Goal: Information Seeking & Learning: Learn about a topic

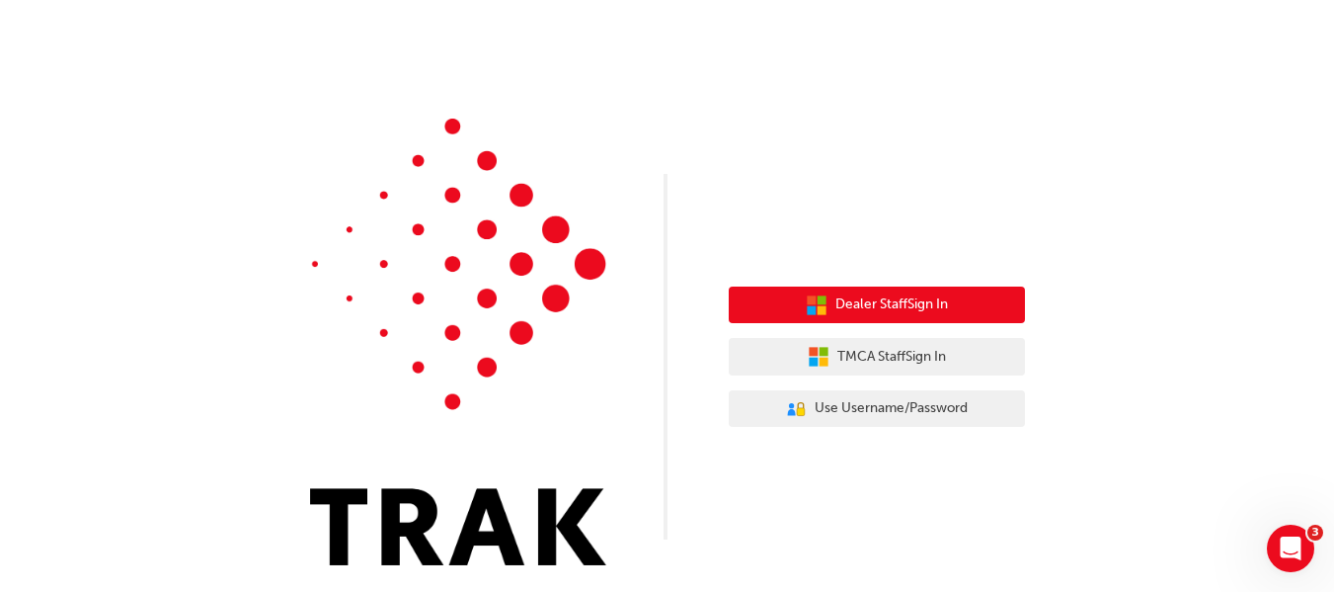
click at [893, 306] on span "Dealer Staff Sign In" at bounding box center [892, 304] width 113 height 23
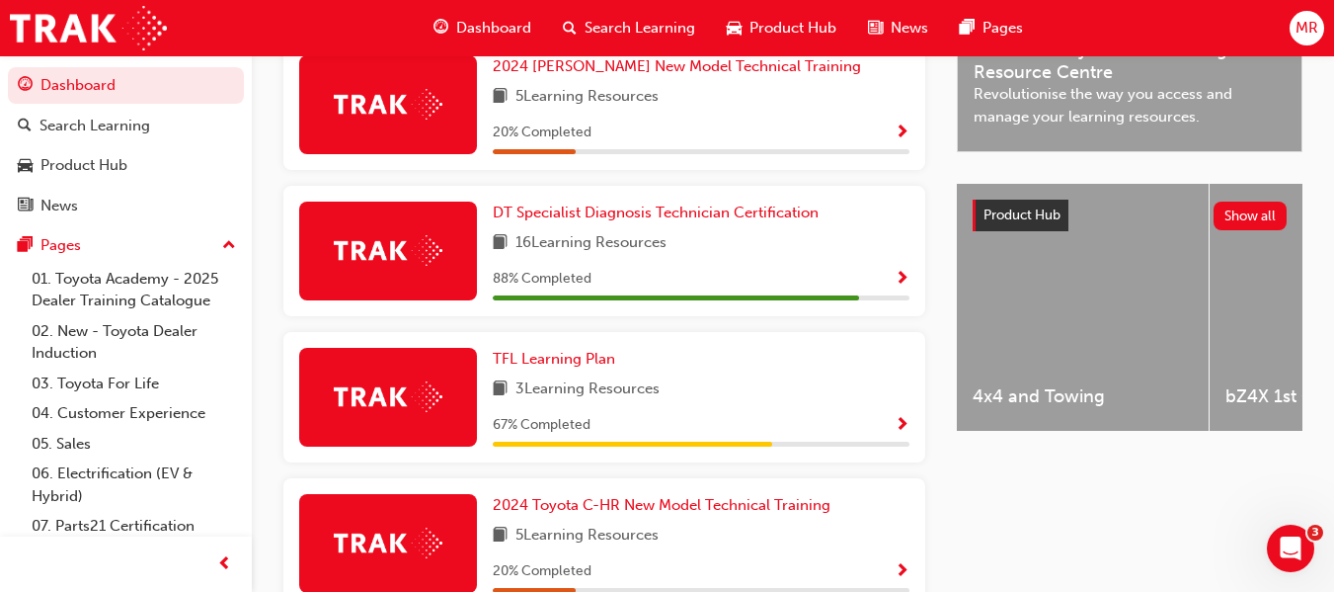
scroll to position [652, 0]
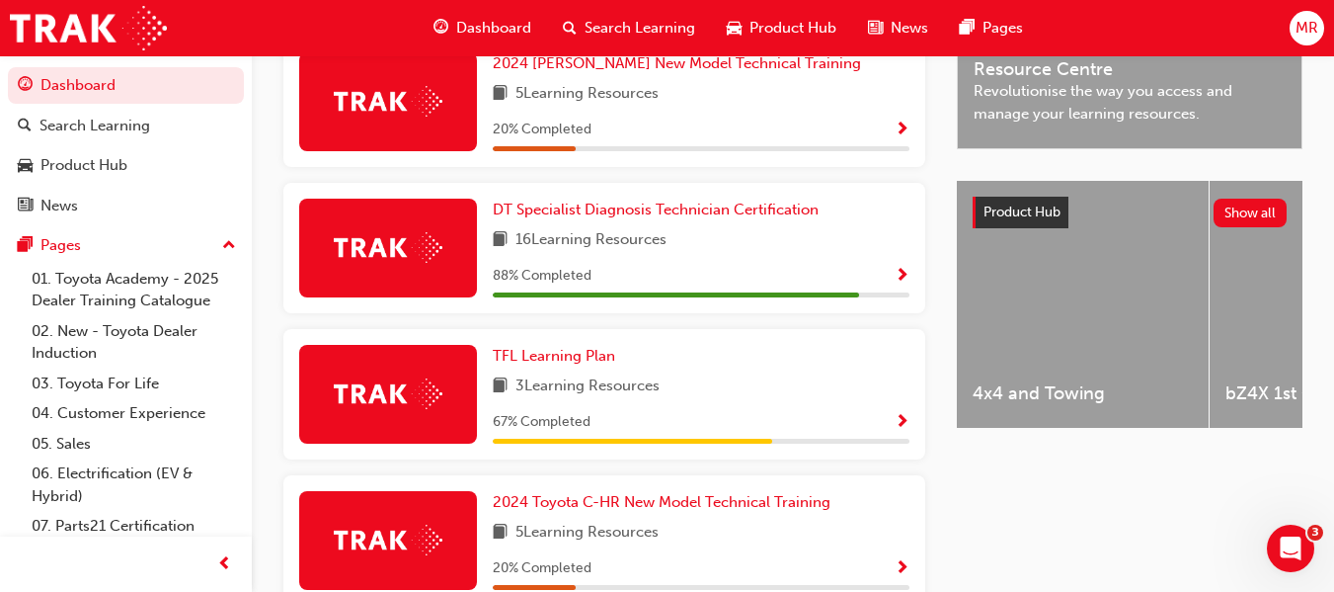
click at [899, 277] on span "Show Progress" at bounding box center [902, 277] width 15 height 18
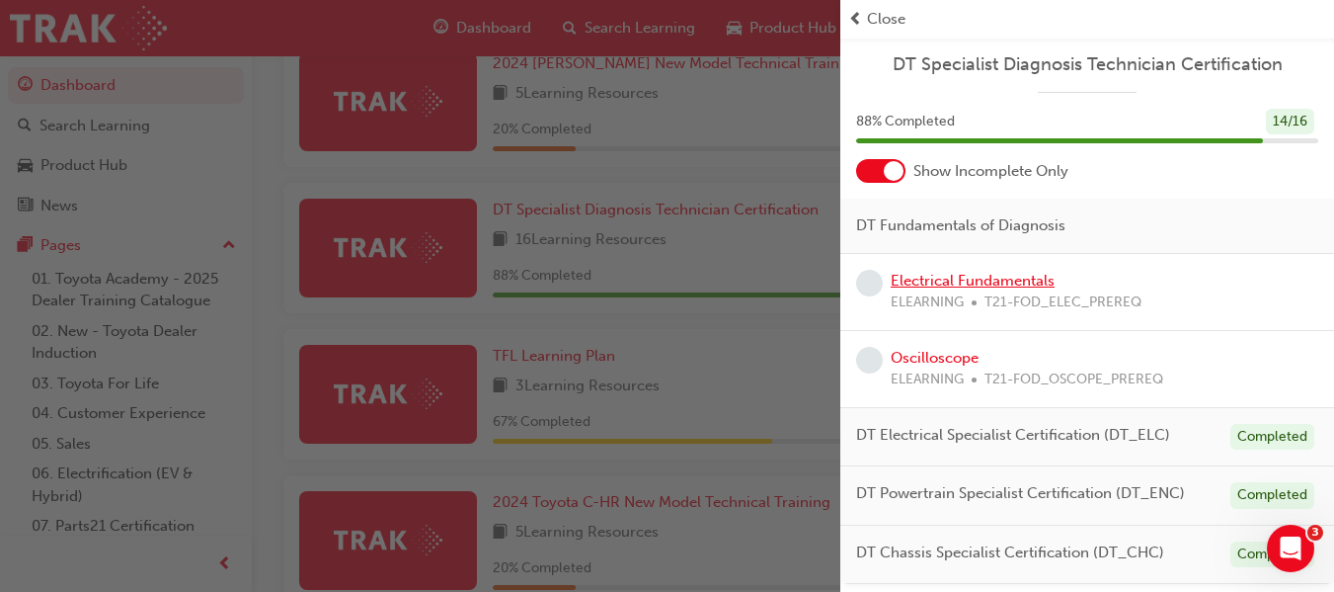
click at [923, 278] on link "Electrical Fundamentals" at bounding box center [973, 281] width 164 height 18
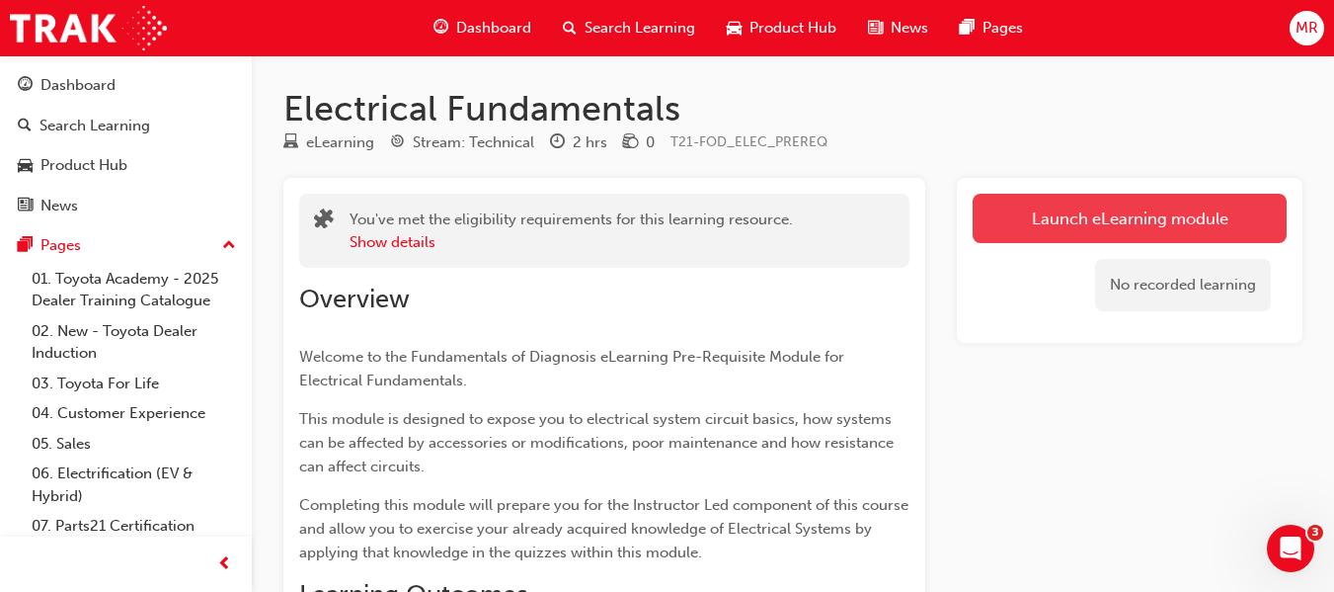
click at [1065, 215] on link "Launch eLearning module" at bounding box center [1130, 218] width 314 height 49
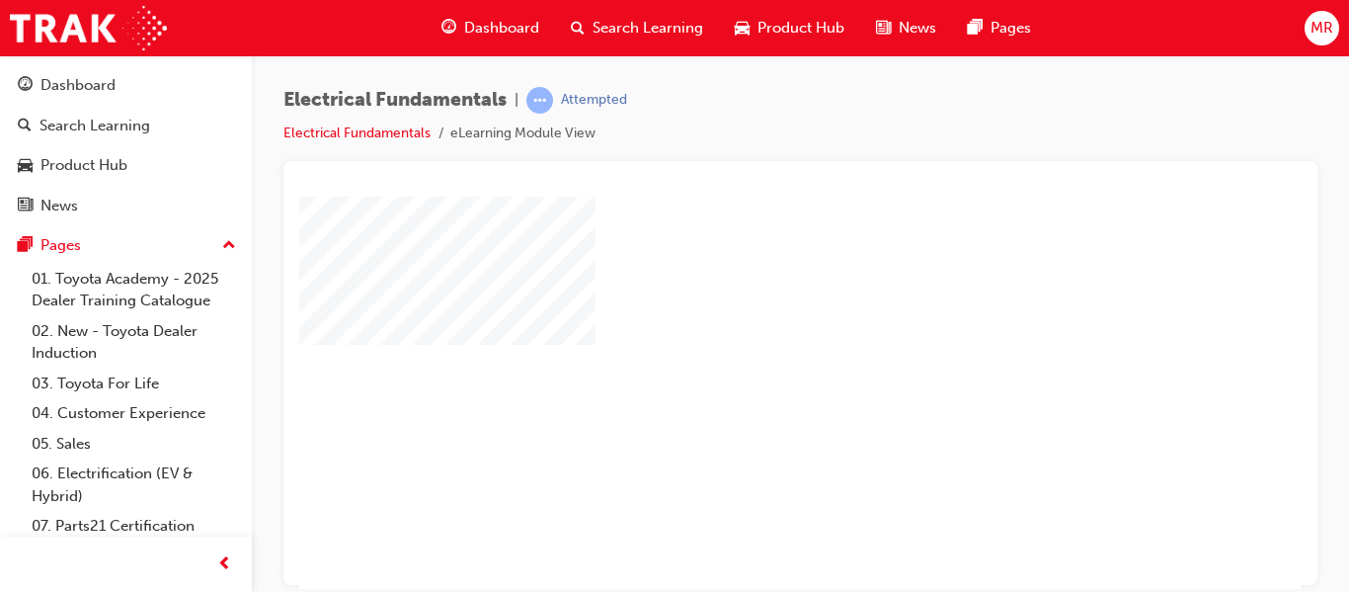
click at [512, 19] on span "Dashboard" at bounding box center [501, 28] width 75 height 23
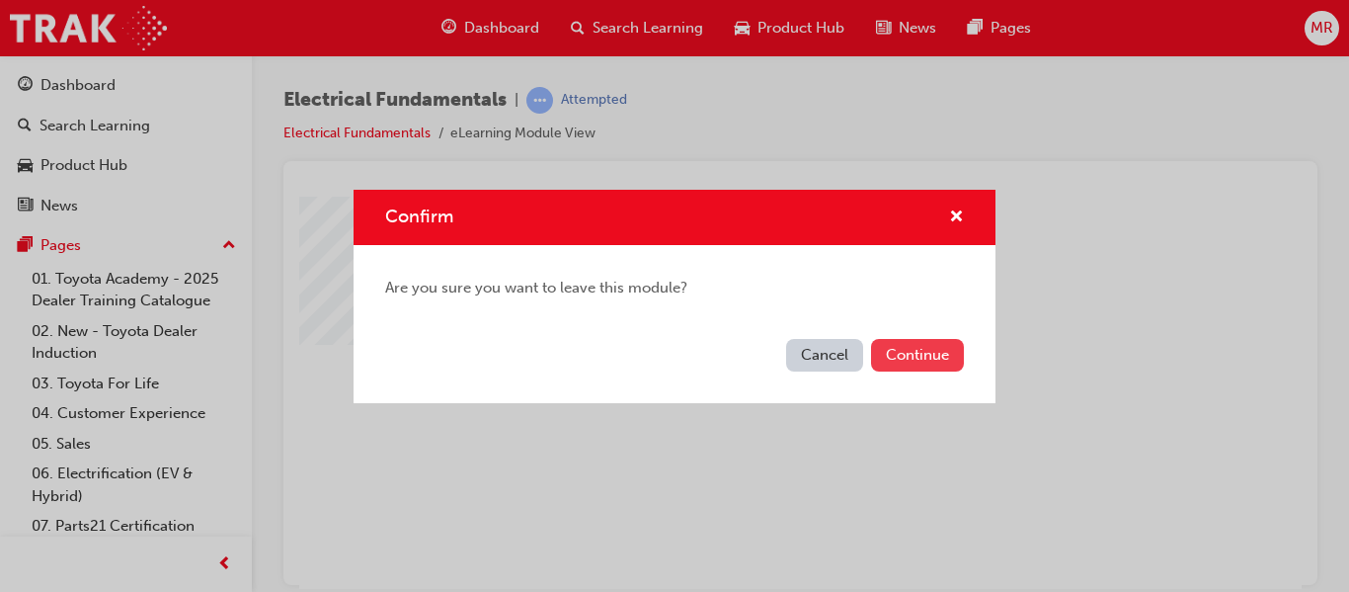
click at [916, 348] on button "Continue" at bounding box center [917, 355] width 93 height 33
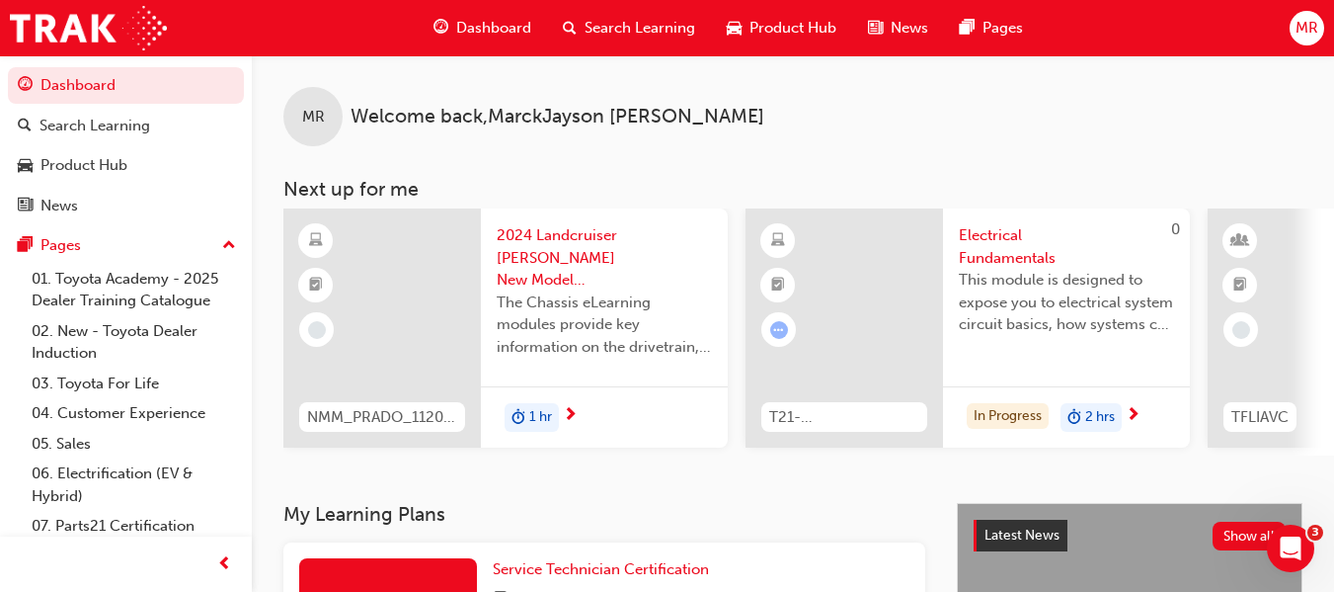
click at [462, 15] on div "Dashboard" at bounding box center [482, 28] width 129 height 40
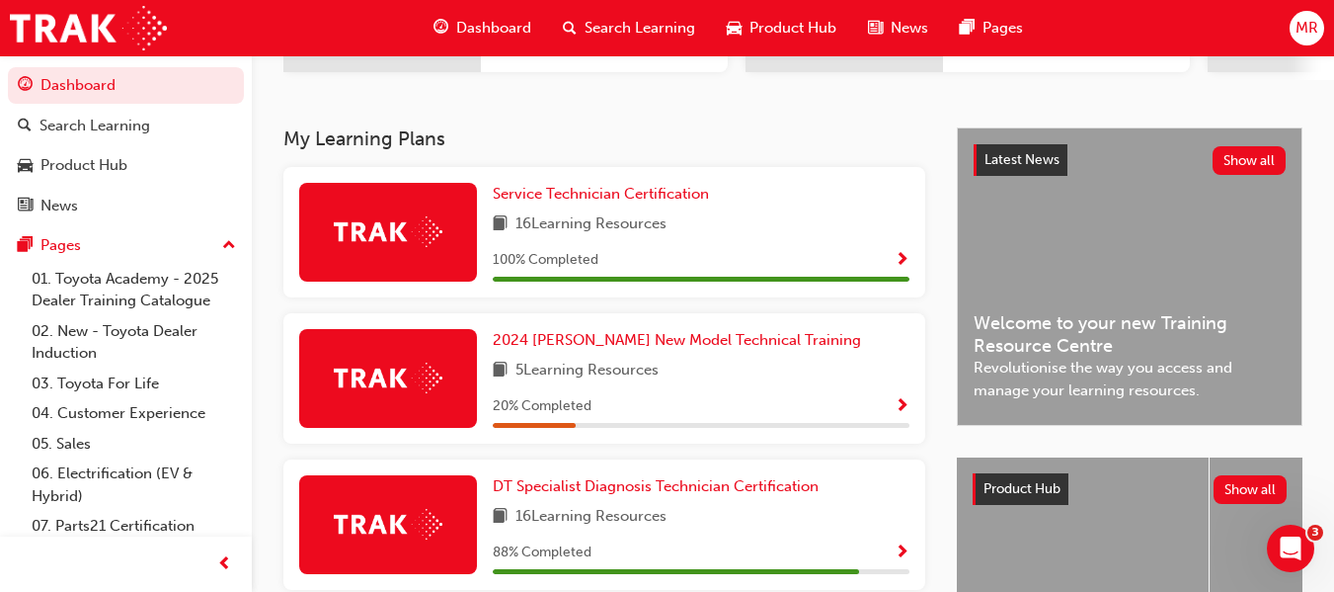
scroll to position [543, 0]
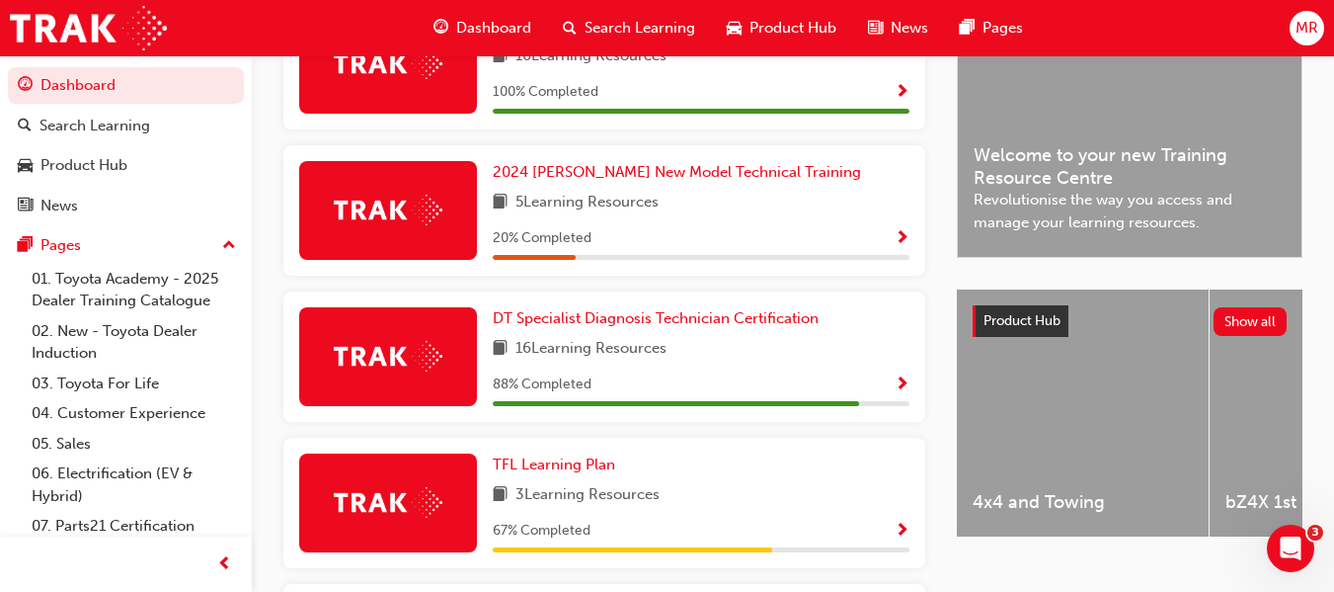
click at [905, 394] on span "Show Progress" at bounding box center [902, 385] width 15 height 18
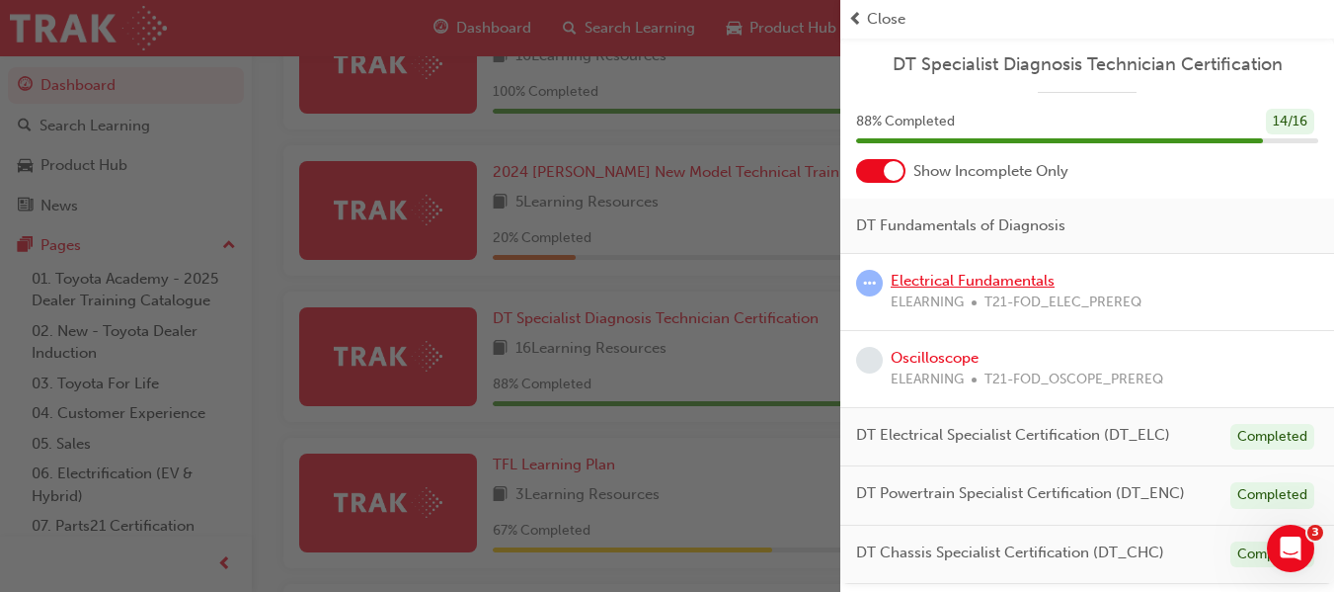
click at [932, 283] on link "Electrical Fundamentals" at bounding box center [973, 281] width 164 height 18
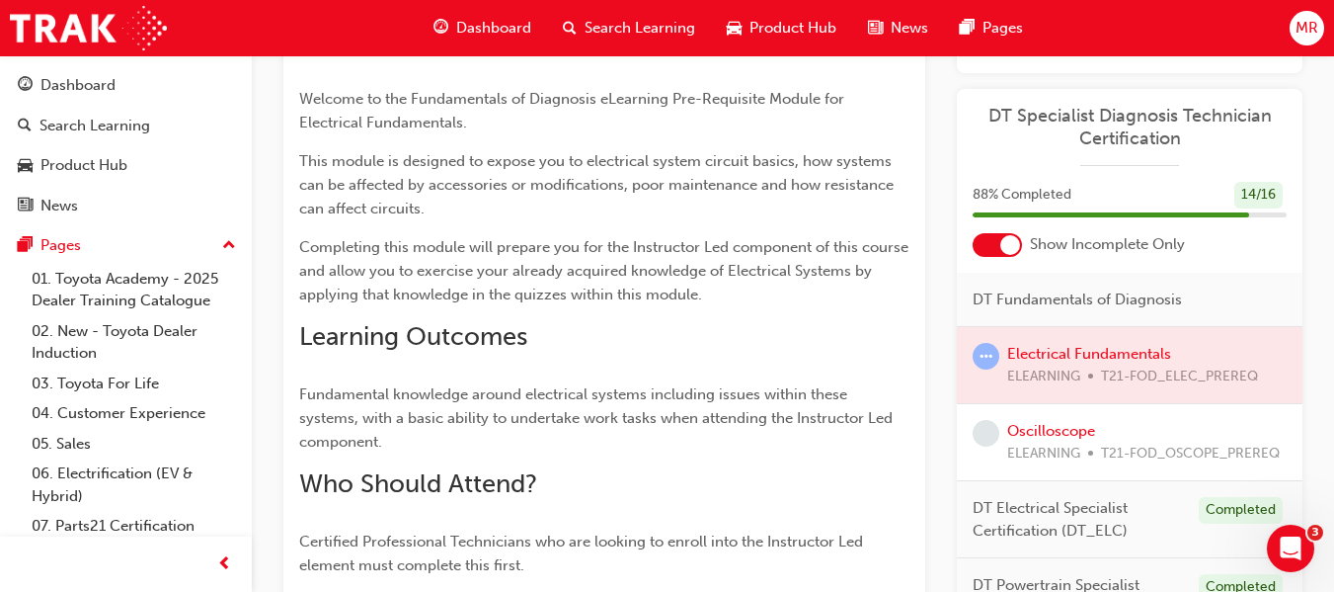
scroll to position [157, 0]
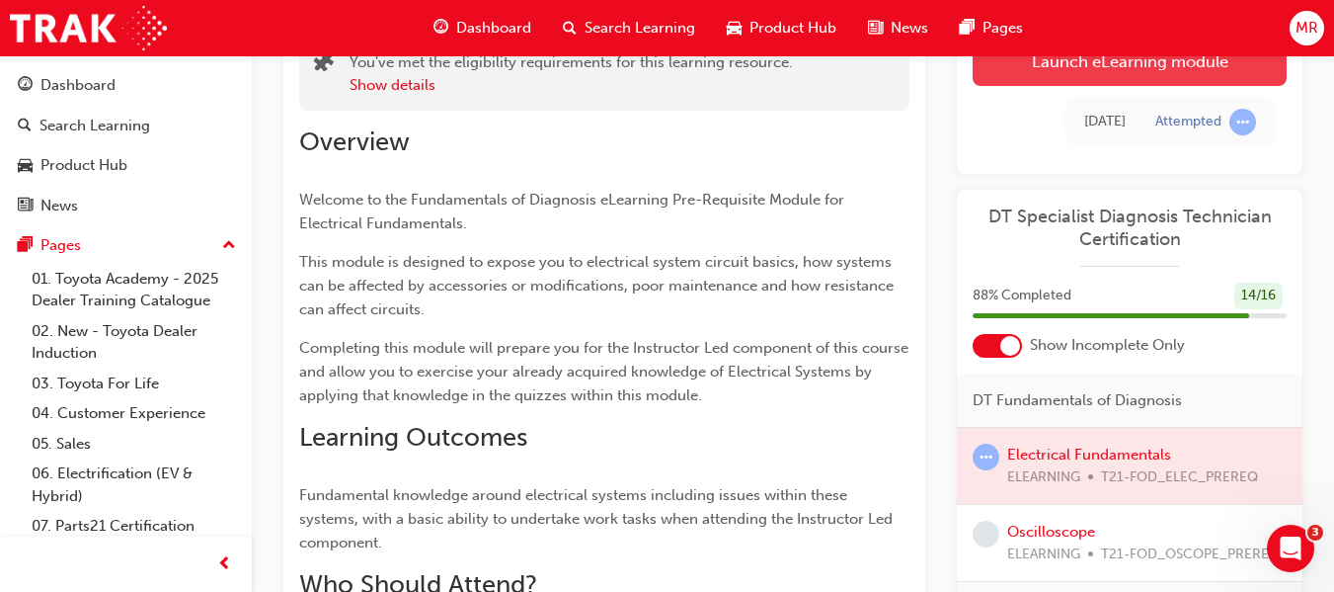
click at [1141, 59] on link "Launch eLearning module" at bounding box center [1130, 61] width 314 height 49
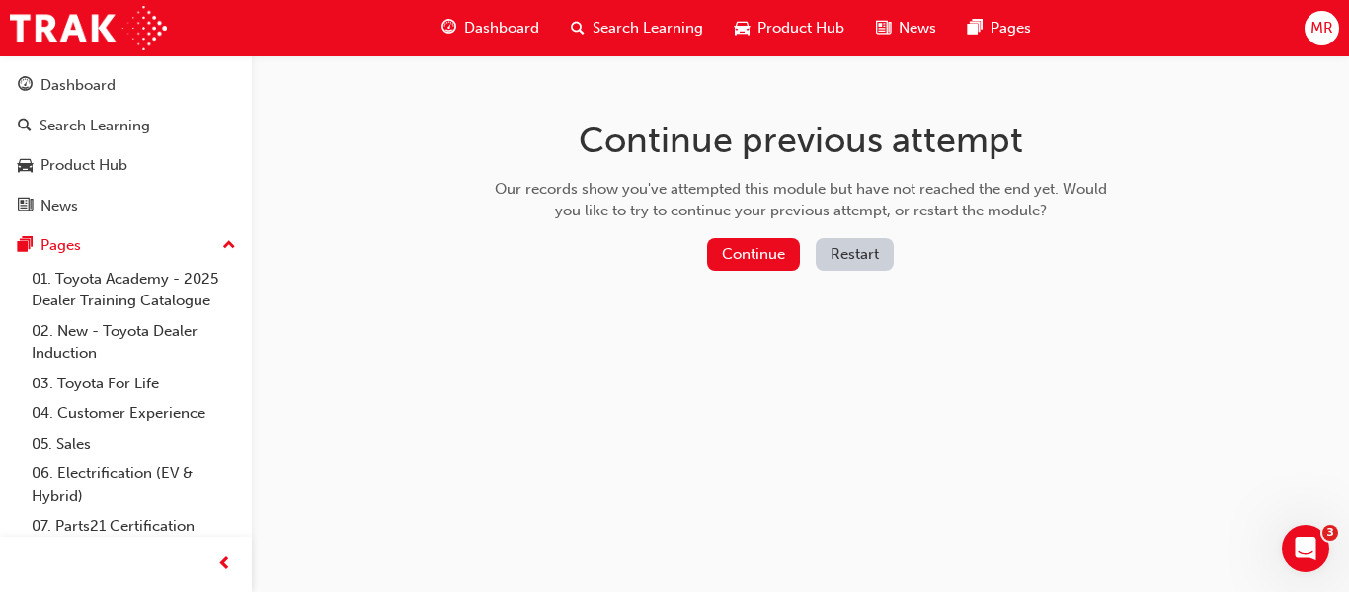
click at [853, 245] on button "Restart" at bounding box center [855, 254] width 78 height 33
click at [763, 264] on button "Continue" at bounding box center [753, 254] width 93 height 33
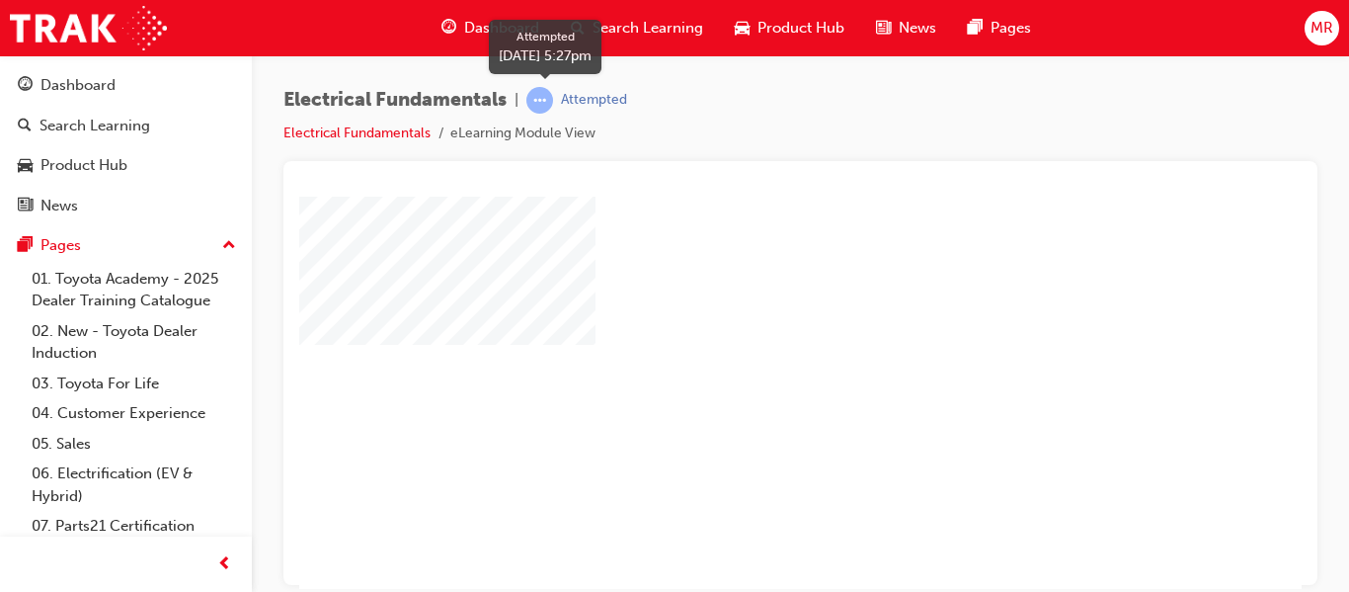
click at [601, 109] on div "Attempted" at bounding box center [594, 100] width 66 height 19
click at [763, 164] on div at bounding box center [800, 373] width 1034 height 424
click at [744, 335] on div "play" at bounding box center [744, 335] width 0 height 0
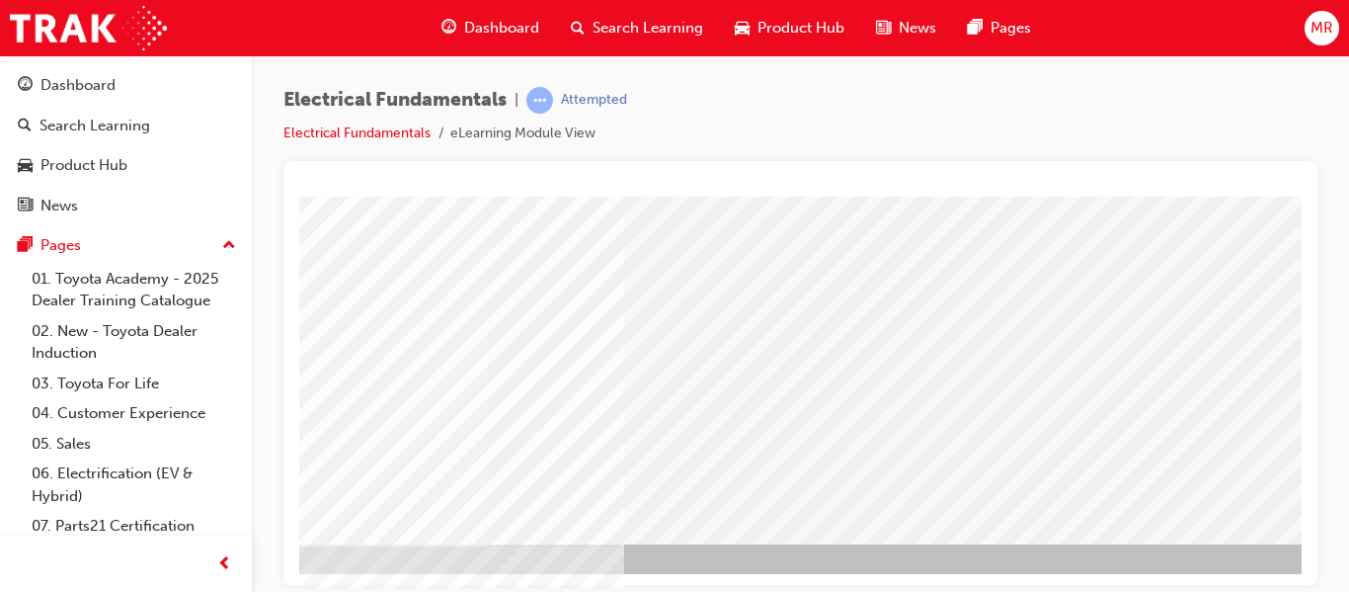
scroll to position [363, 356]
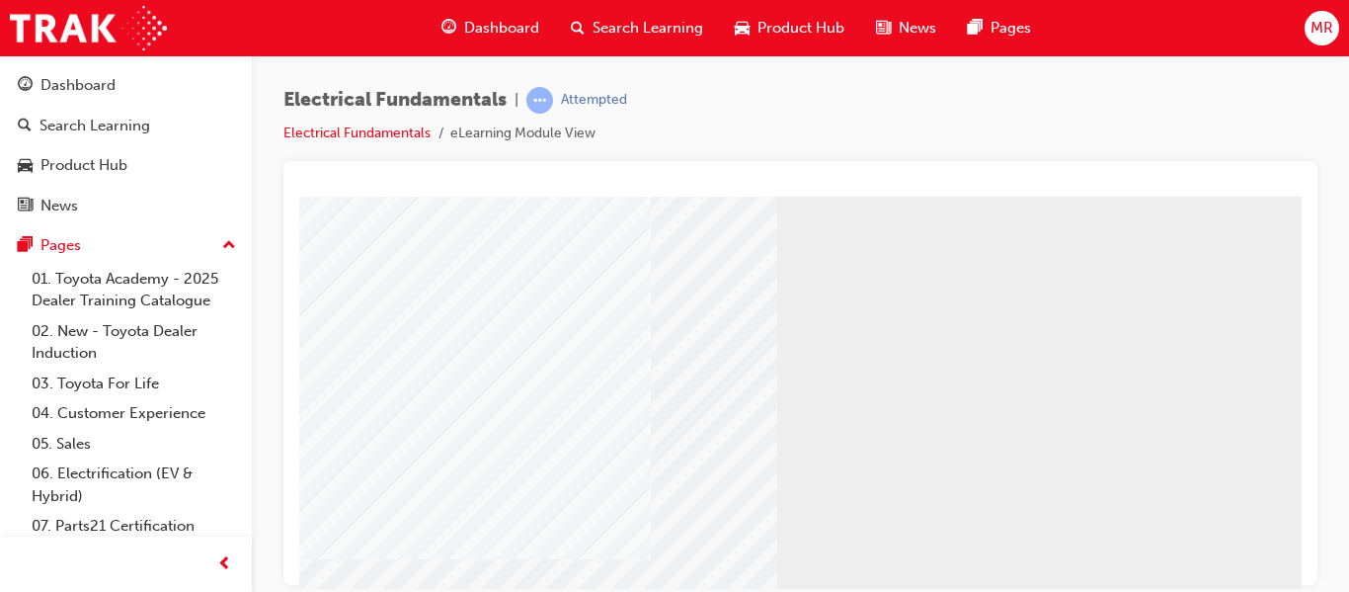
scroll to position [319, 0]
drag, startPoint x: 1289, startPoint y: 270, endPoint x: 1609, endPoint y: 618, distance: 473.2
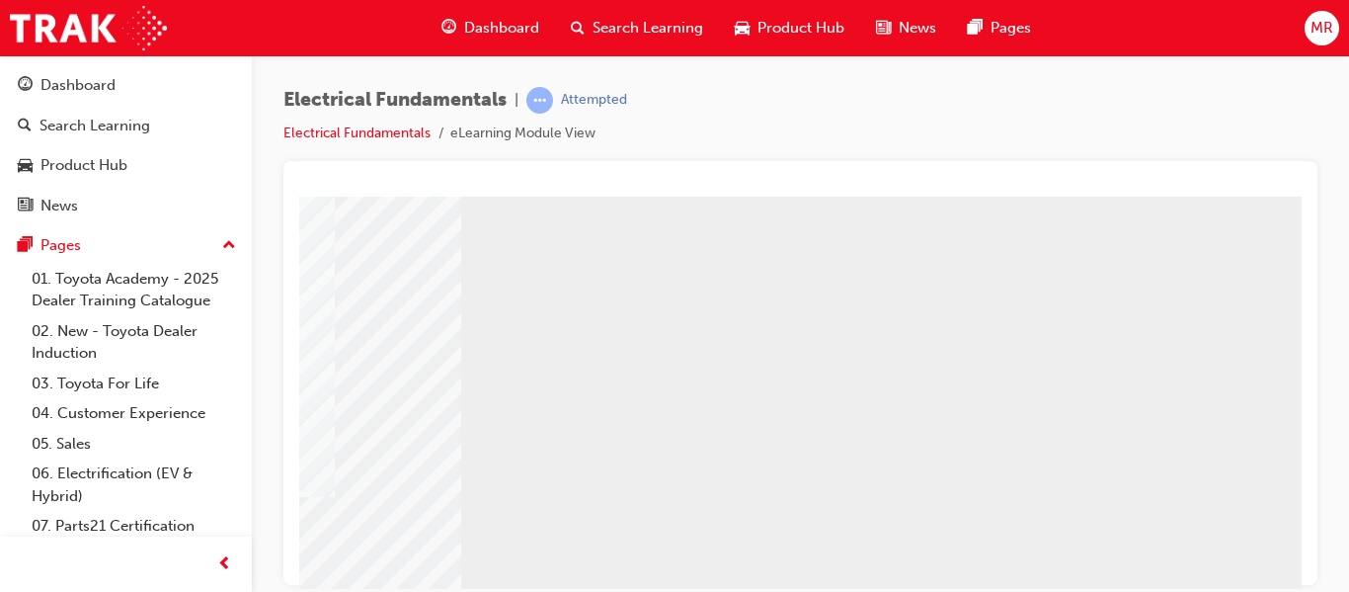
scroll to position [319, 356]
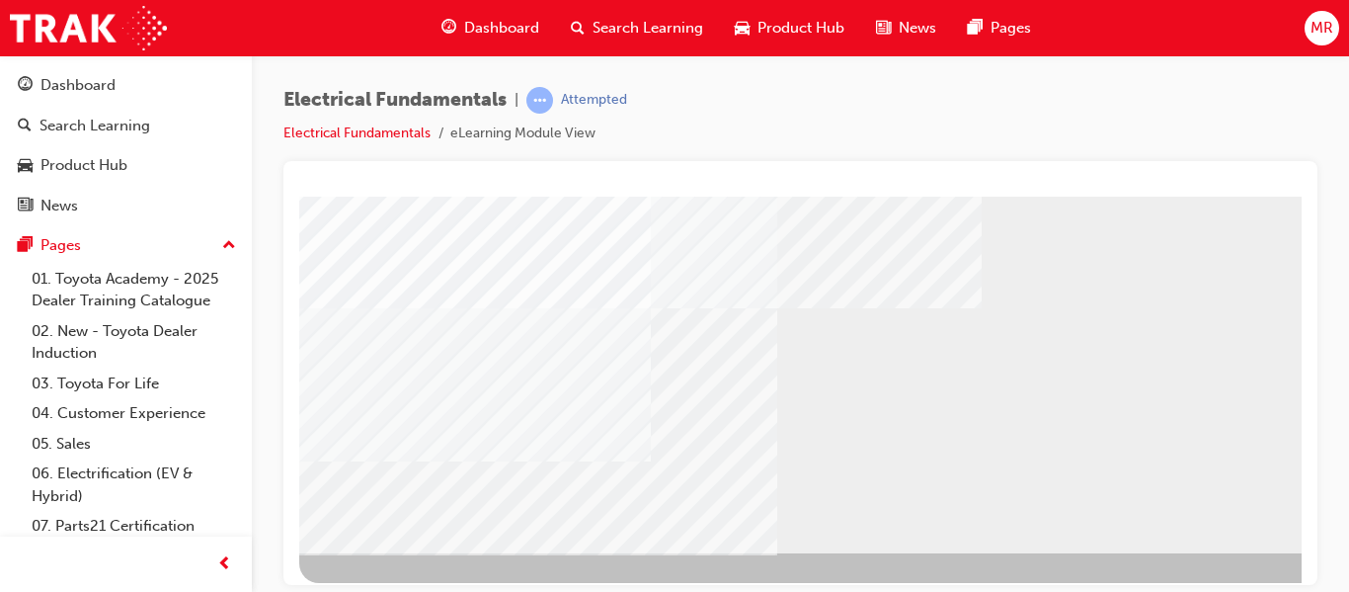
scroll to position [363, 0]
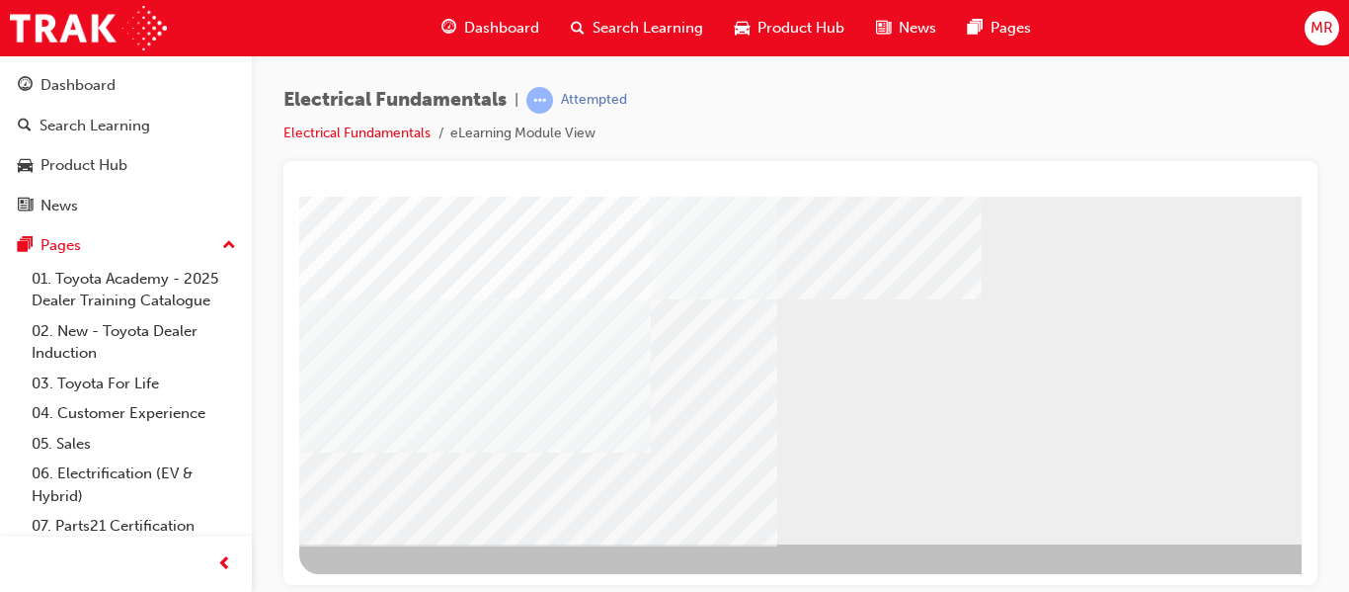
drag, startPoint x: 1289, startPoint y: 321, endPoint x: 1620, endPoint y: 694, distance: 498.9
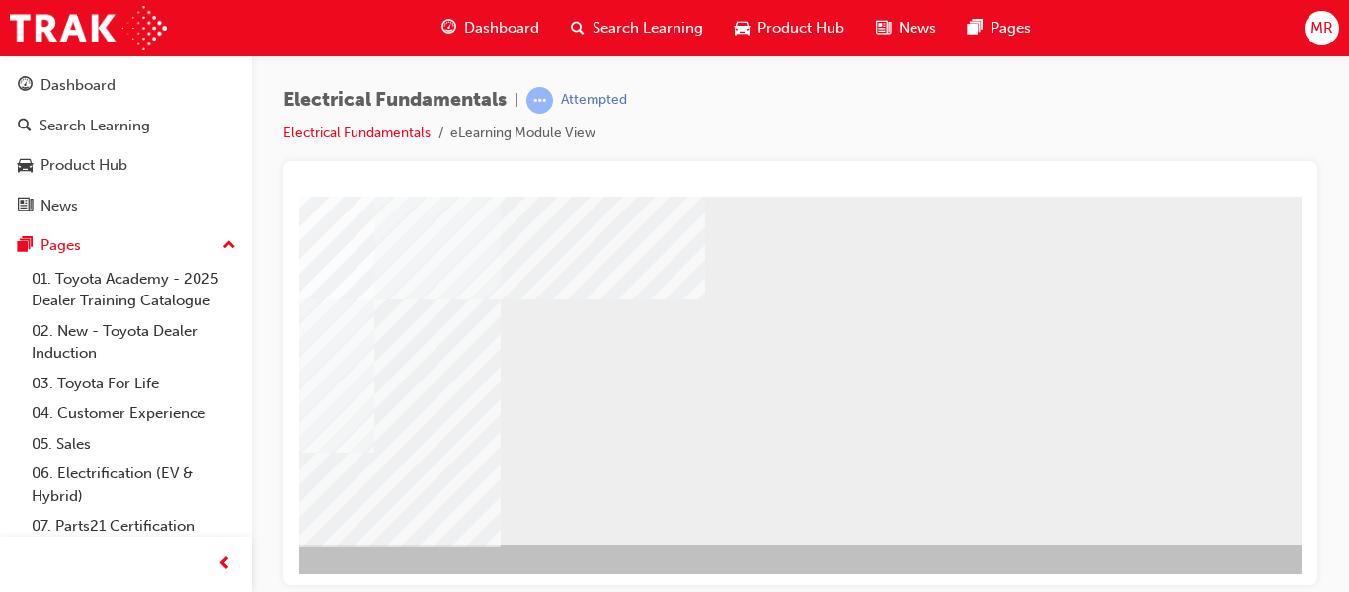
scroll to position [363, 356]
click at [83, 579] on div "NEXT Trigger this button to go to the next slide" at bounding box center [21, 597] width 124 height 36
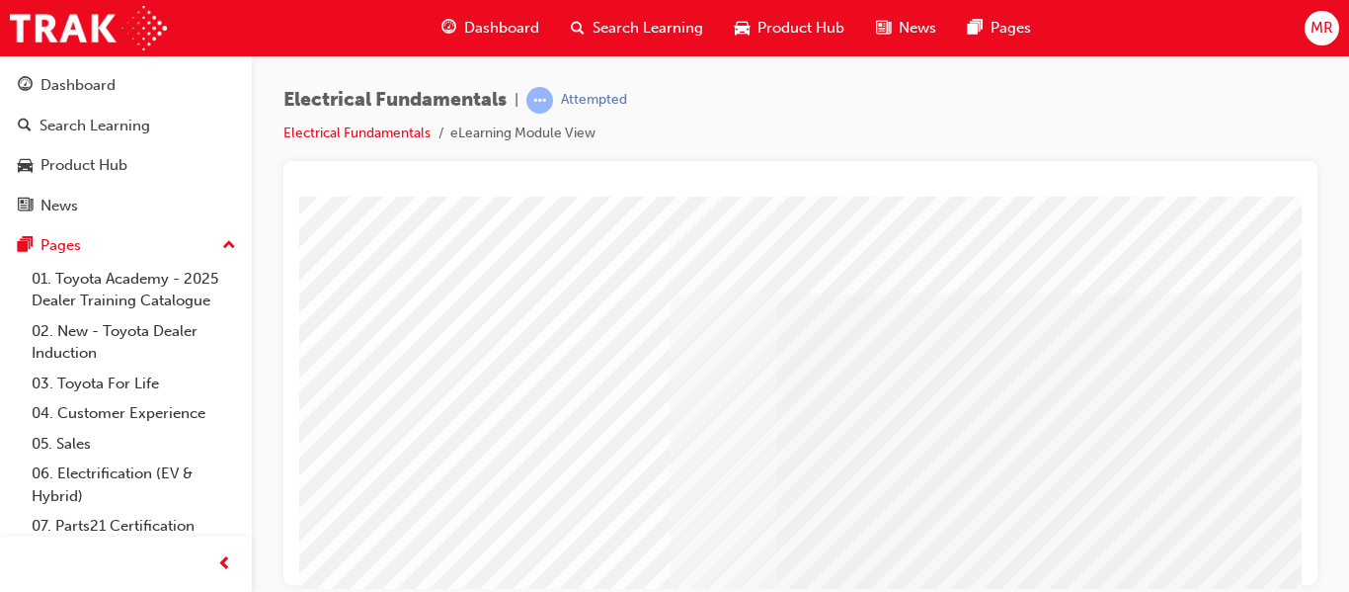
drag, startPoint x: 1285, startPoint y: 279, endPoint x: 1291, endPoint y: 330, distance: 51.7
click at [1291, 203] on html "Loading..." at bounding box center [800, 200] width 1002 height 8
drag, startPoint x: 1294, startPoint y: 310, endPoint x: 1602, endPoint y: 636, distance: 448.5
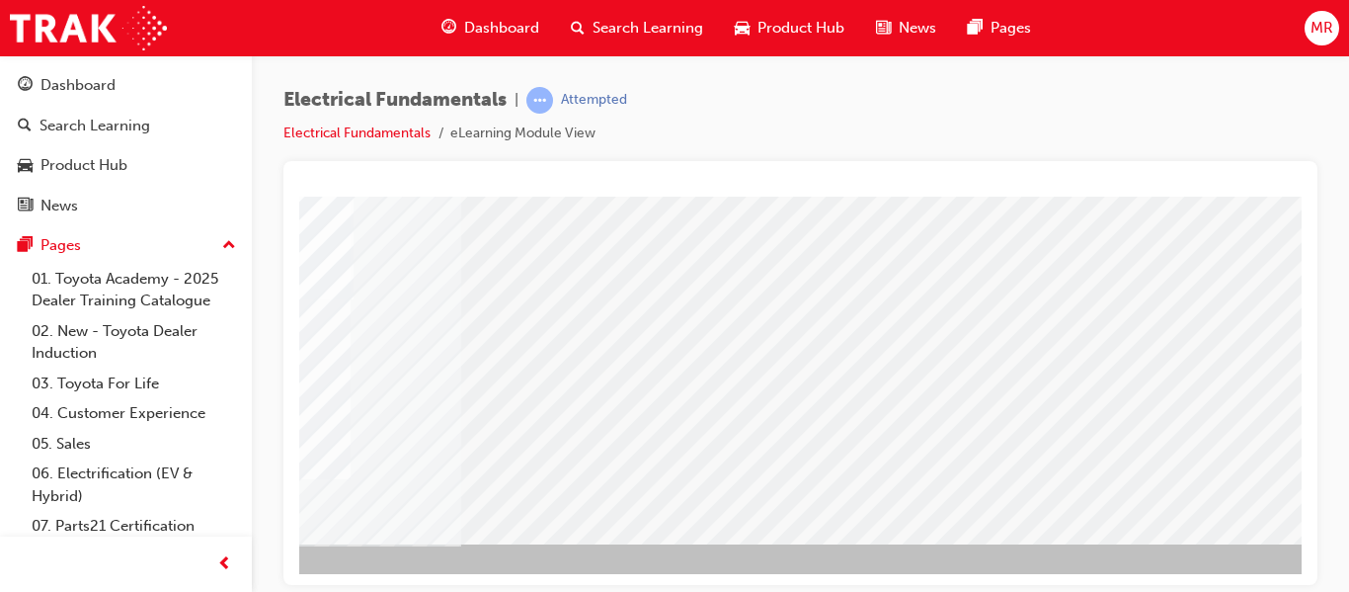
scroll to position [363, 356]
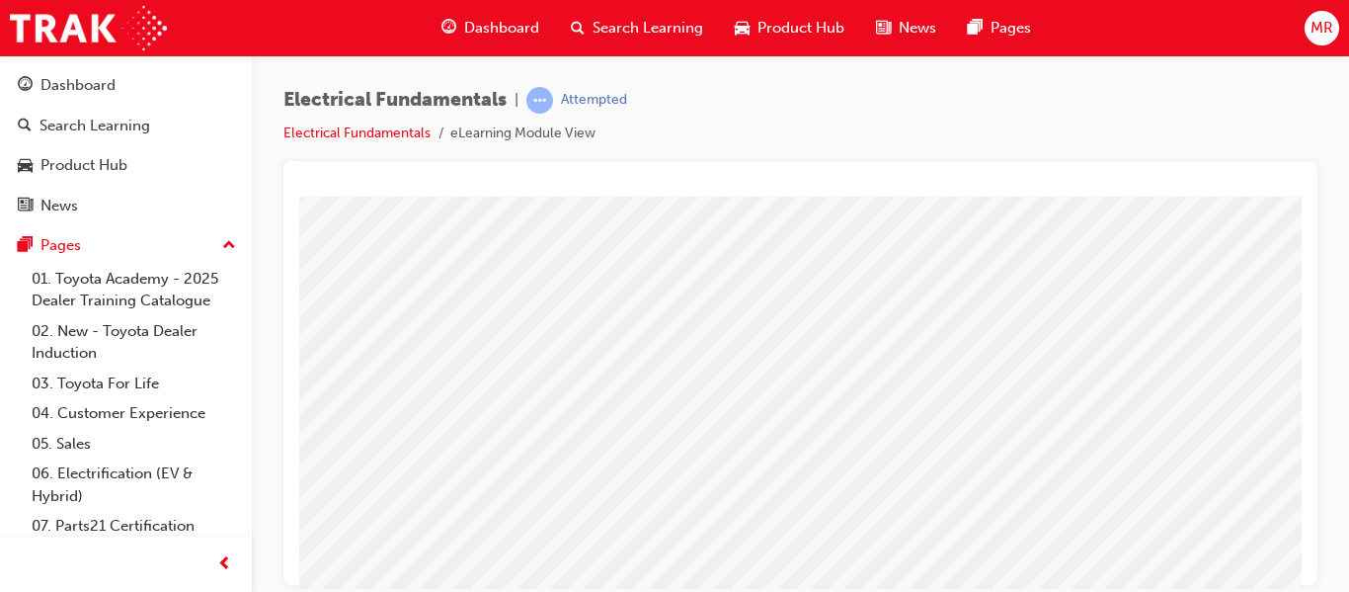
scroll to position [178, 0]
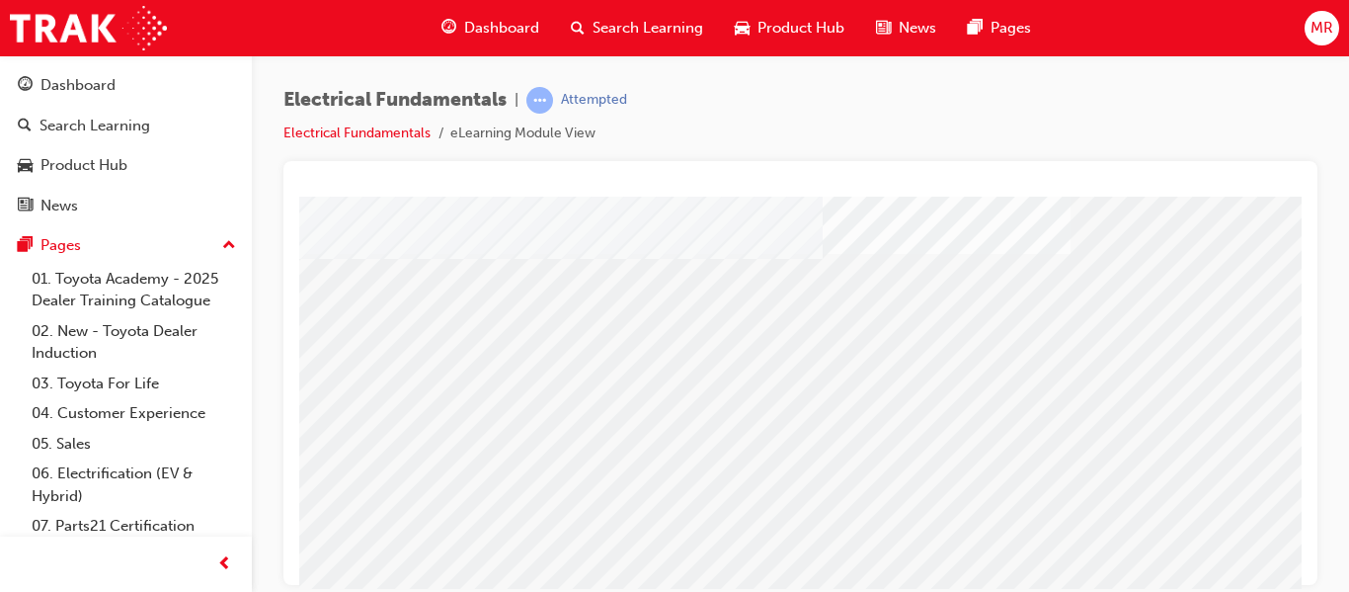
scroll to position [363, 356]
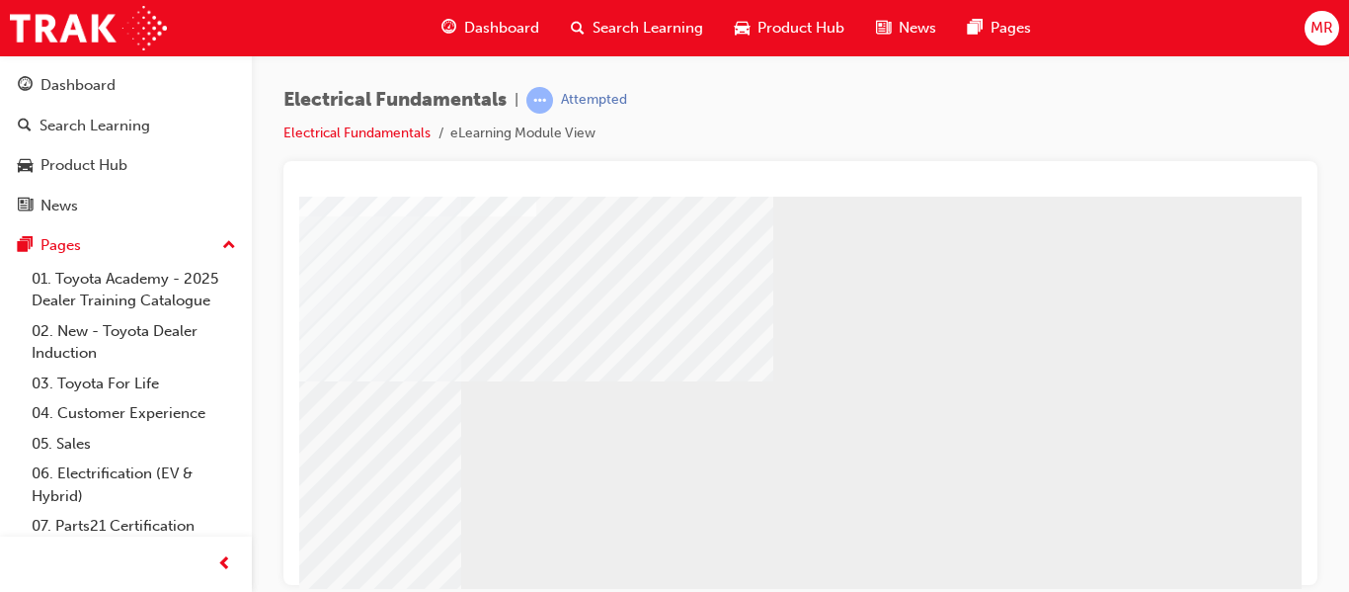
scroll to position [363, 316]
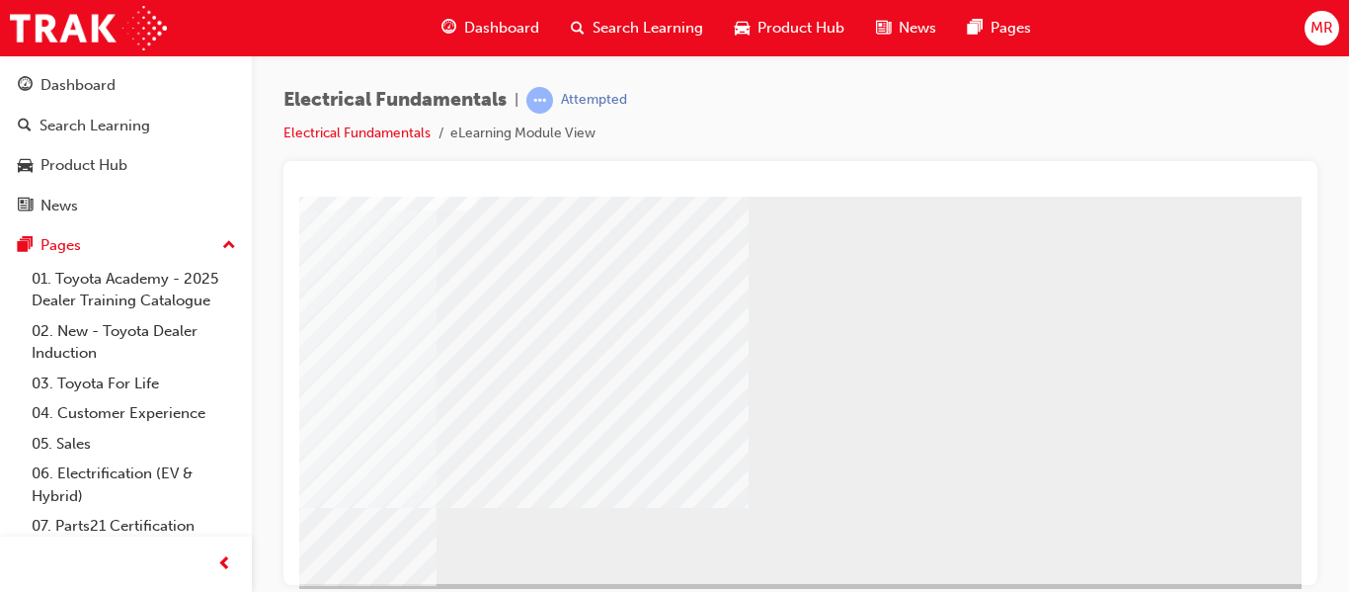
scroll to position [363, 356]
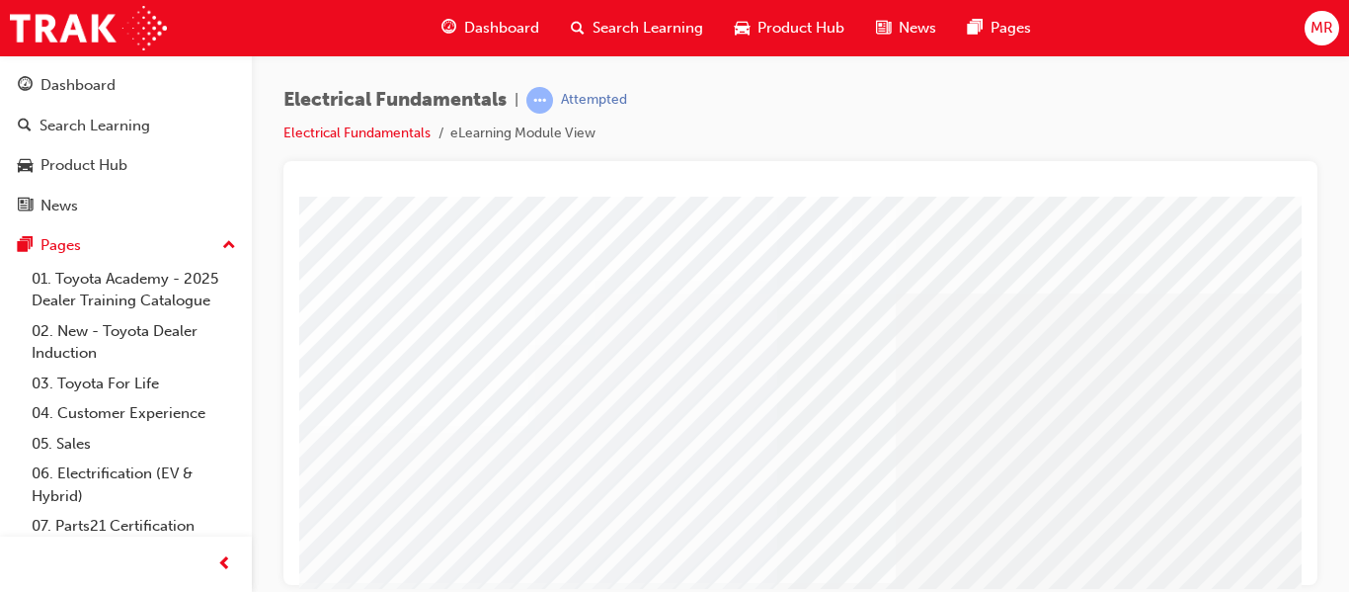
click at [1293, 203] on html "multistate Loading..." at bounding box center [800, 200] width 1002 height 8
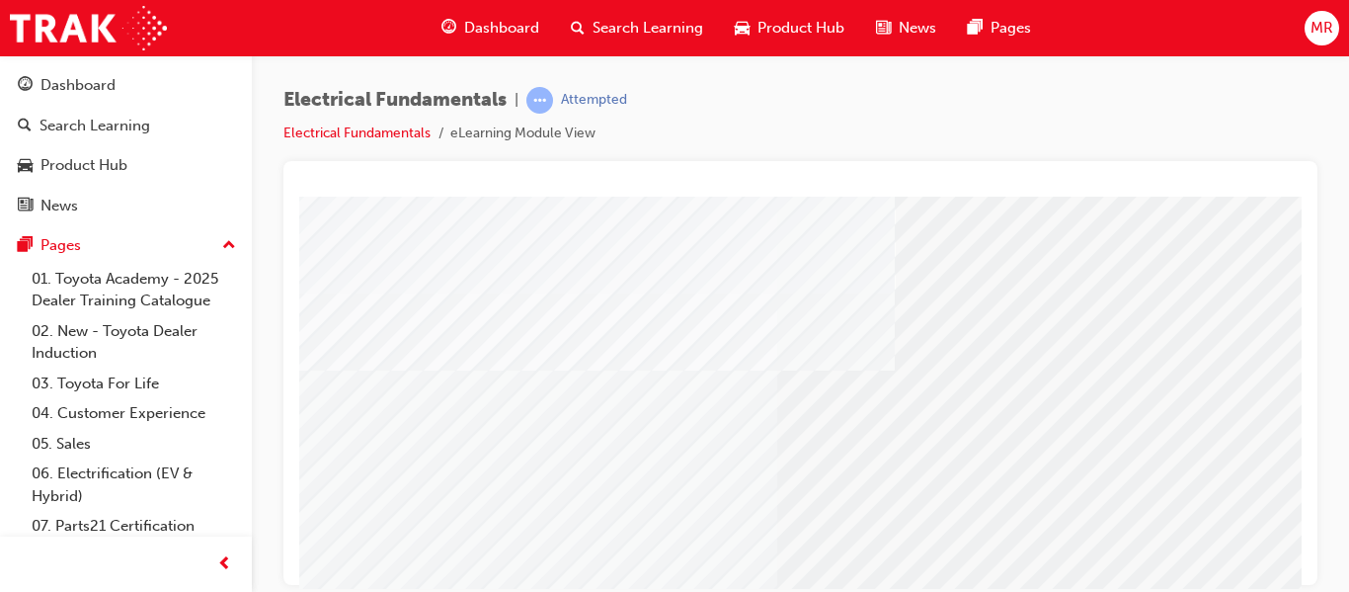
scroll to position [363, 0]
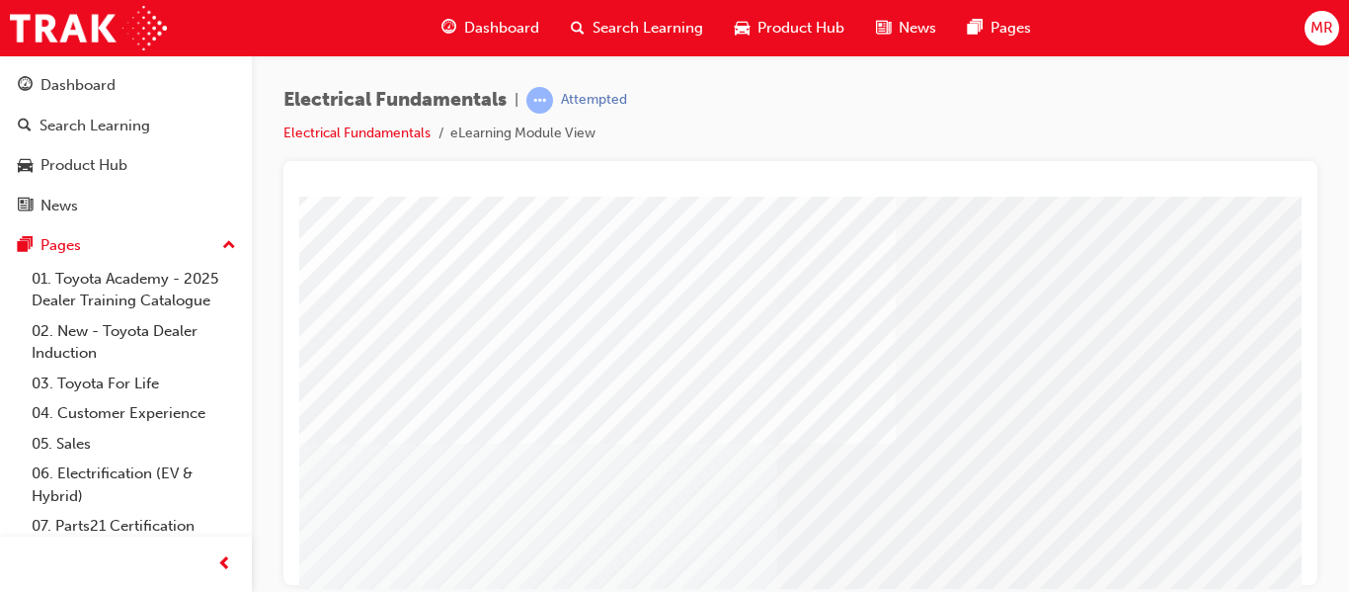
scroll to position [0, 0]
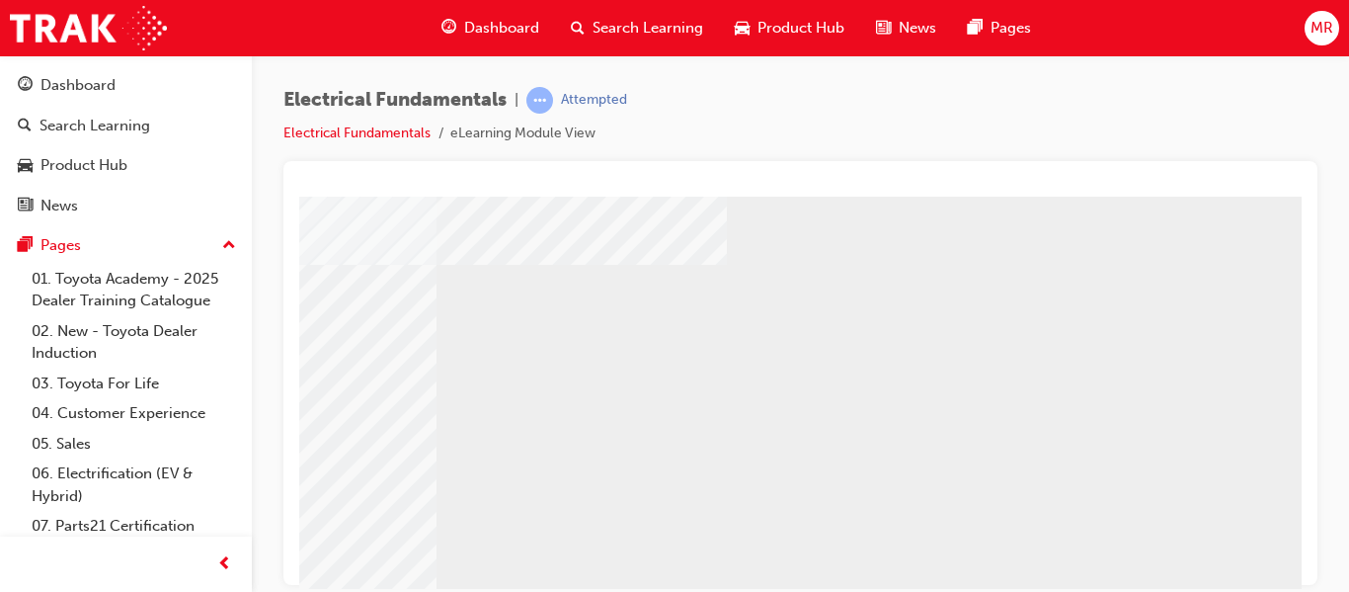
scroll to position [356, 356]
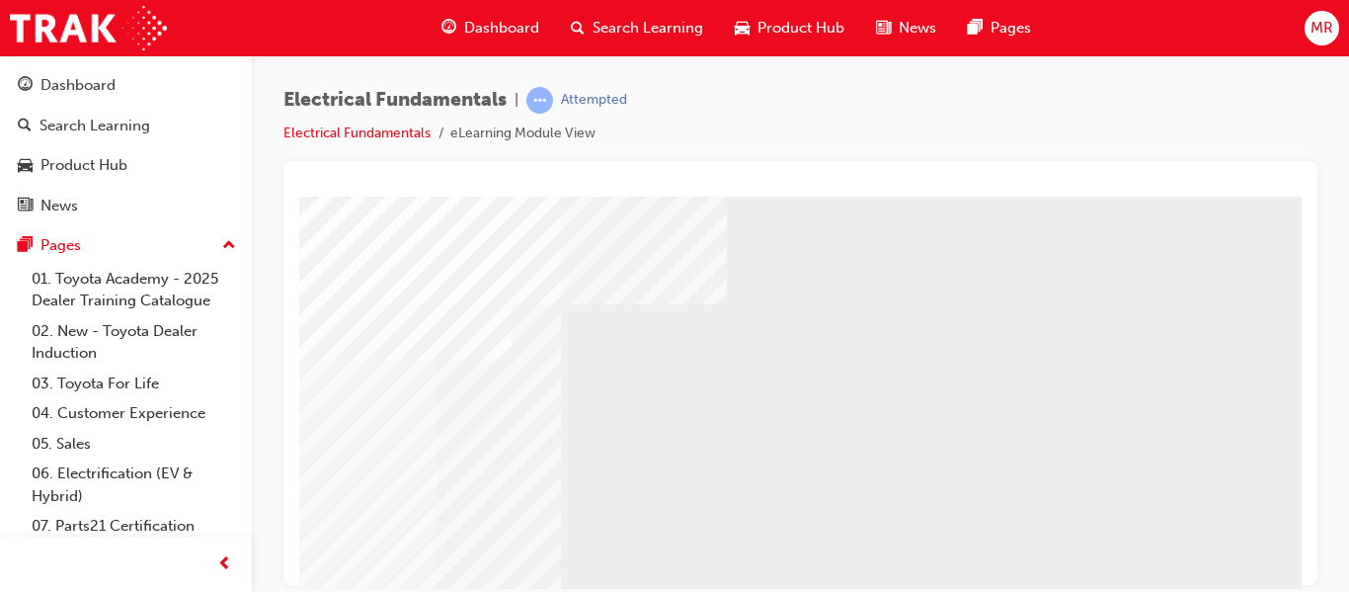
scroll to position [363, 356]
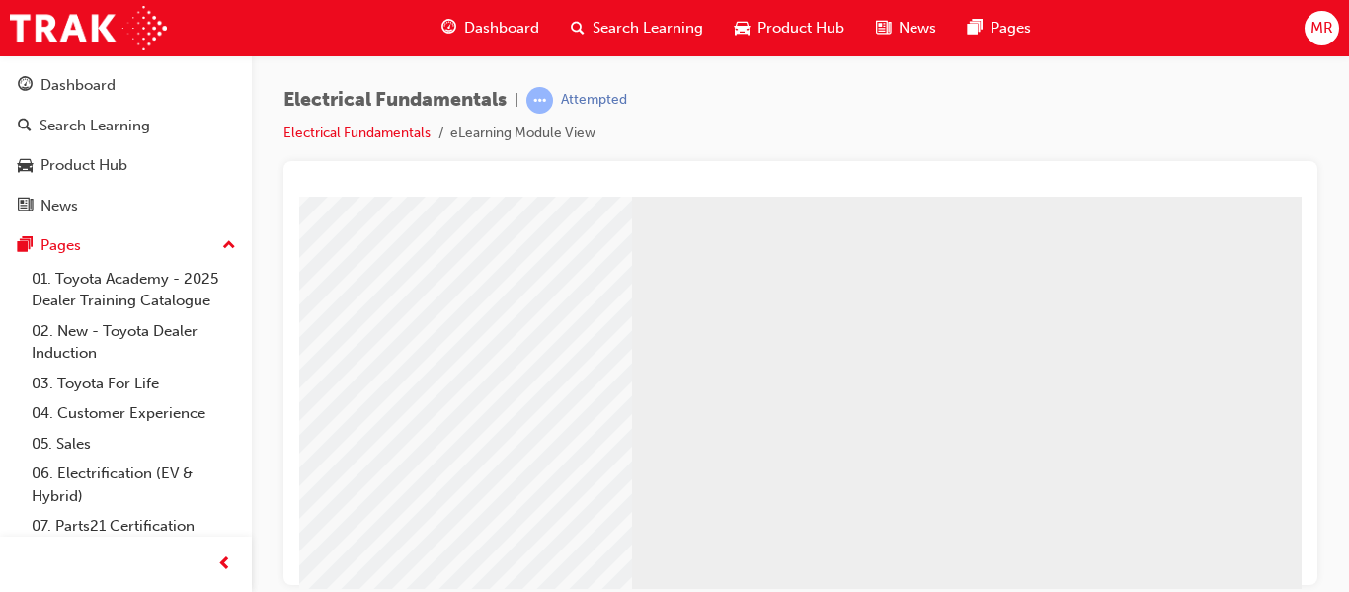
scroll to position [316, 0]
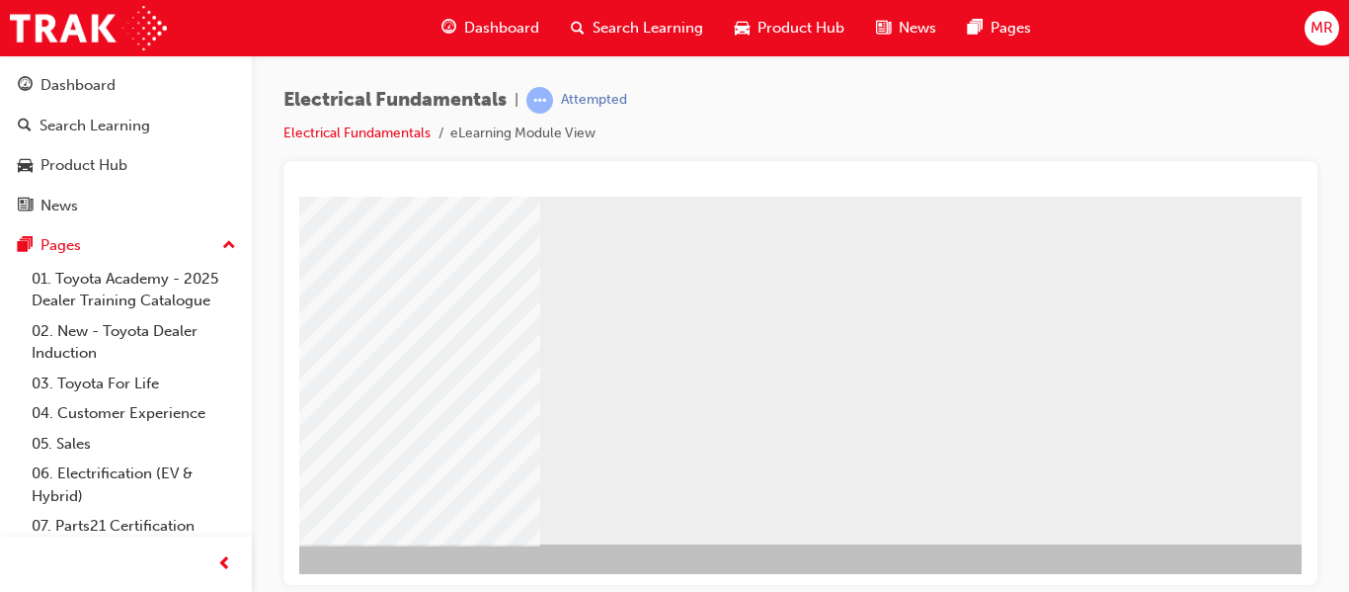
scroll to position [363, 198]
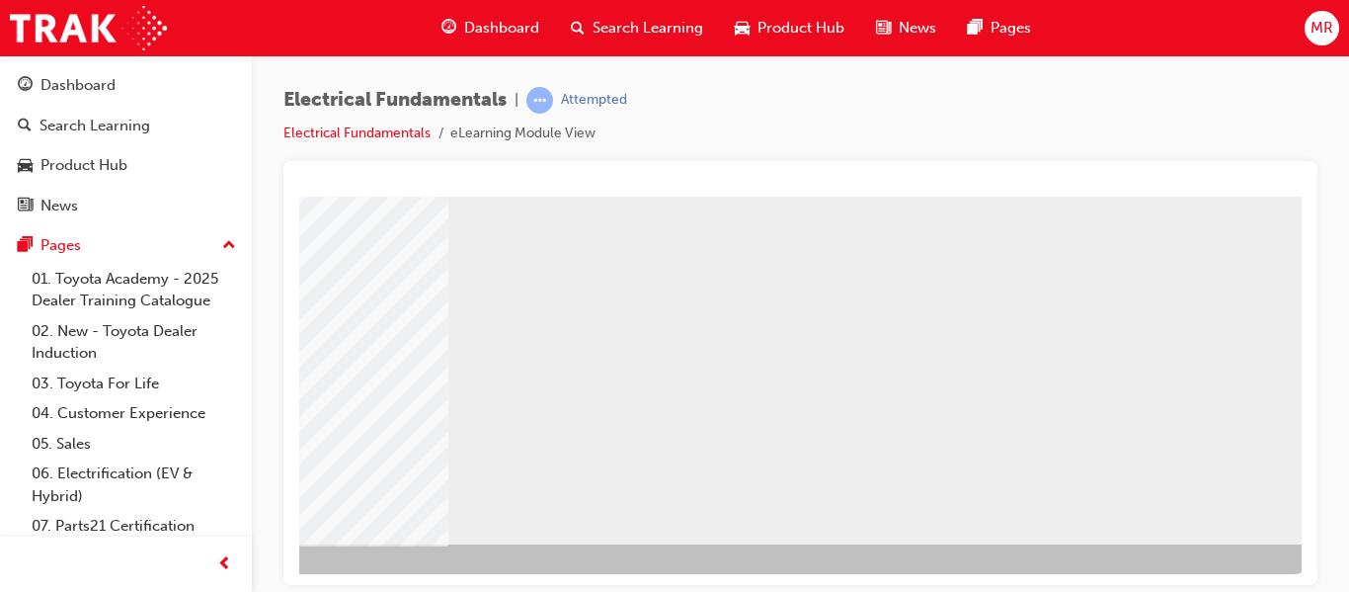
scroll to position [363, 356]
click at [83, 579] on div "NEXT Trigger this button to go to the next slide" at bounding box center [21, 597] width 124 height 36
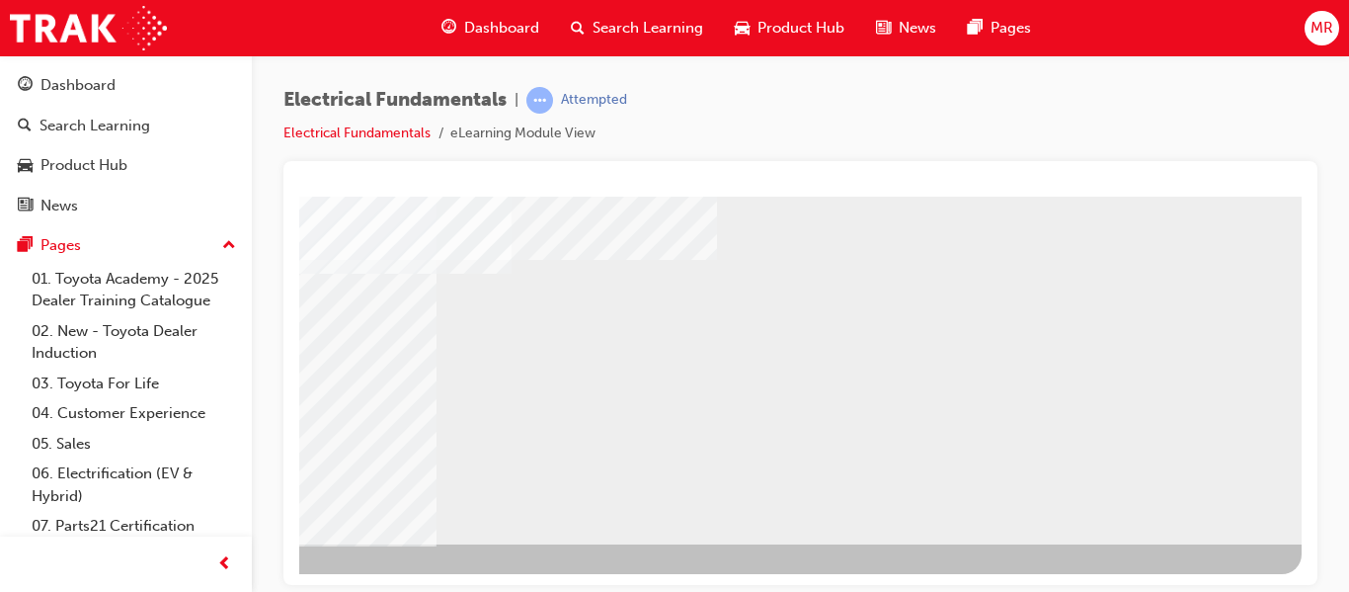
scroll to position [0, 0]
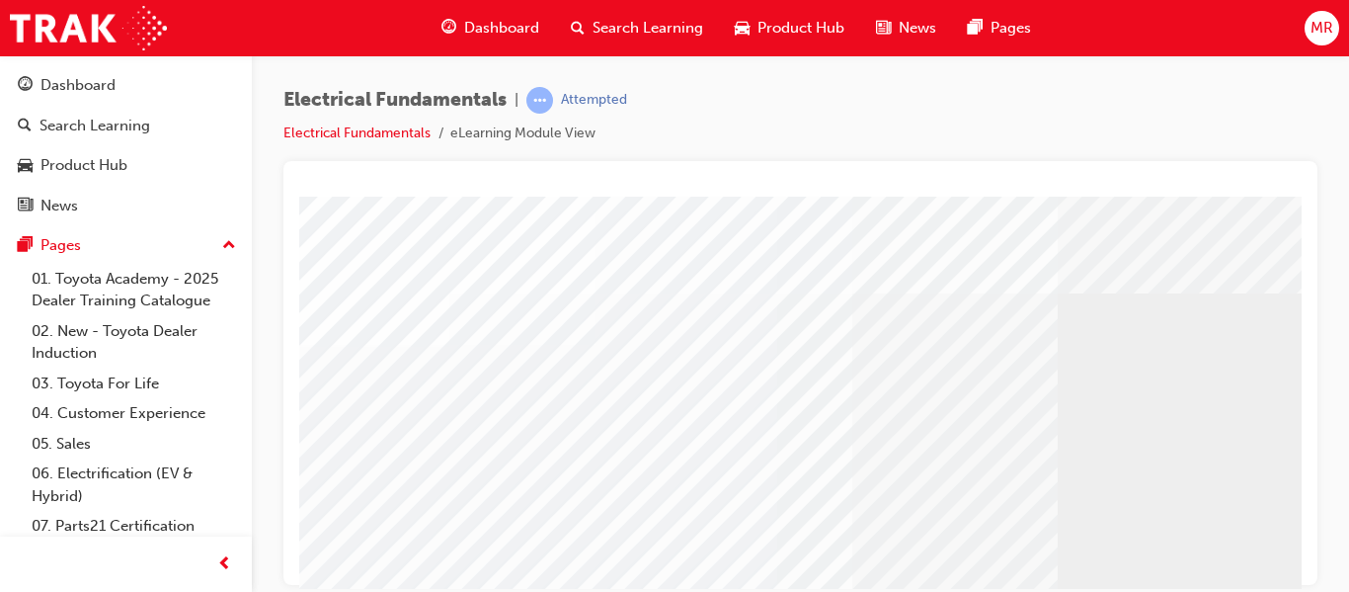
drag, startPoint x: 601, startPoint y: 433, endPoint x: 489, endPoint y: 504, distance: 132.3
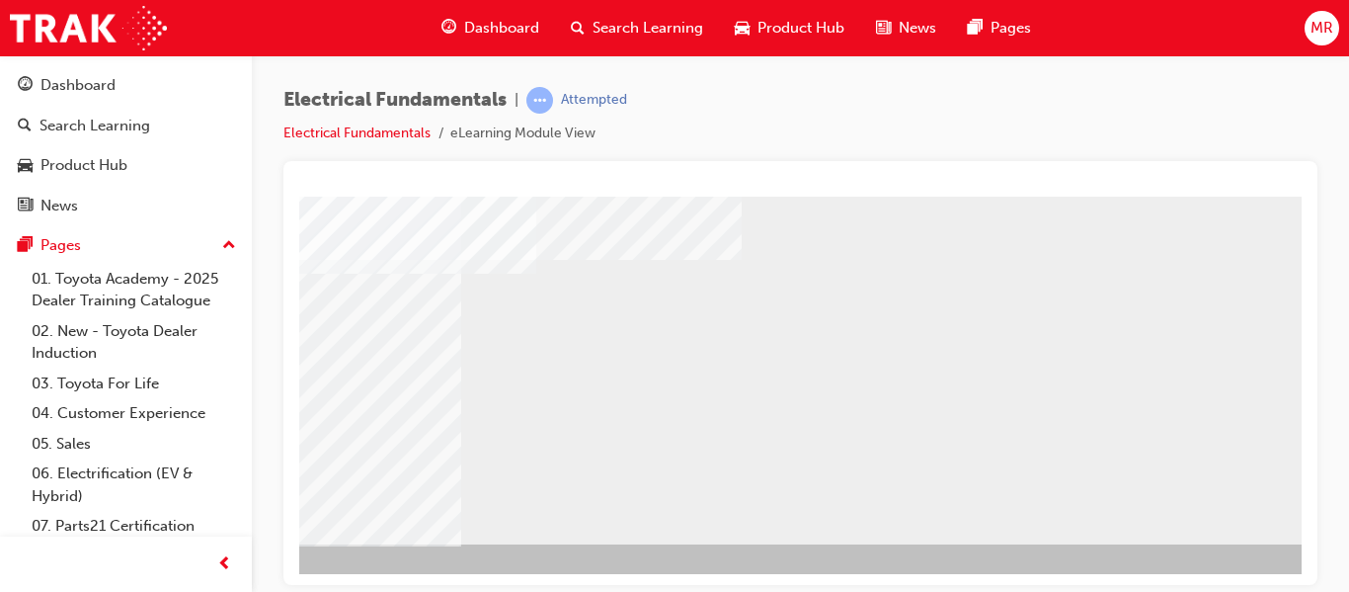
scroll to position [363, 356]
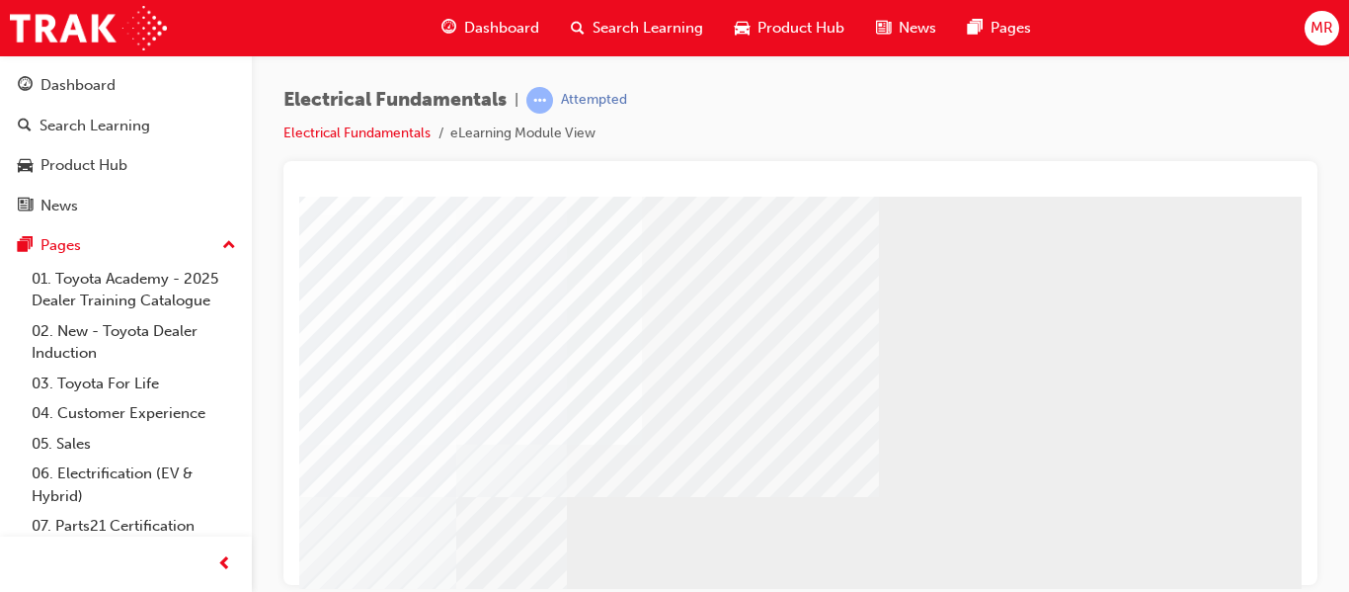
scroll to position [193, 356]
drag, startPoint x: 1281, startPoint y: 578, endPoint x: 1615, endPoint y: 544, distance: 335.5
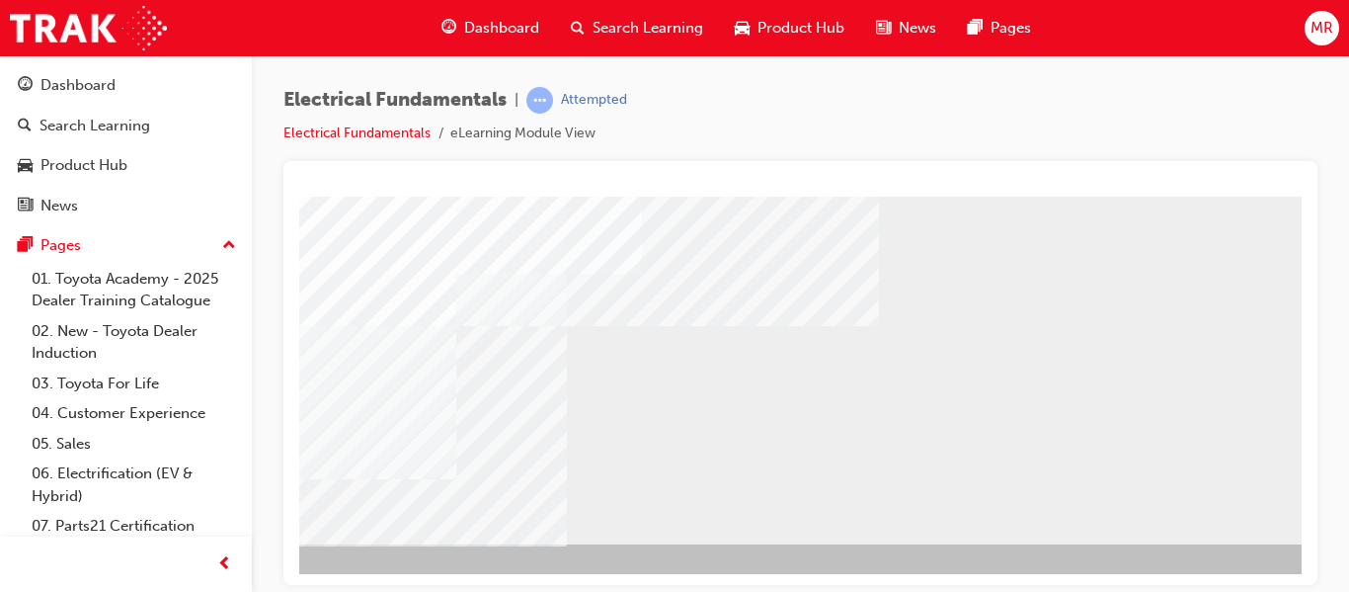
scroll to position [363, 356]
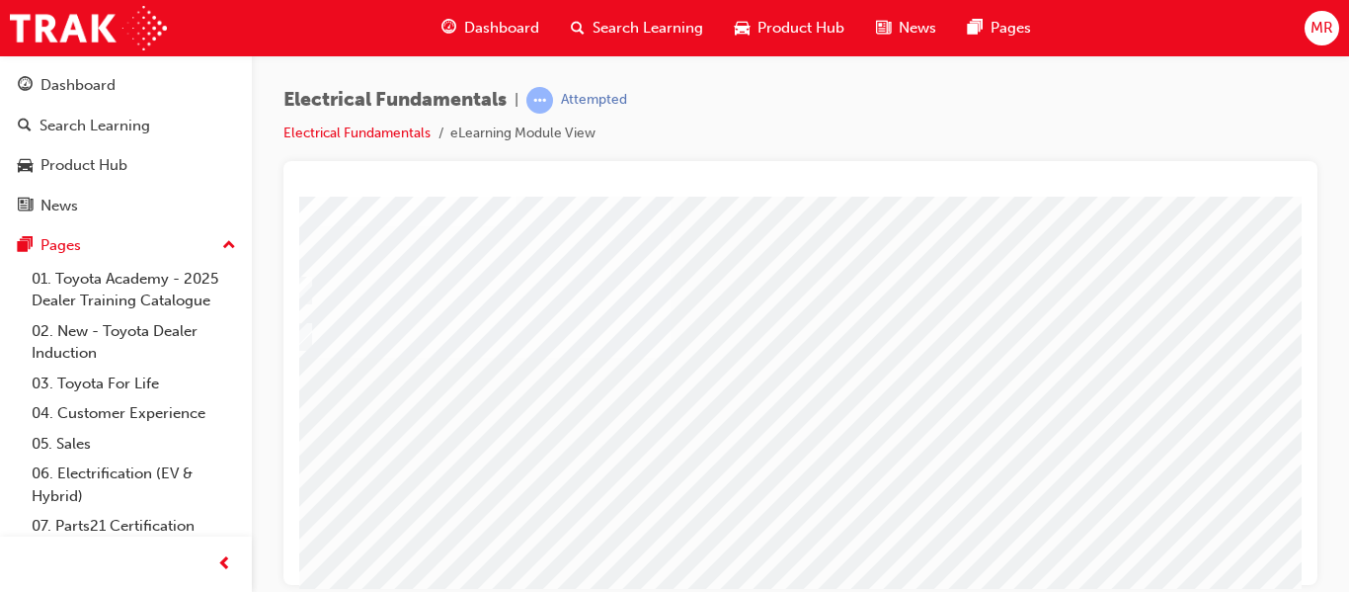
scroll to position [119, 0]
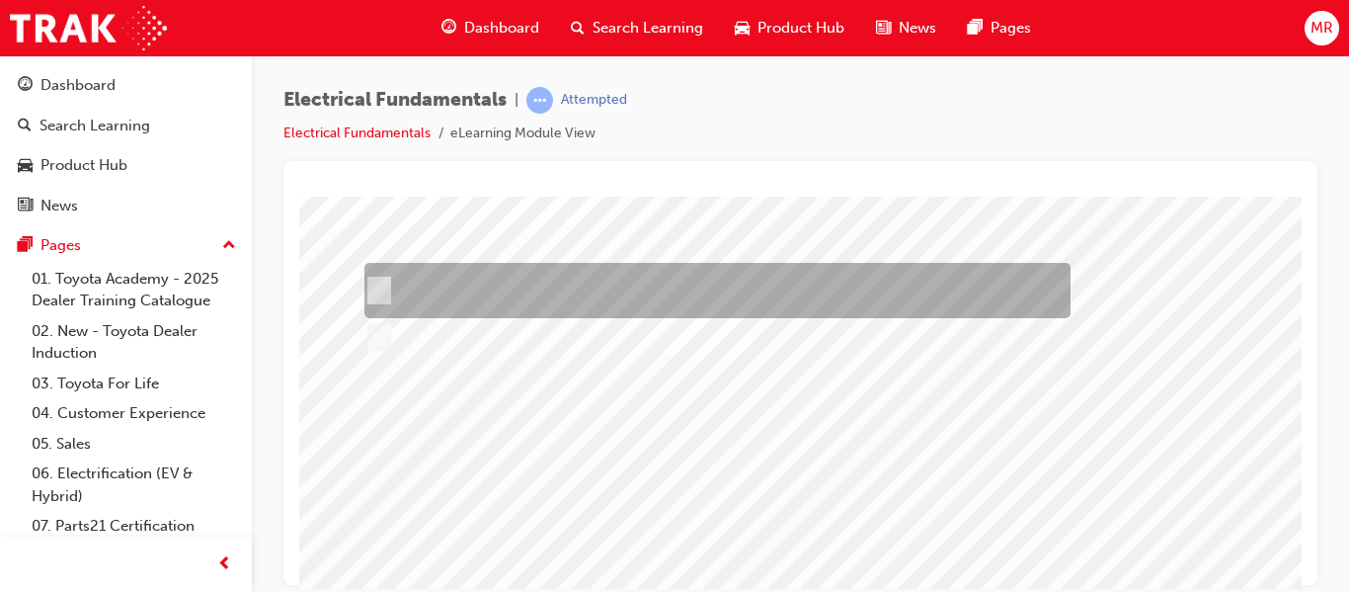
click at [371, 291] on input "True" at bounding box center [374, 291] width 22 height 22
checkbox input "true"
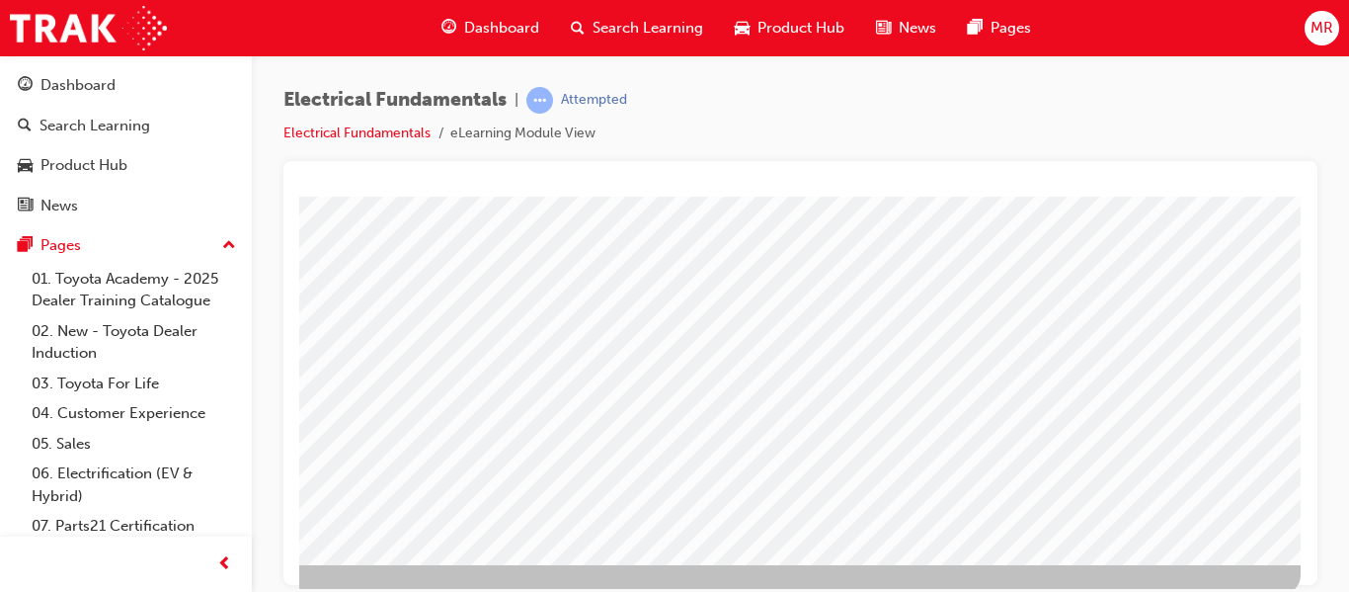
scroll to position [363, 356]
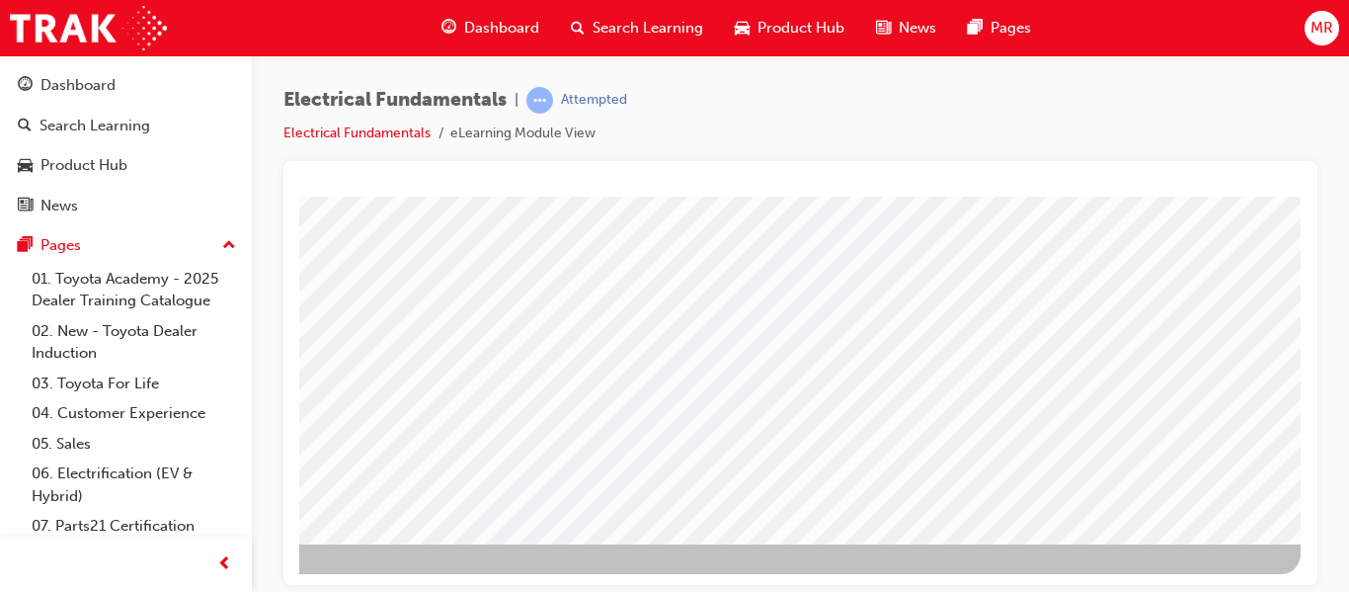
drag, startPoint x: 1278, startPoint y: 587, endPoint x: 1296, endPoint y: 364, distance: 222.9
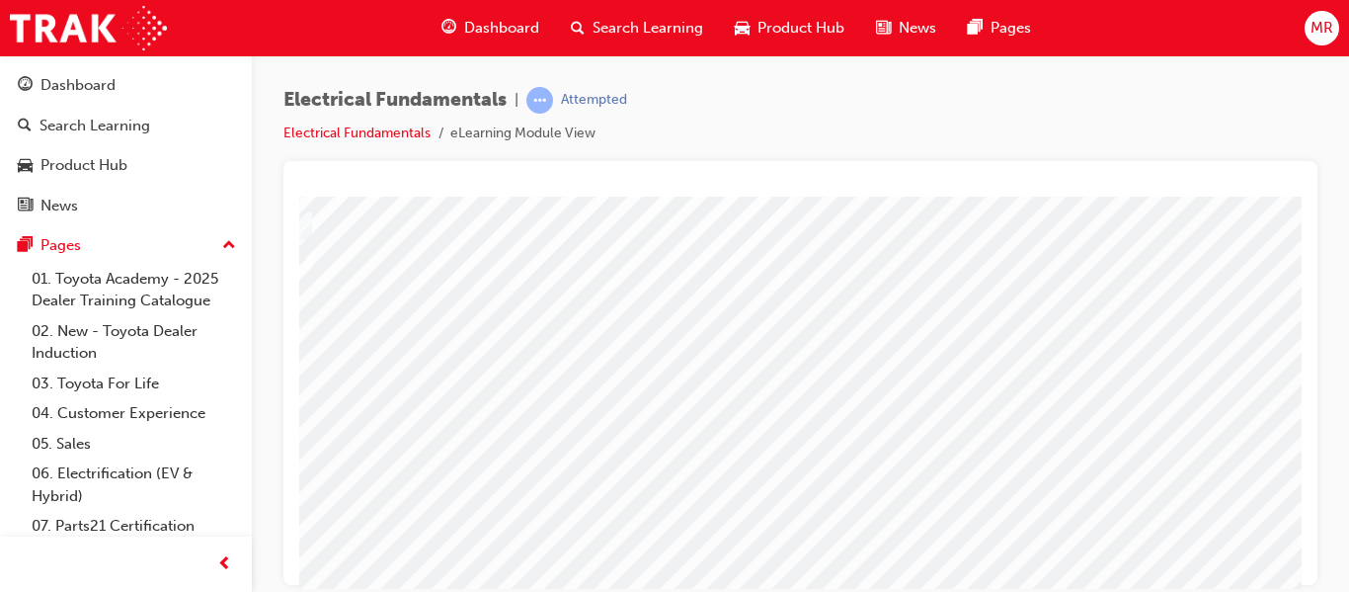
scroll to position [198, 0]
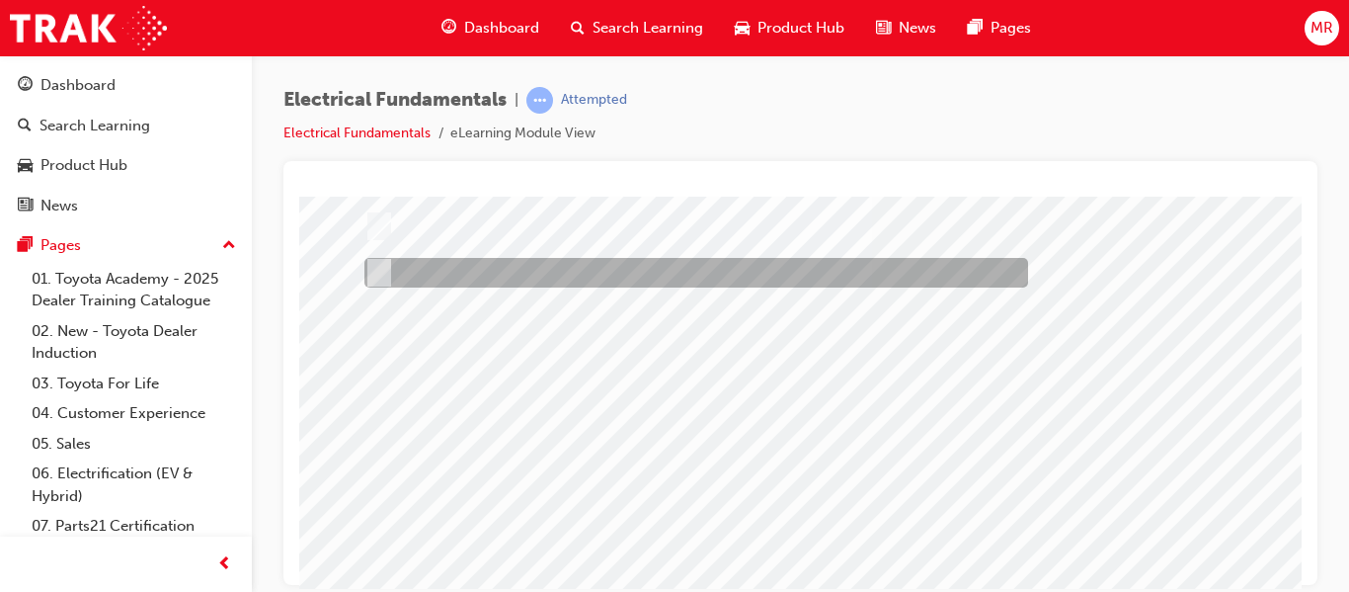
click at [374, 263] on input "Globe 2" at bounding box center [375, 273] width 22 height 22
radio input "true"
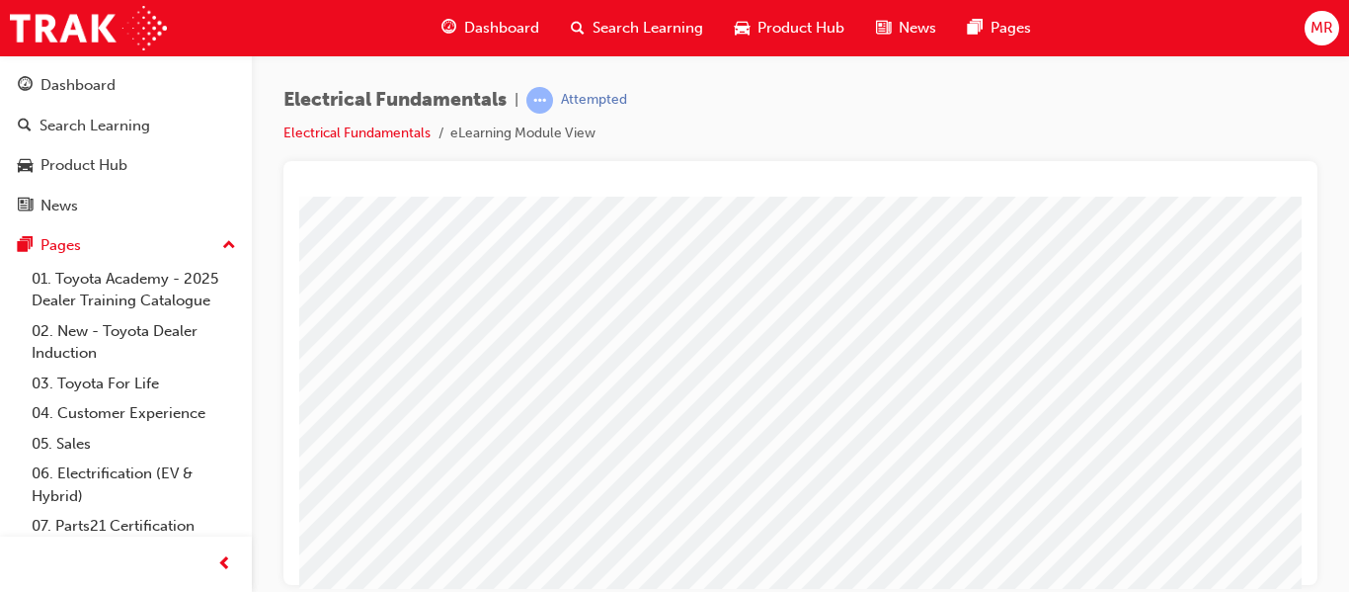
scroll to position [363, 303]
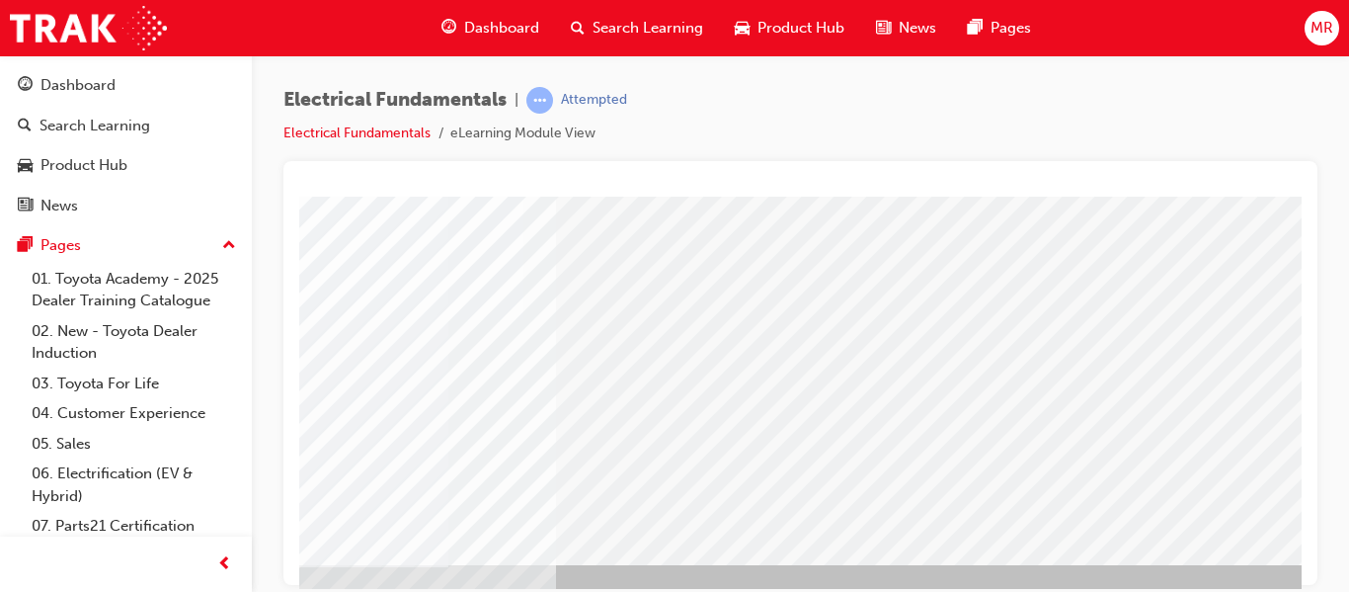
scroll to position [363, 329]
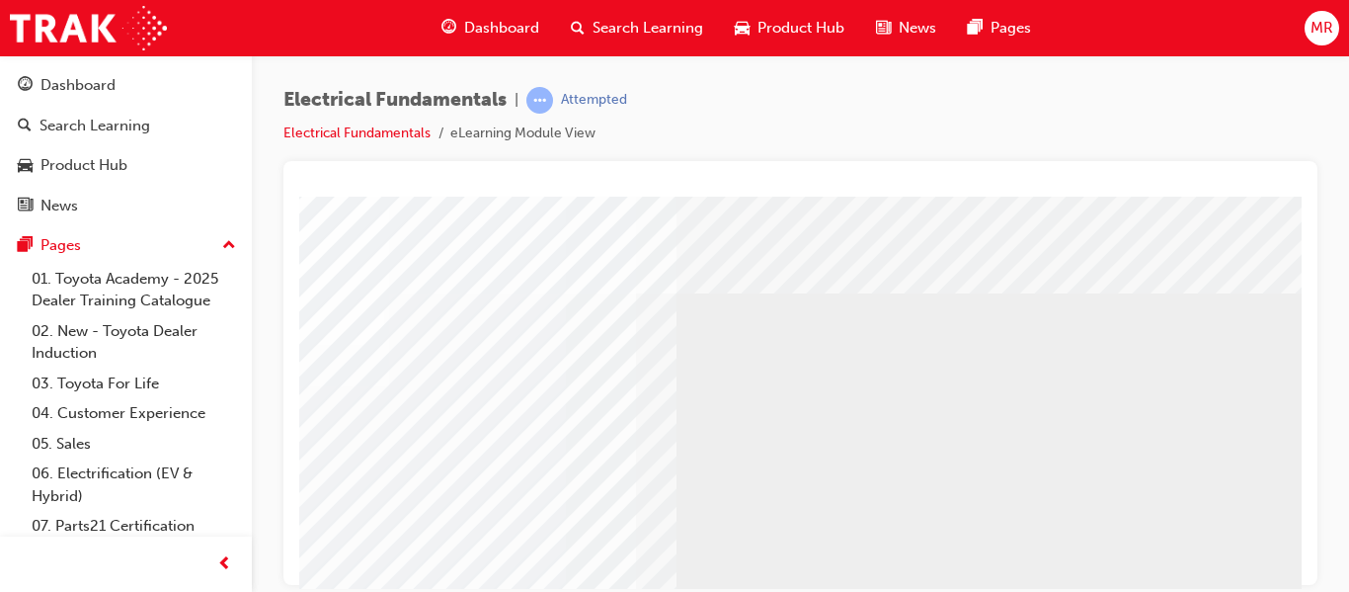
scroll to position [0, 356]
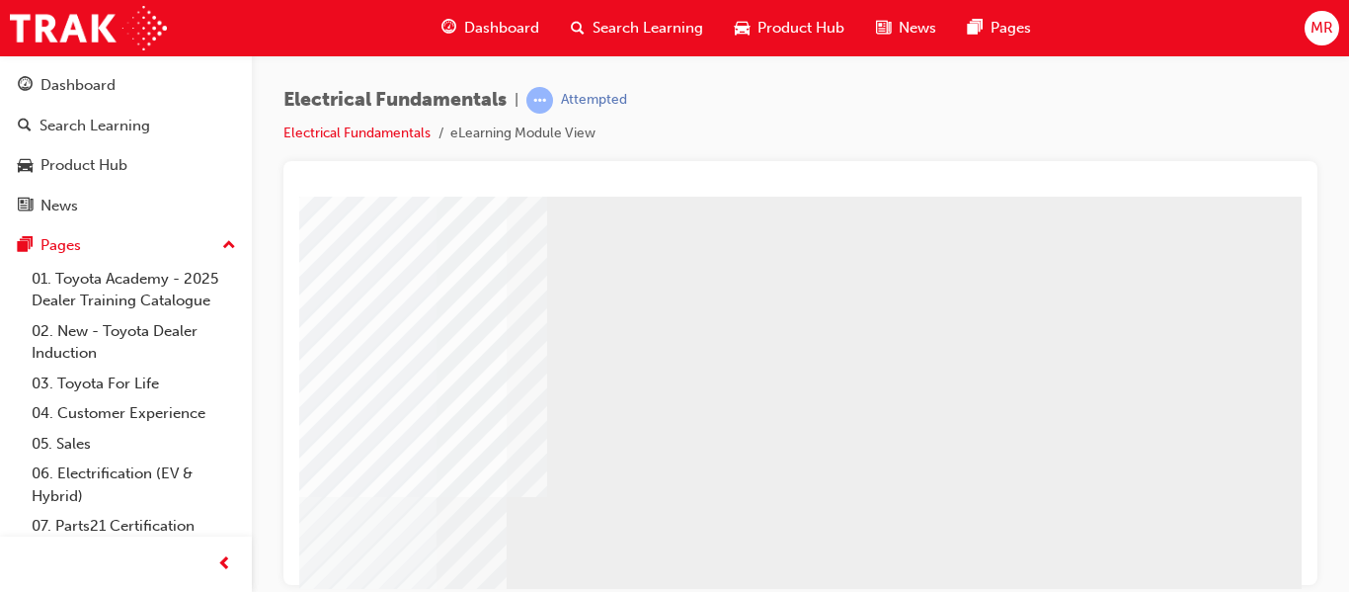
scroll to position [126, 356]
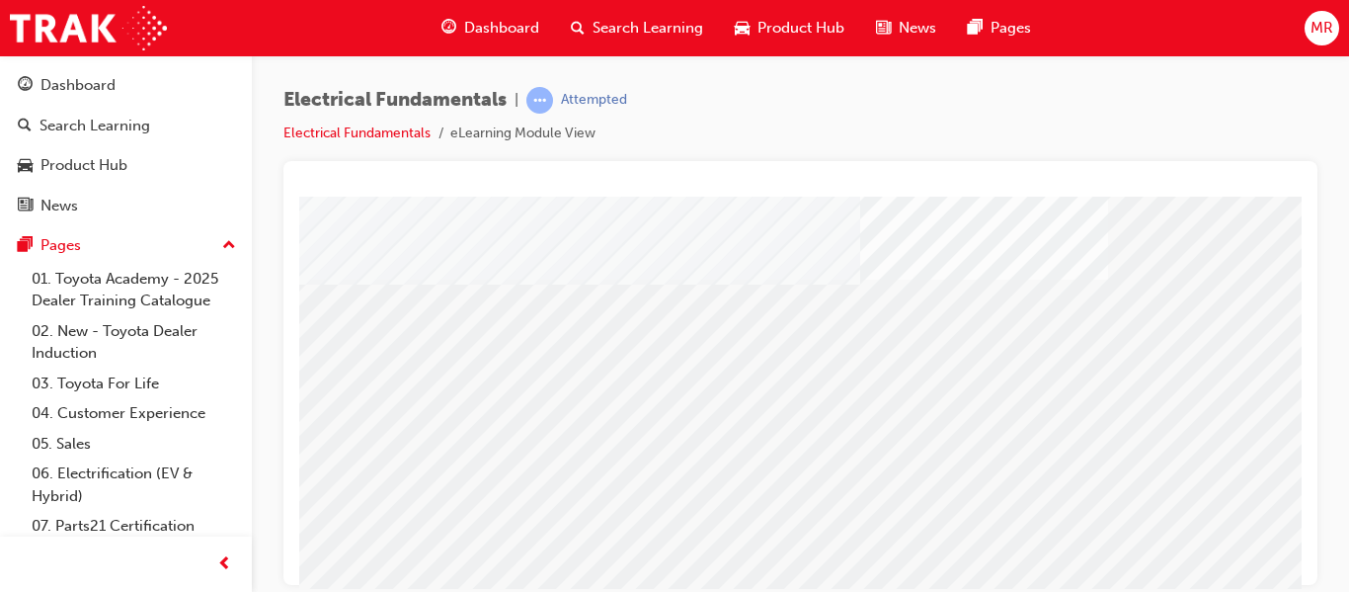
scroll to position [363, 303]
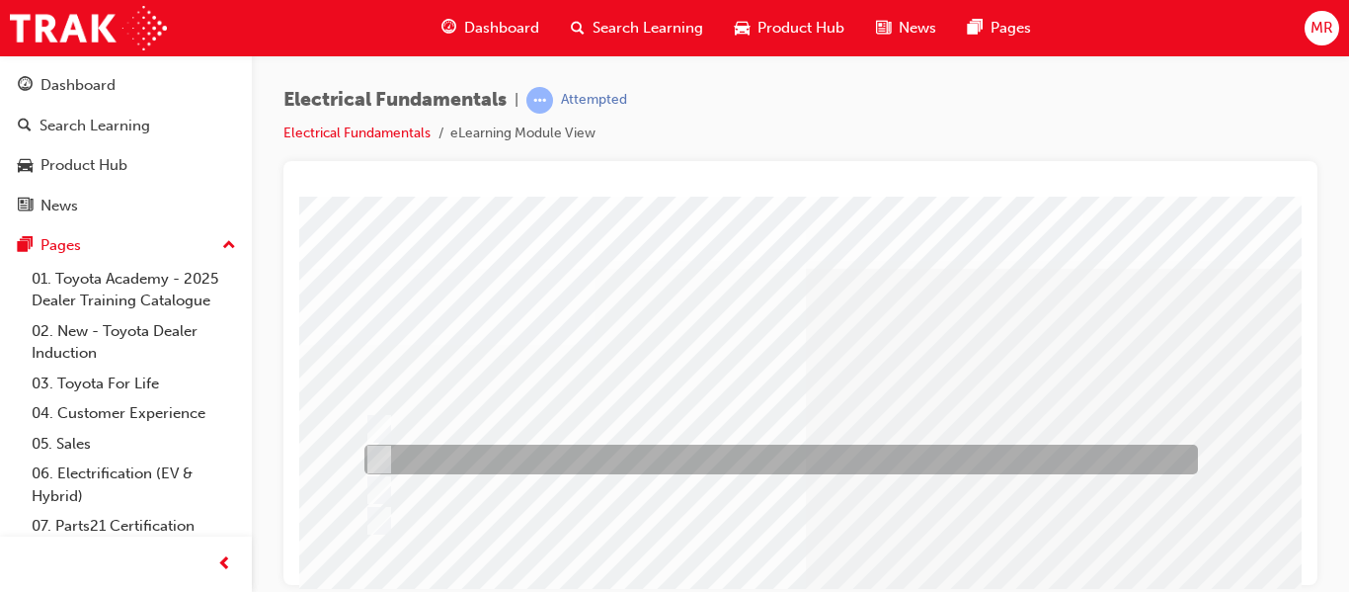
click at [379, 456] on input "A circuit which has become disrupted at a connector or at the wiring." at bounding box center [375, 459] width 22 height 22
radio input "true"
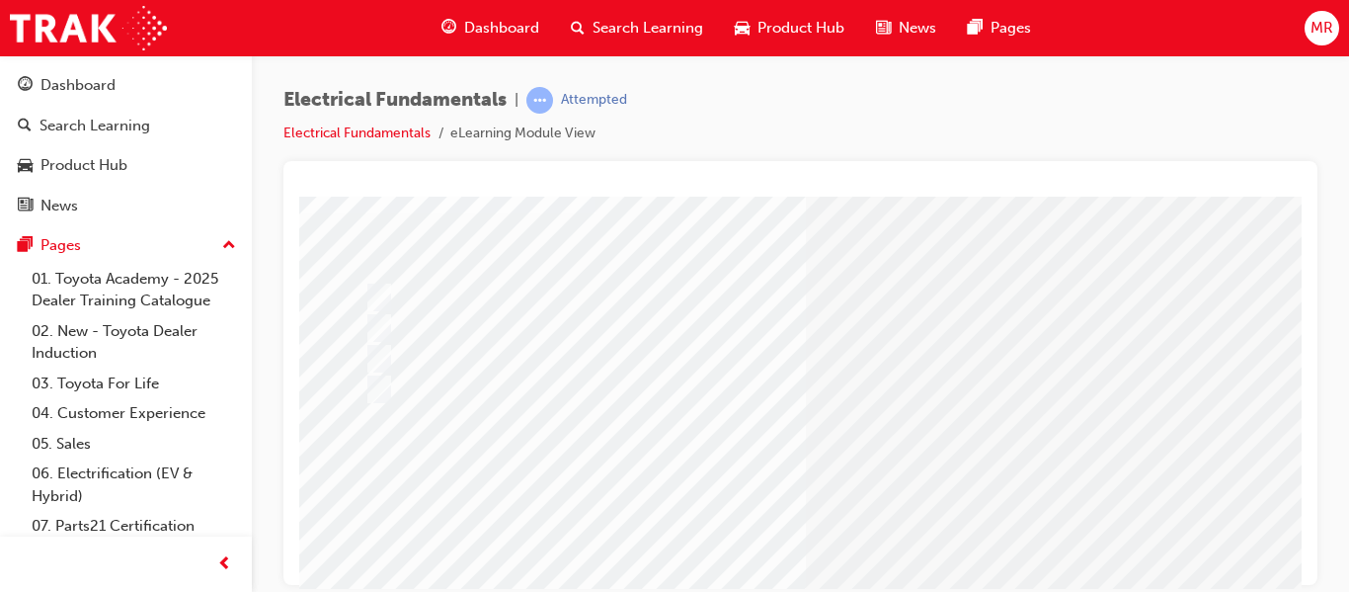
scroll to position [316, 0]
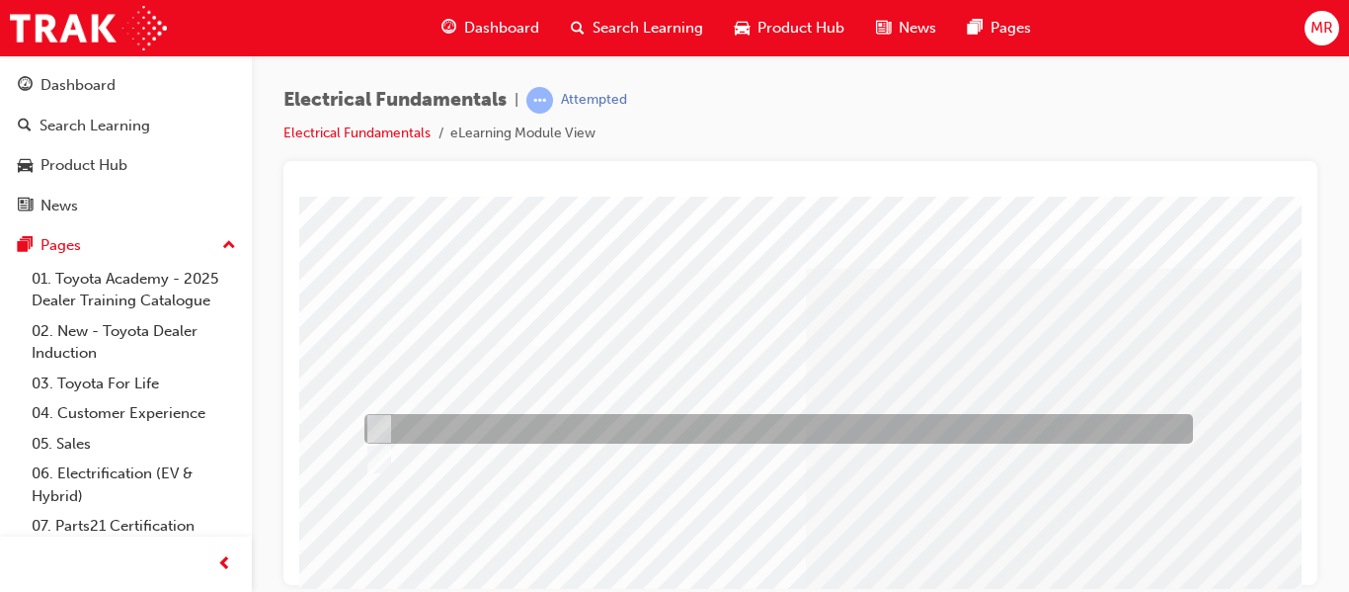
click at [375, 424] on input "True" at bounding box center [375, 429] width 22 height 22
radio input "true"
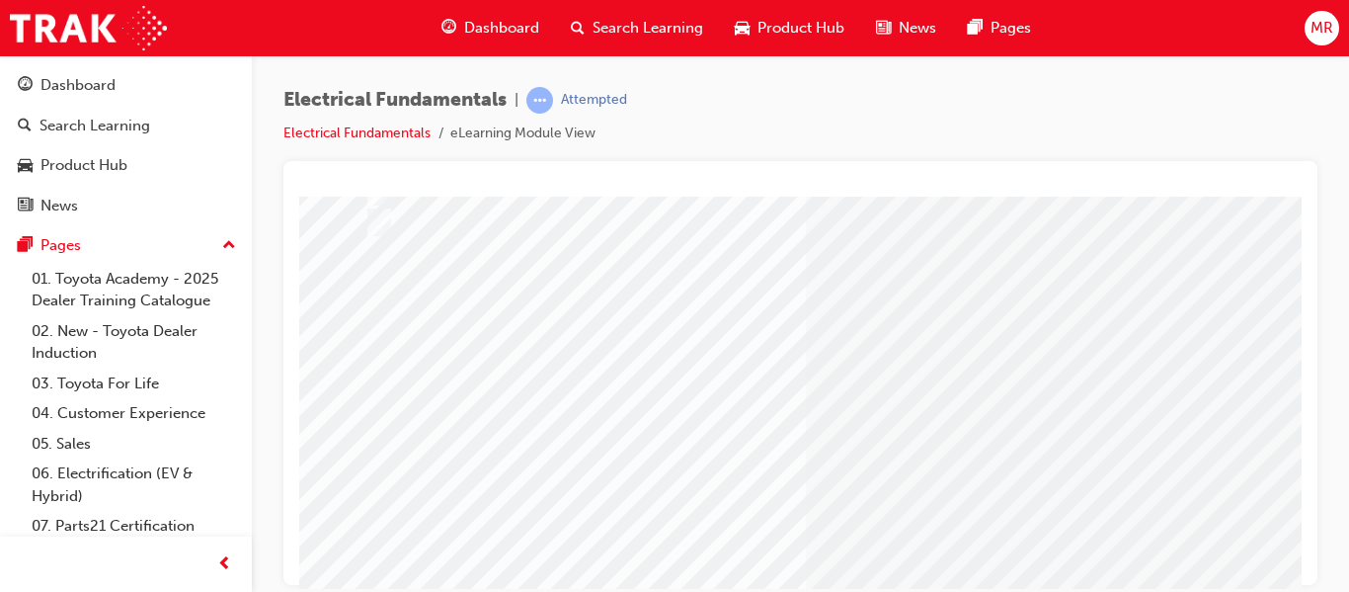
scroll to position [363, 0]
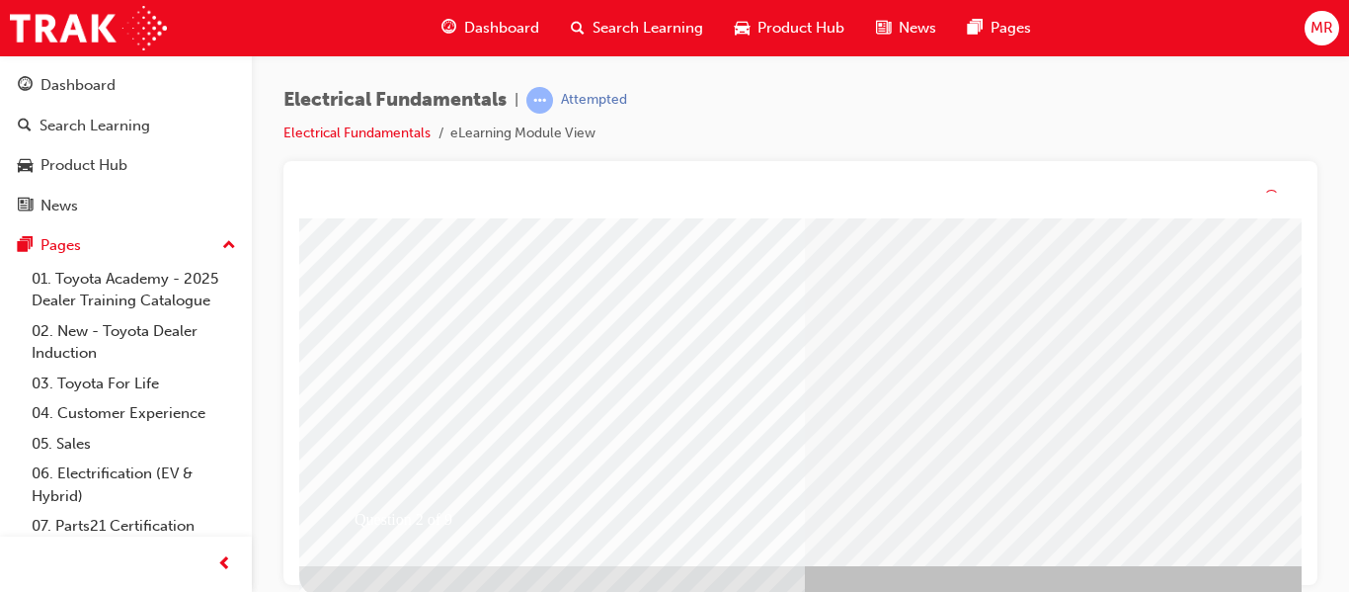
scroll to position [0, 0]
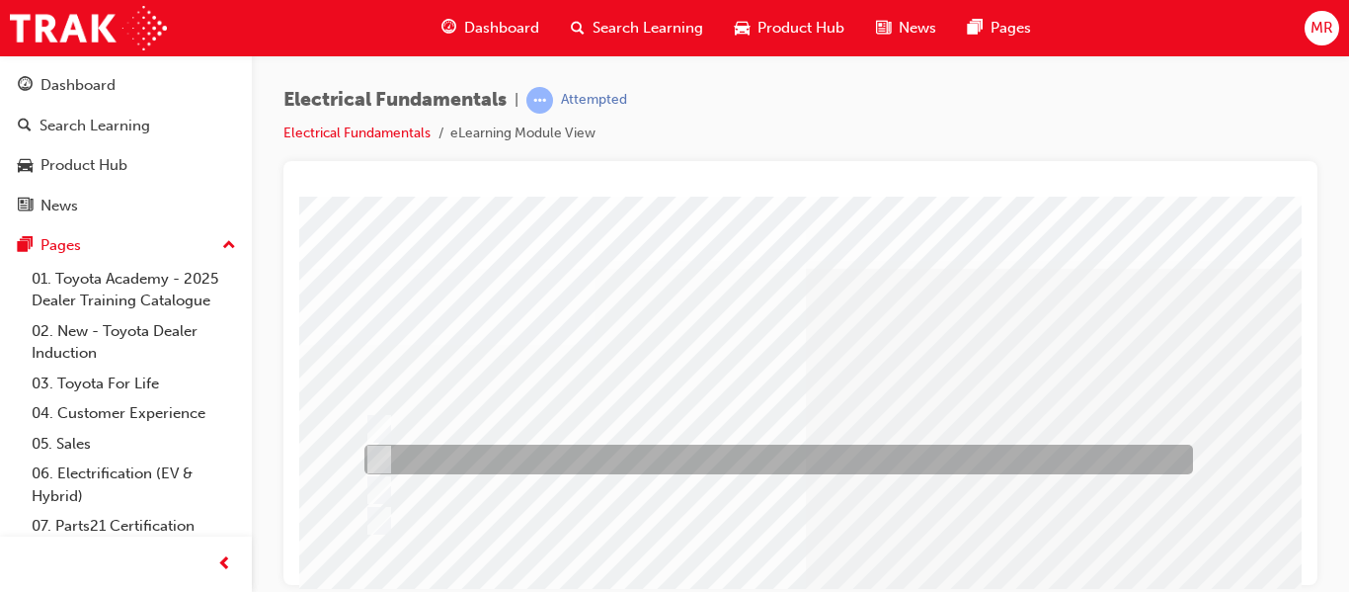
click at [390, 460] on div at bounding box center [774, 459] width 829 height 30
radio input "true"
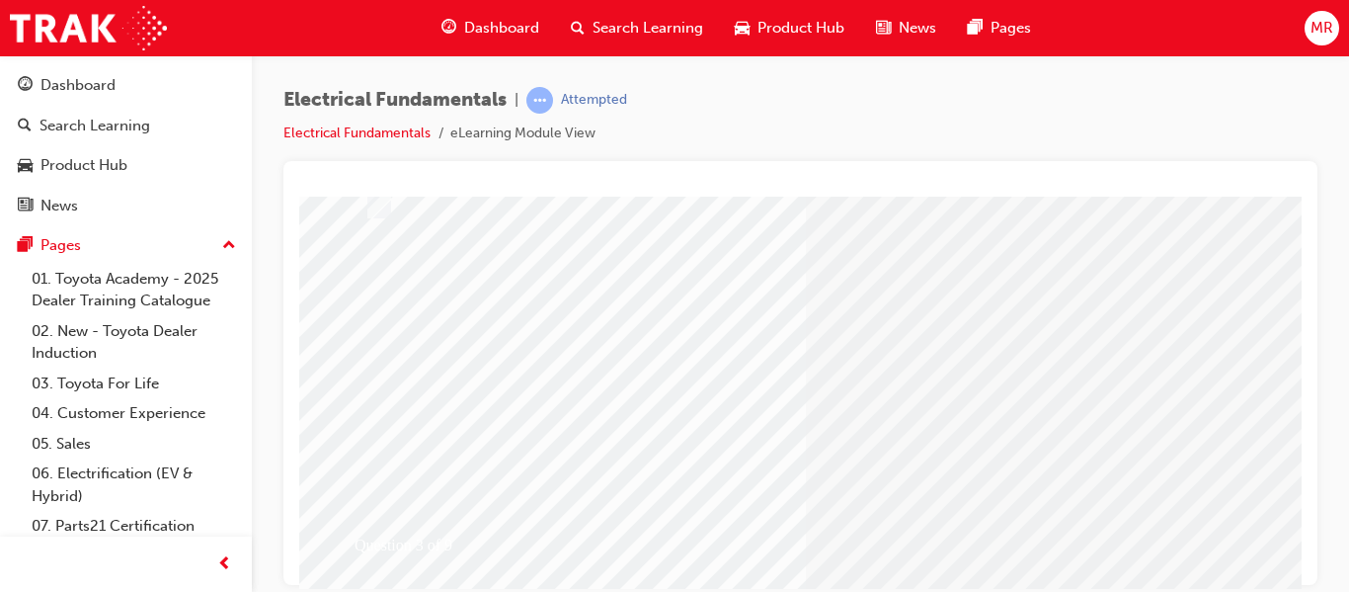
scroll to position [363, 0]
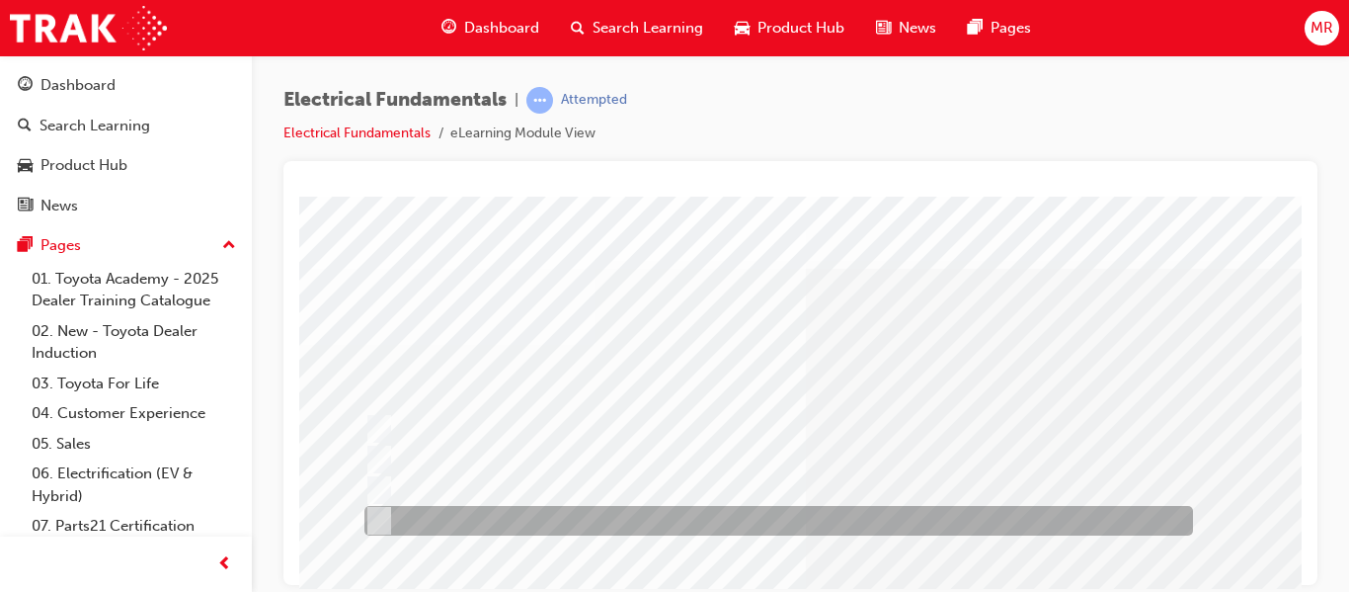
click at [376, 519] on input "All of the answers above." at bounding box center [375, 521] width 22 height 22
radio input "true"
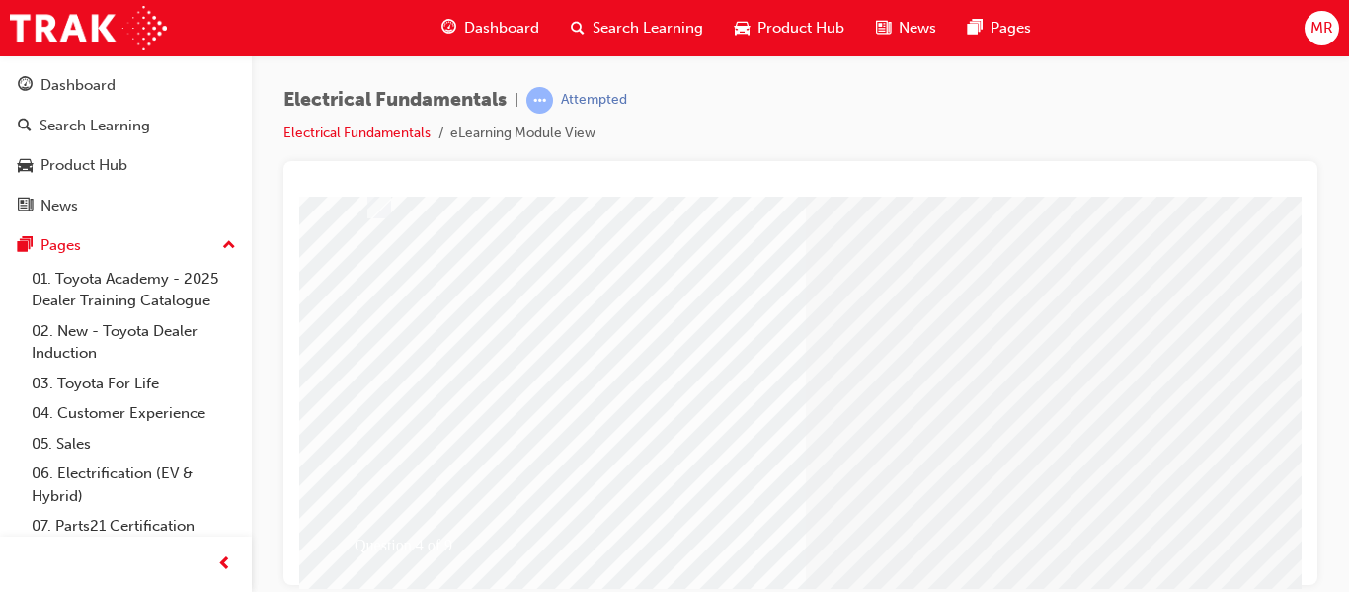
scroll to position [356, 0]
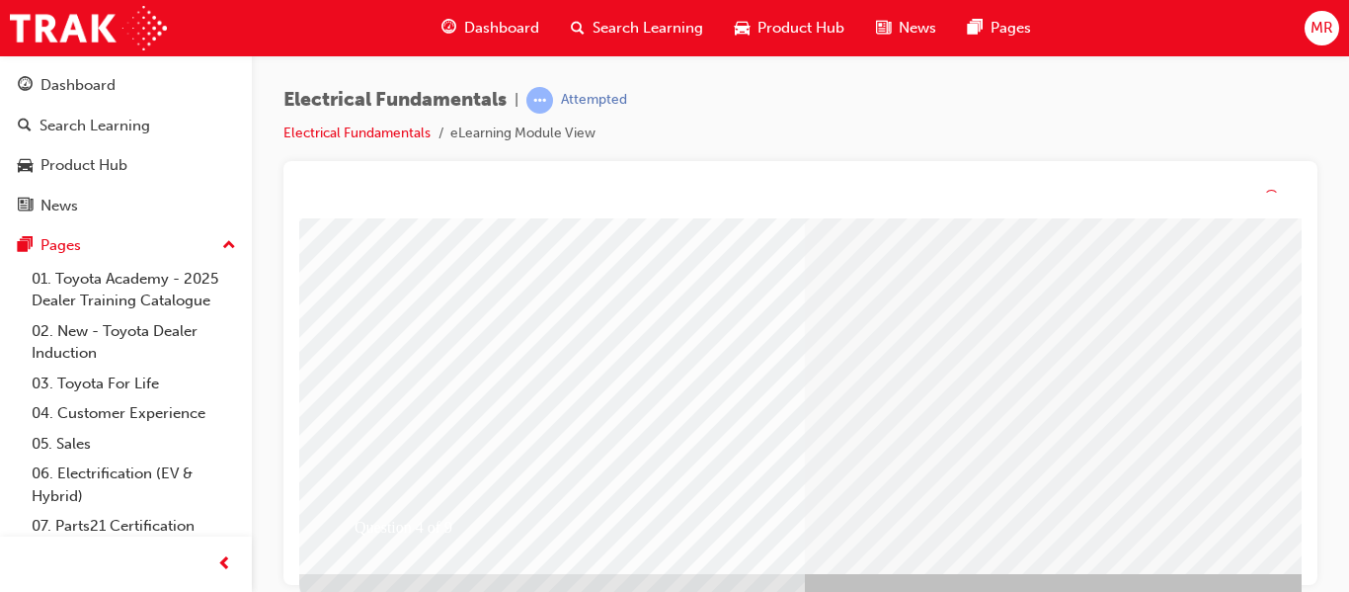
scroll to position [0, 0]
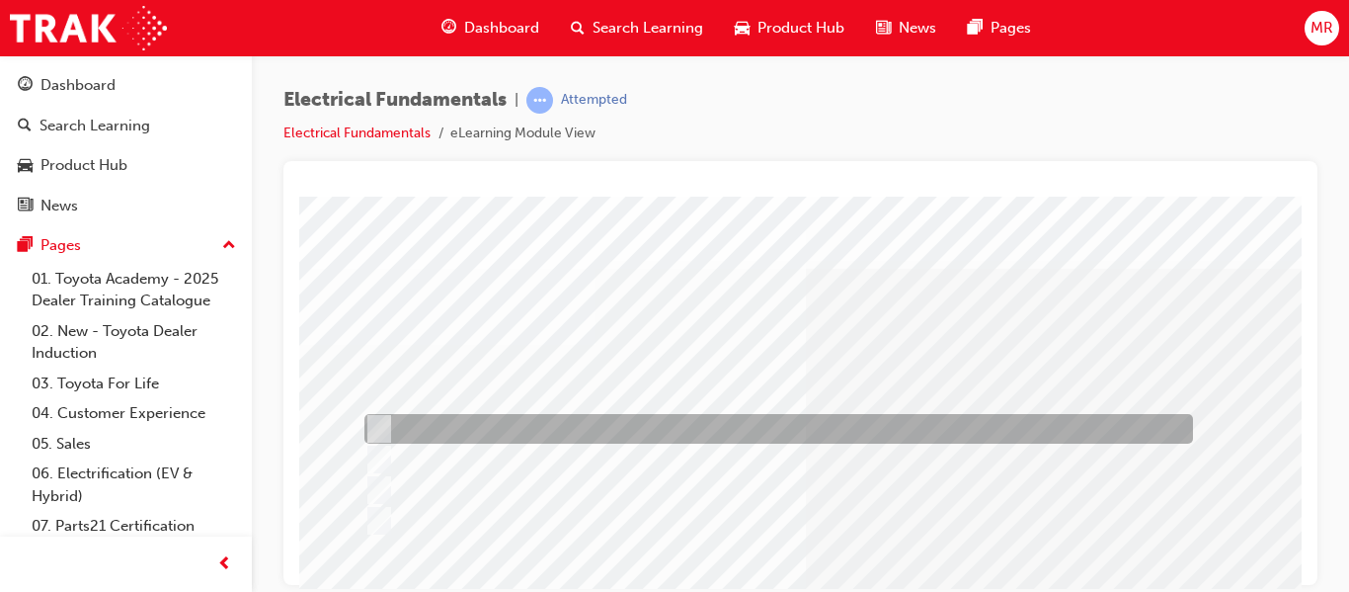
click at [376, 426] on input "A circuit where current flows down an unintended path." at bounding box center [375, 429] width 22 height 22
radio input "true"
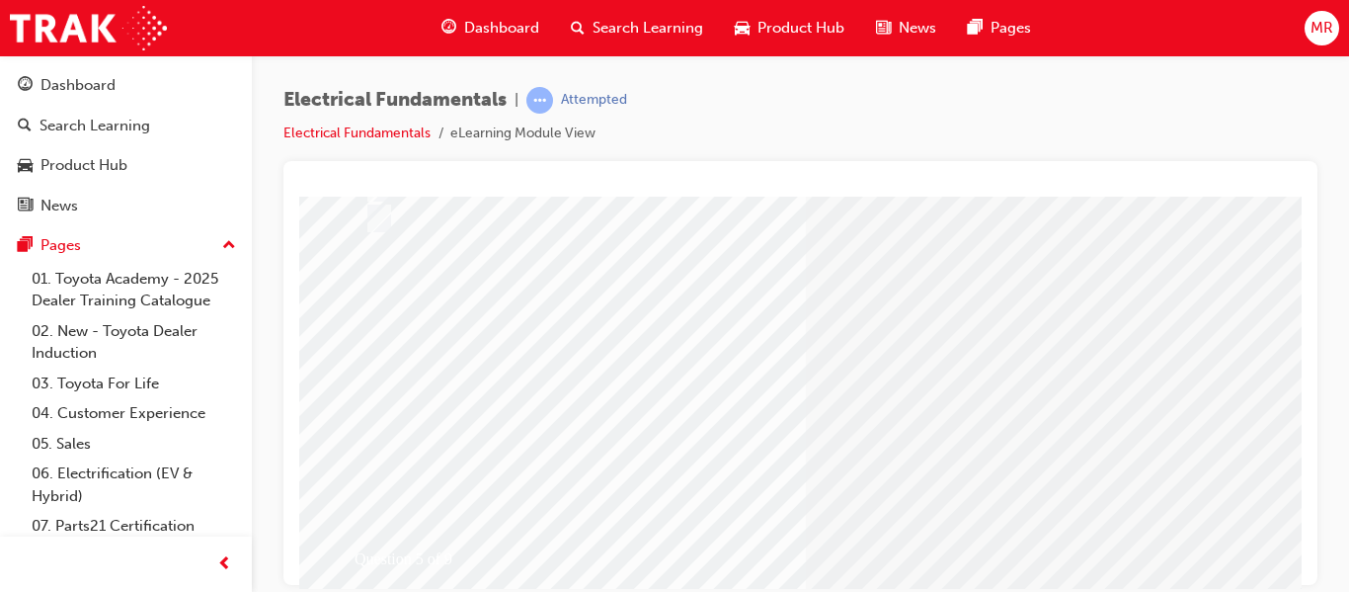
scroll to position [329, 0]
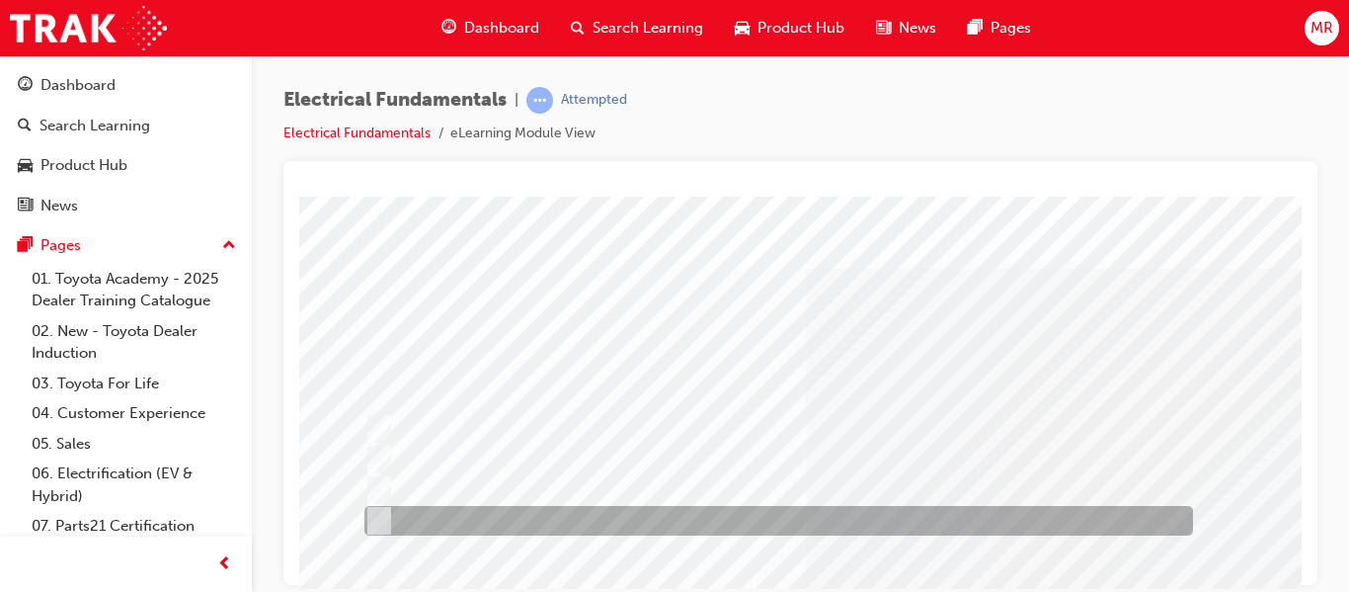
click at [378, 515] on input "All of the answers above." at bounding box center [375, 521] width 22 height 22
radio input "true"
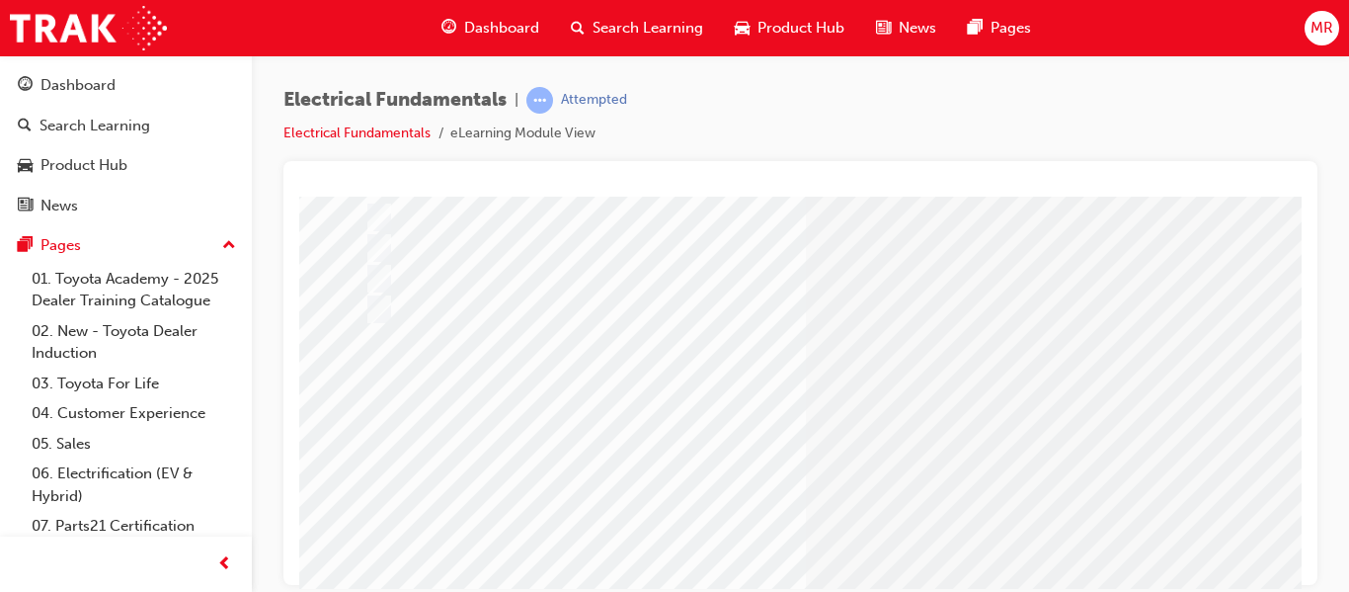
scroll to position [363, 0]
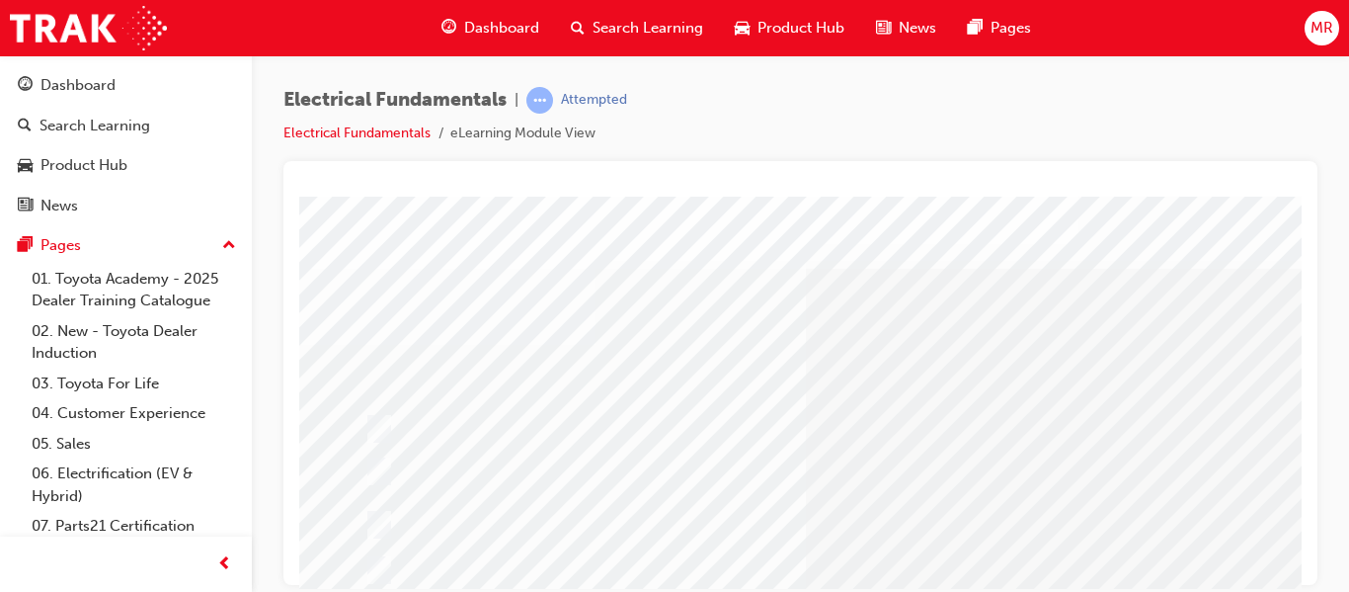
scroll to position [40, 0]
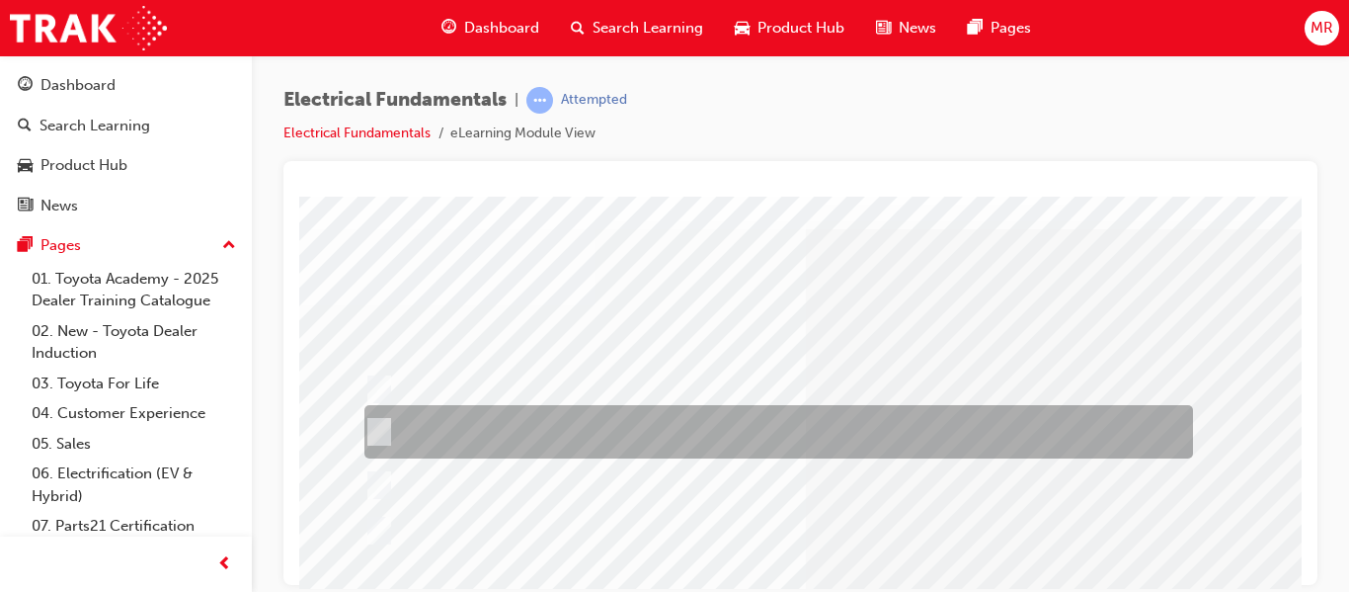
click at [385, 425] on input "The added resistance provides a new path for current to flow lowering\3the tota…" at bounding box center [375, 432] width 22 height 22
radio input "true"
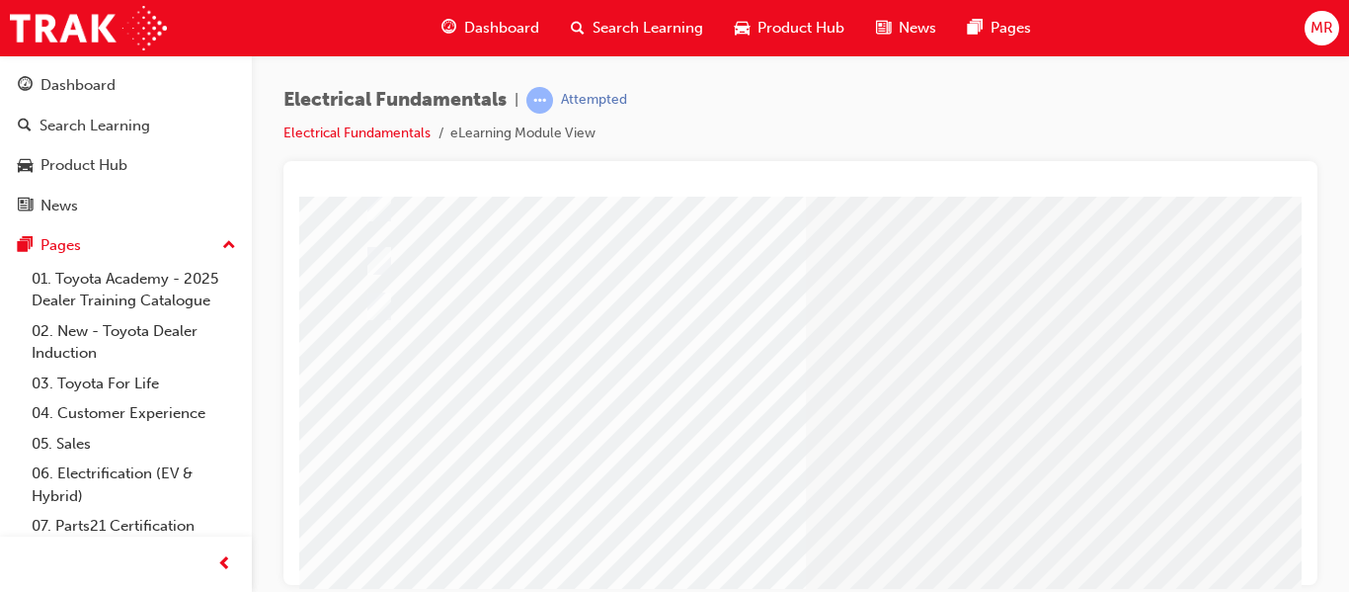
scroll to position [343, 0]
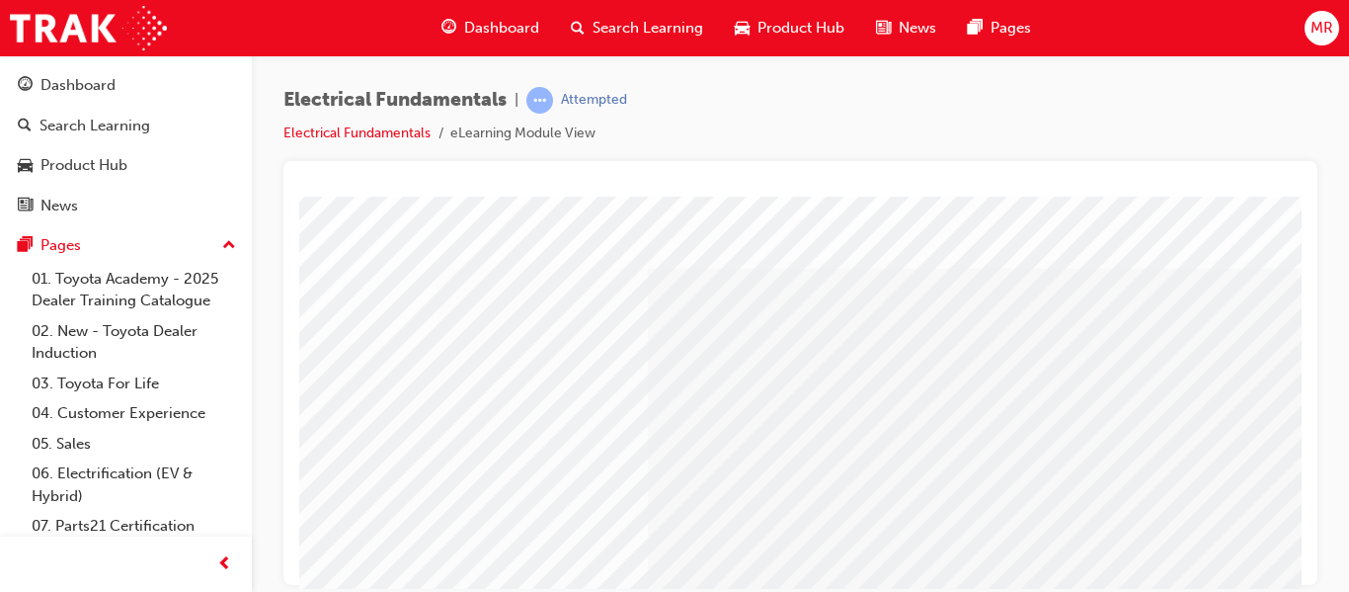
scroll to position [0, 0]
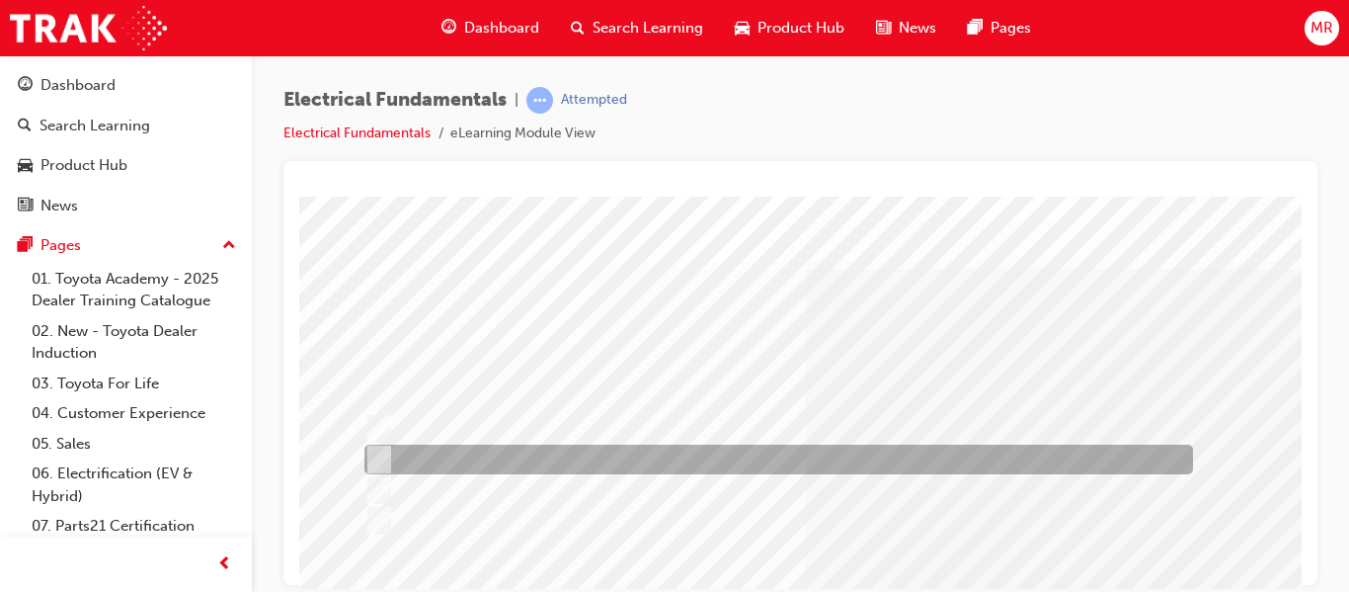
click at [377, 454] on input "The voltage lowers as you add more resistance." at bounding box center [375, 459] width 22 height 22
radio input "true"
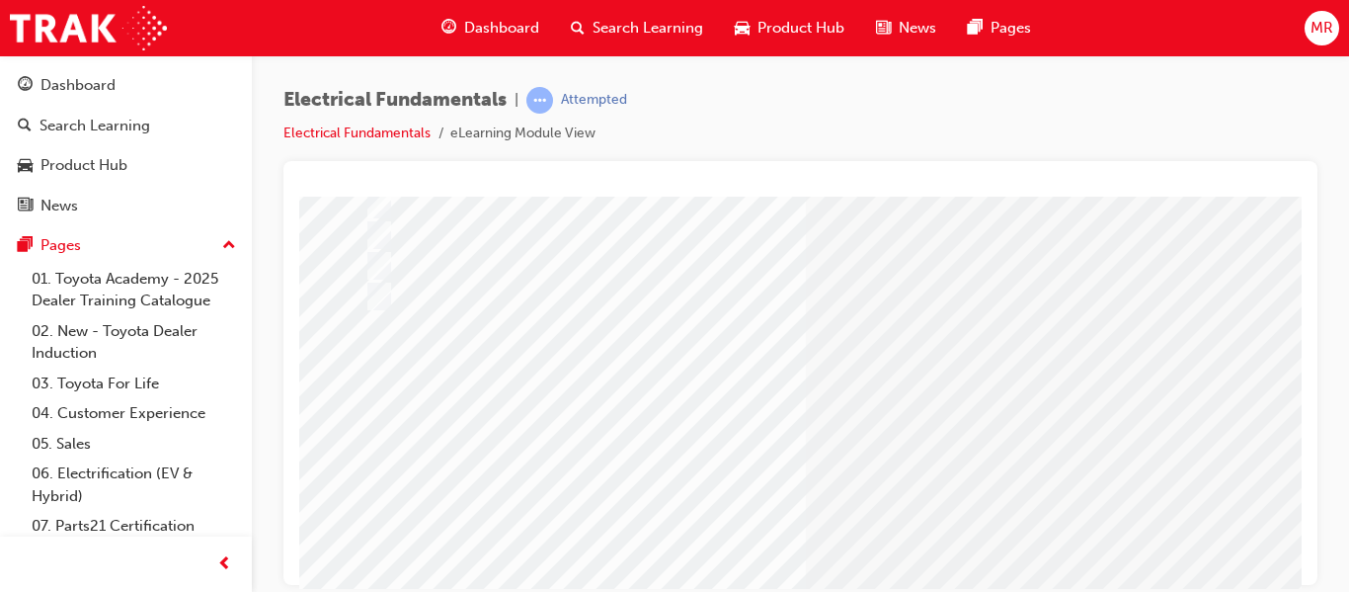
scroll to position [316, 0]
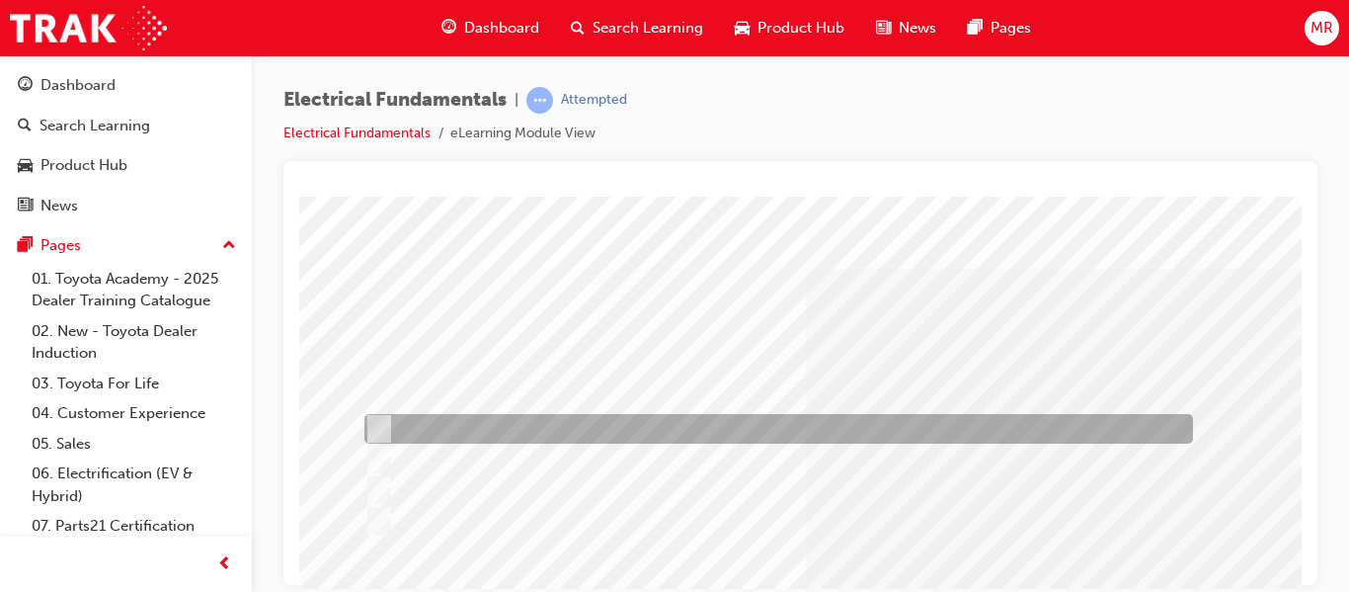
click at [378, 429] on input "Current flow increases." at bounding box center [375, 429] width 22 height 22
radio input "true"
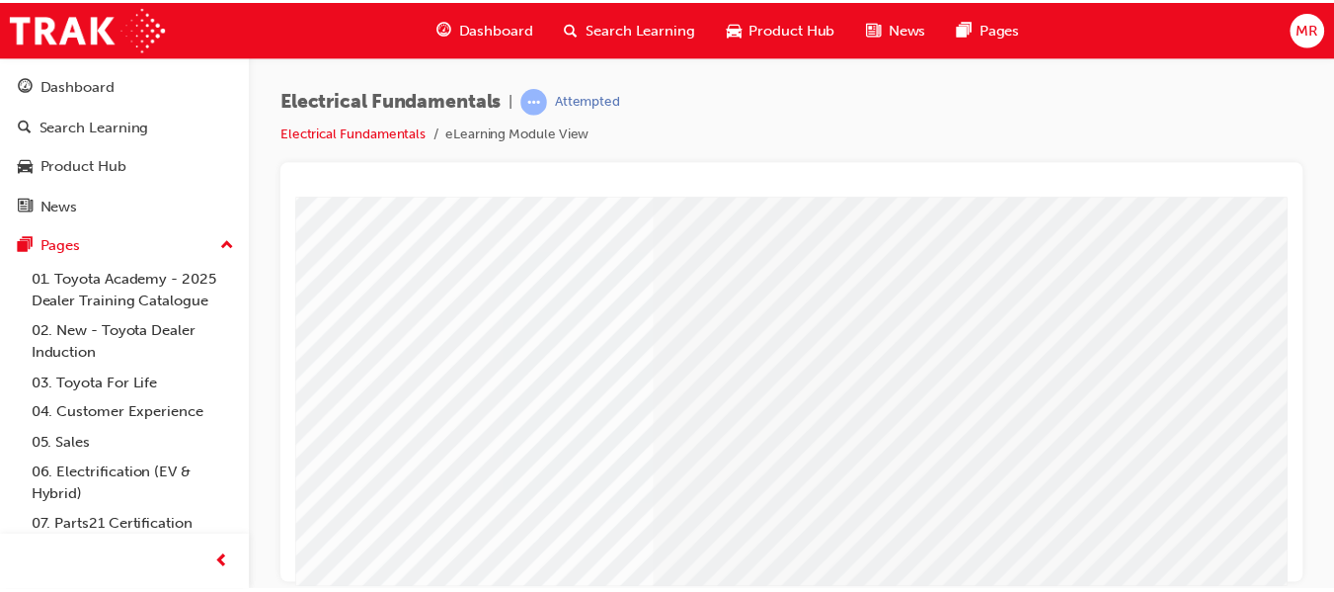
scroll to position [303, 145]
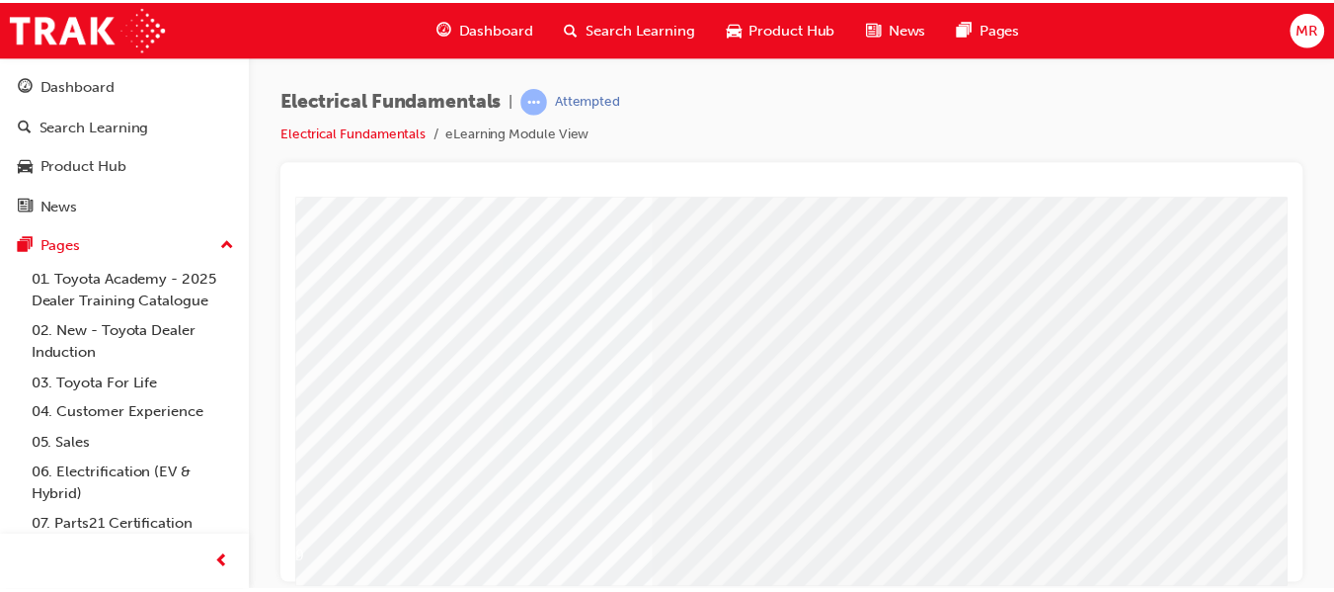
scroll to position [0, 0]
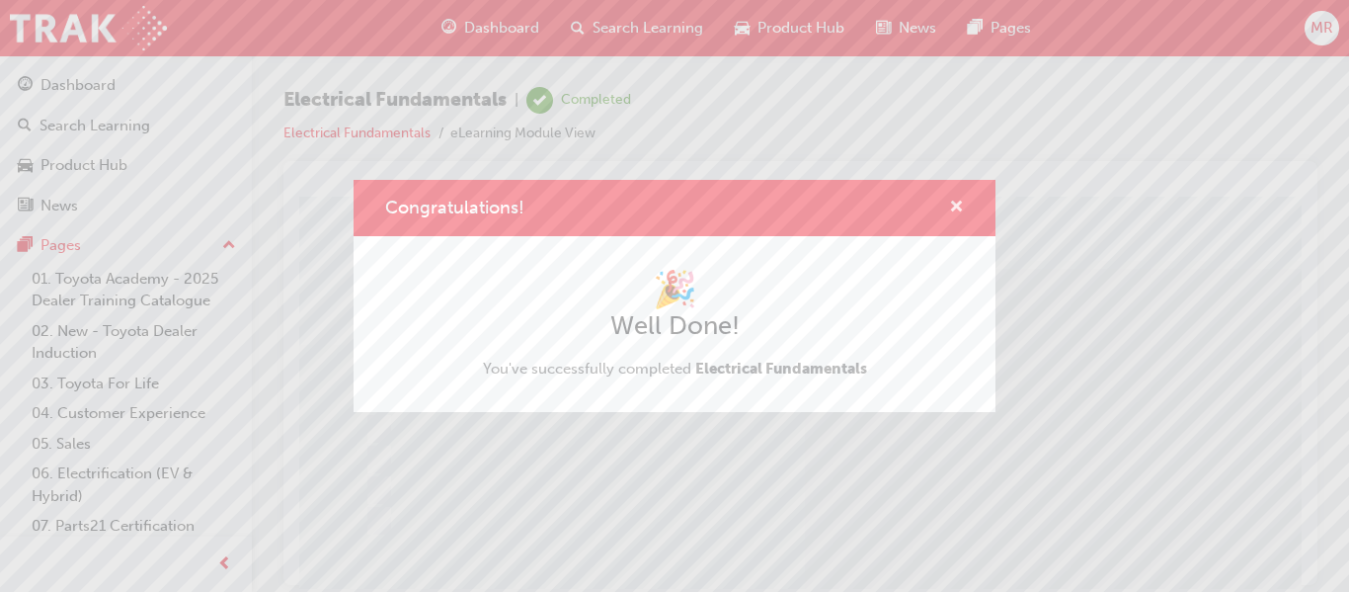
click at [954, 204] on span "cross-icon" at bounding box center [956, 209] width 15 height 18
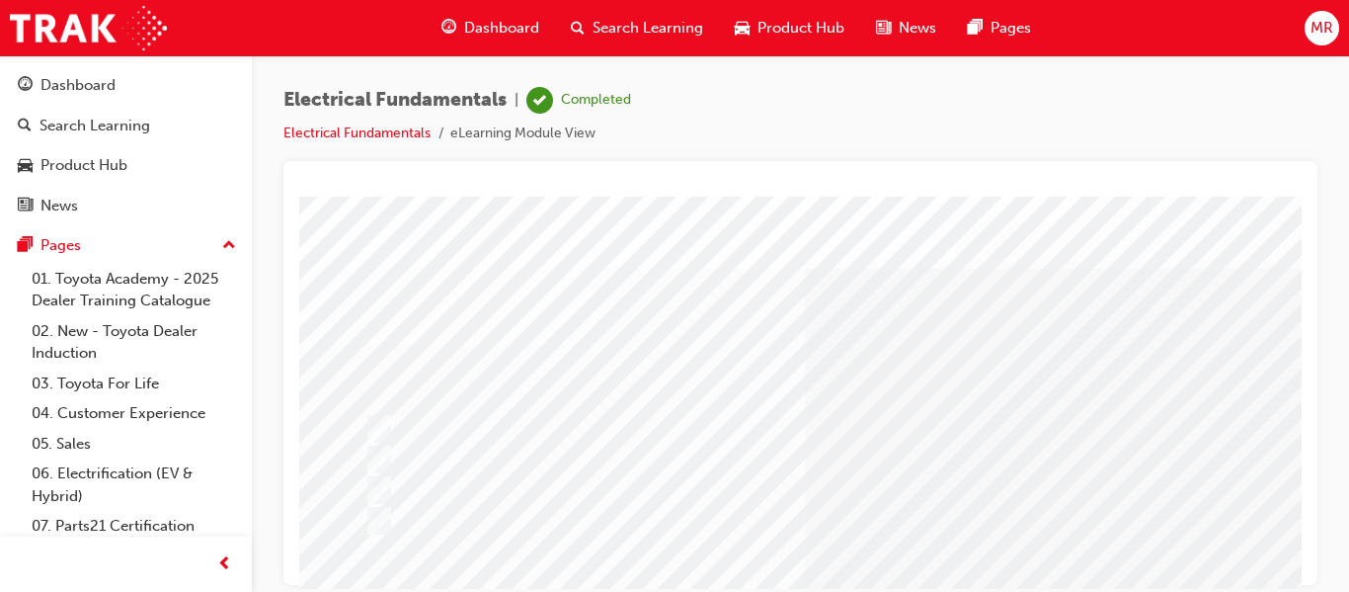
click at [491, 26] on span "Dashboard" at bounding box center [501, 28] width 75 height 23
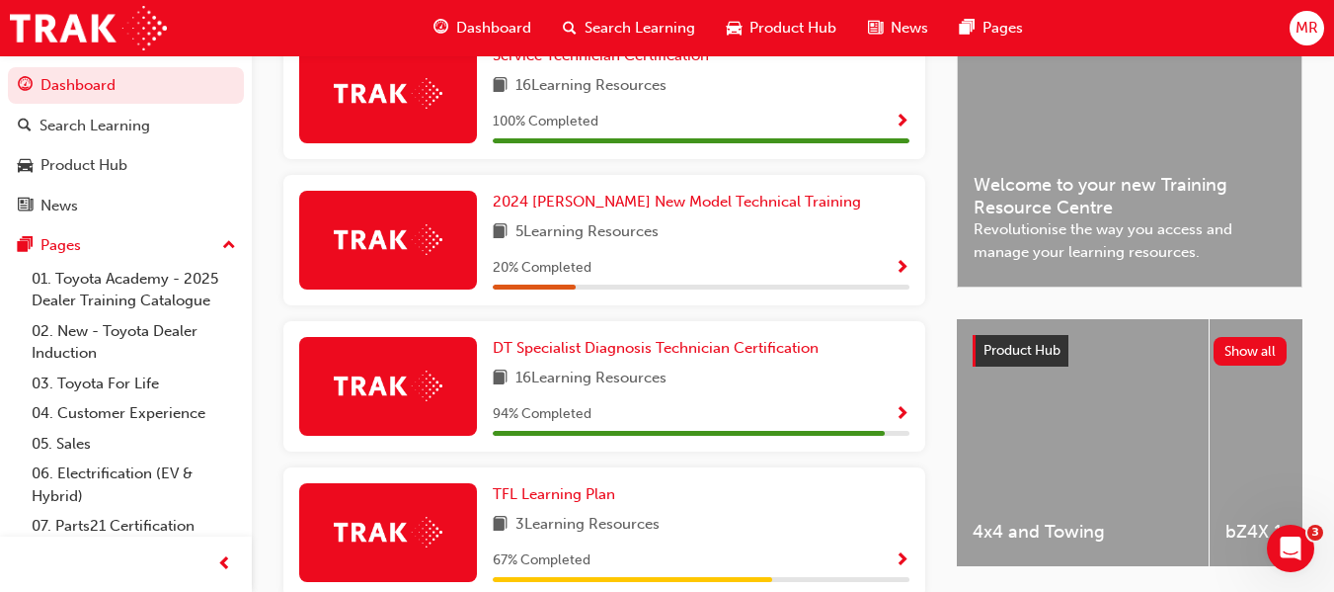
scroll to position [526, 0]
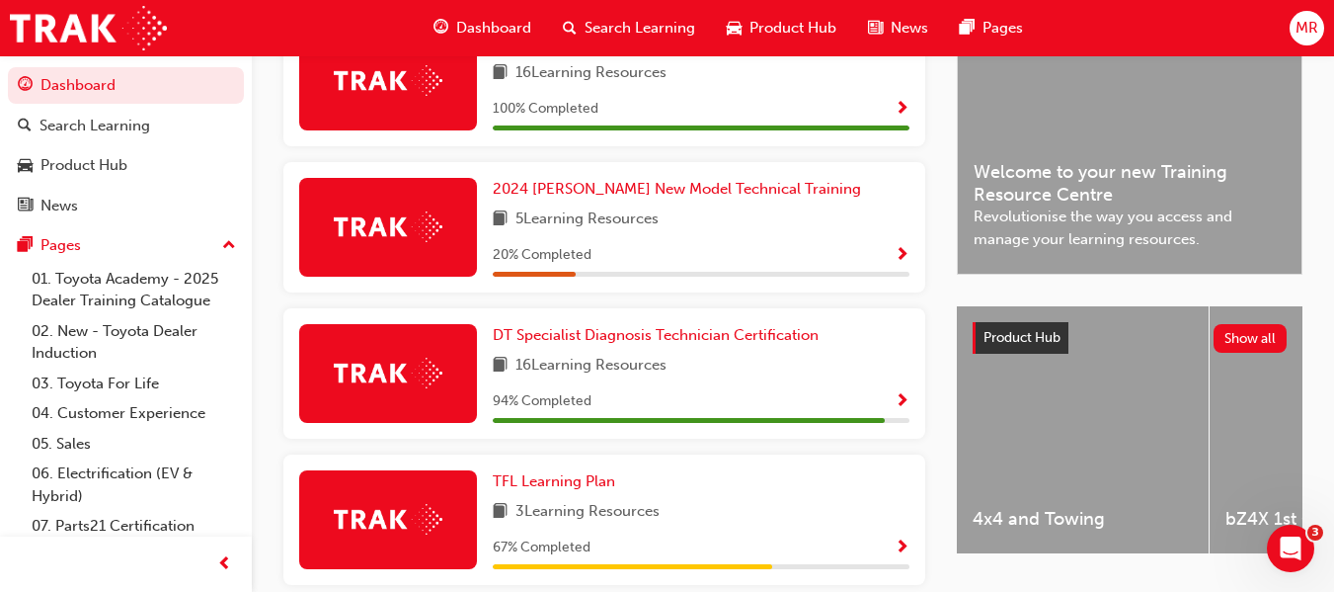
click at [902, 405] on span "Show Progress" at bounding box center [902, 402] width 15 height 18
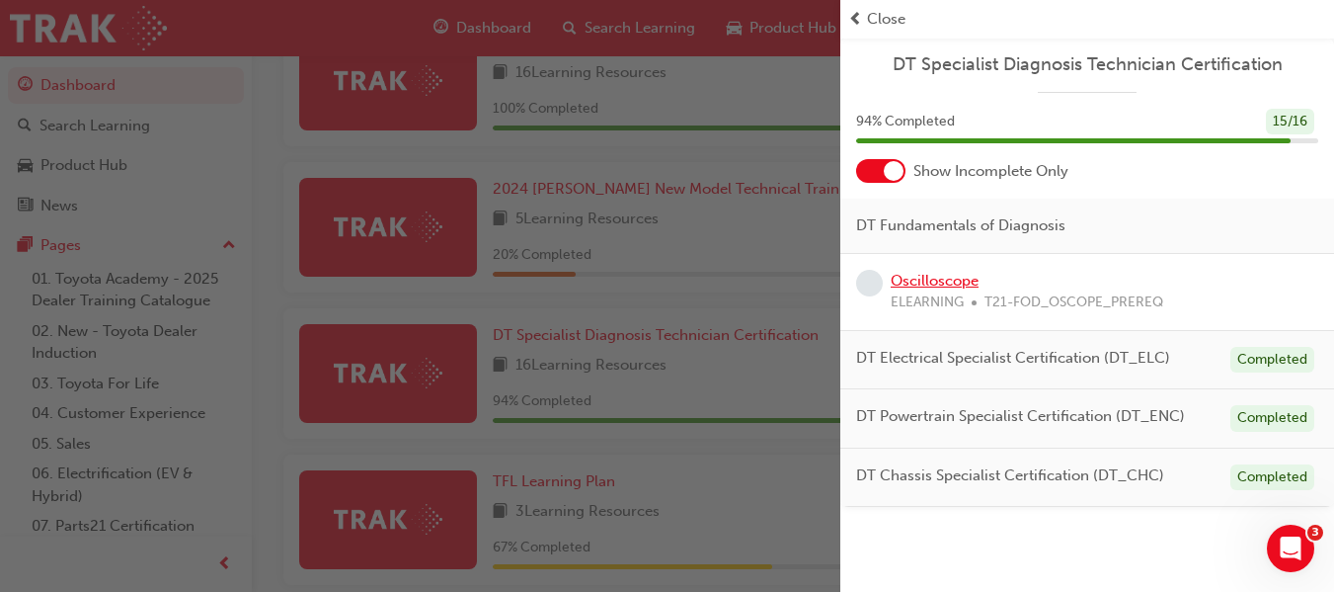
click at [945, 287] on link "Oscilloscope" at bounding box center [935, 281] width 88 height 18
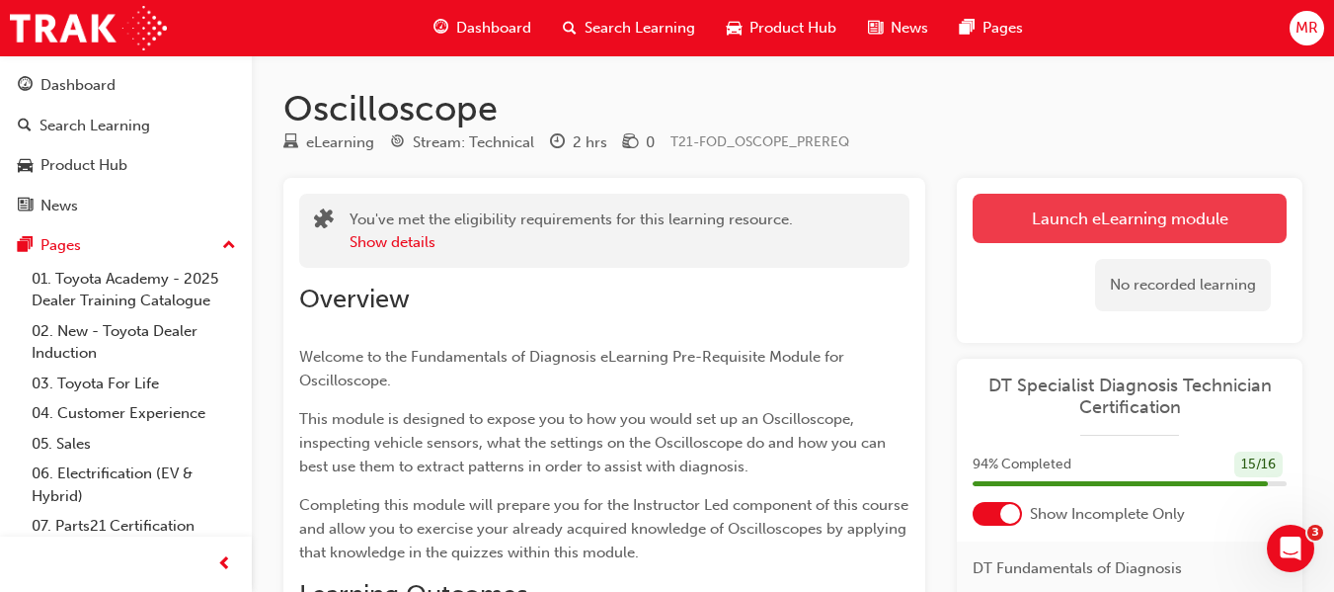
click at [1031, 214] on link "Launch eLearning module" at bounding box center [1130, 218] width 314 height 49
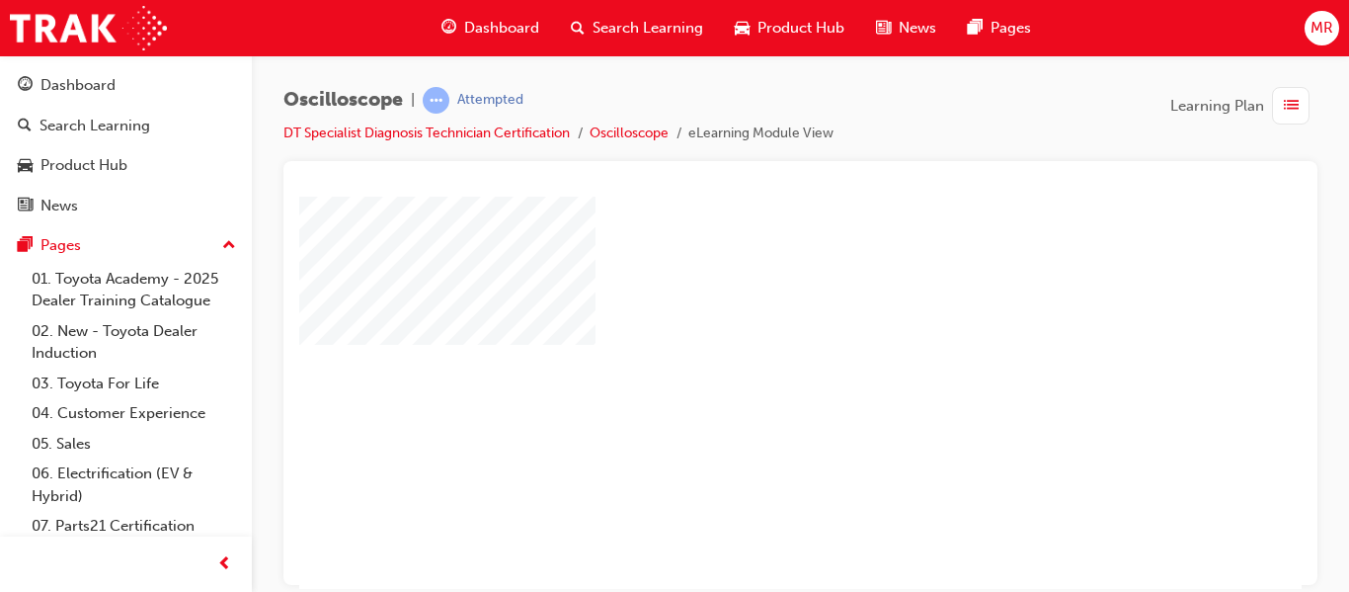
click at [744, 335] on div "play" at bounding box center [744, 335] width 0 height 0
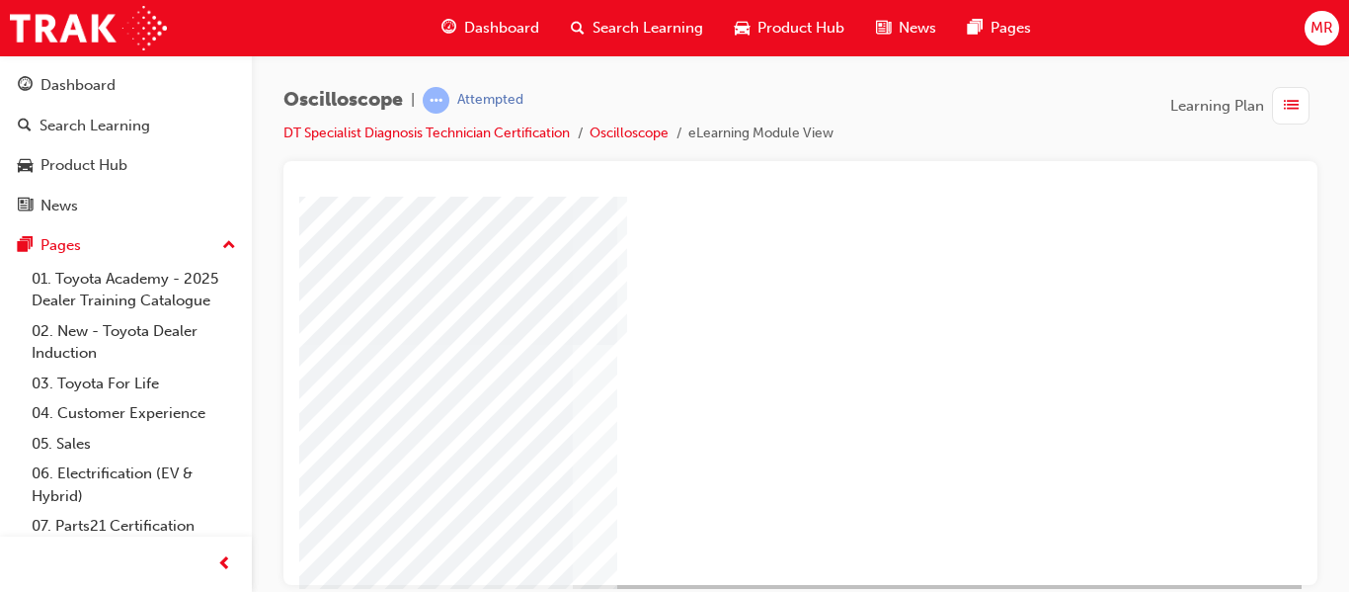
scroll to position [363, 356]
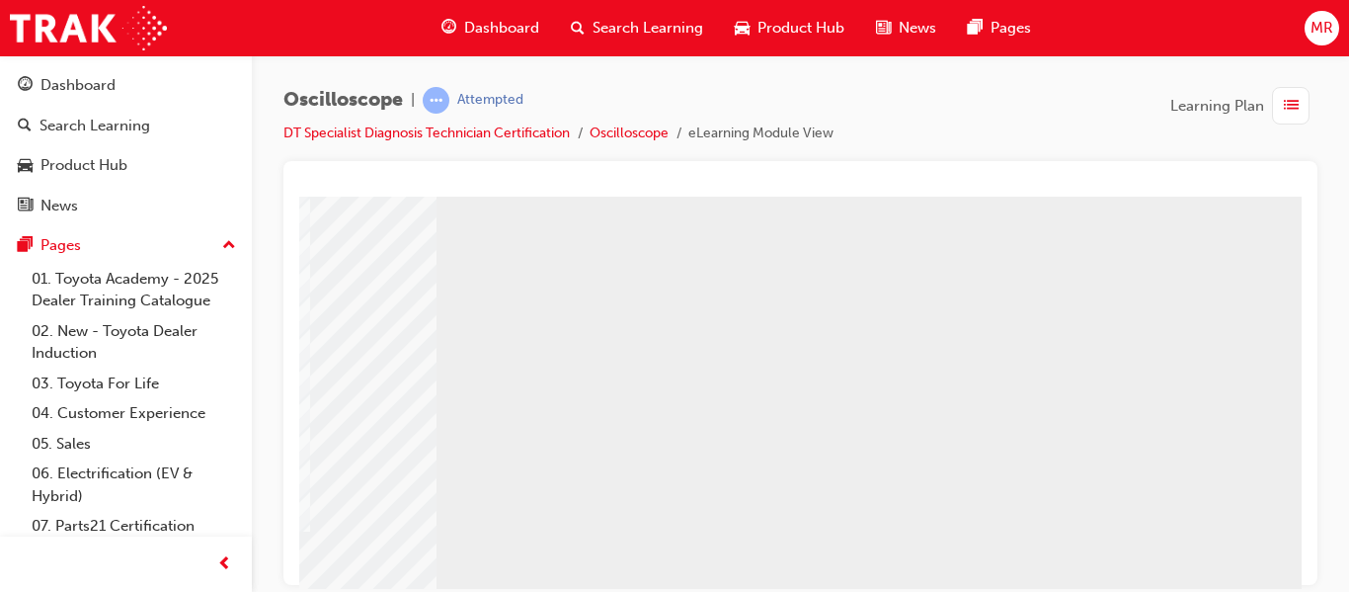
scroll to position [316, 356]
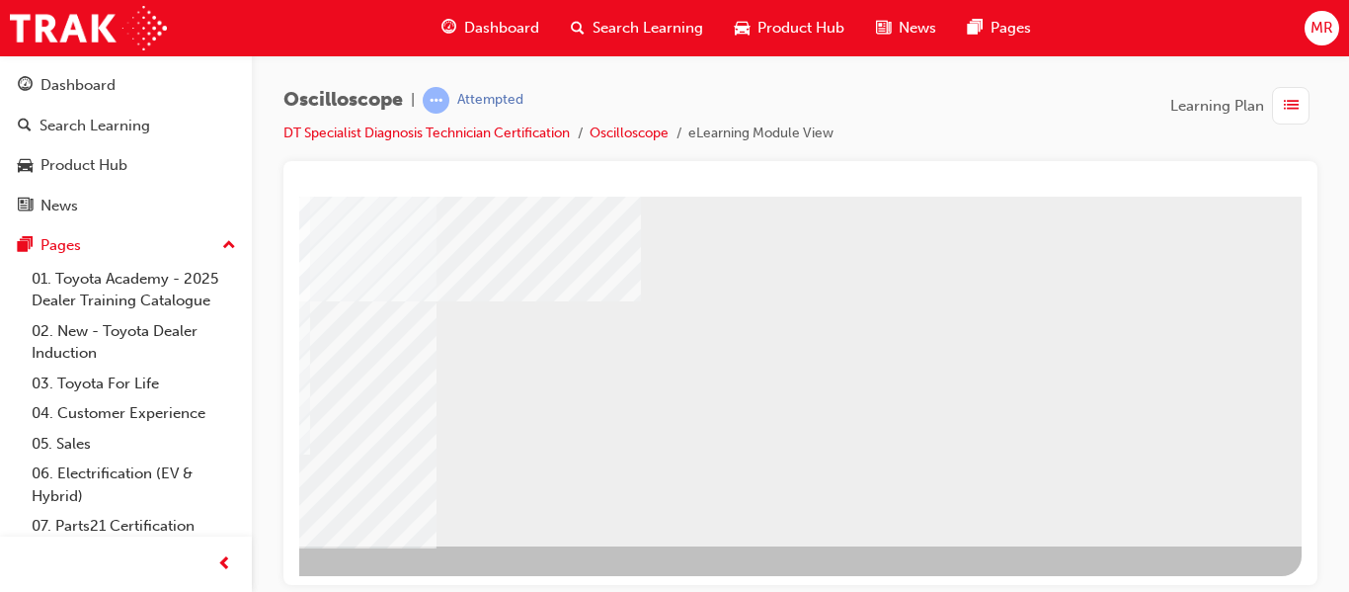
scroll to position [363, 356]
click at [83, 579] on div "NEXT Trigger this button to go to the next slide" at bounding box center [21, 597] width 124 height 36
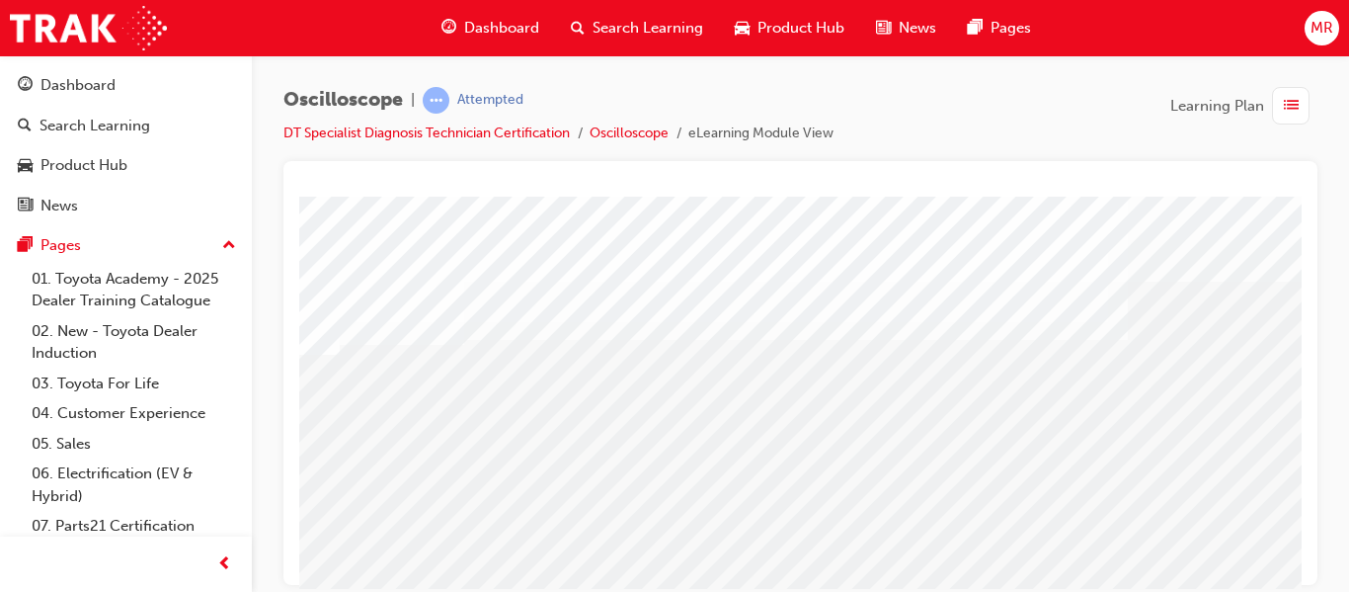
scroll to position [0, 185]
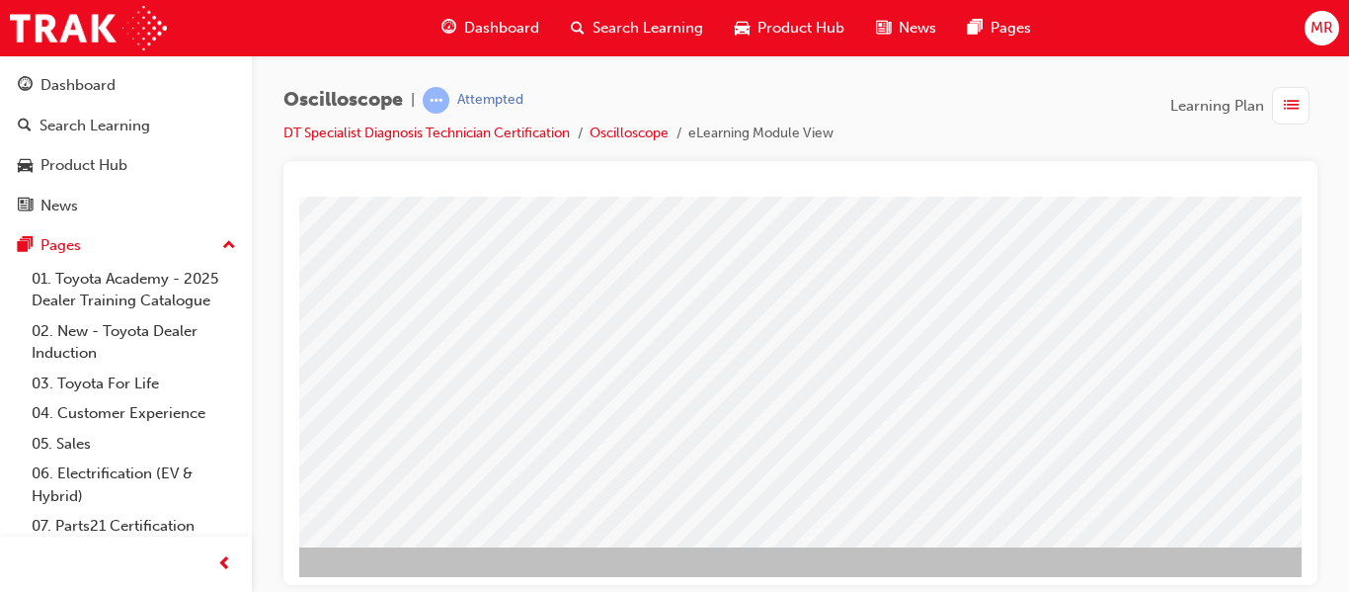
scroll to position [363, 185]
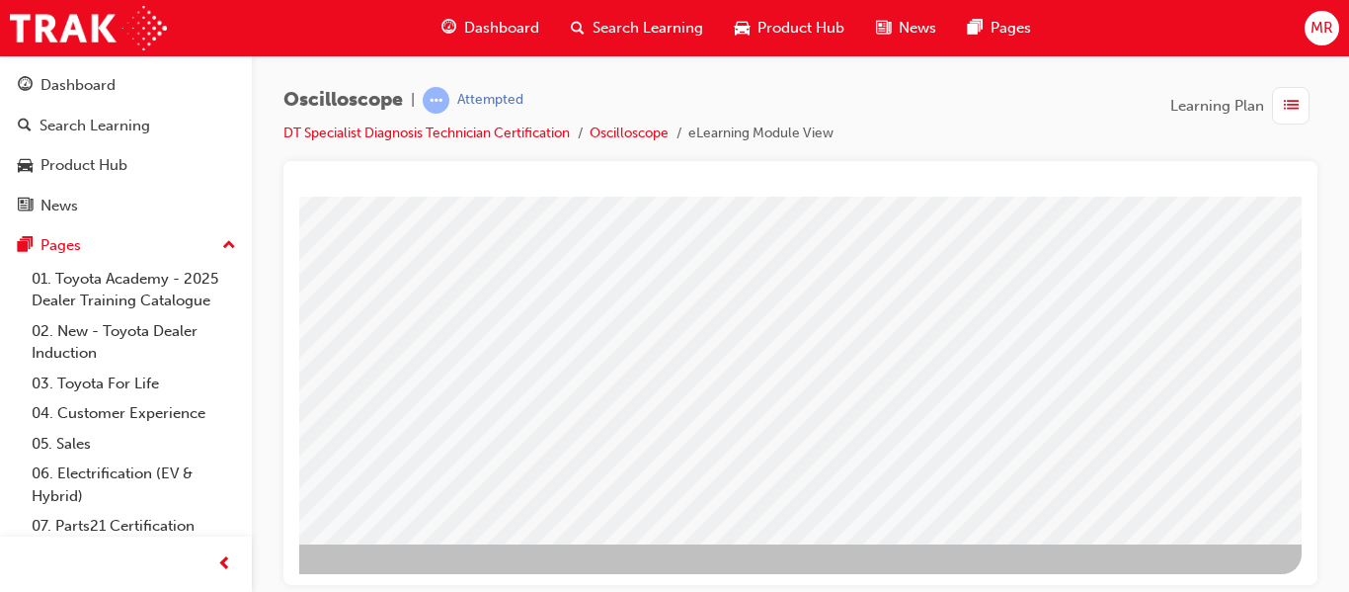
click at [83, 579] on div "NEXT Trigger this button to go to the next slide" at bounding box center [21, 597] width 124 height 36
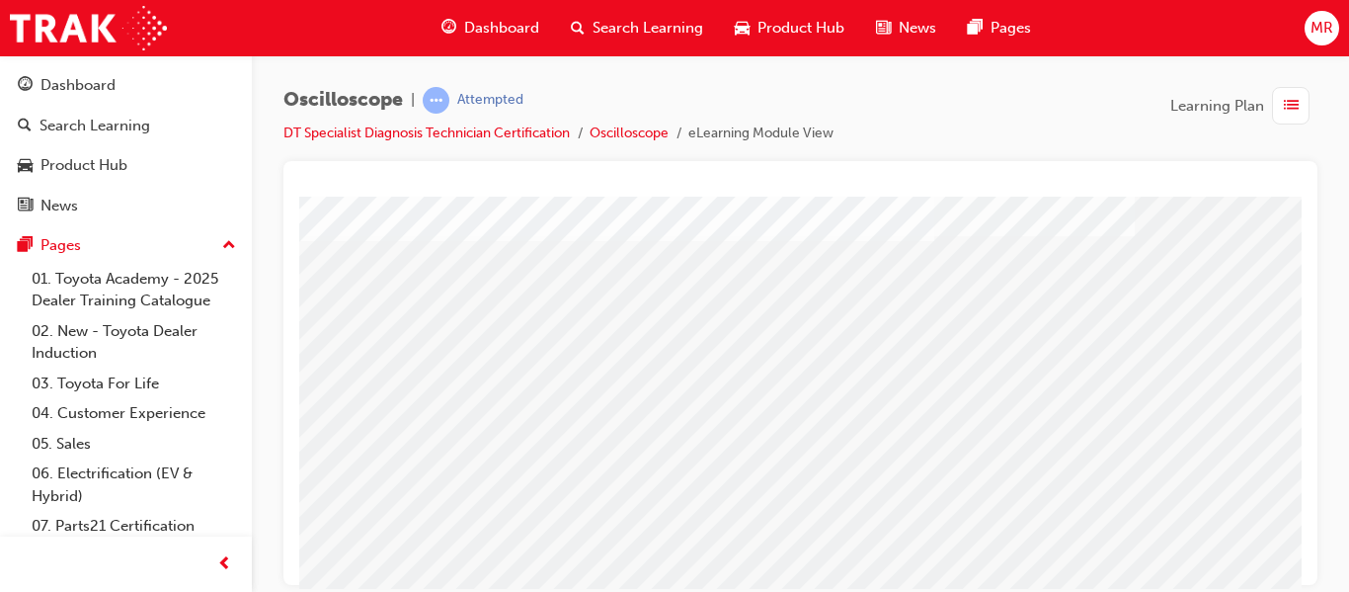
scroll to position [363, 277]
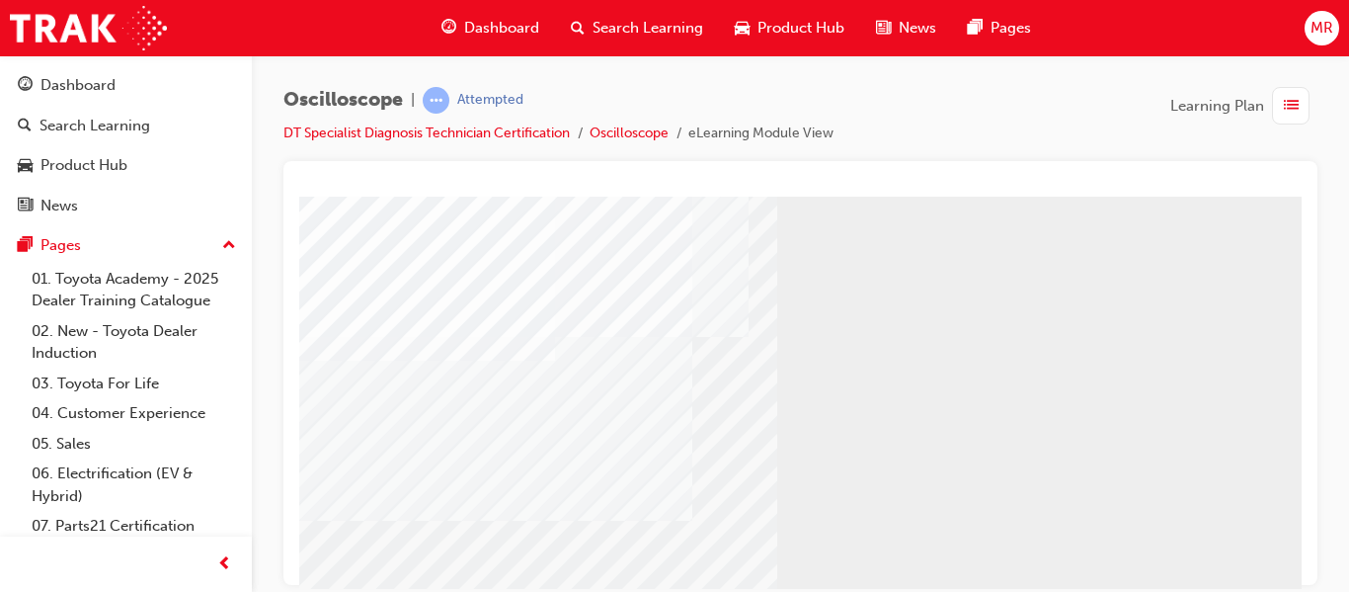
scroll to position [169, 0]
drag, startPoint x: 1298, startPoint y: 325, endPoint x: 1608, endPoint y: 600, distance: 414.2
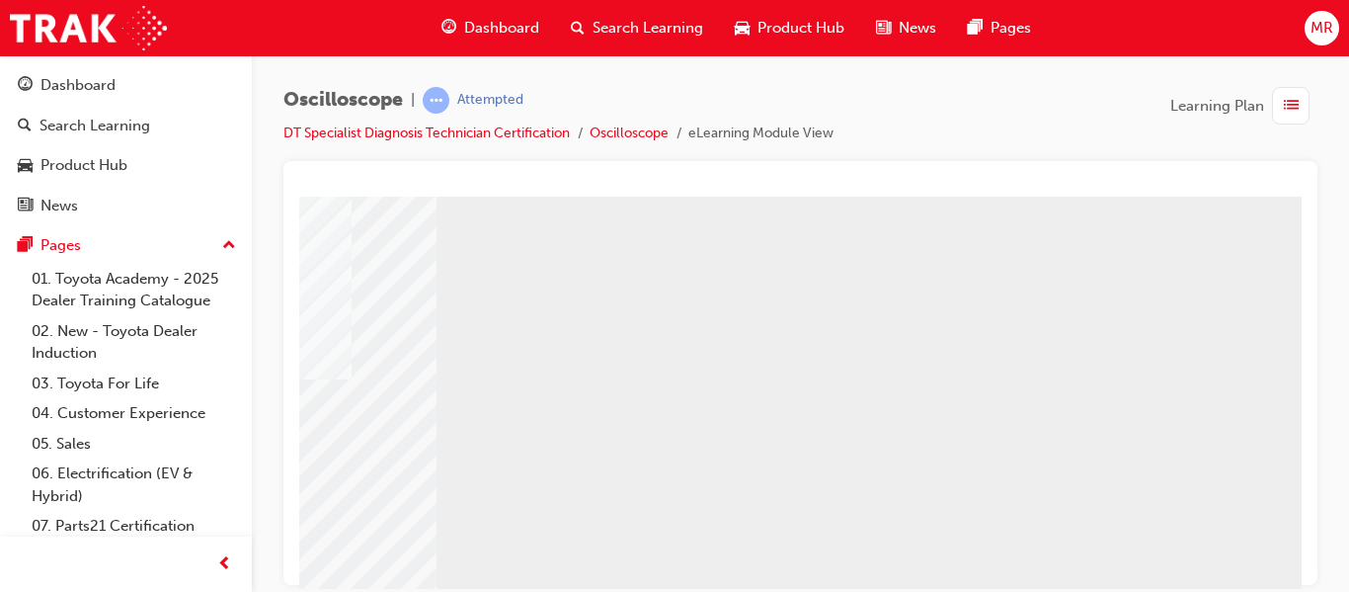
scroll to position [316, 356]
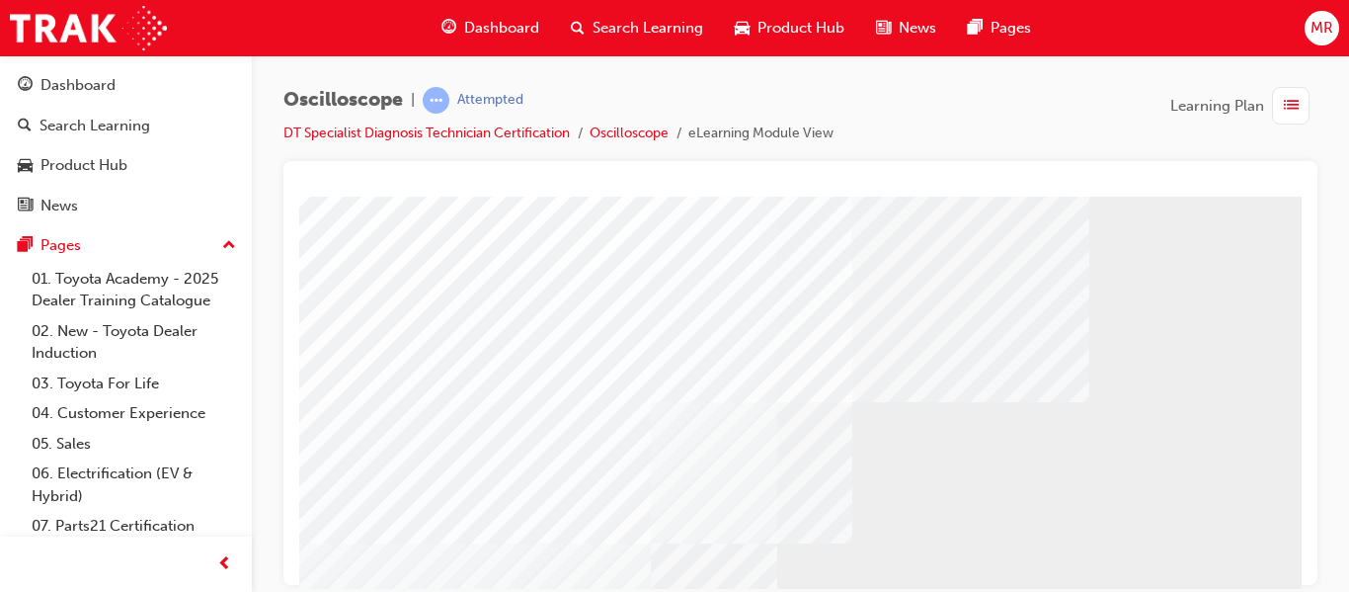
scroll to position [119, 0]
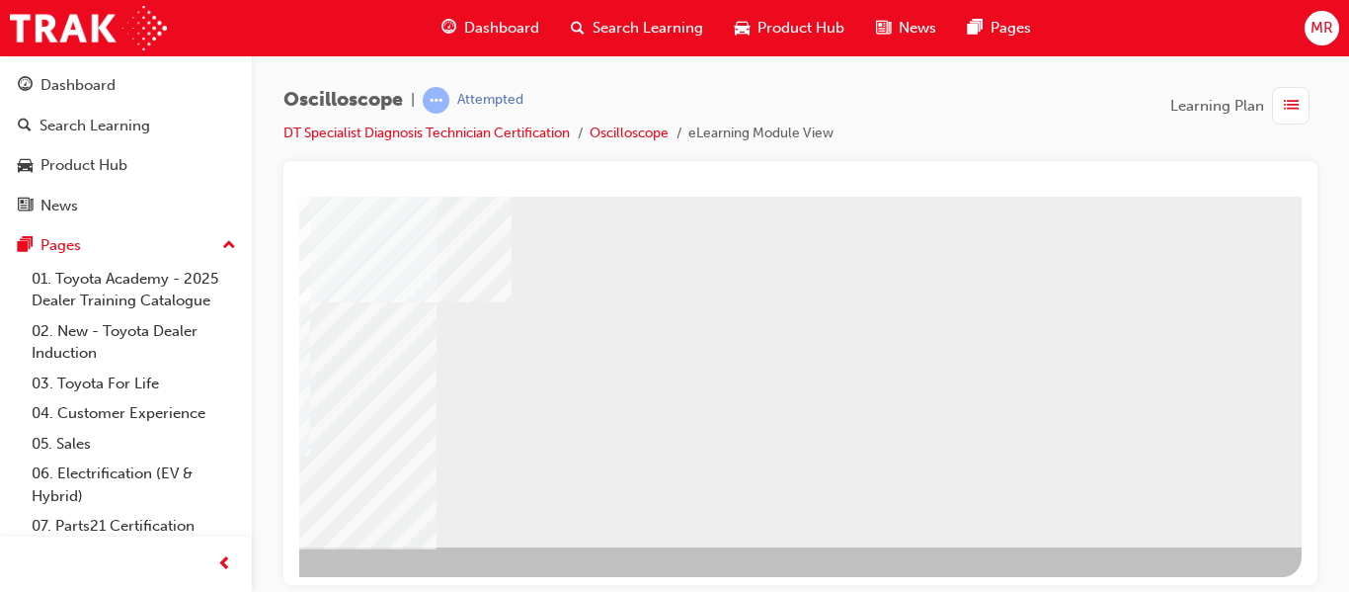
scroll to position [363, 356]
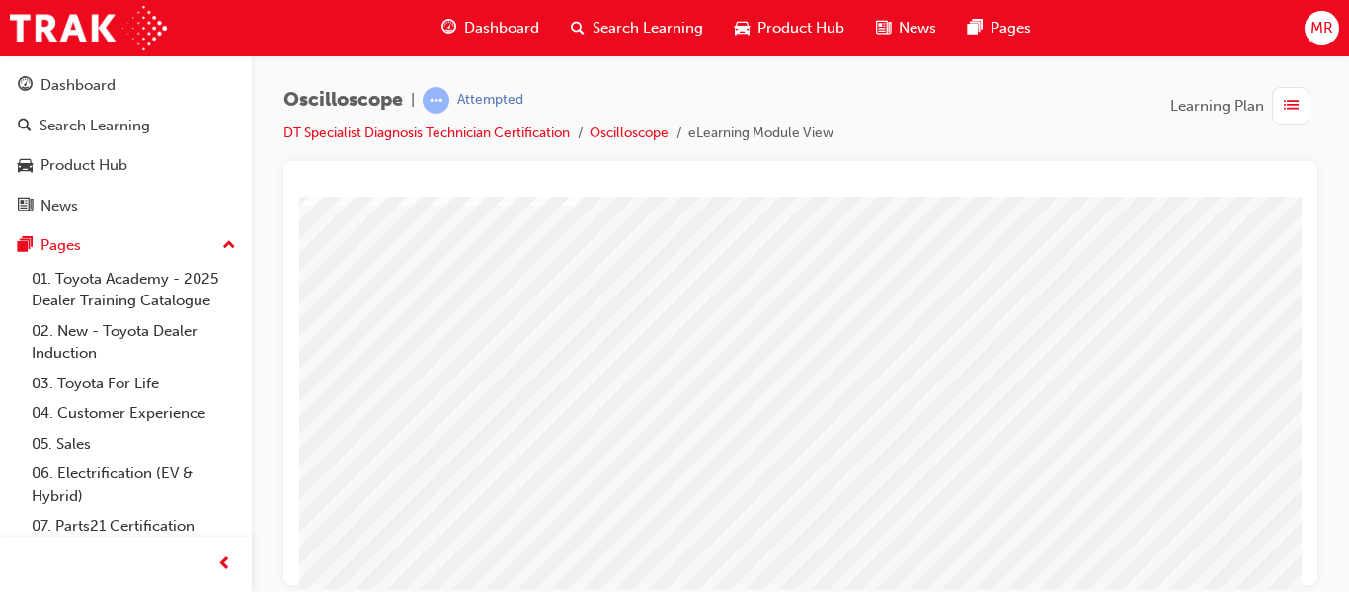
scroll to position [158, 0]
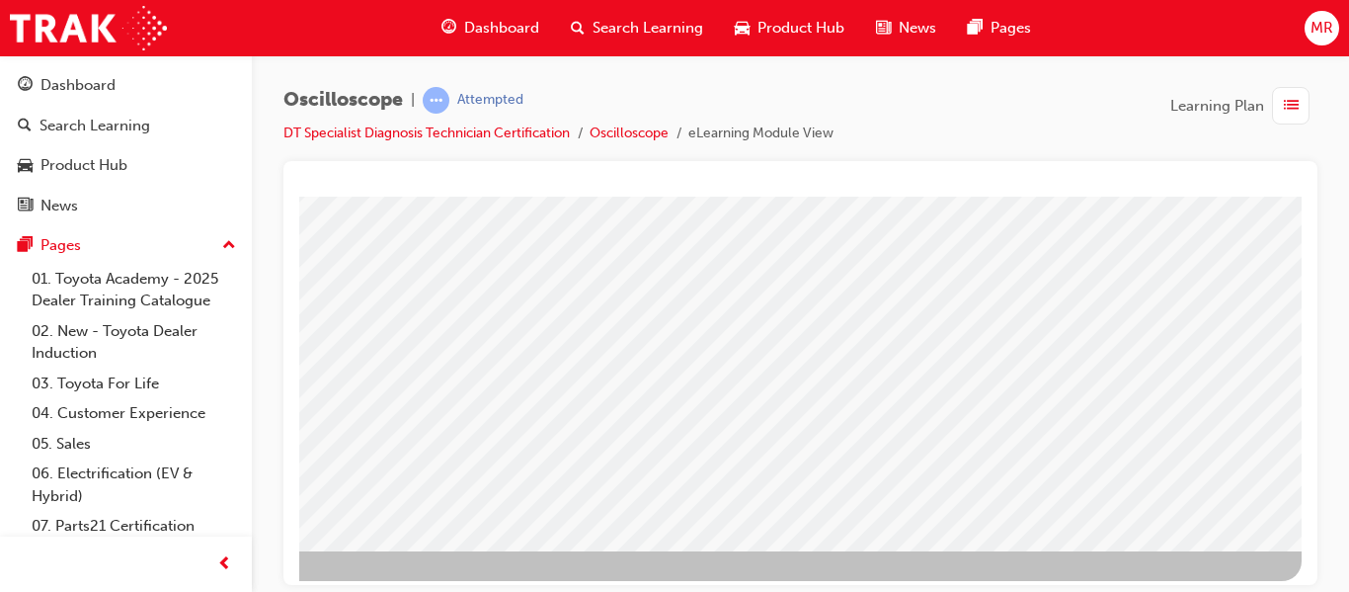
scroll to position [363, 356]
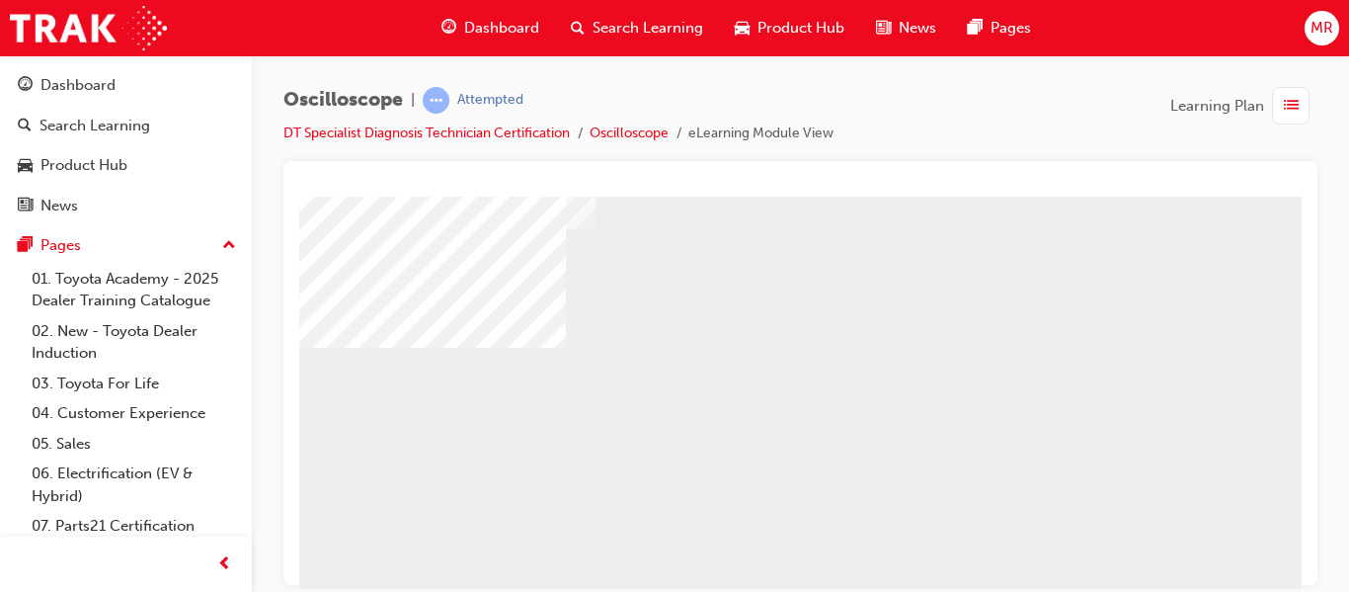
scroll to position [122, 0]
drag, startPoint x: 1295, startPoint y: 324, endPoint x: 1601, endPoint y: 577, distance: 397.1
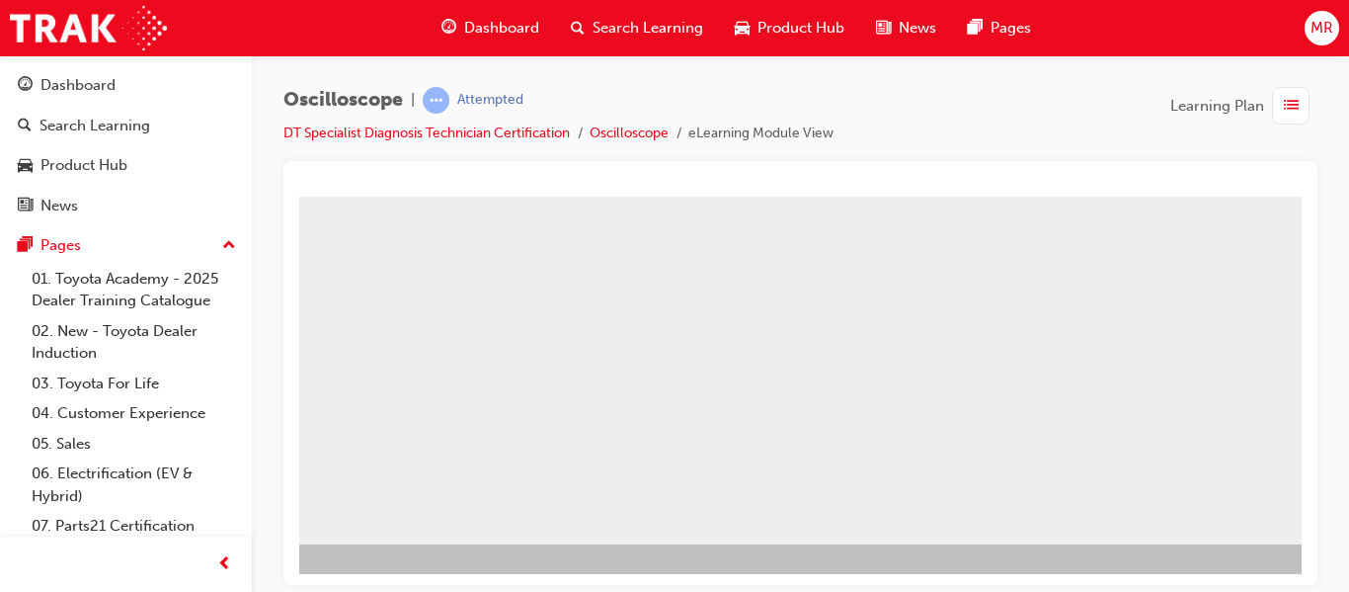
scroll to position [363, 0]
click at [416, 543] on div "BACK Trigger this button to go to the previous slide" at bounding box center [361, 561] width 124 height 36
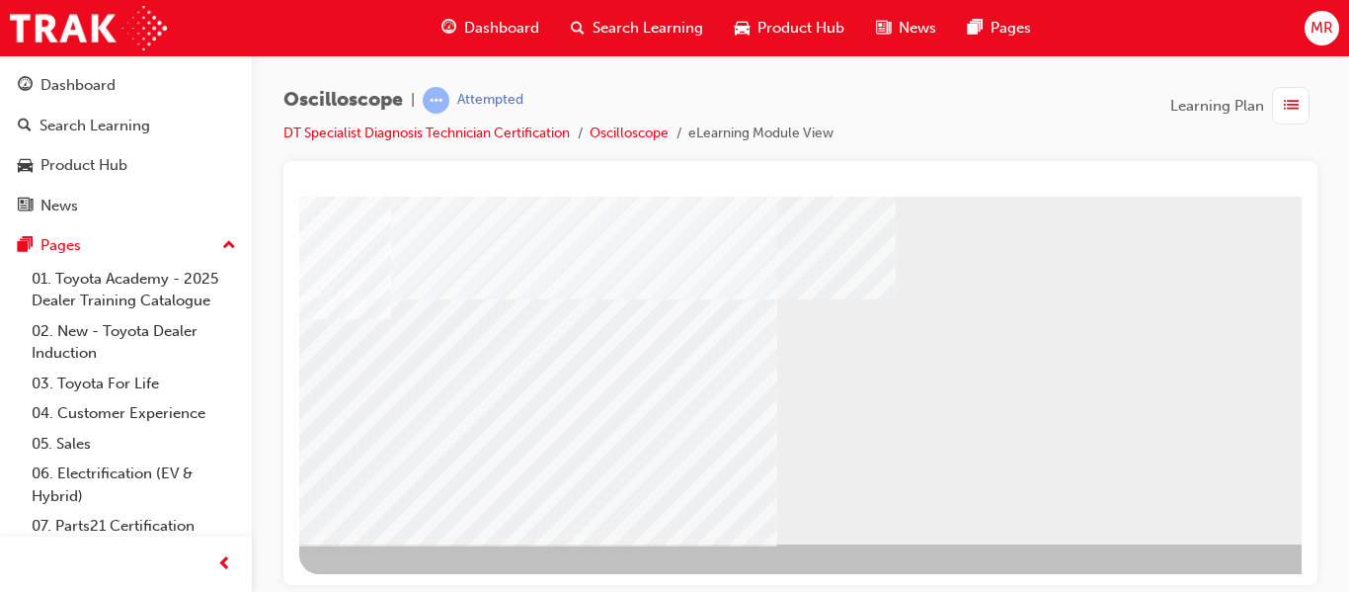
scroll to position [0, 0]
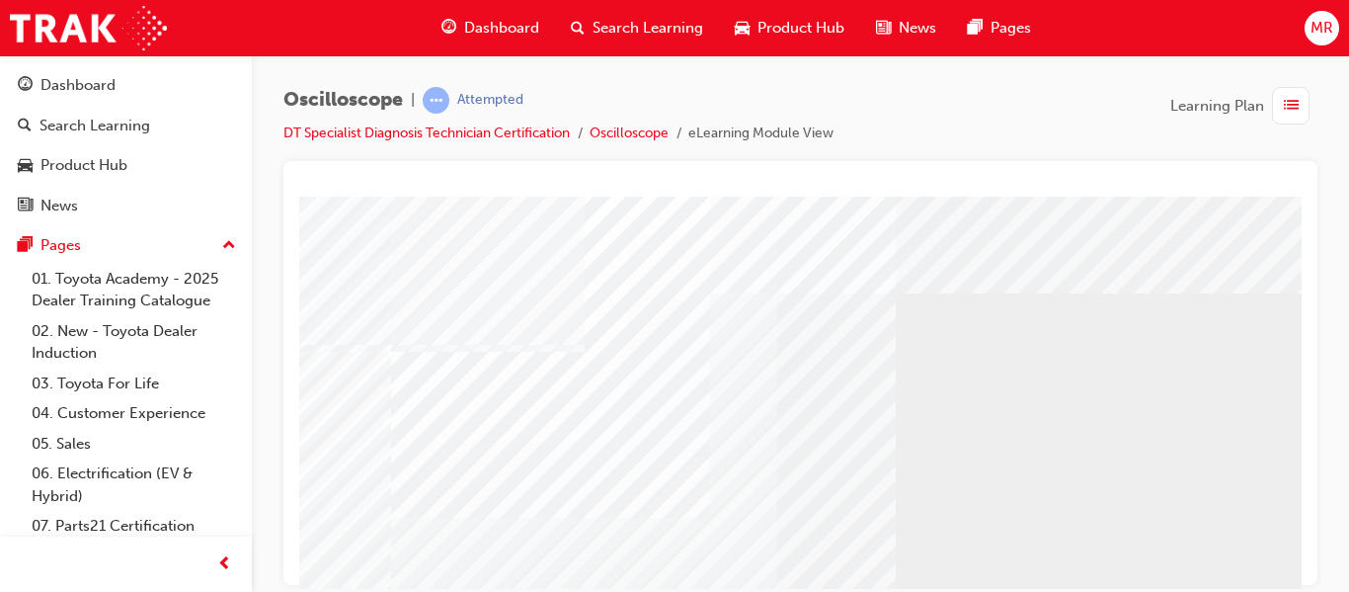
click at [1302, 568] on div at bounding box center [800, 373] width 1034 height 424
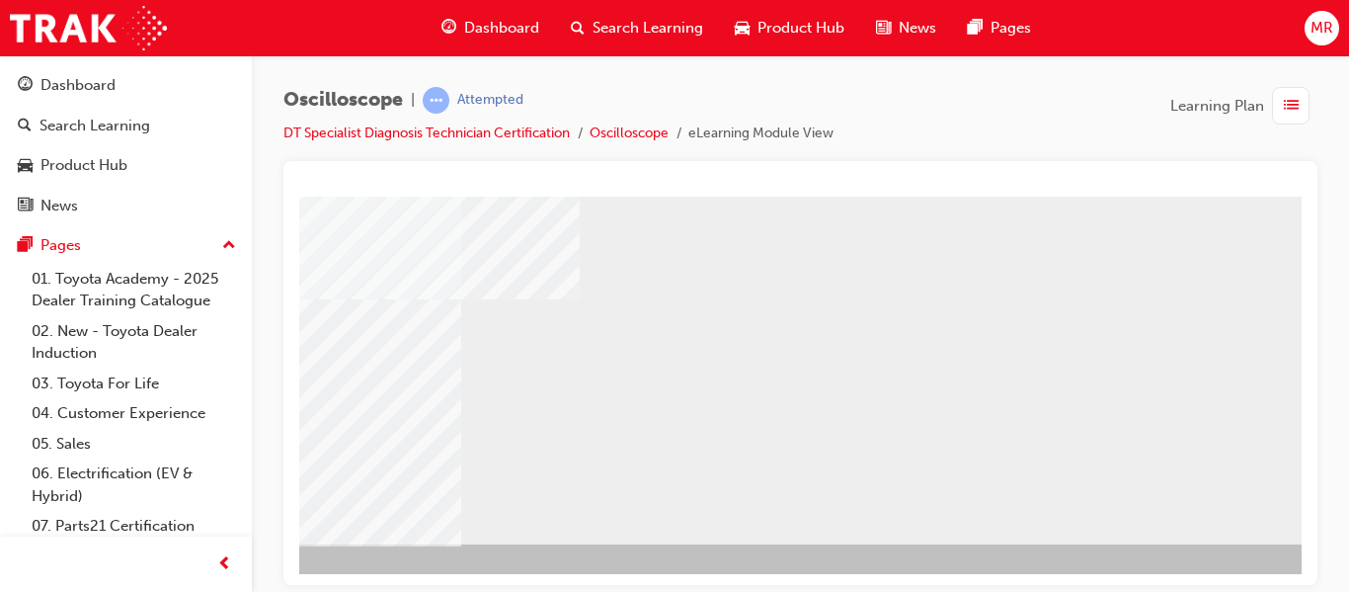
scroll to position [363, 356]
click at [1276, 495] on div "multistate" at bounding box center [630, 187] width 1343 height 711
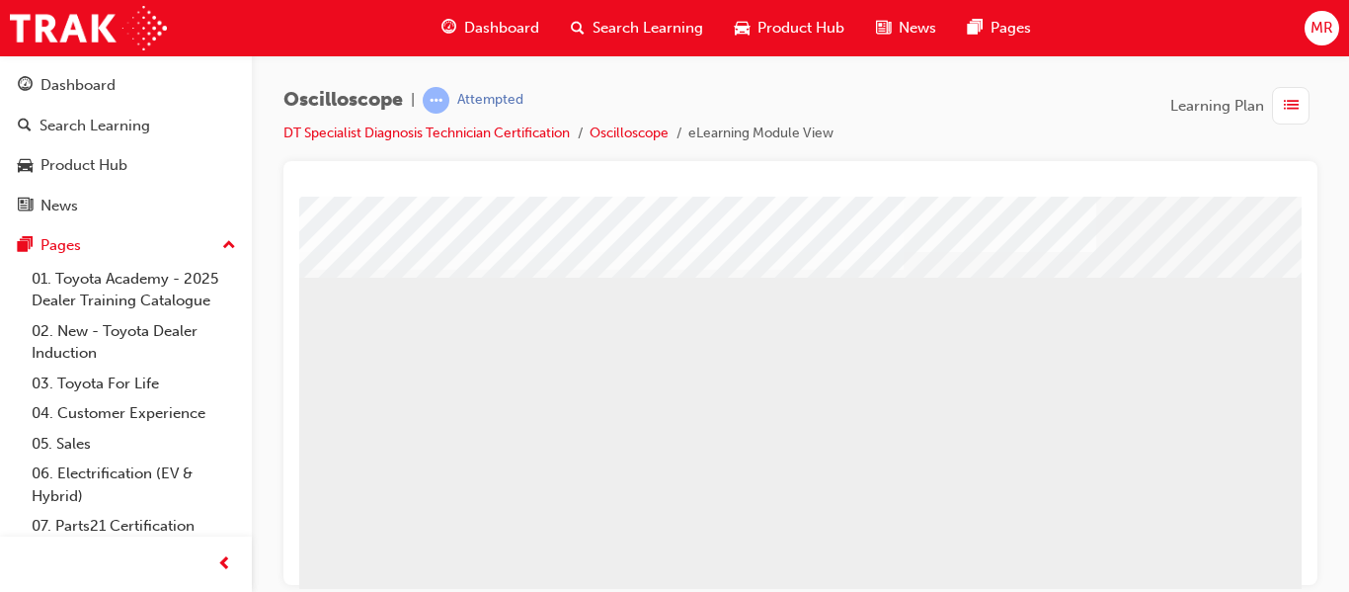
scroll to position [0, 356]
drag, startPoint x: 1298, startPoint y: 206, endPoint x: 1633, endPoint y: 669, distance: 570.8
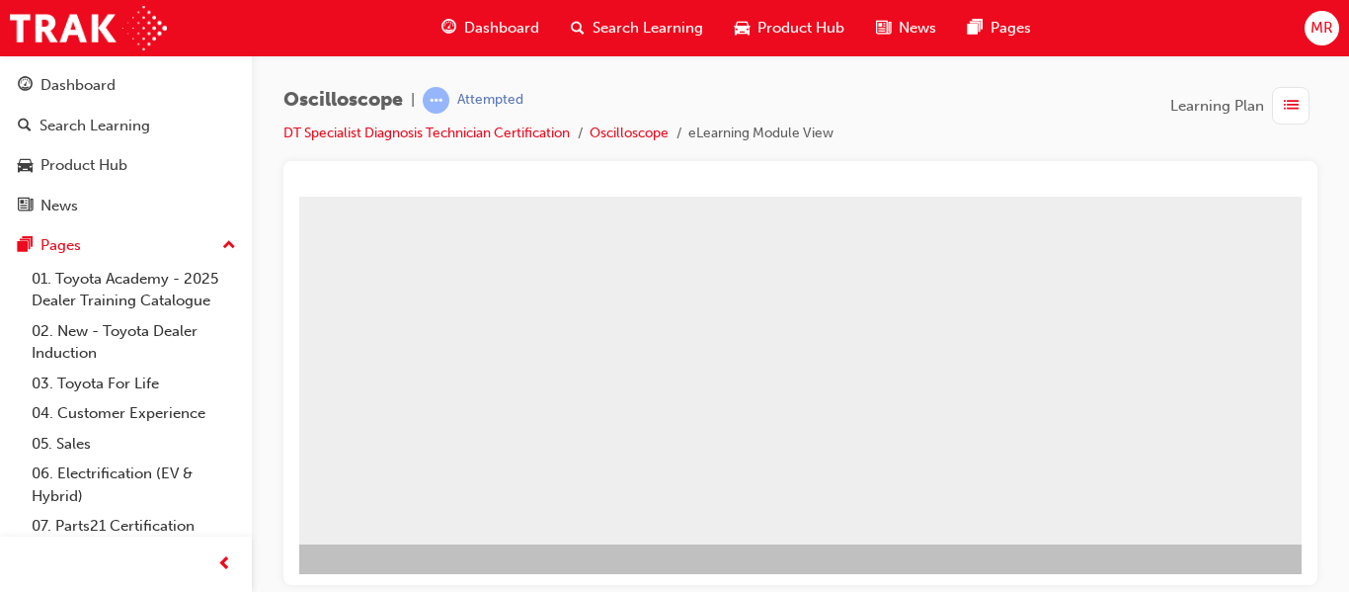
scroll to position [363, 356]
drag, startPoint x: 1277, startPoint y: 583, endPoint x: 1608, endPoint y: 630, distance: 334.3
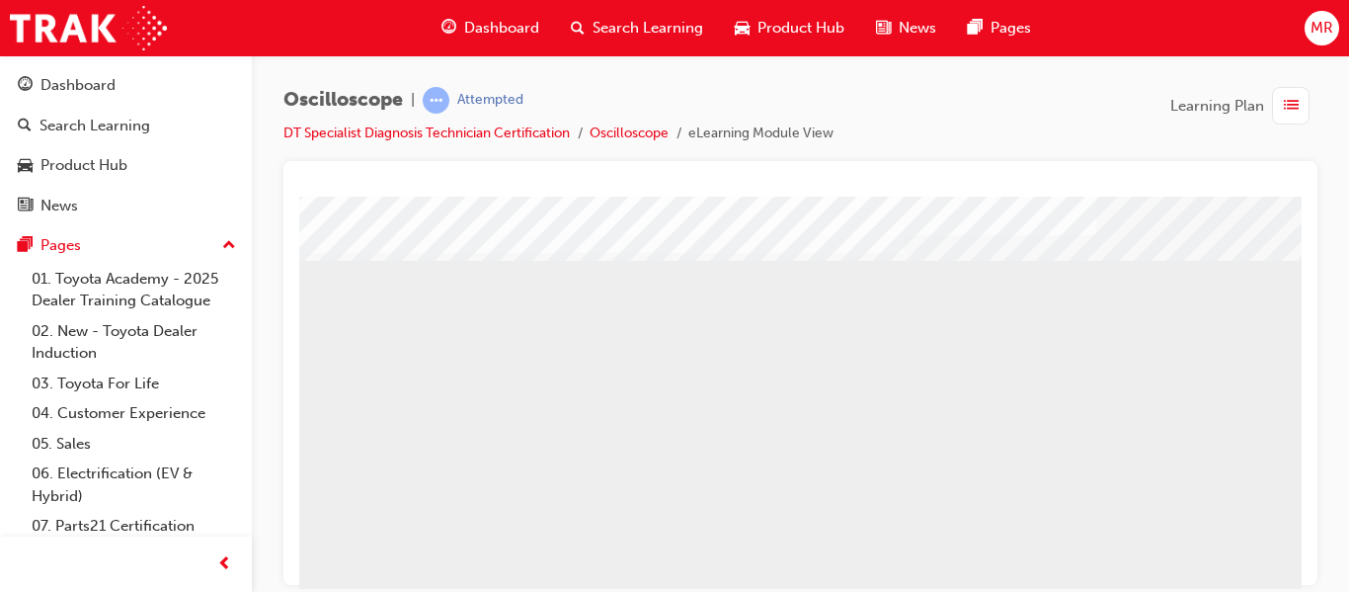
scroll to position [0, 356]
drag, startPoint x: 1296, startPoint y: 211, endPoint x: 1626, endPoint y: 729, distance: 613.7
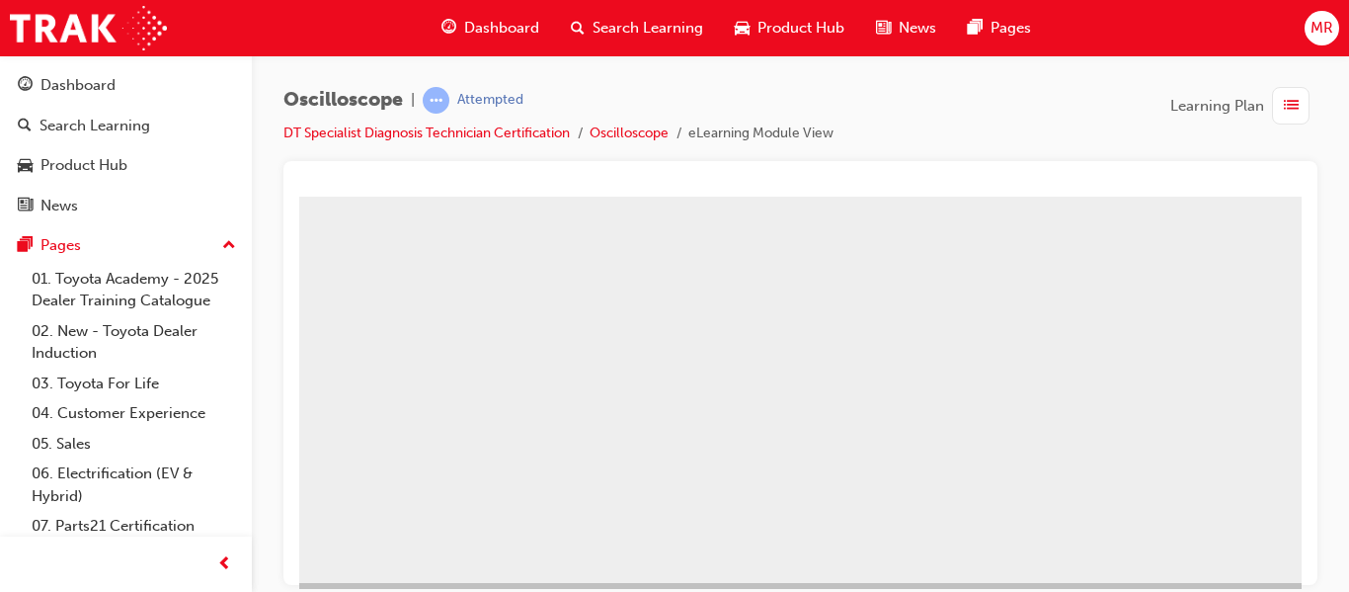
scroll to position [363, 356]
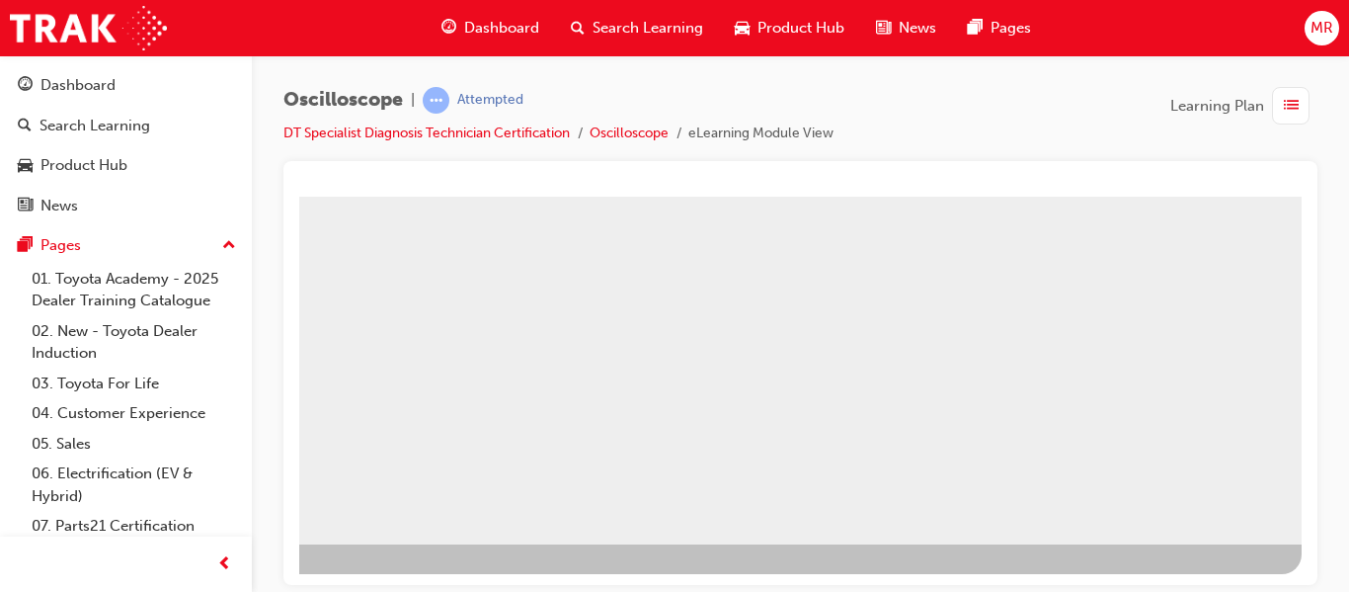
click at [1254, 555] on div at bounding box center [630, 202] width 1343 height 741
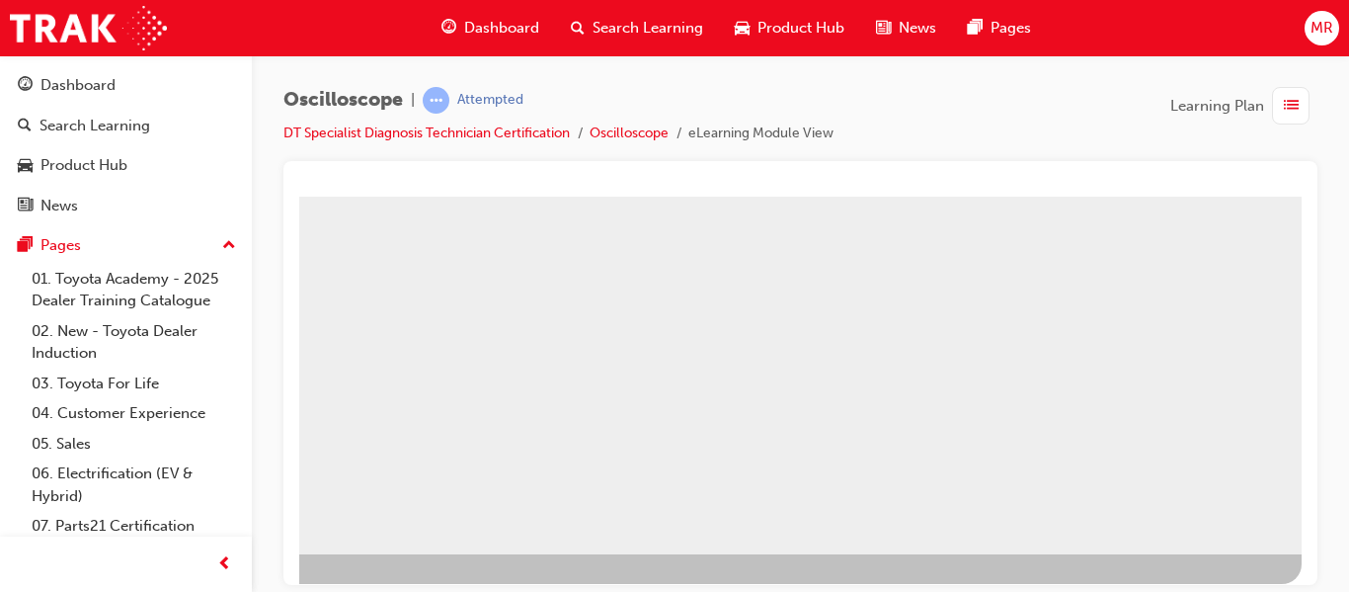
scroll to position [363, 356]
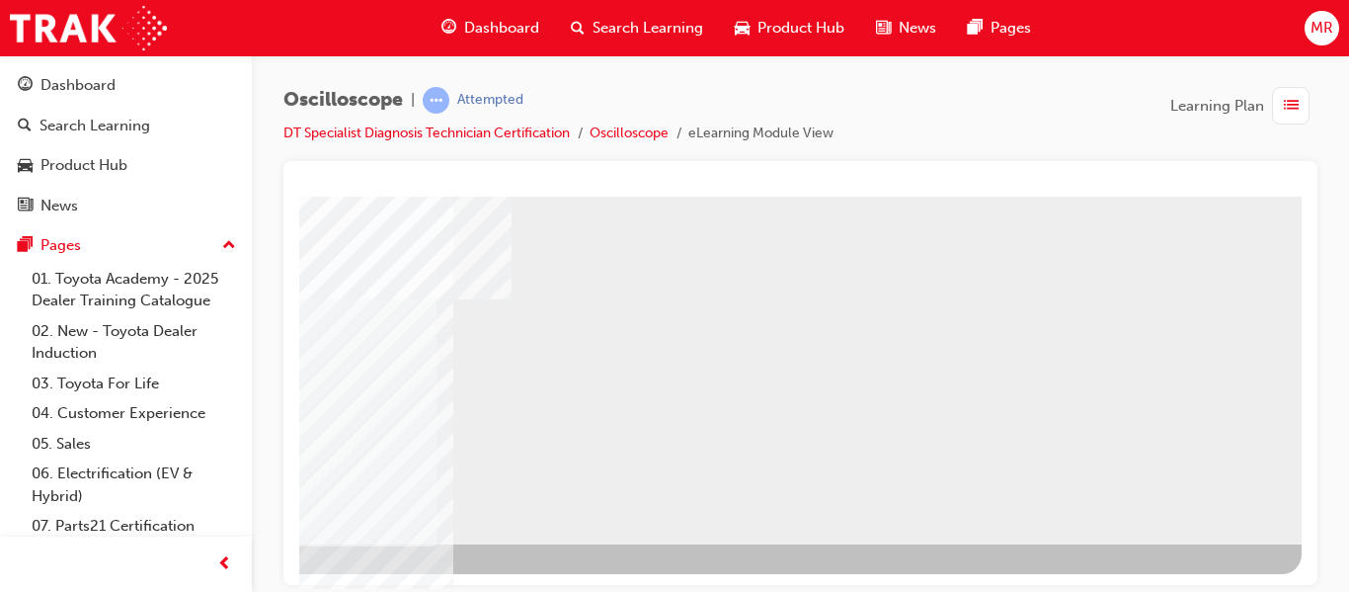
click at [83, 579] on div "NEXT Trigger this button to go to the next slide" at bounding box center [21, 597] width 124 height 36
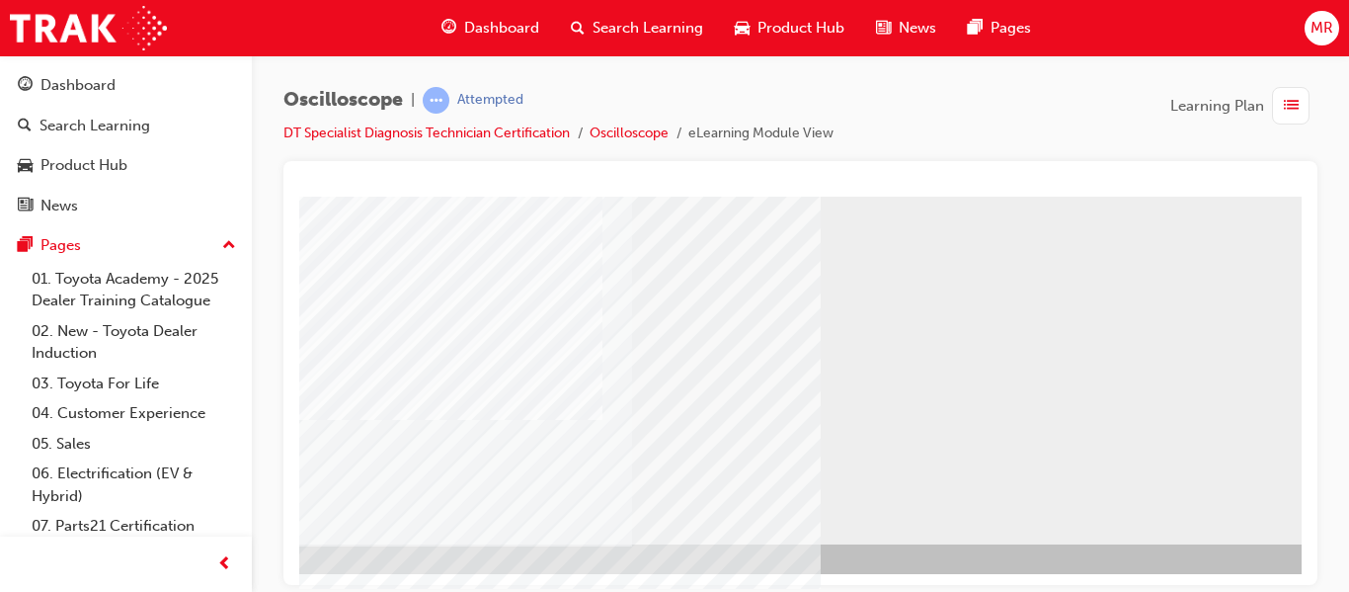
scroll to position [363, 106]
drag, startPoint x: 301, startPoint y: 583, endPoint x: 601, endPoint y: 784, distance: 361.6
click at [302, 589] on div "Oscilloscope | Attempted DT Specialist Diagnosis Technician Certification Oscil…" at bounding box center [674, 296] width 1349 height 592
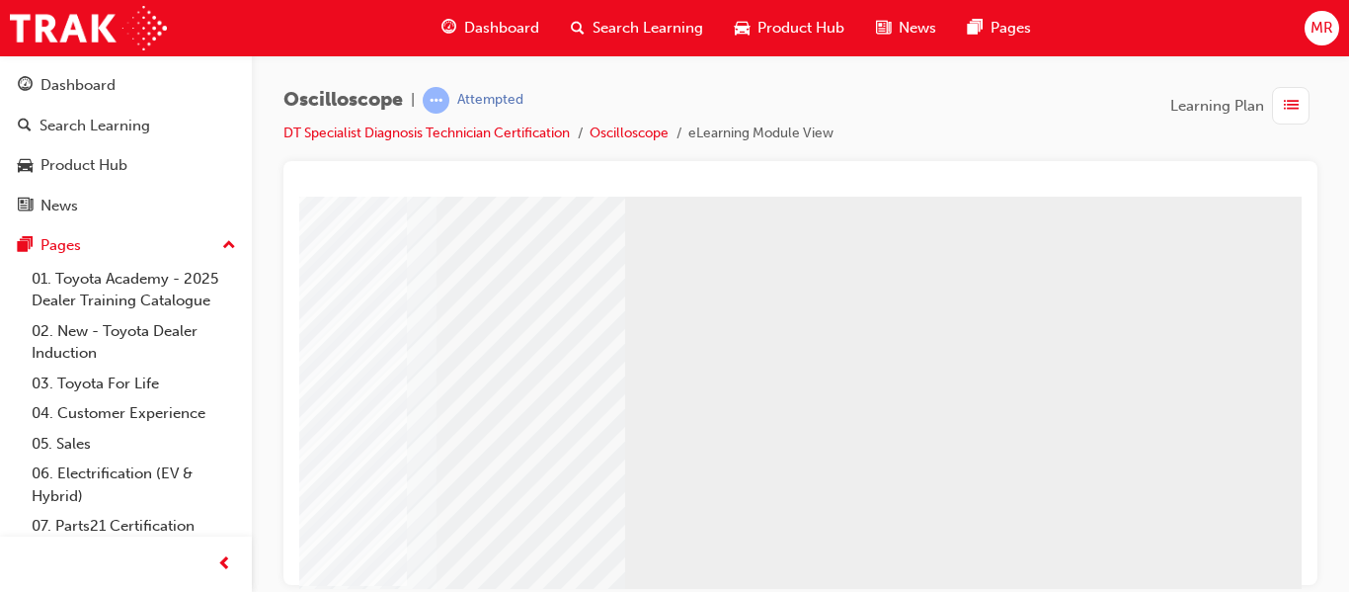
scroll to position [237, 356]
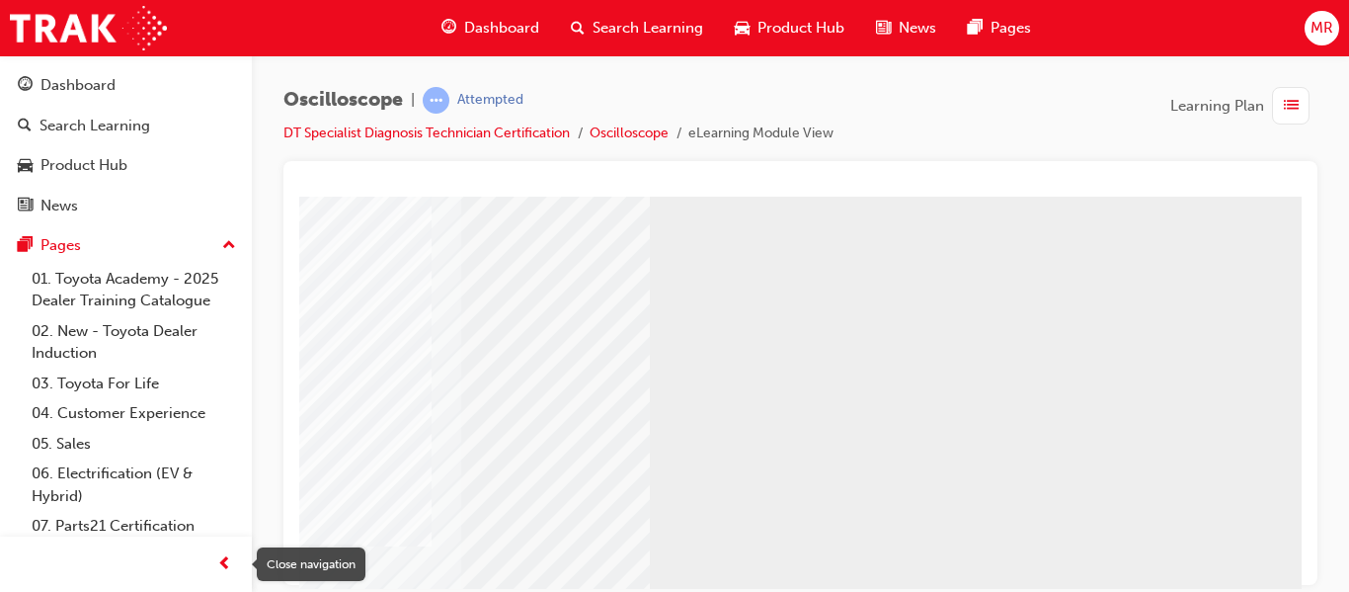
click at [228, 560] on span "prev-icon" at bounding box center [224, 564] width 15 height 25
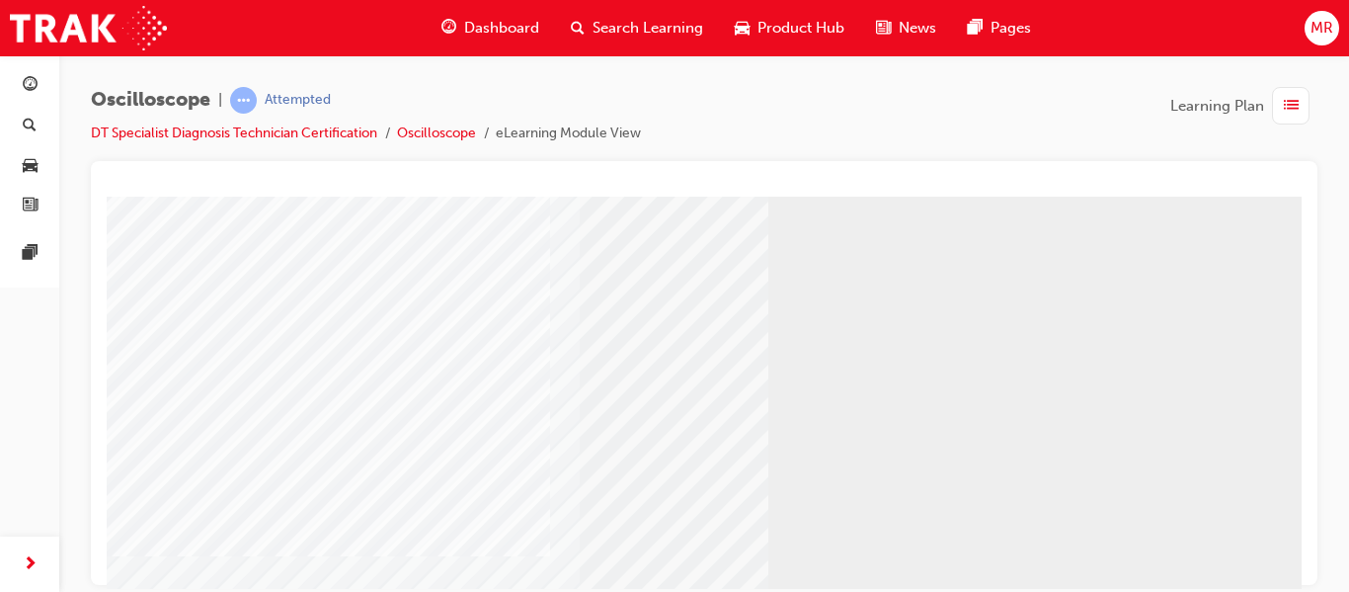
scroll to position [245, 5]
drag, startPoint x: 1275, startPoint y: 548, endPoint x: 1344, endPoint y: 589, distance: 80.1
click at [1250, 543] on div at bounding box center [773, 306] width 1343 height 711
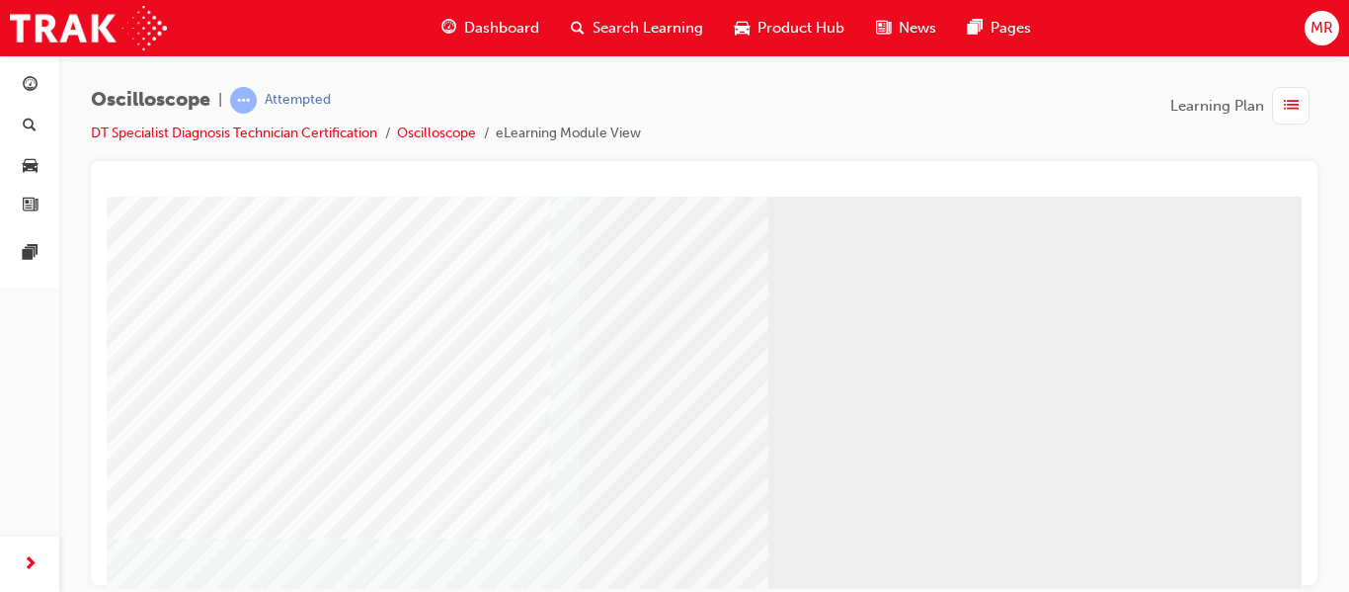
drag, startPoint x: 1268, startPoint y: 547, endPoint x: 1275, endPoint y: 581, distance: 34.3
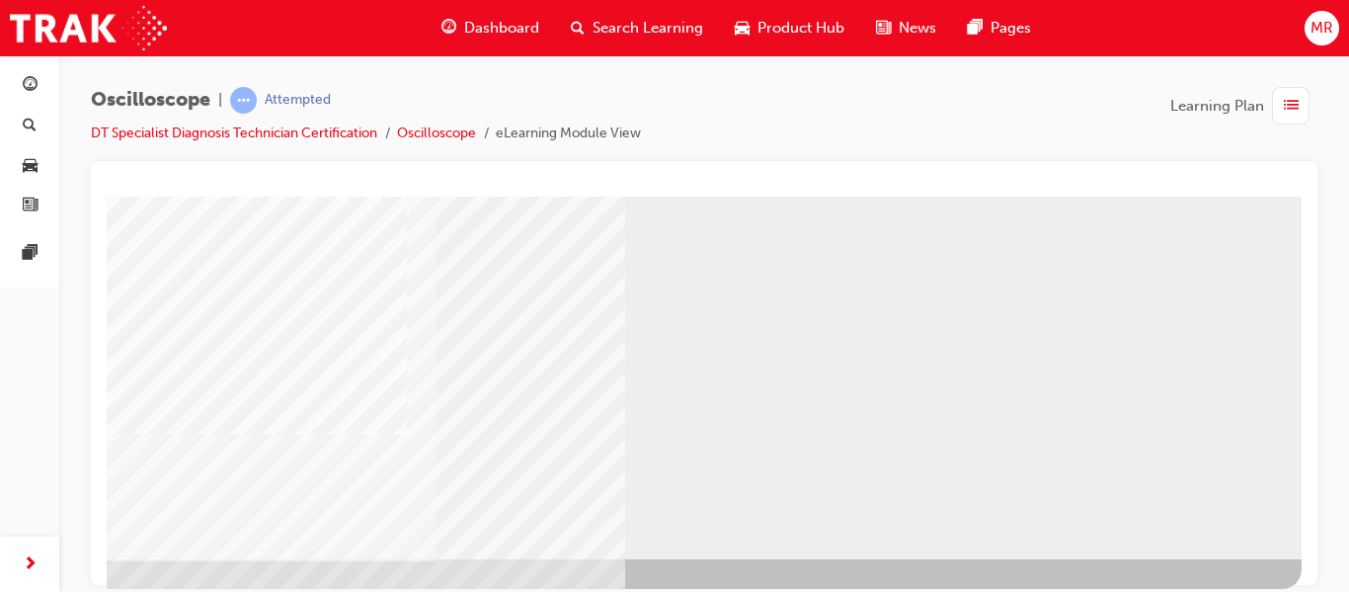
scroll to position [363, 163]
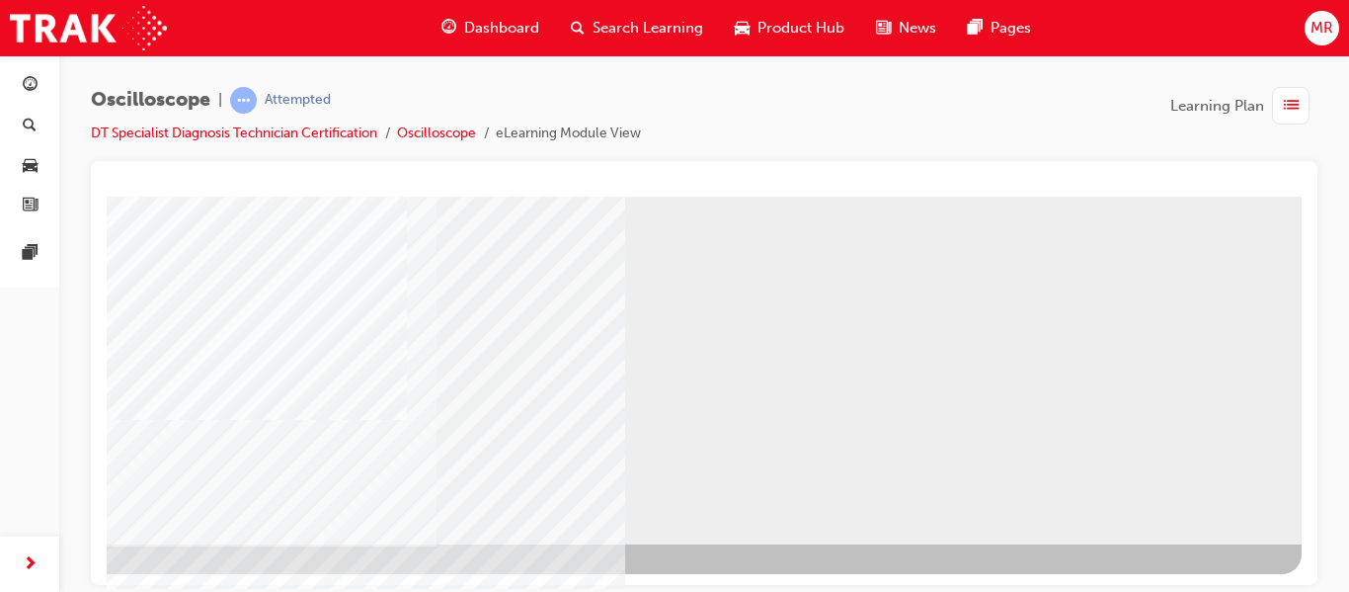
click at [83, 579] on div "NEXT Trigger this button to go to the next slide" at bounding box center [21, 597] width 124 height 36
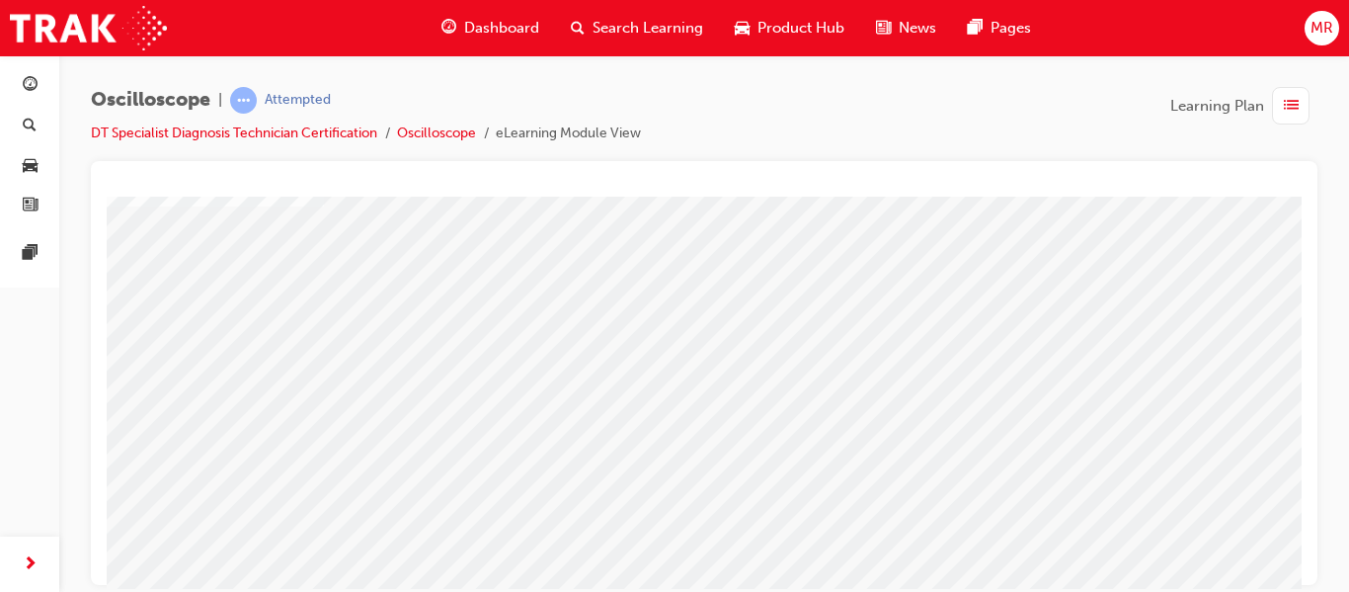
scroll to position [158, 79]
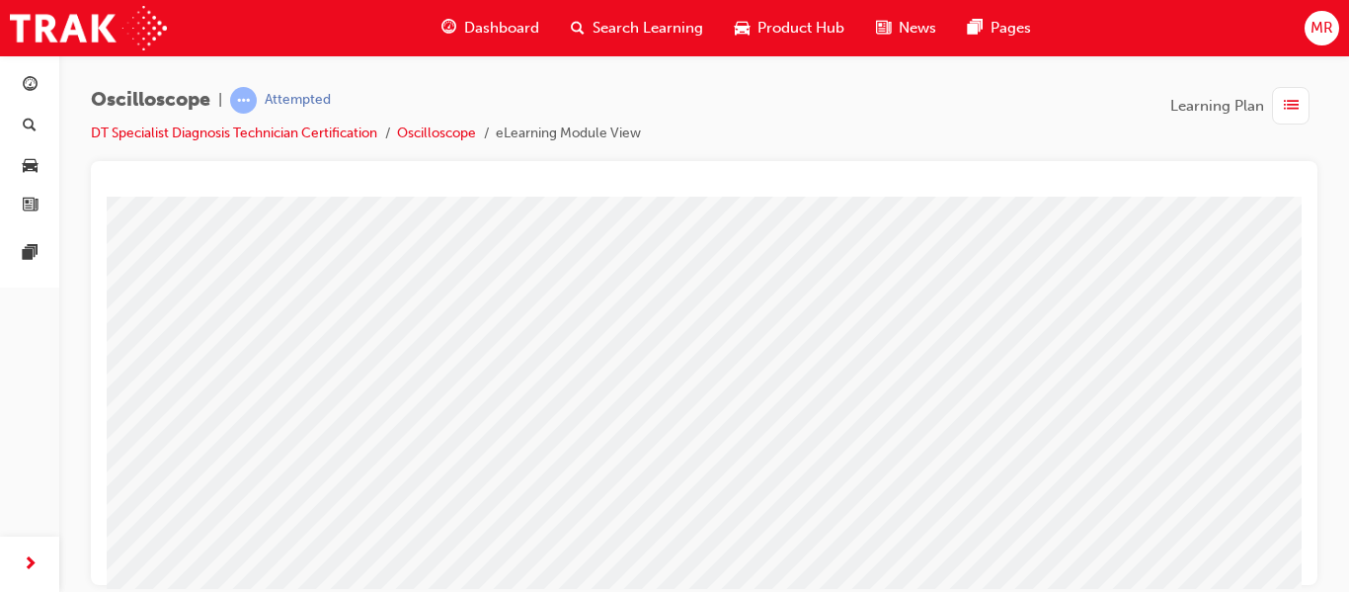
scroll to position [237, 79]
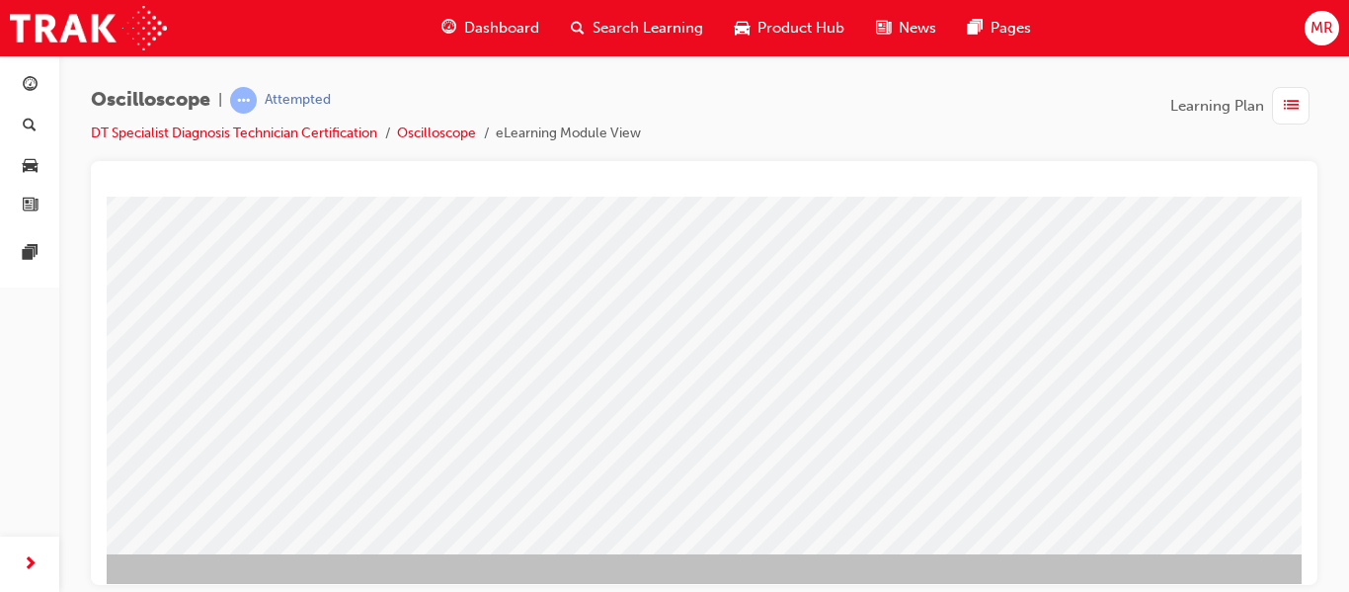
scroll to position [356, 79]
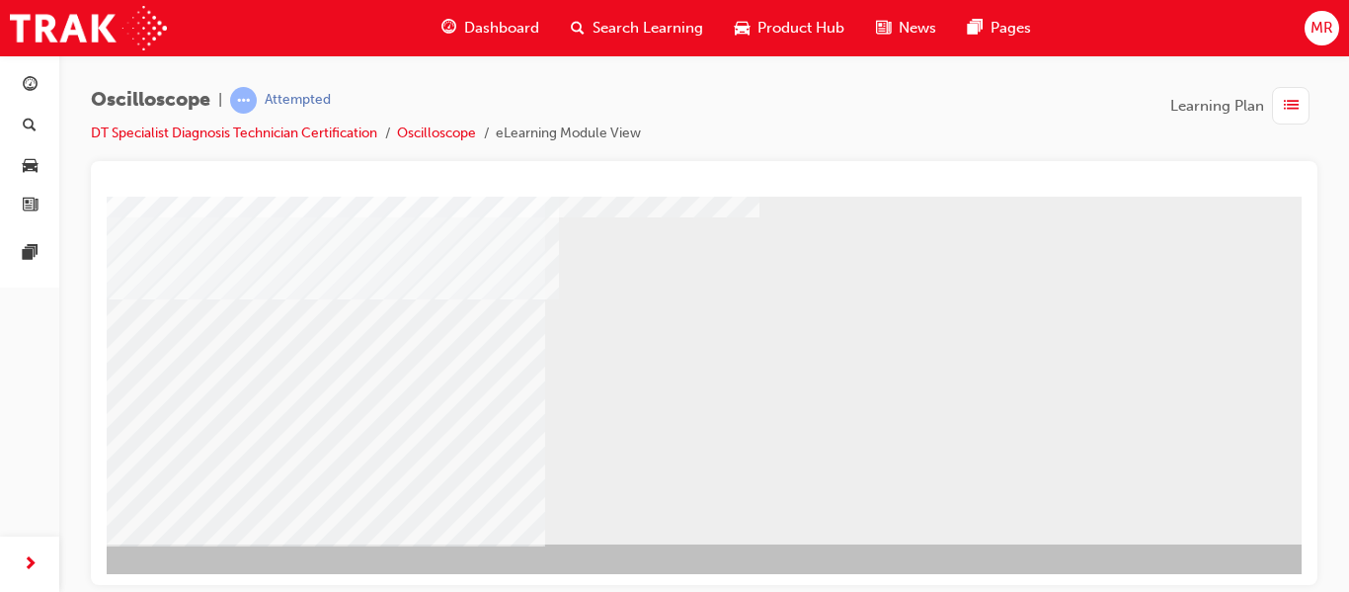
scroll to position [363, 163]
click at [83, 579] on div "NEXT Trigger this button to go to the next slide" at bounding box center [21, 597] width 124 height 36
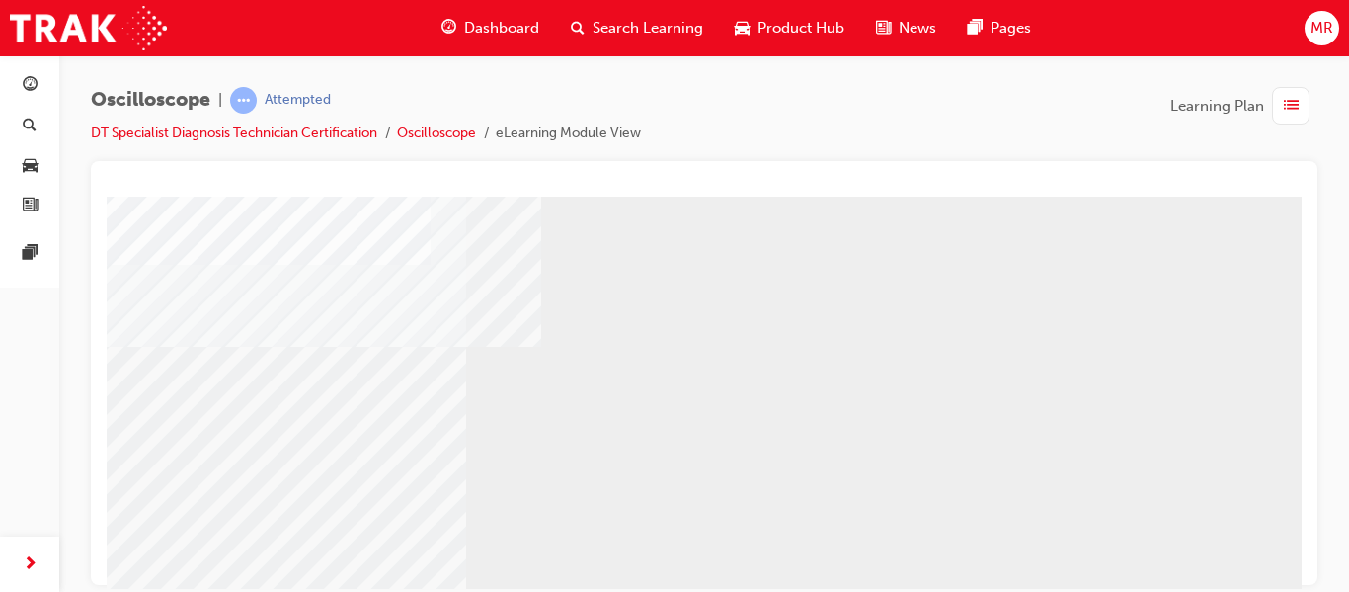
scroll to position [316, 158]
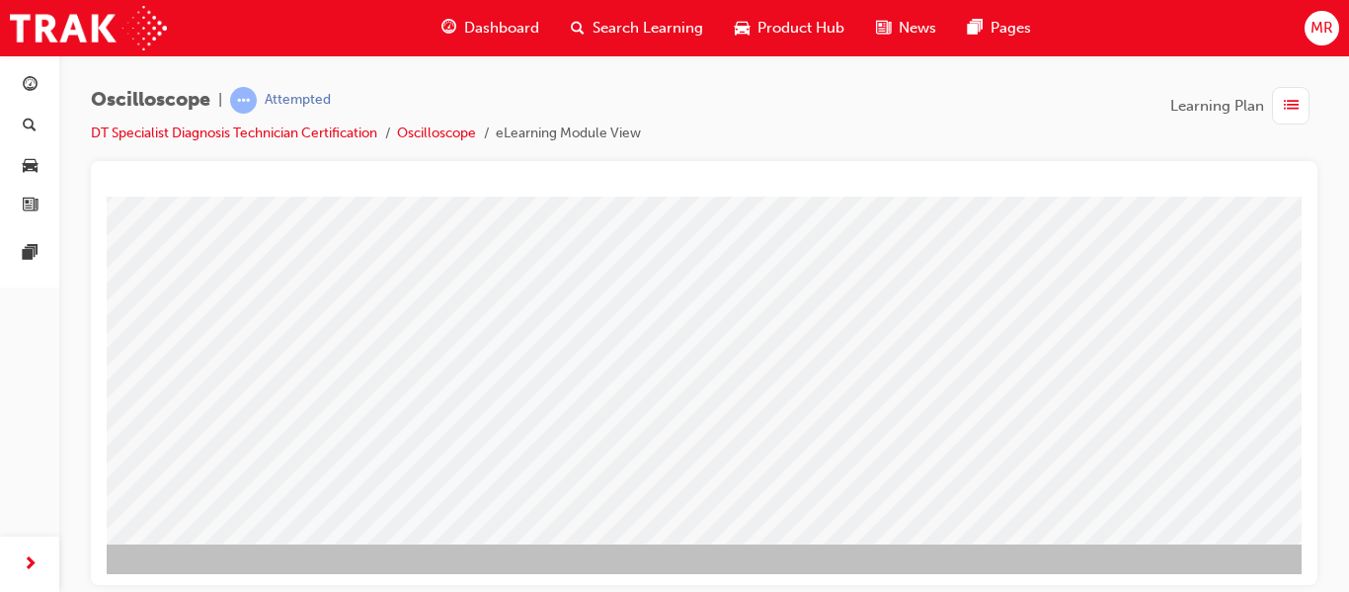
scroll to position [363, 163]
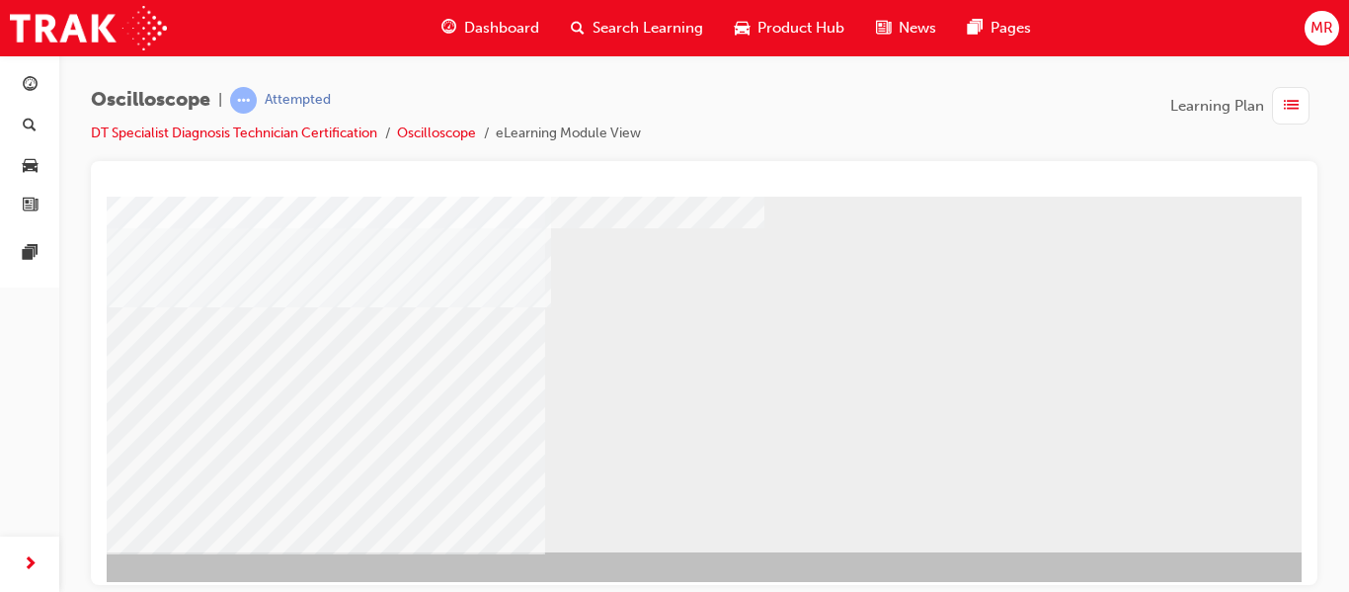
scroll to position [356, 163]
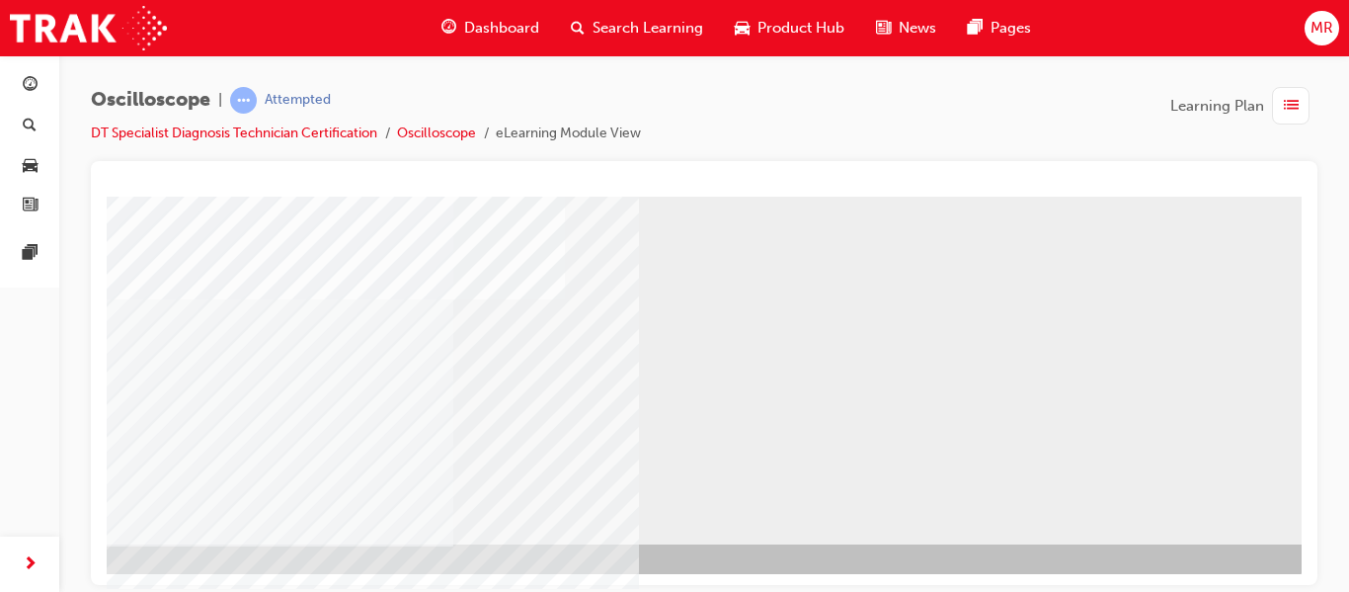
scroll to position [363, 163]
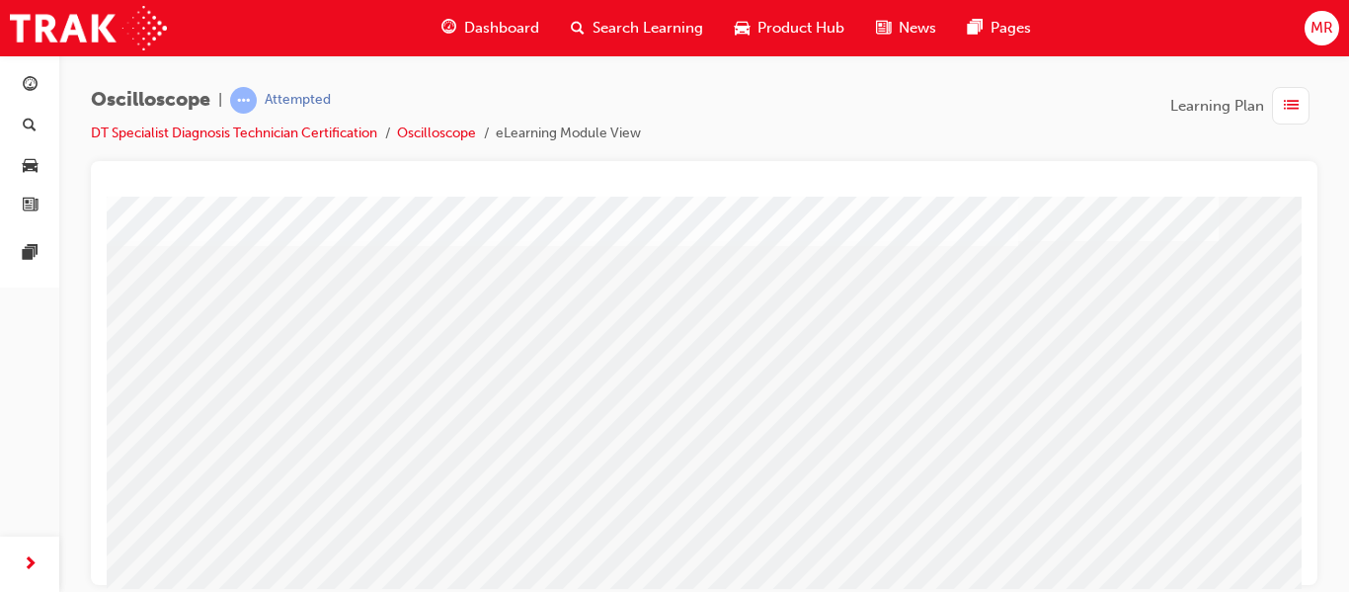
scroll to position [363, 0]
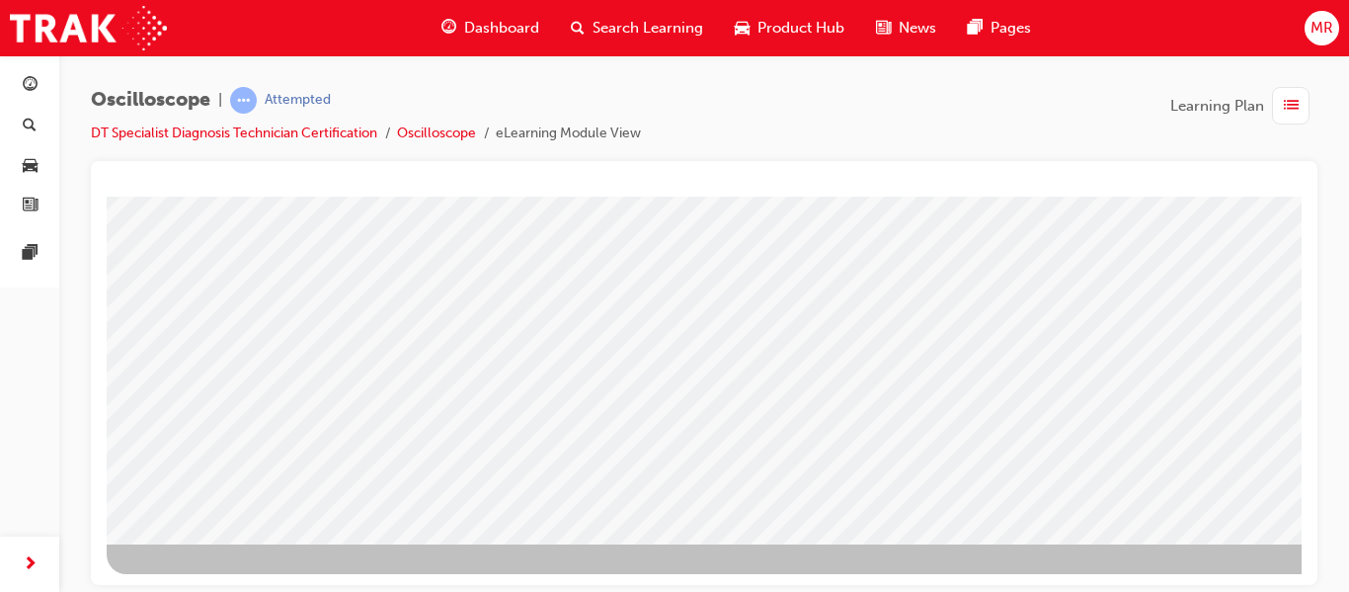
click at [1277, 591] on div "Oscilloscope | Attempted DT Specialist Diagnosis Technician Certification Oscil…" at bounding box center [674, 296] width 1349 height 592
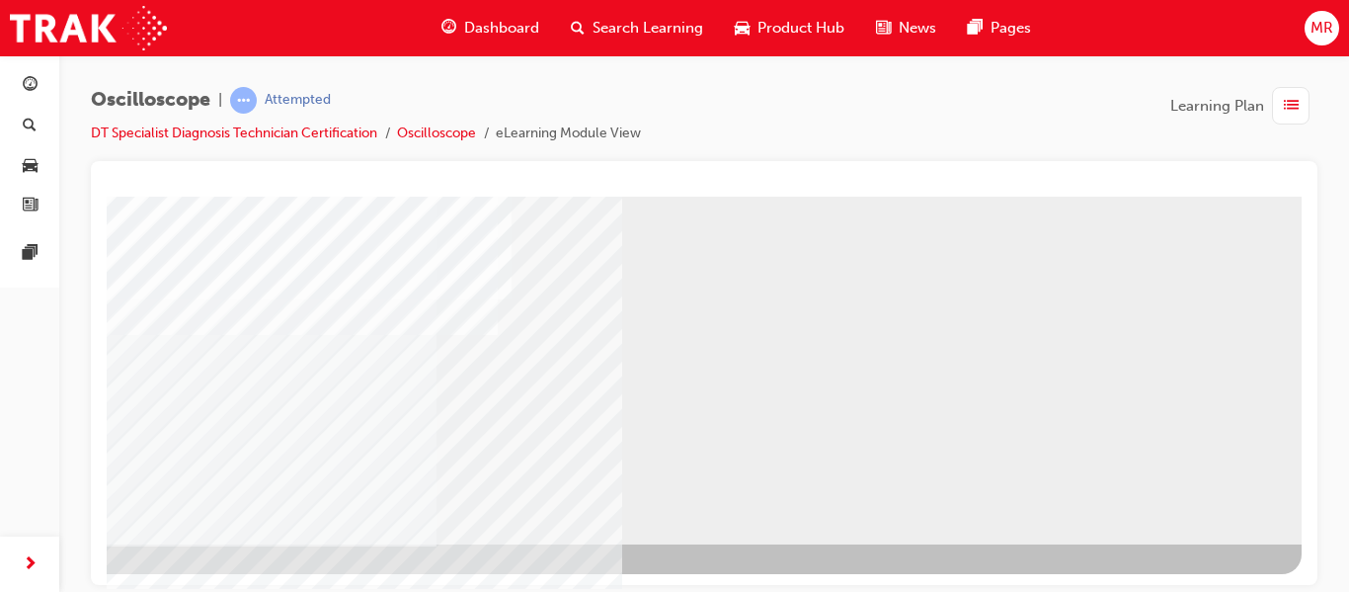
click at [83, 579] on div "NEXT Trigger this button to go to the next slide" at bounding box center [21, 597] width 124 height 36
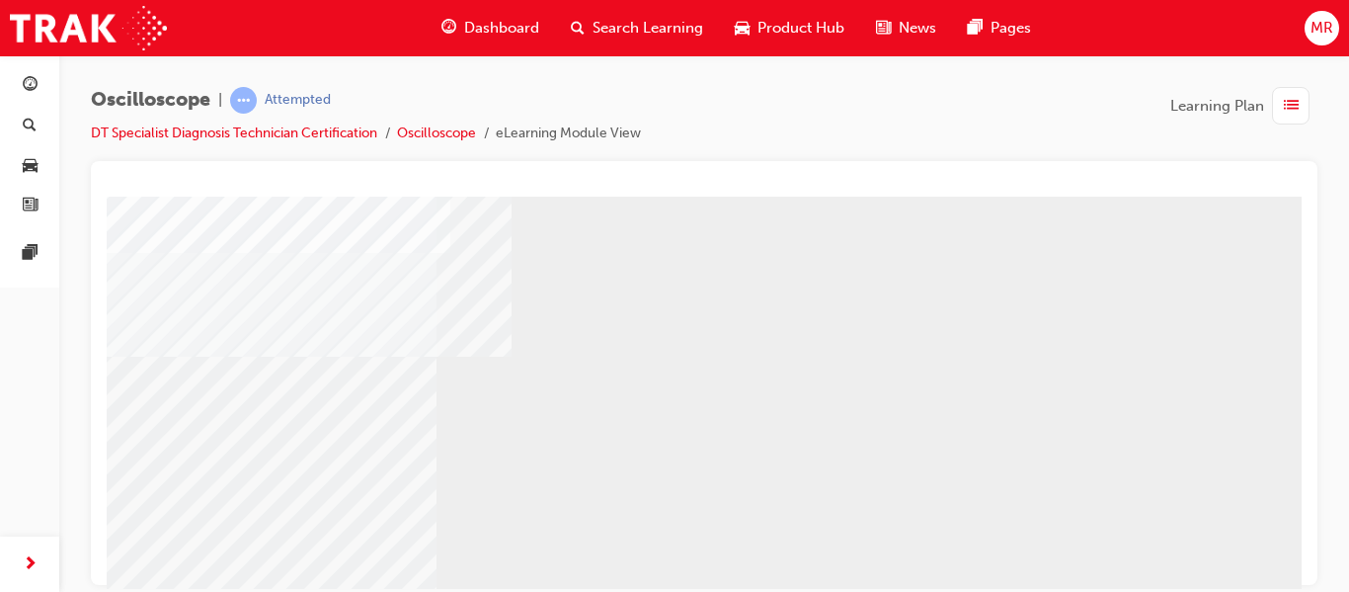
scroll to position [324, 163]
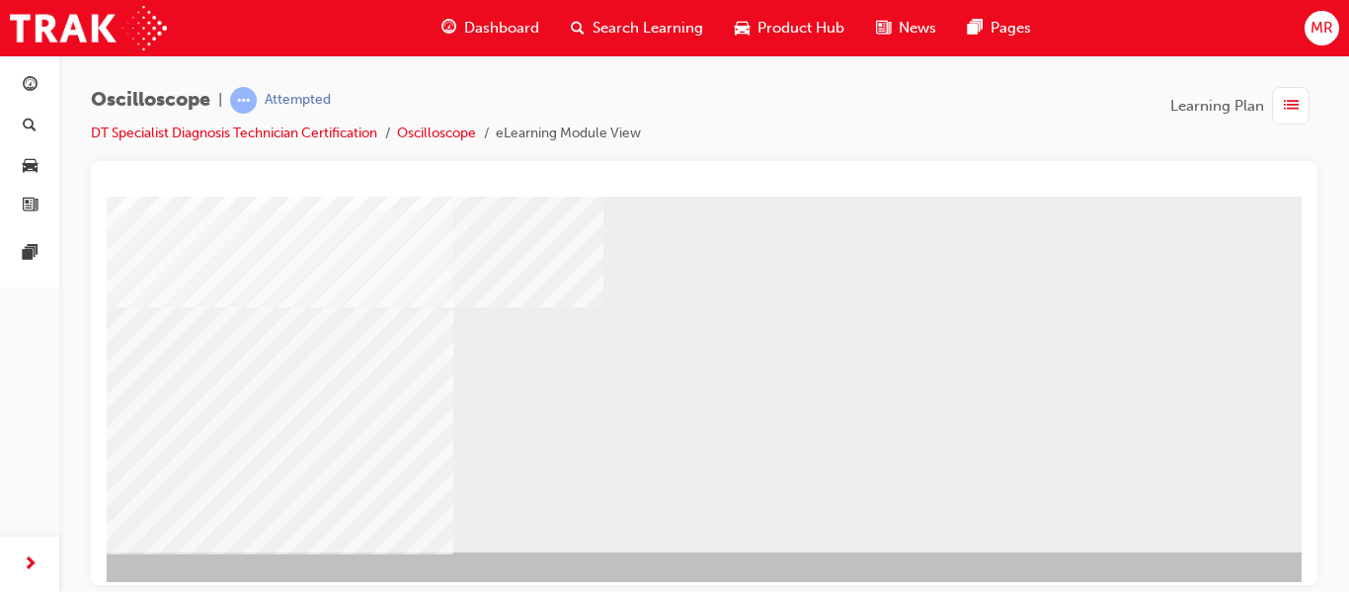
scroll to position [356, 163]
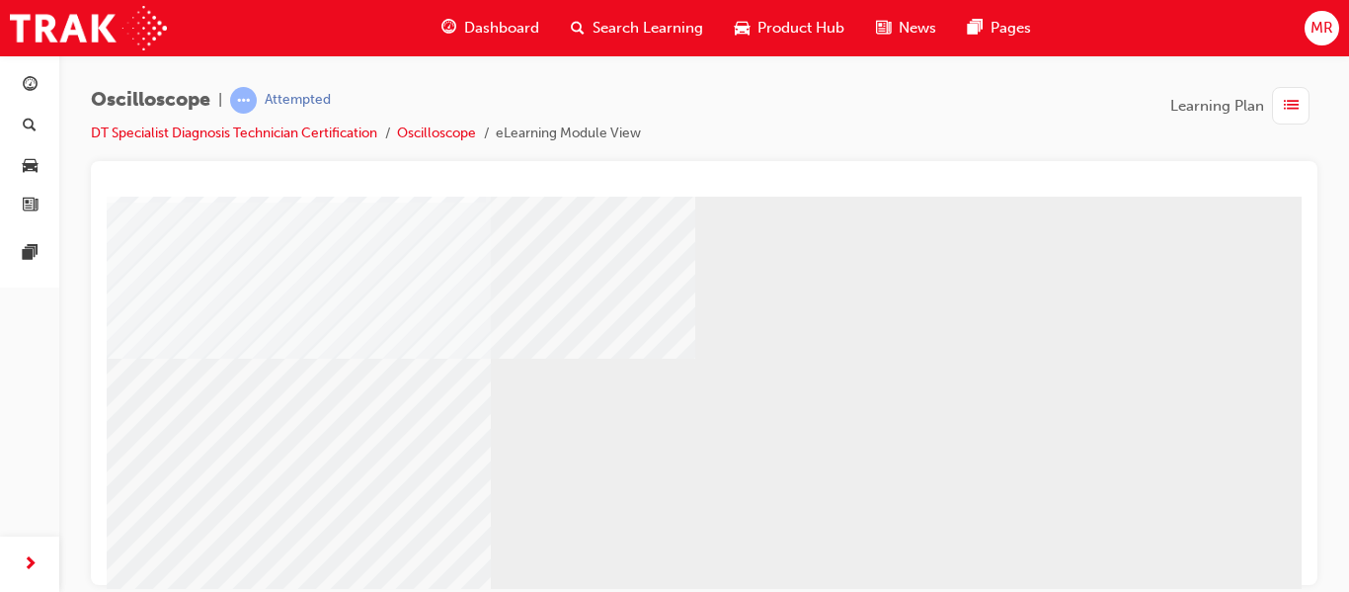
scroll to position [316, 97]
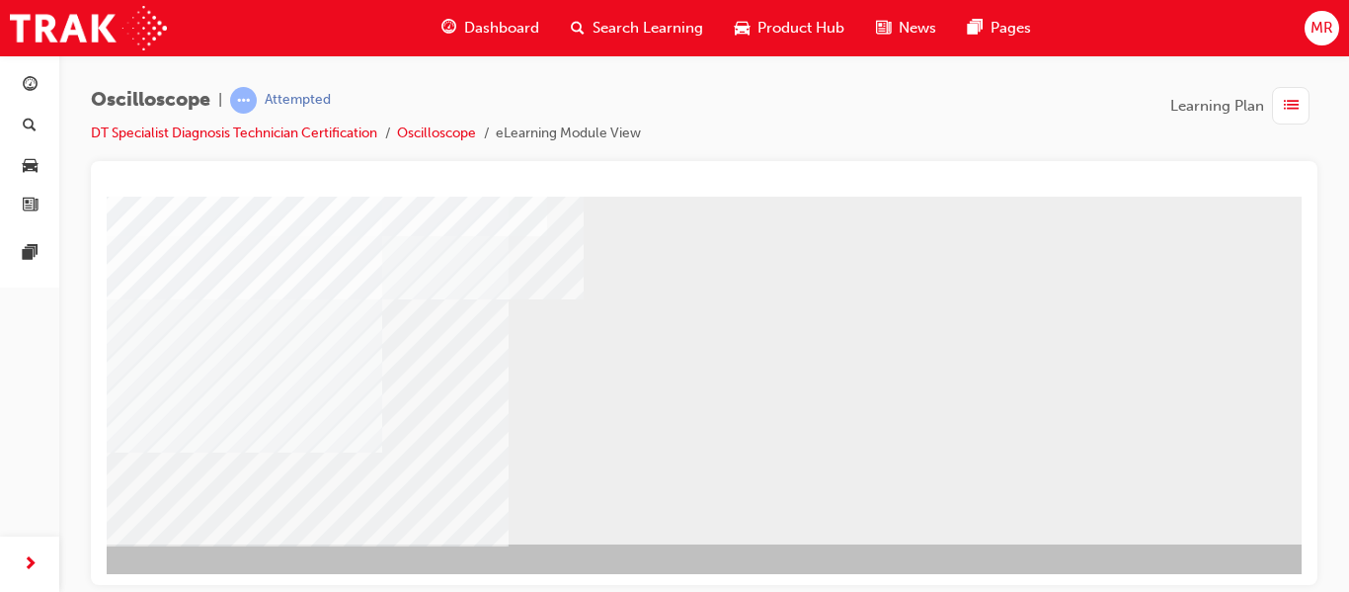
scroll to position [363, 79]
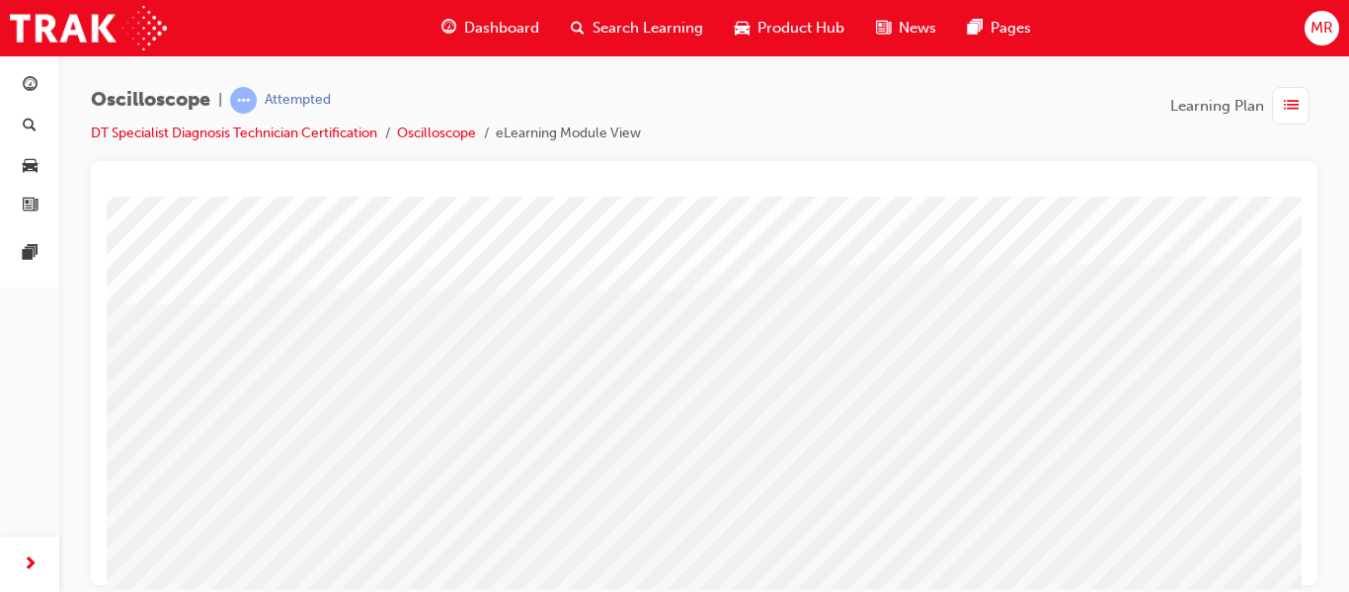
scroll to position [79, 158]
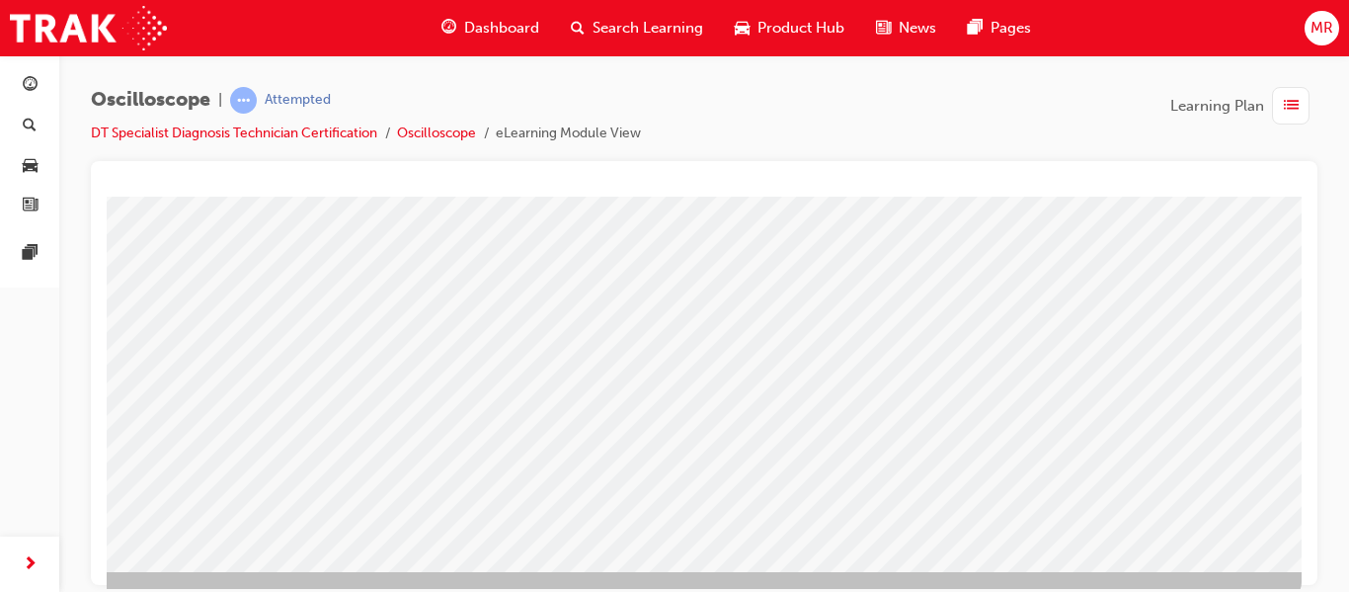
scroll to position [363, 158]
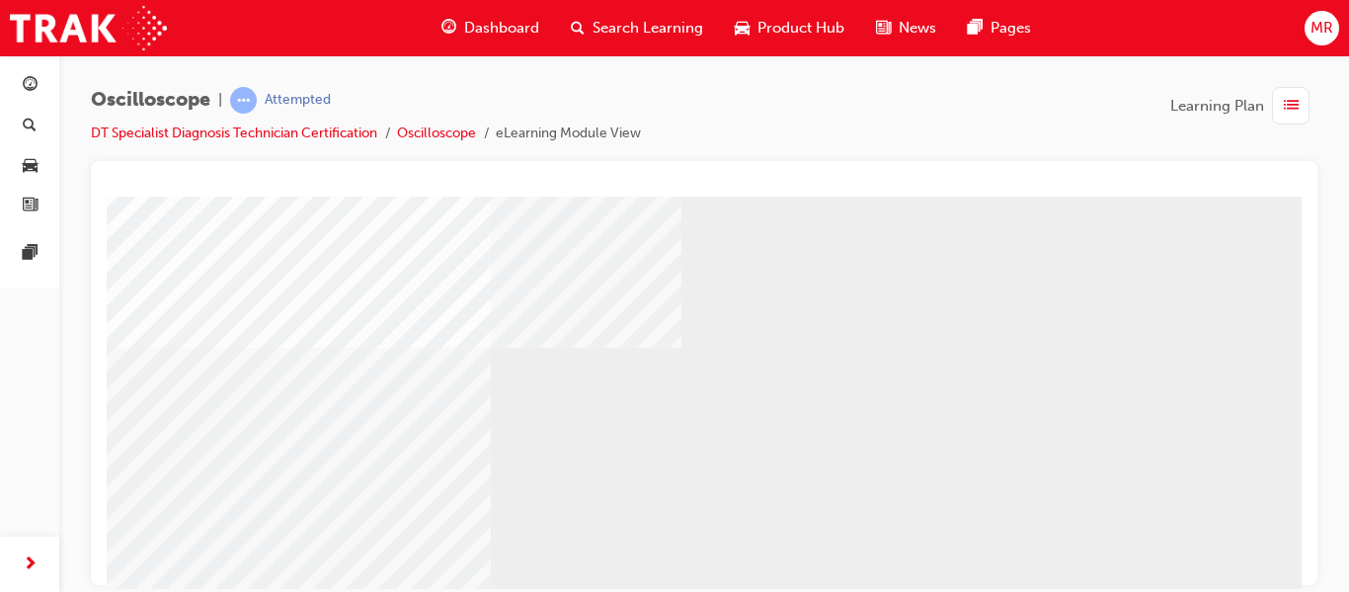
scroll to position [237, 0]
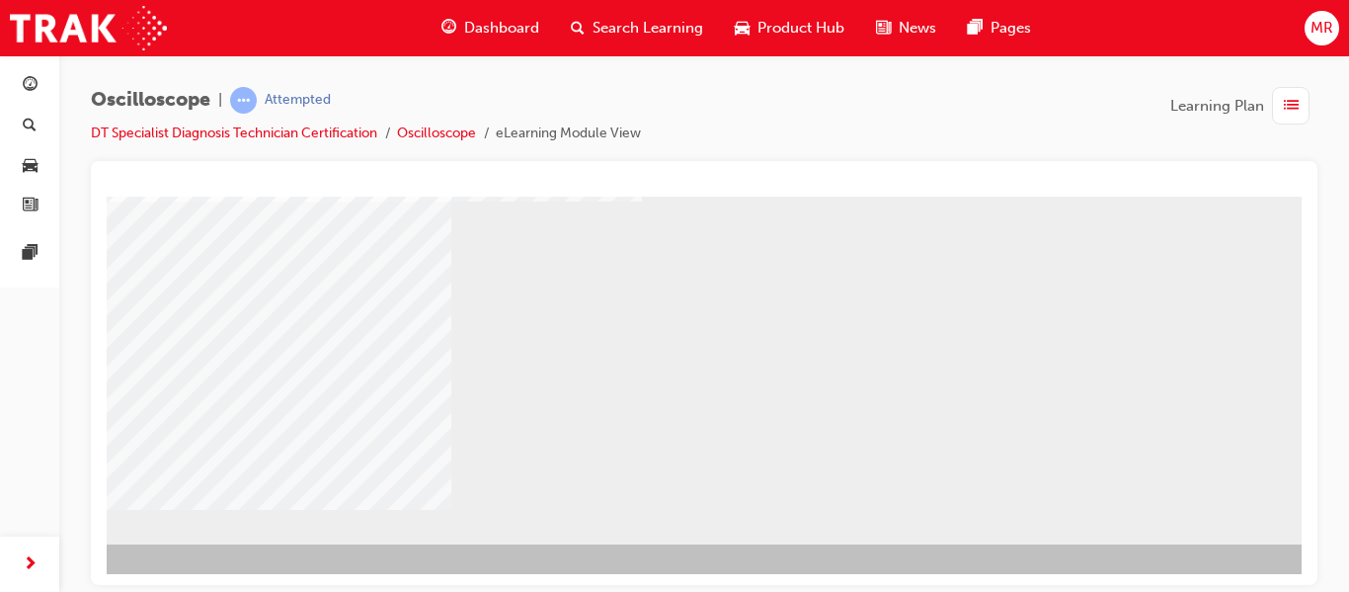
scroll to position [363, 163]
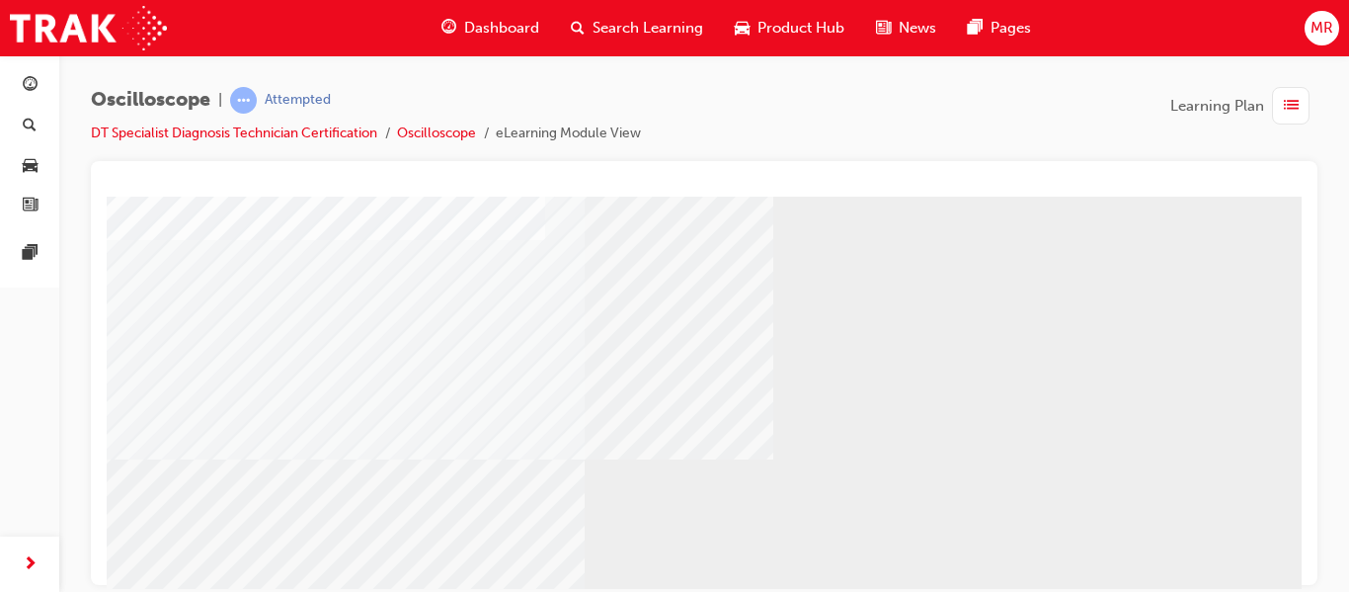
scroll to position [316, 0]
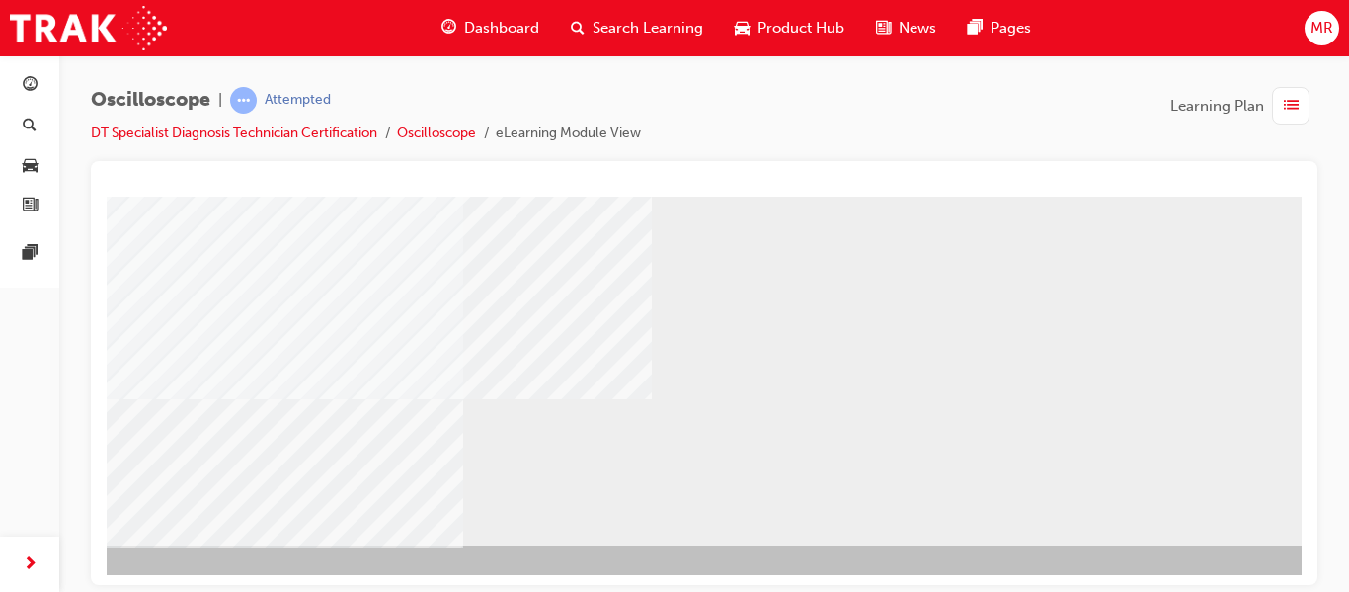
scroll to position [363, 121]
click at [110, 579] on div "NEXT Trigger this button to go to the next slide" at bounding box center [47, 597] width 124 height 36
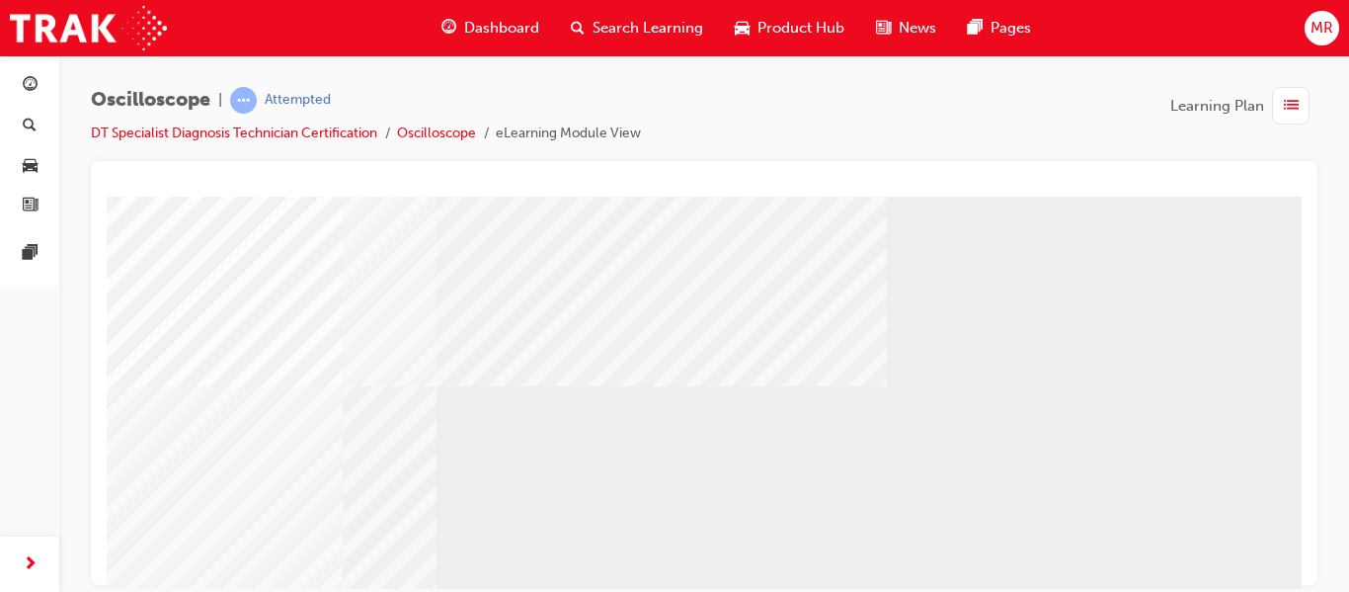
scroll to position [316, 163]
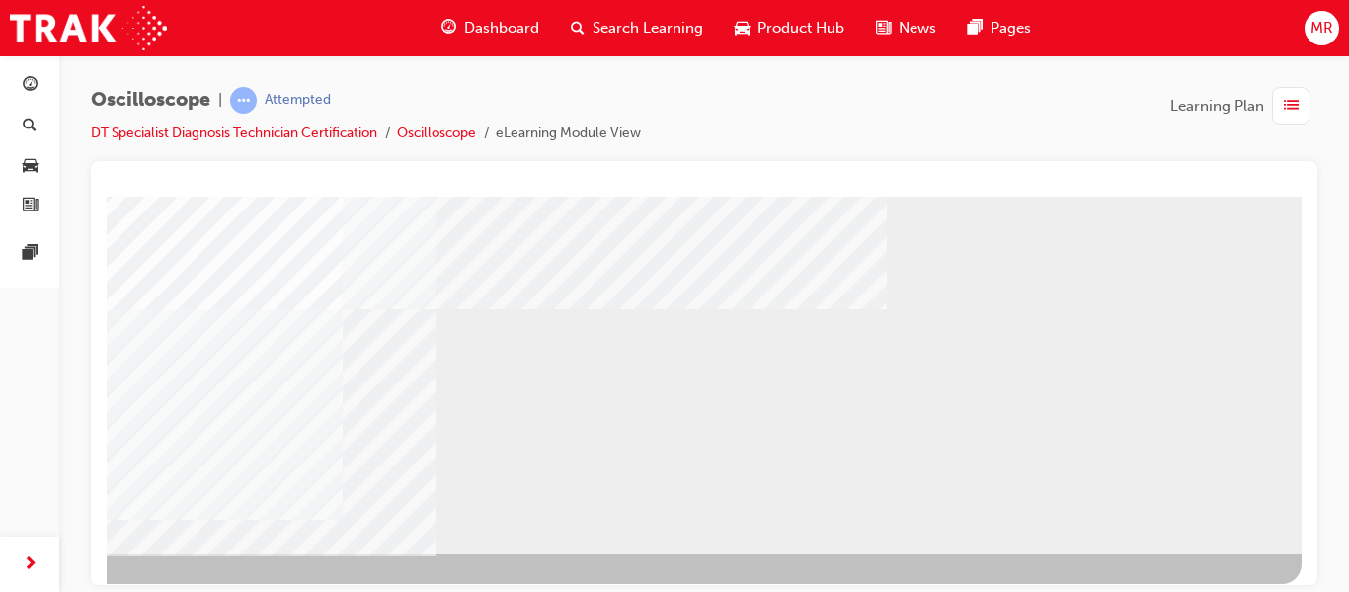
scroll to position [356, 163]
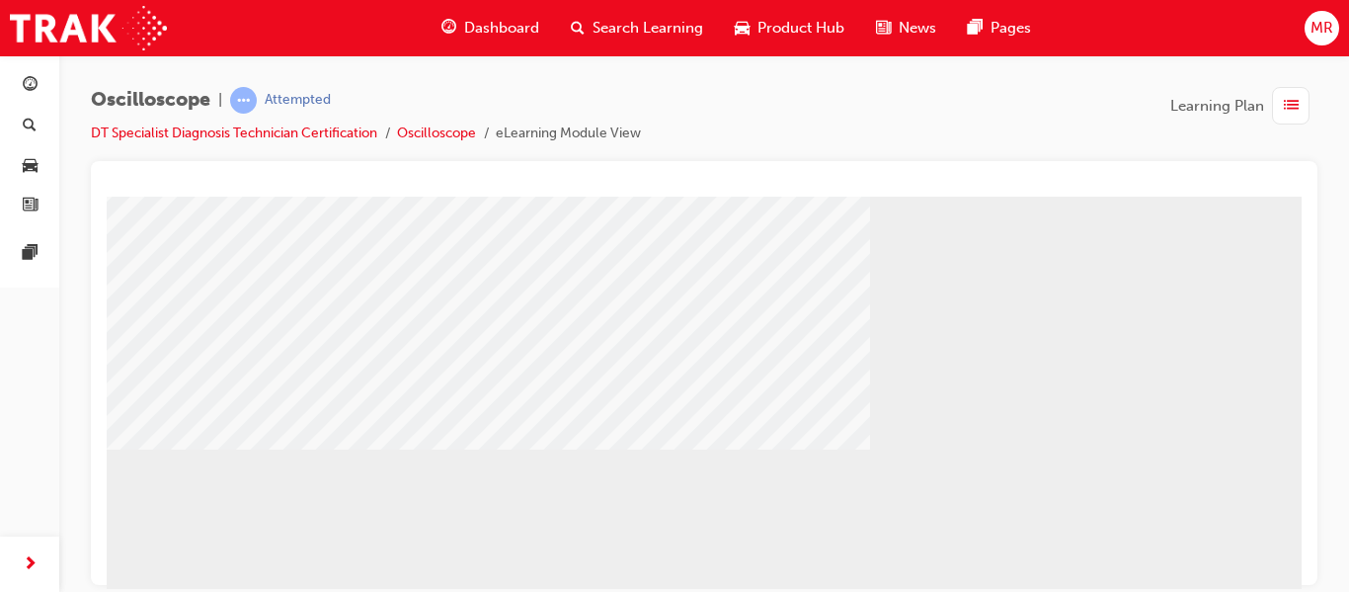
scroll to position [119, 0]
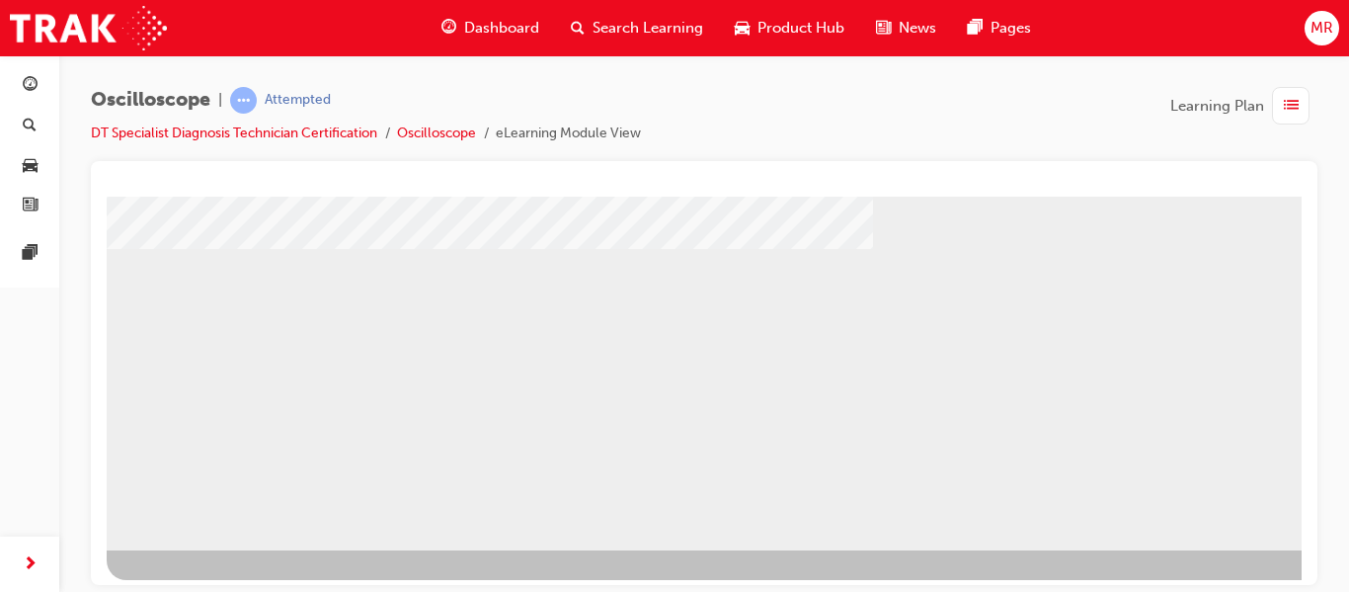
scroll to position [363, 0]
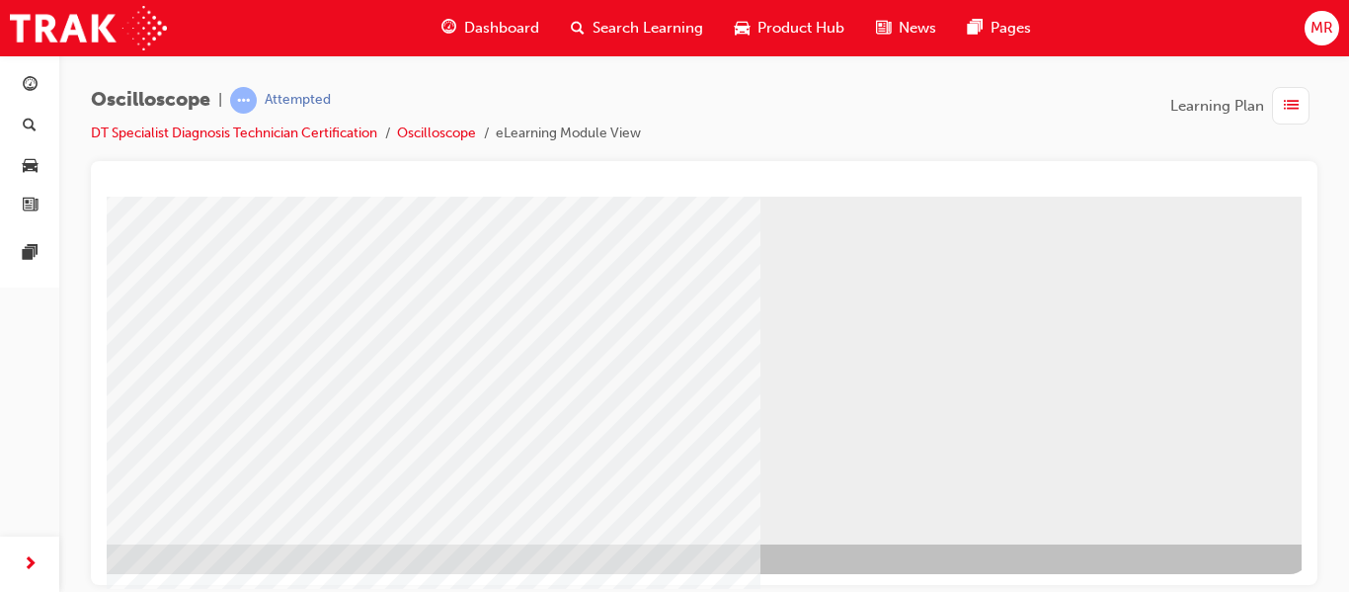
scroll to position [363, 158]
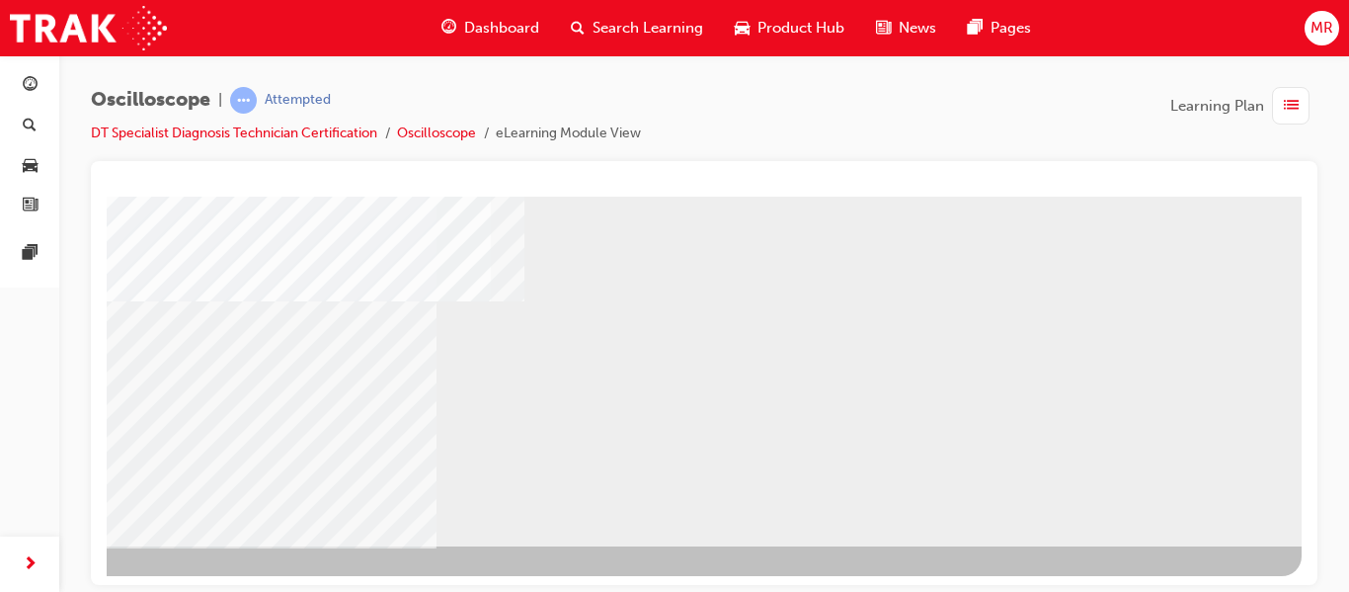
scroll to position [363, 163]
click at [83, 579] on div "NEXT Trigger this button to go to the next slide" at bounding box center [21, 597] width 124 height 36
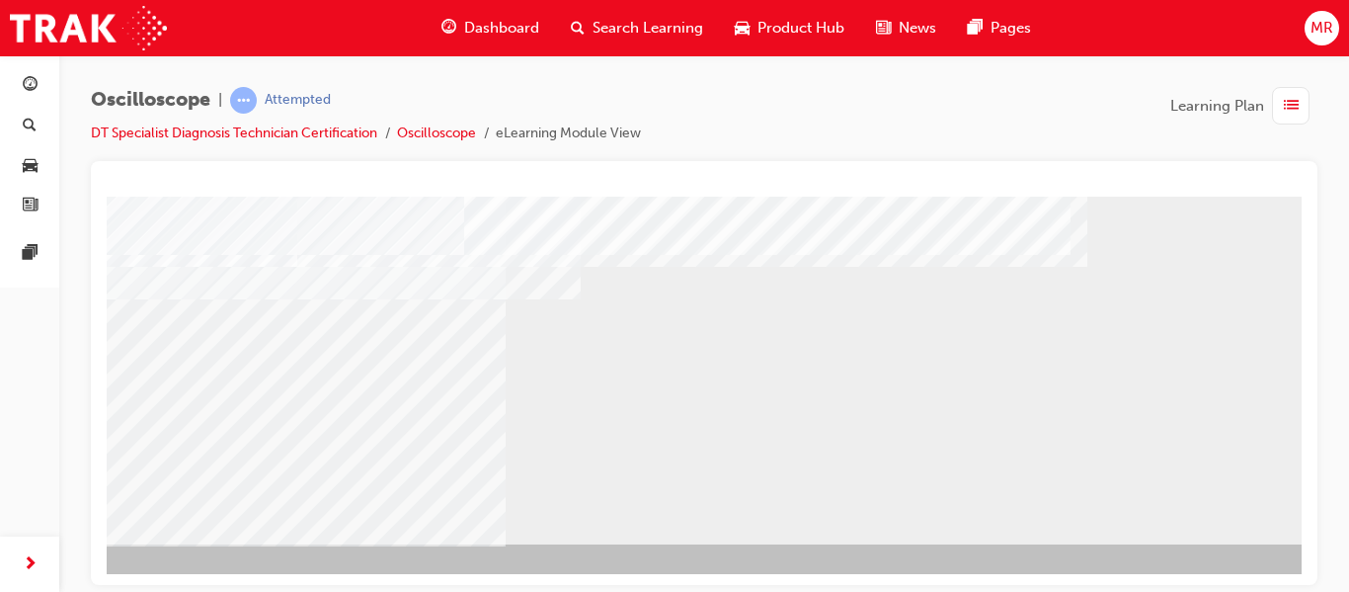
scroll to position [363, 119]
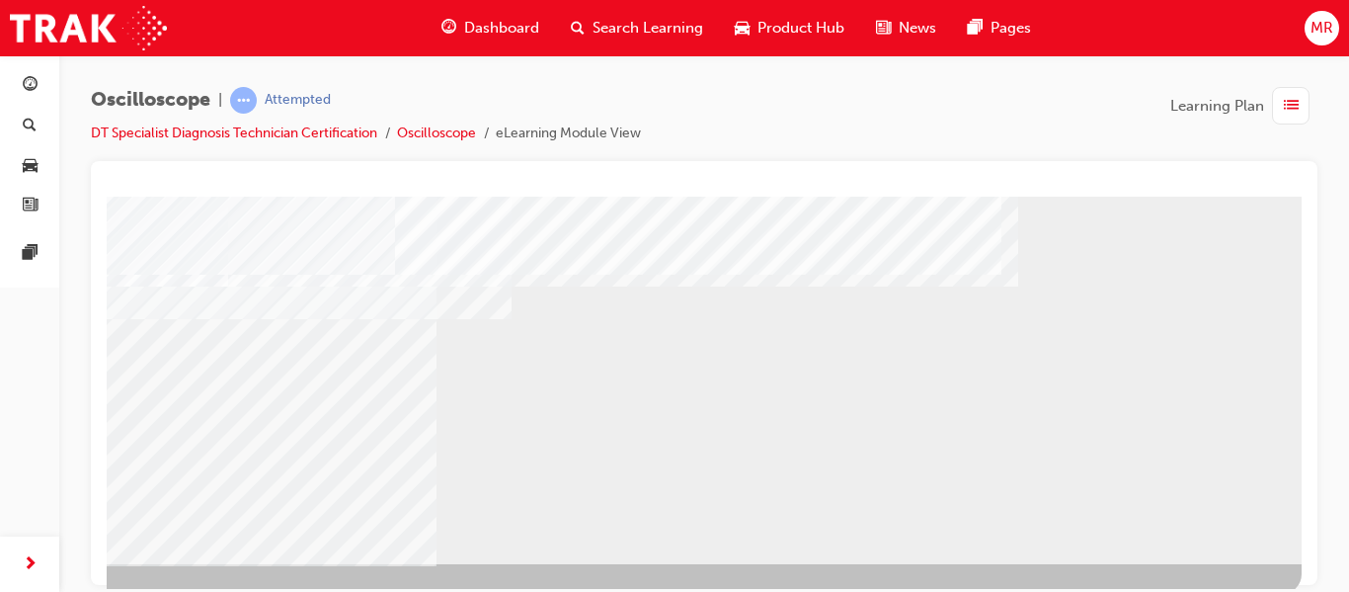
scroll to position [363, 163]
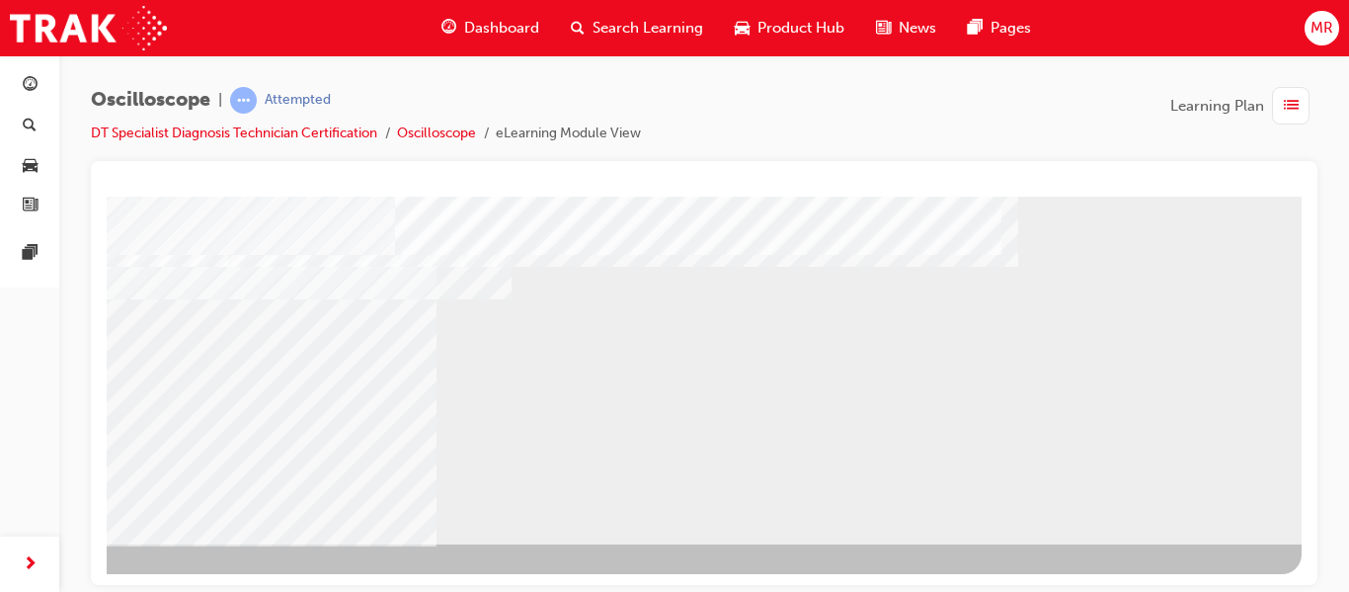
click at [83, 579] on div "NEXT Trigger this button to go to the next slide" at bounding box center [21, 597] width 124 height 36
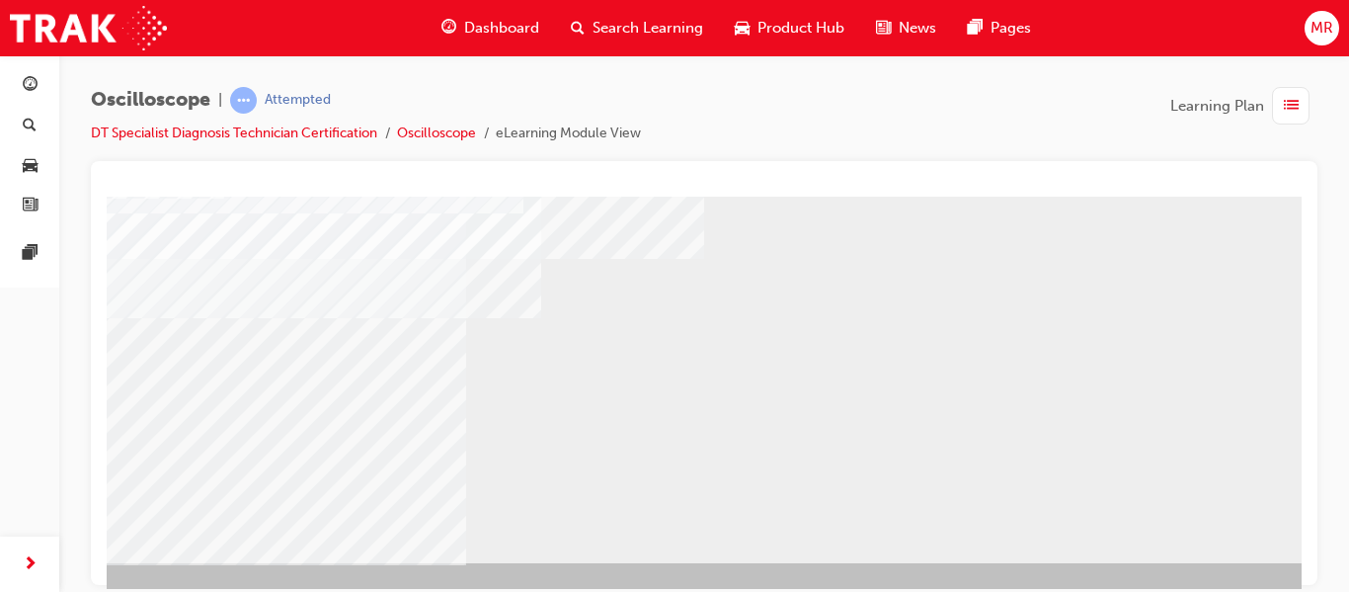
scroll to position [363, 119]
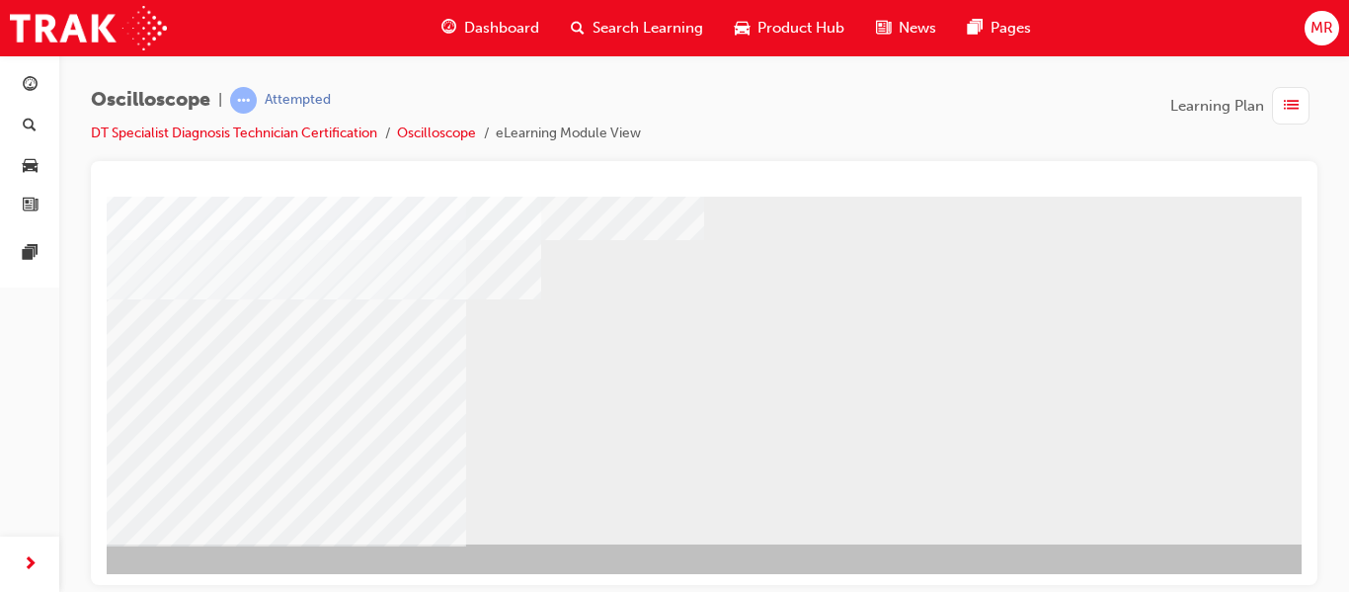
click at [113, 579] on div "NEXT Trigger this button to go to the next slide" at bounding box center [50, 597] width 124 height 36
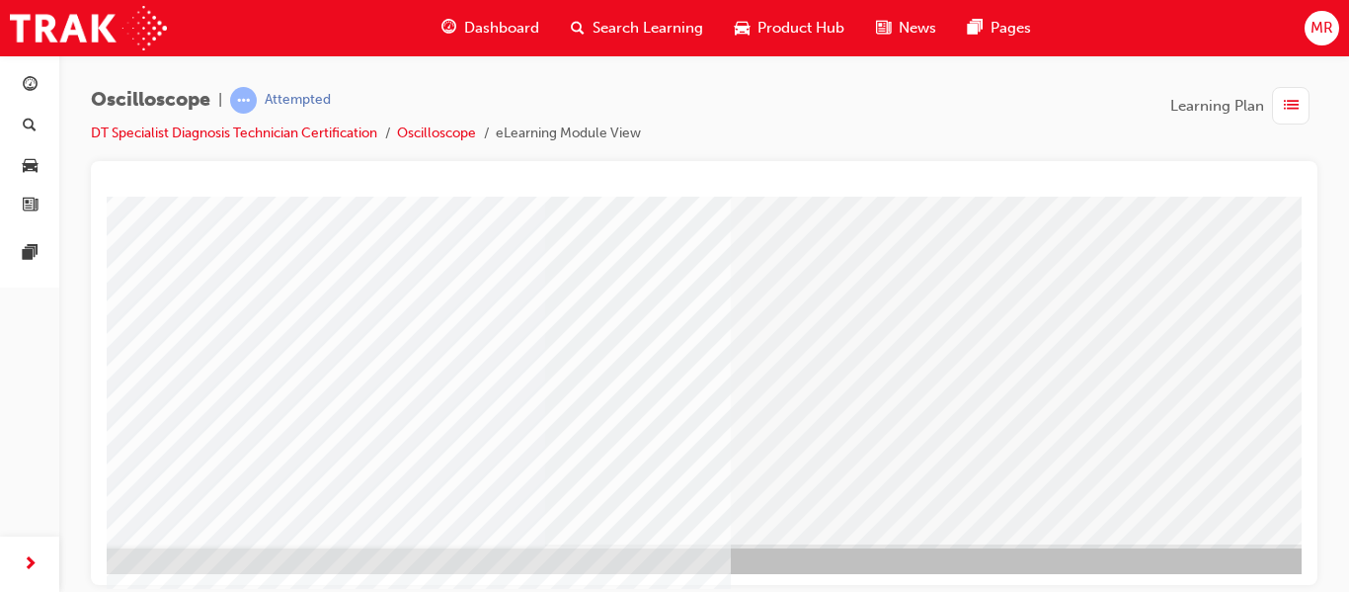
scroll to position [363, 79]
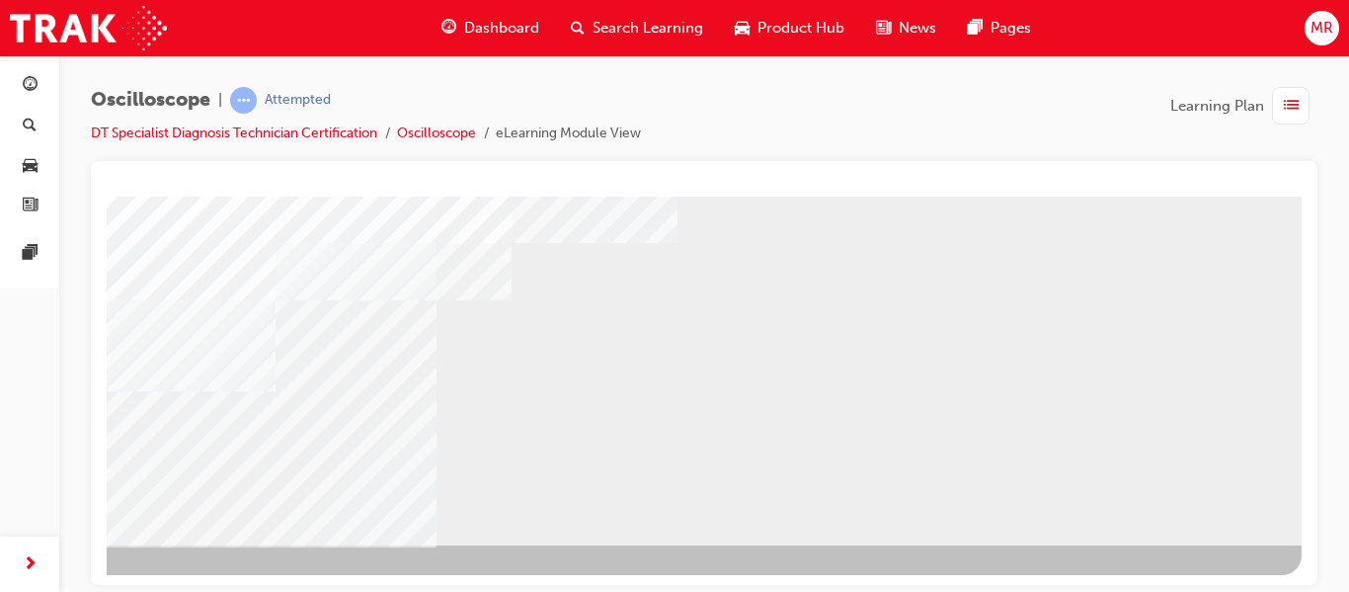
scroll to position [363, 163]
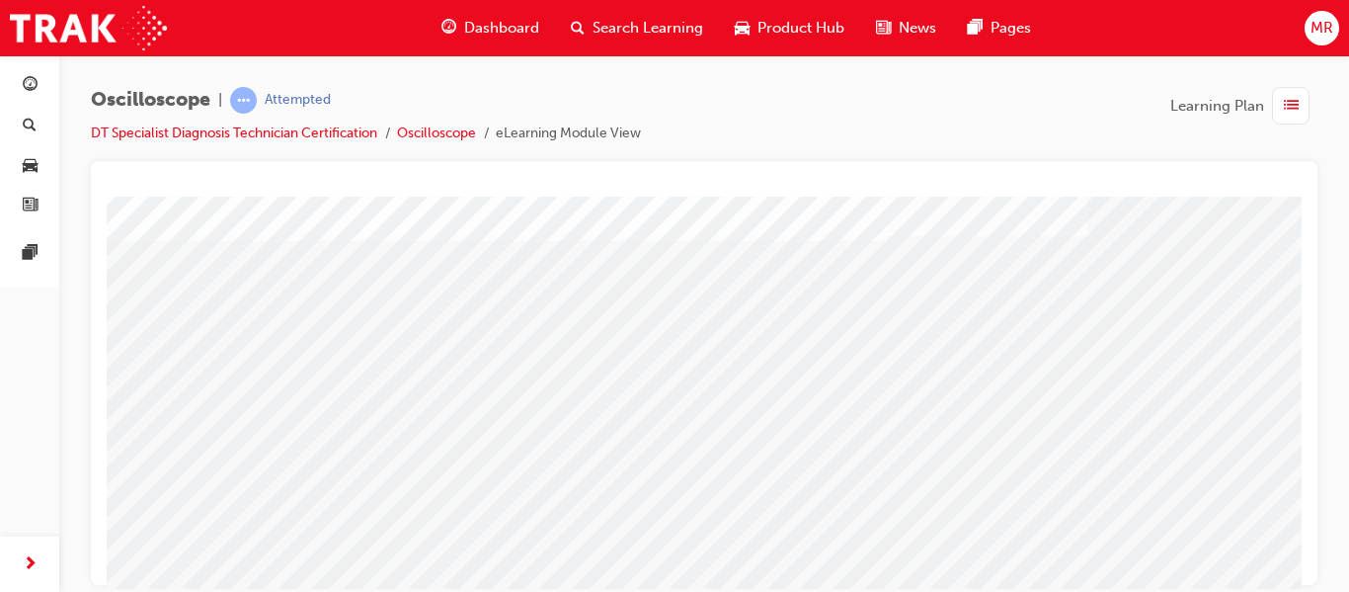
scroll to position [316, 163]
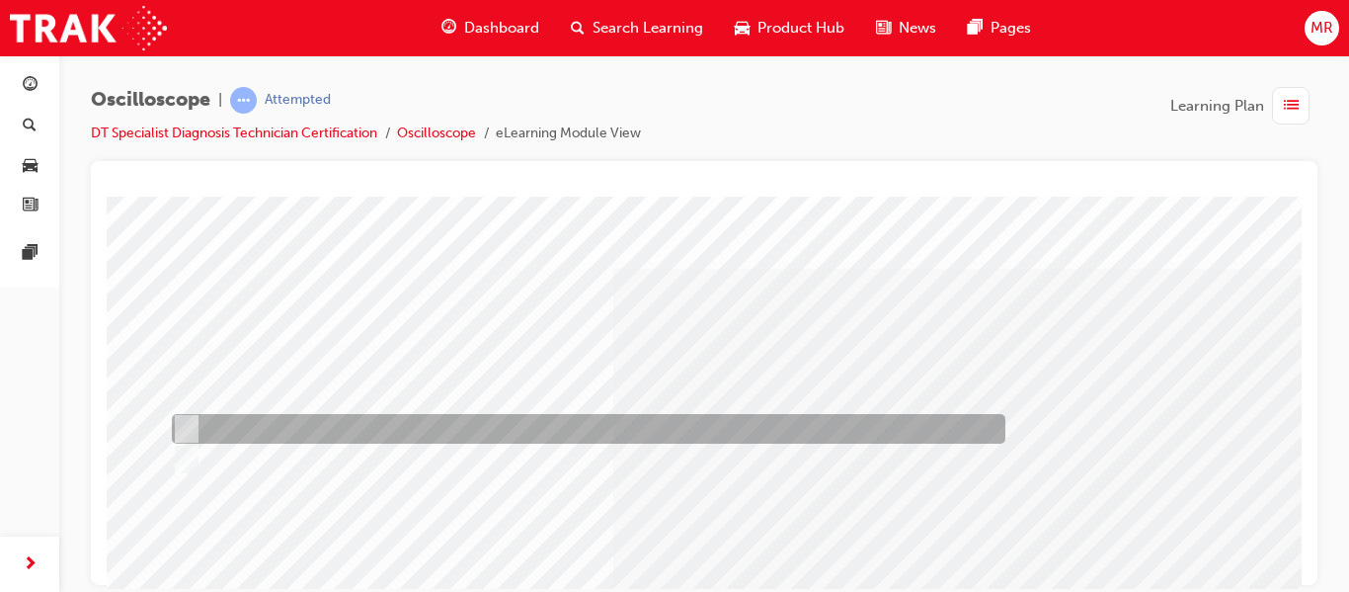
click at [179, 420] on input "True" at bounding box center [183, 429] width 22 height 22
radio input "true"
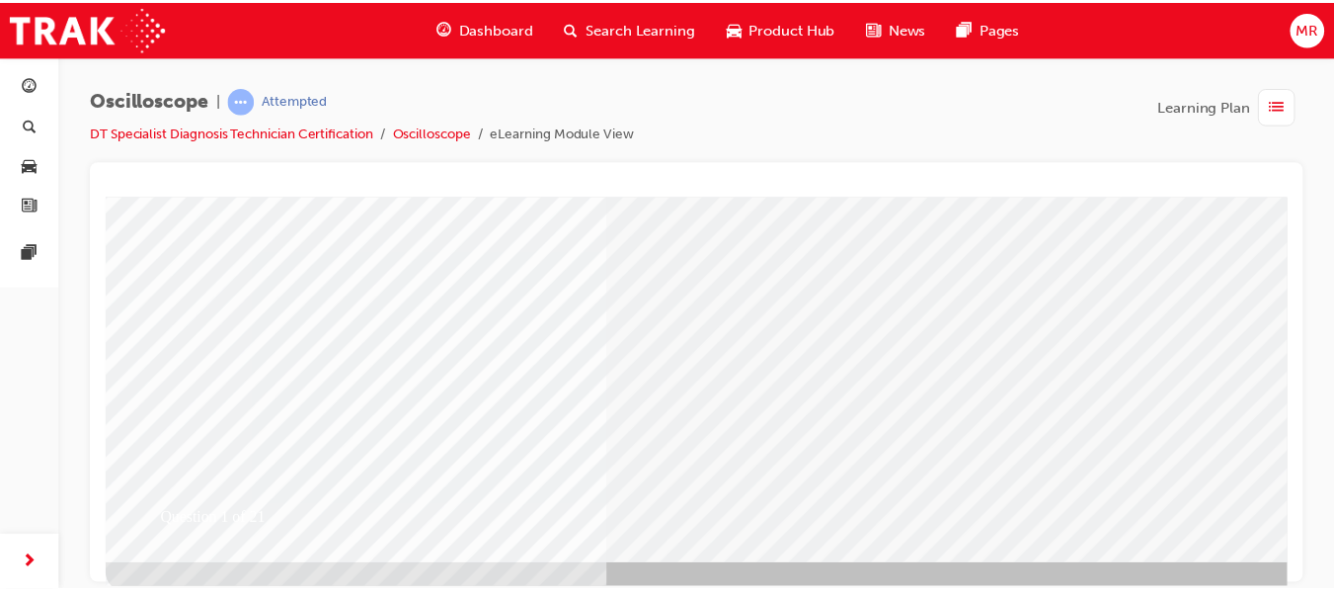
scroll to position [363, 0]
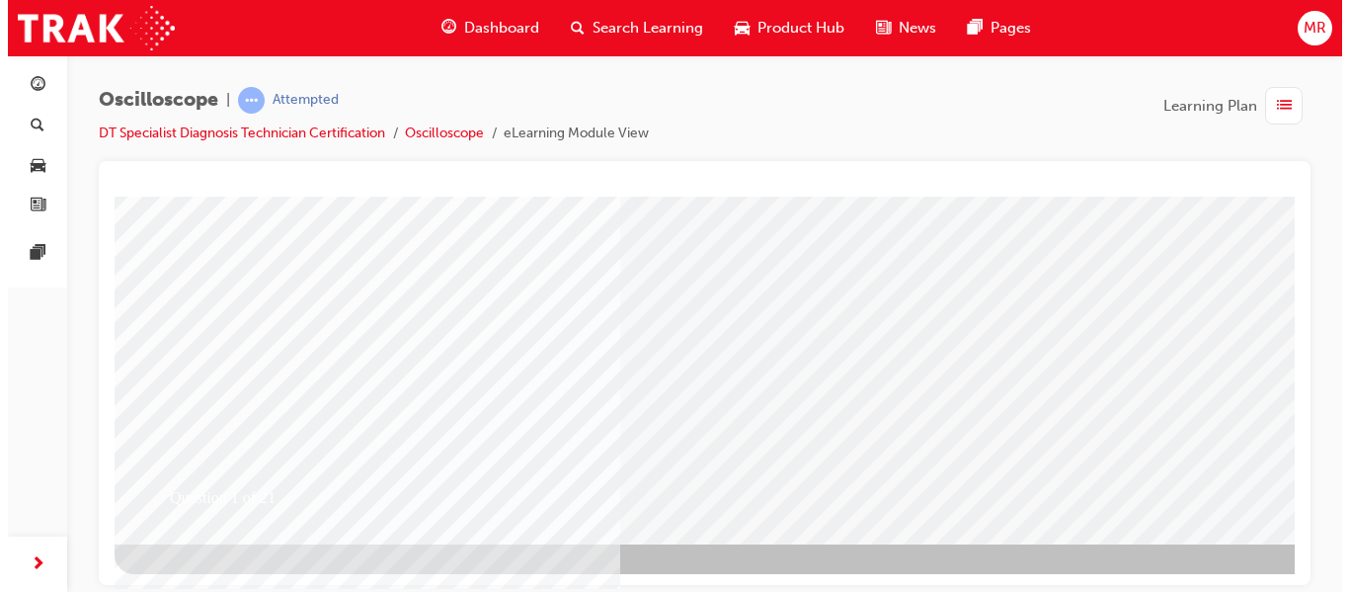
scroll to position [0, 0]
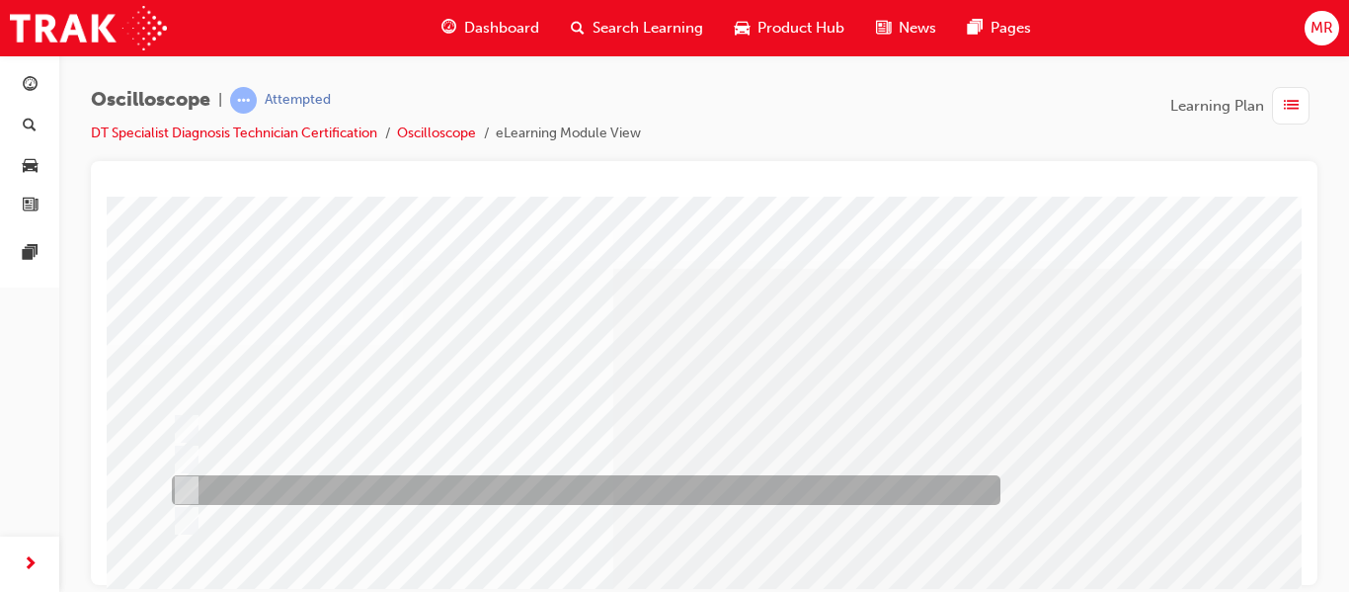
click at [185, 488] on input "Continuously variable resistor" at bounding box center [183, 490] width 22 height 22
radio input "true"
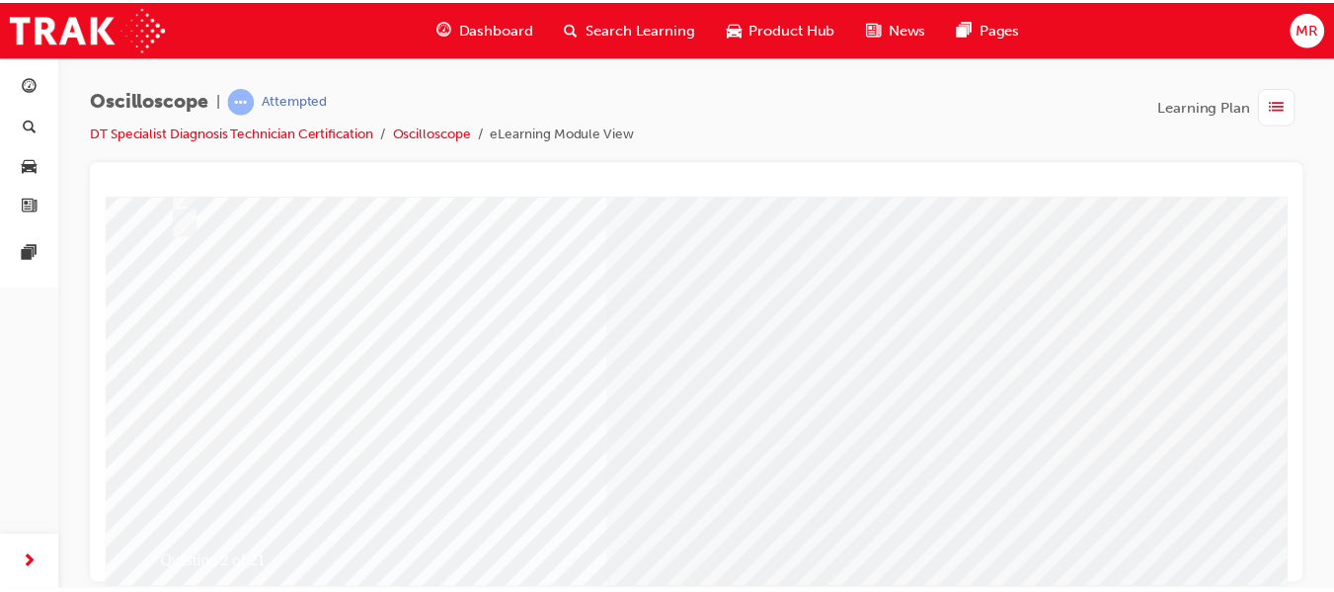
scroll to position [316, 0]
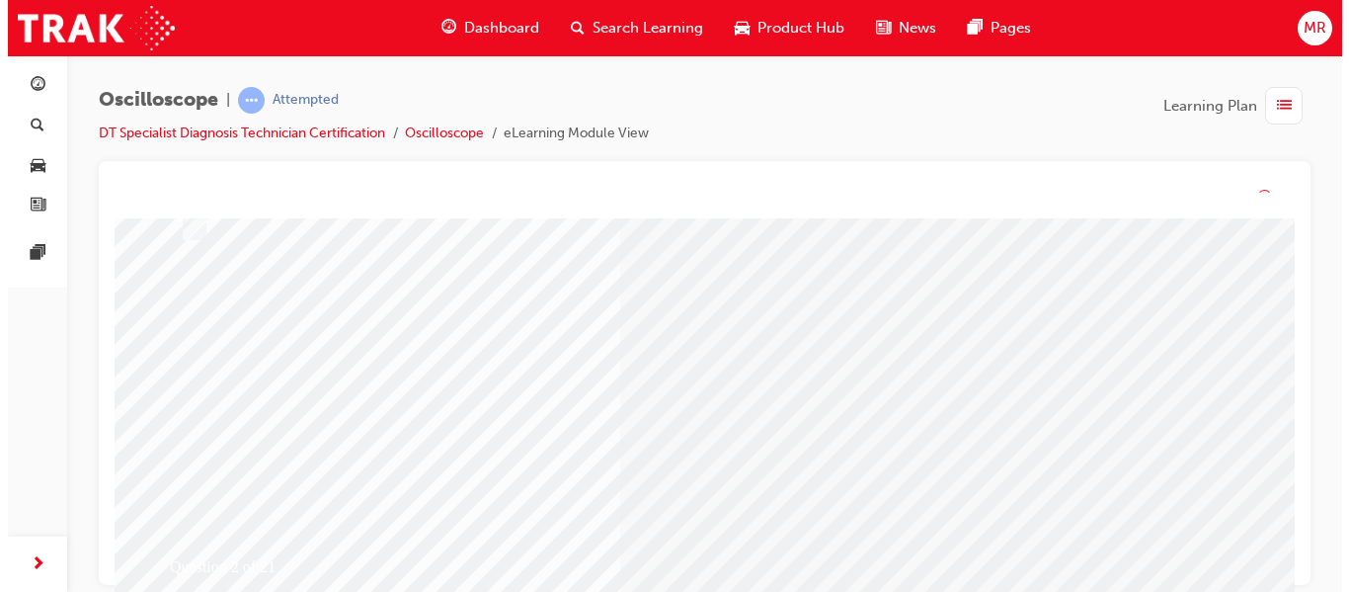
scroll to position [0, 0]
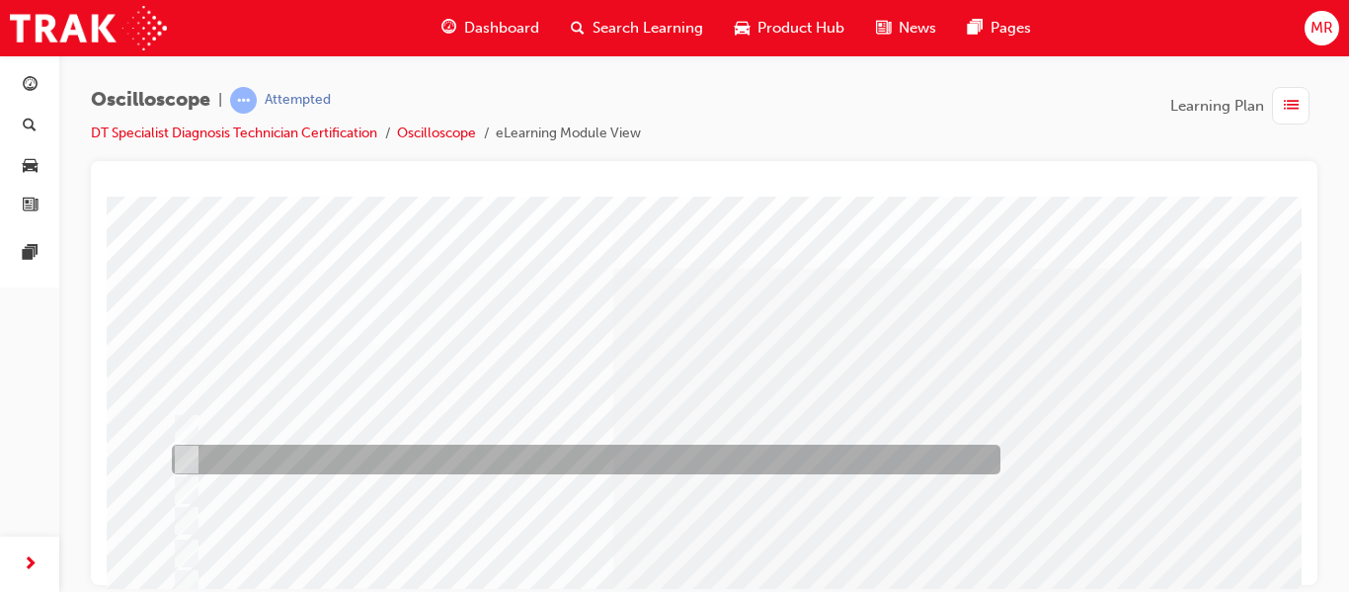
click at [191, 448] on input "On-Off" at bounding box center [183, 459] width 22 height 22
radio input "true"
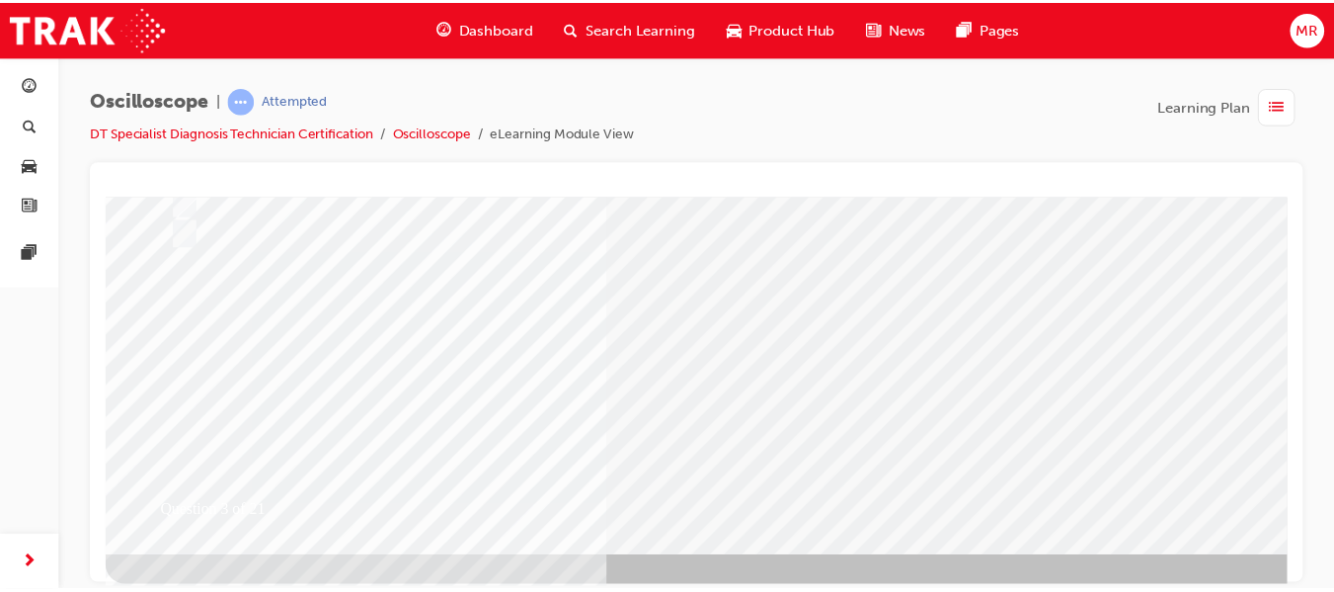
scroll to position [363, 0]
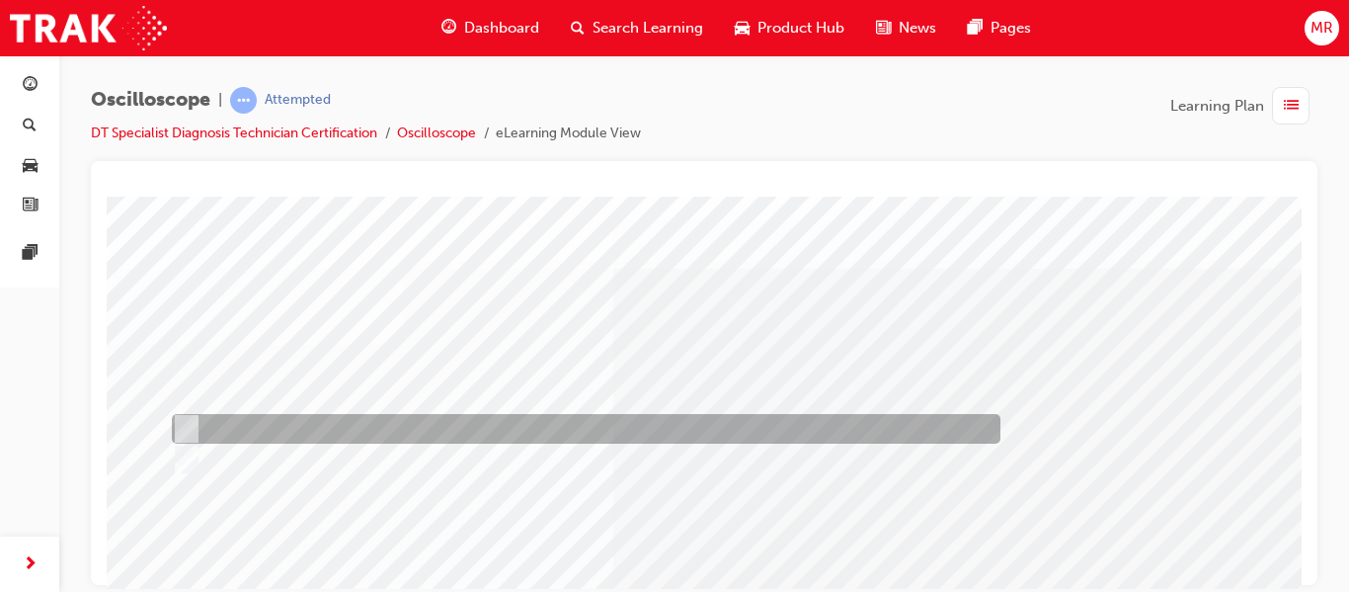
click at [192, 421] on input "True" at bounding box center [183, 429] width 22 height 22
radio input "true"
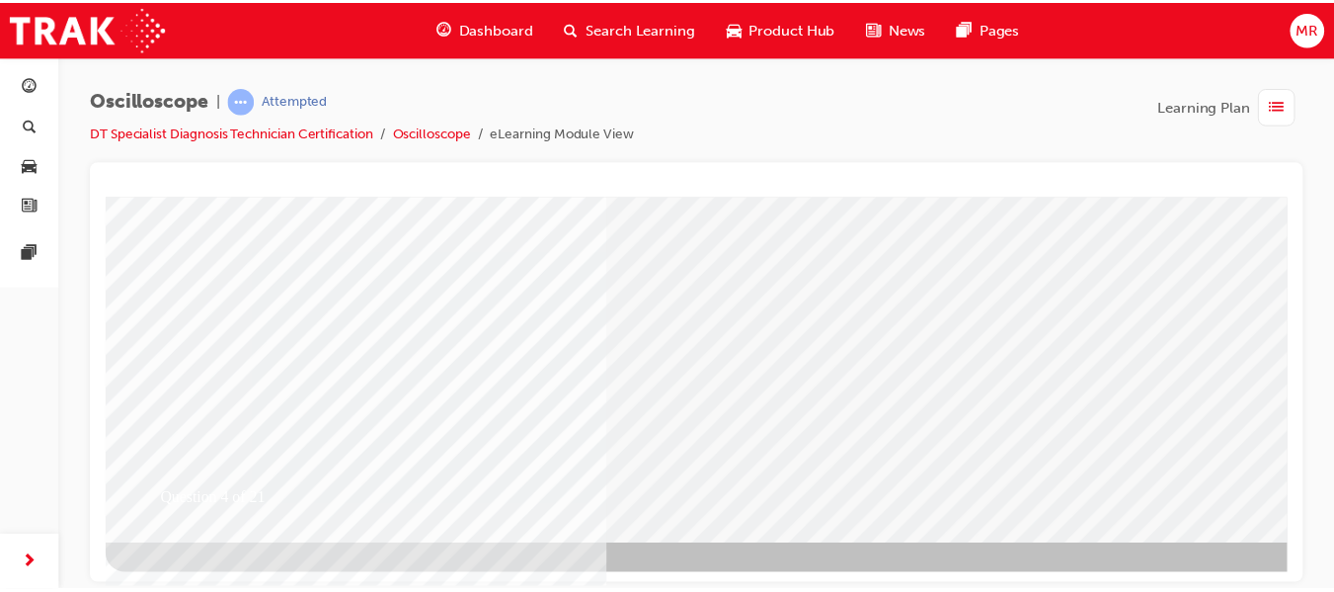
scroll to position [363, 0]
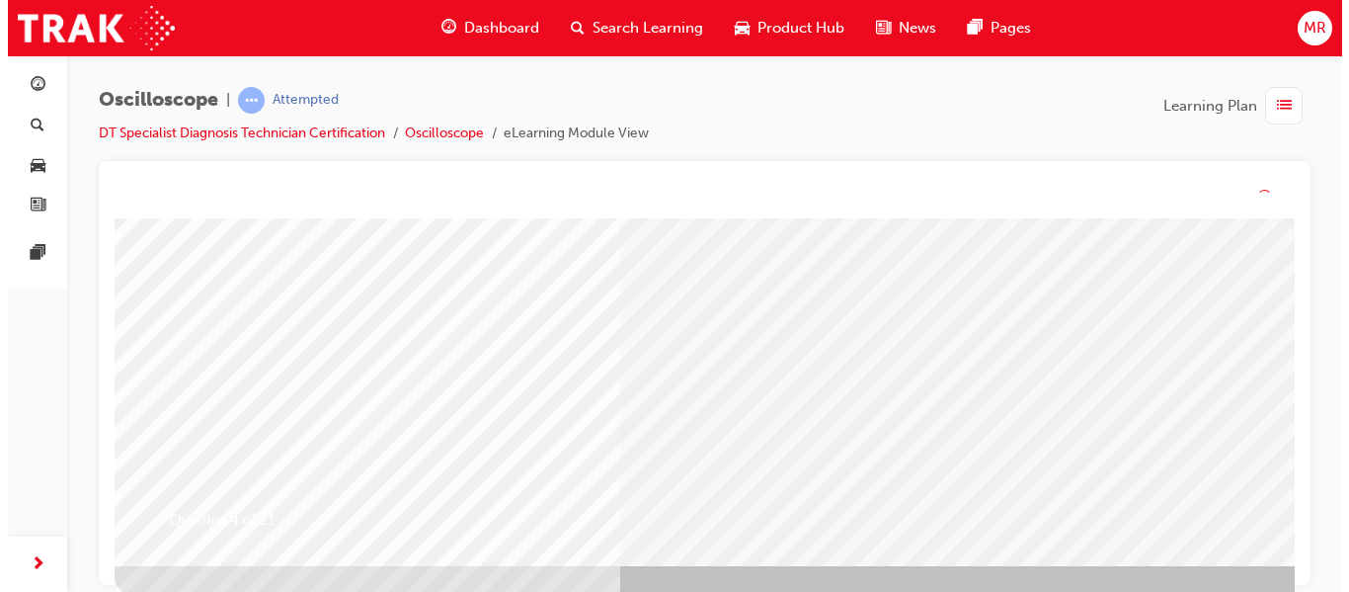
scroll to position [0, 0]
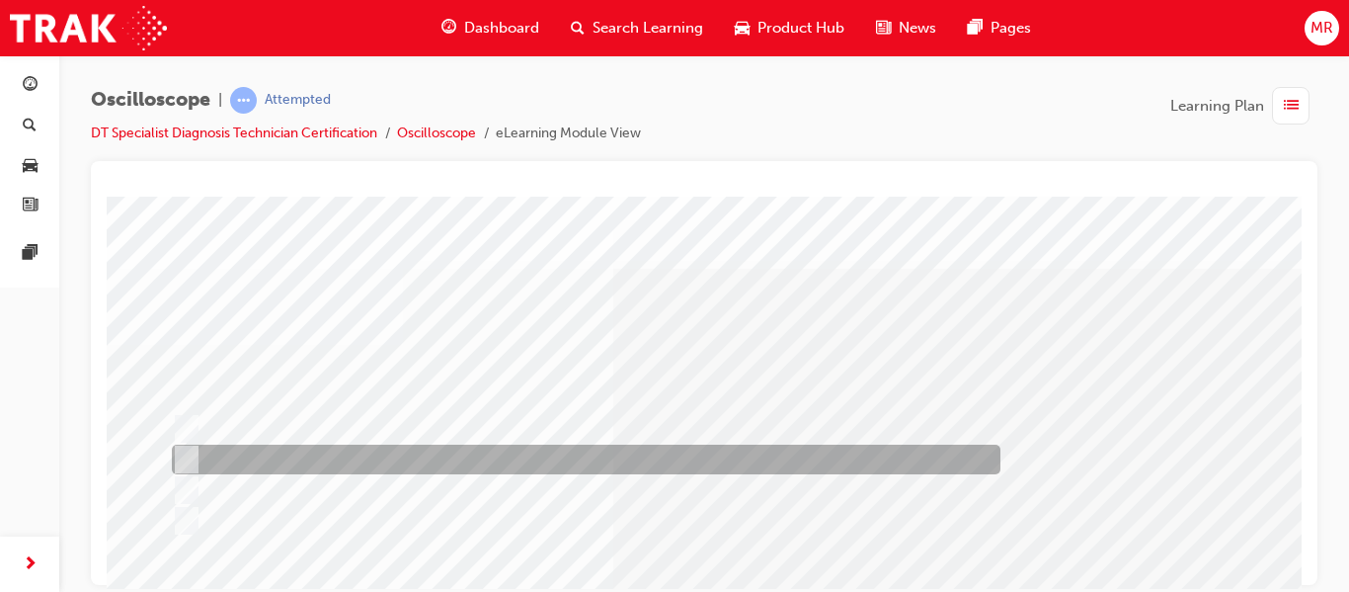
click at [182, 455] on input "How many times per second the signal state changes from high to low." at bounding box center [183, 459] width 22 height 22
radio input "true"
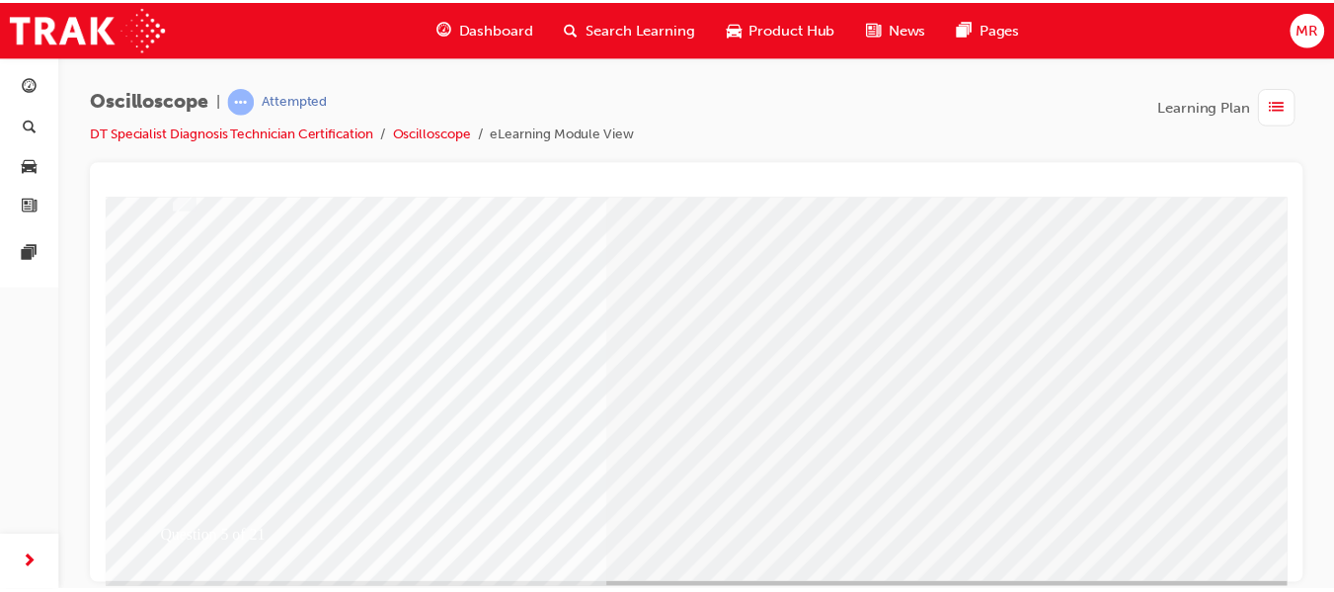
scroll to position [363, 0]
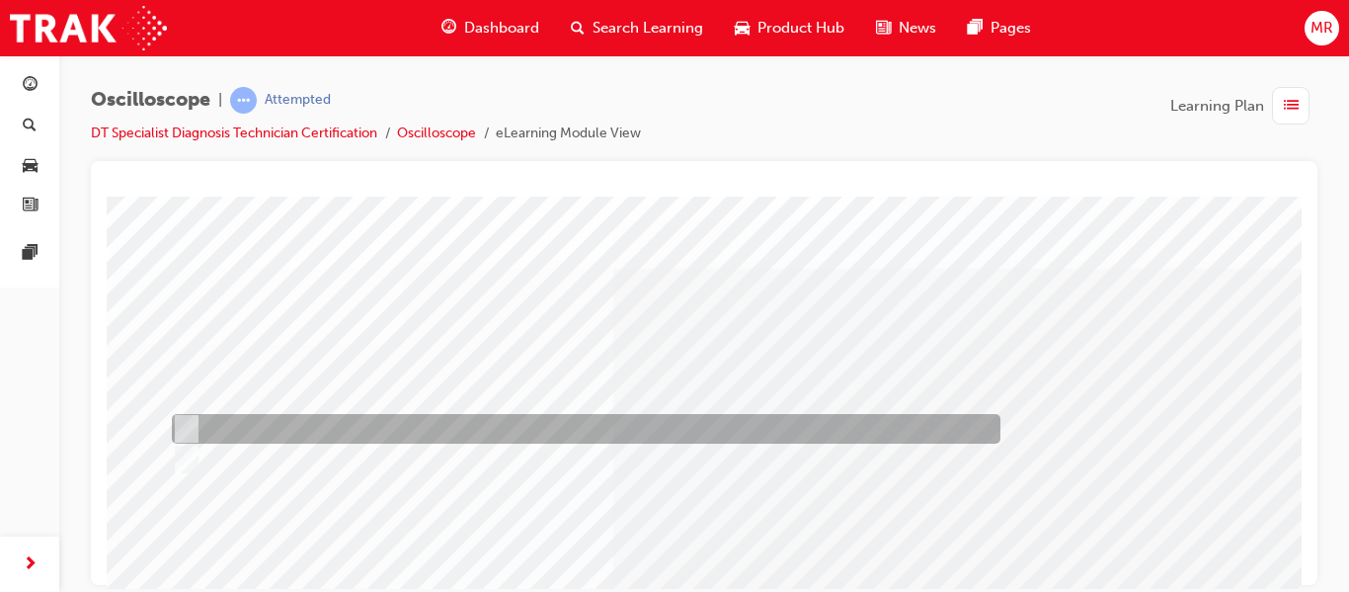
click at [189, 428] on input "True" at bounding box center [183, 429] width 22 height 22
radio input "true"
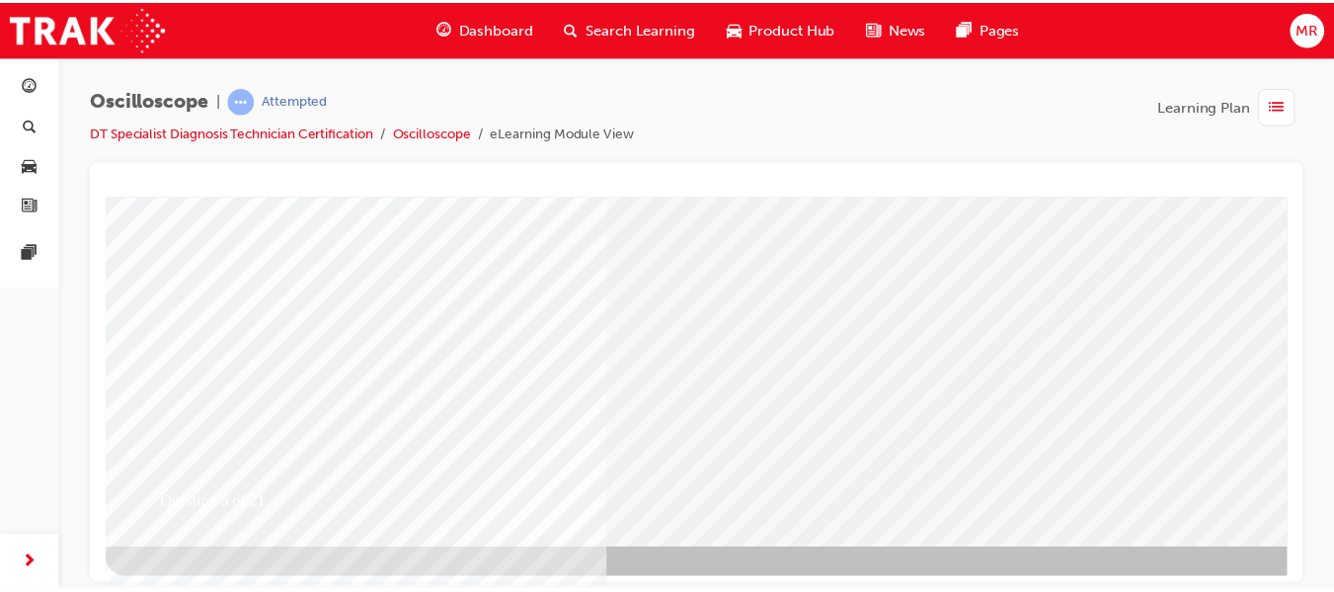
scroll to position [363, 0]
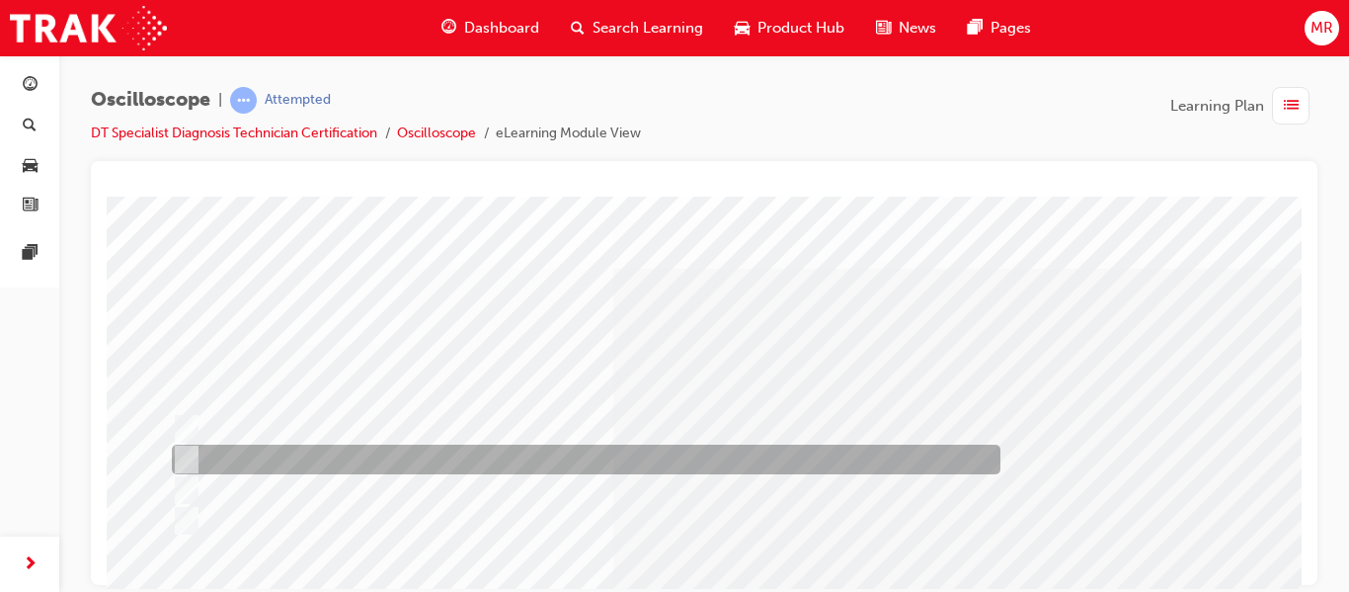
click at [197, 455] on div at bounding box center [581, 459] width 829 height 30
radio input "true"
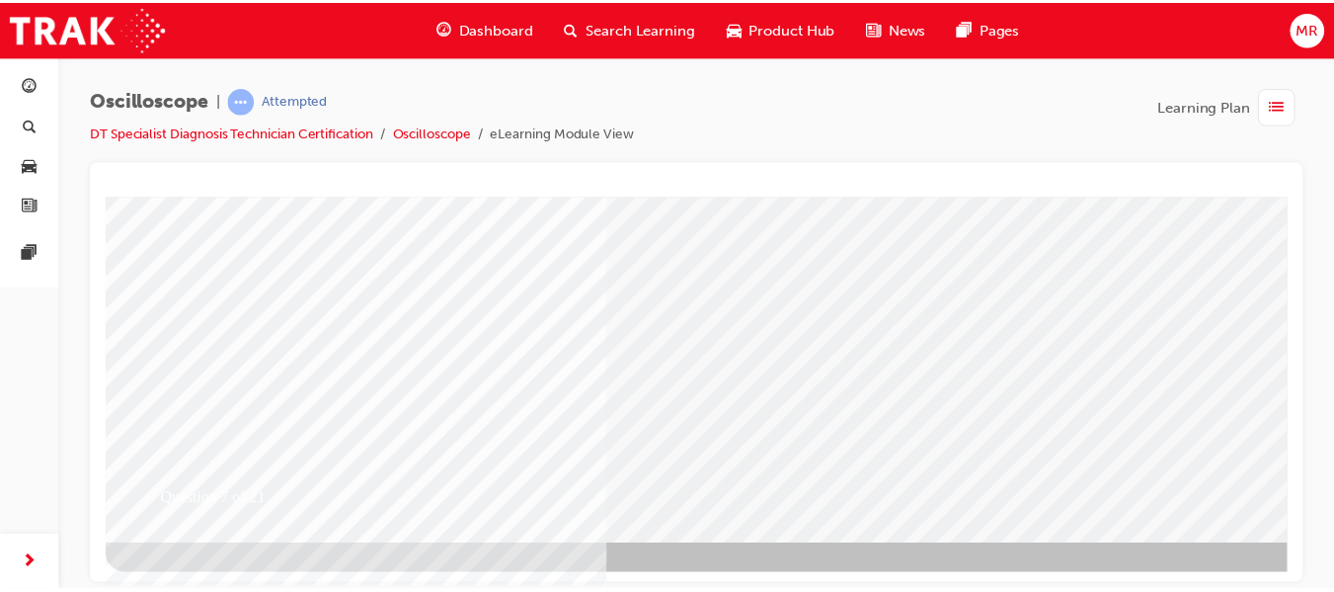
scroll to position [363, 0]
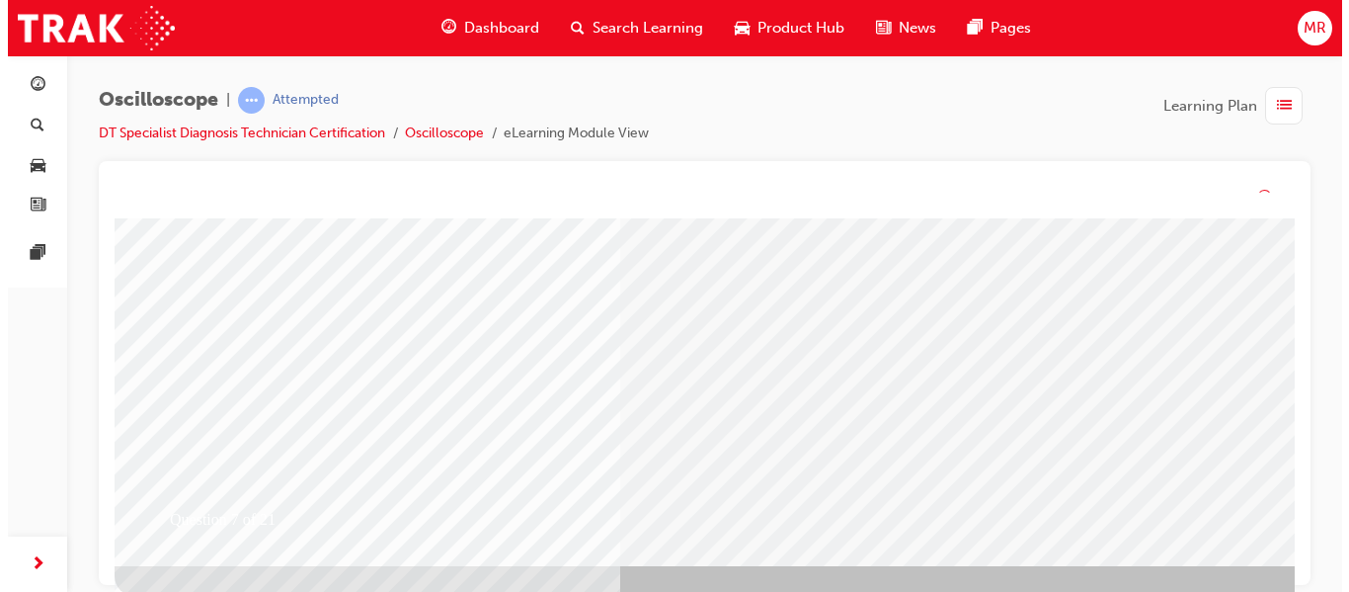
scroll to position [0, 0]
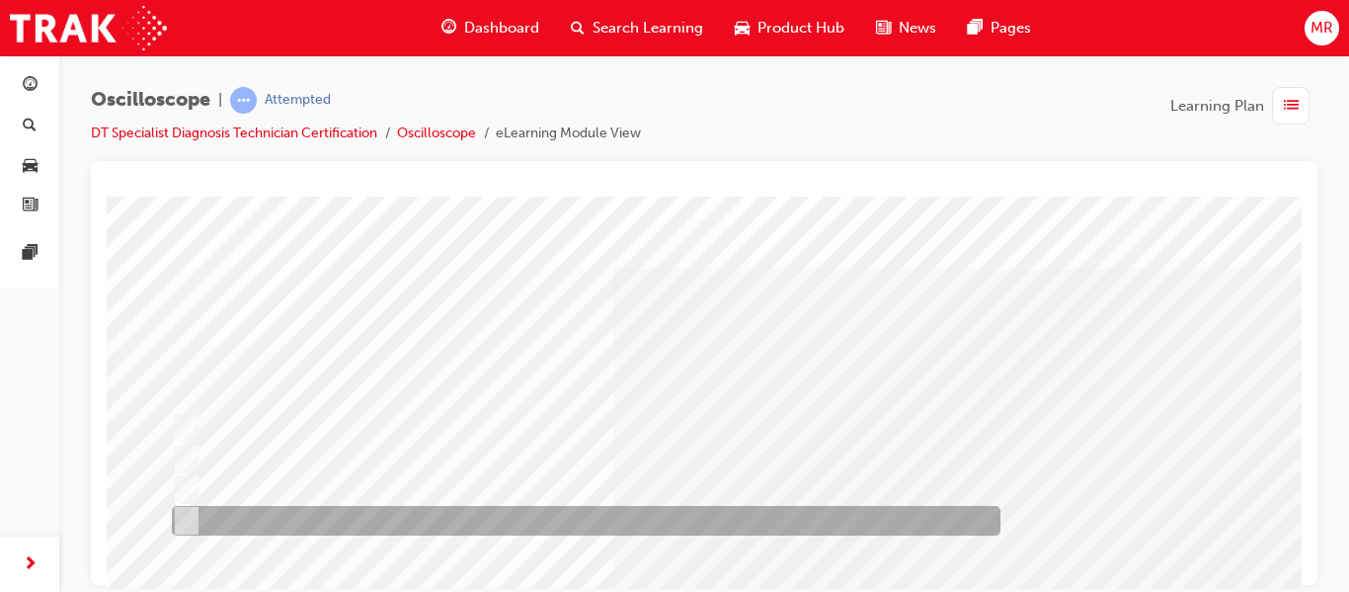
click at [189, 518] on input "How long a signal stays ON or OFF." at bounding box center [183, 521] width 22 height 22
radio input "true"
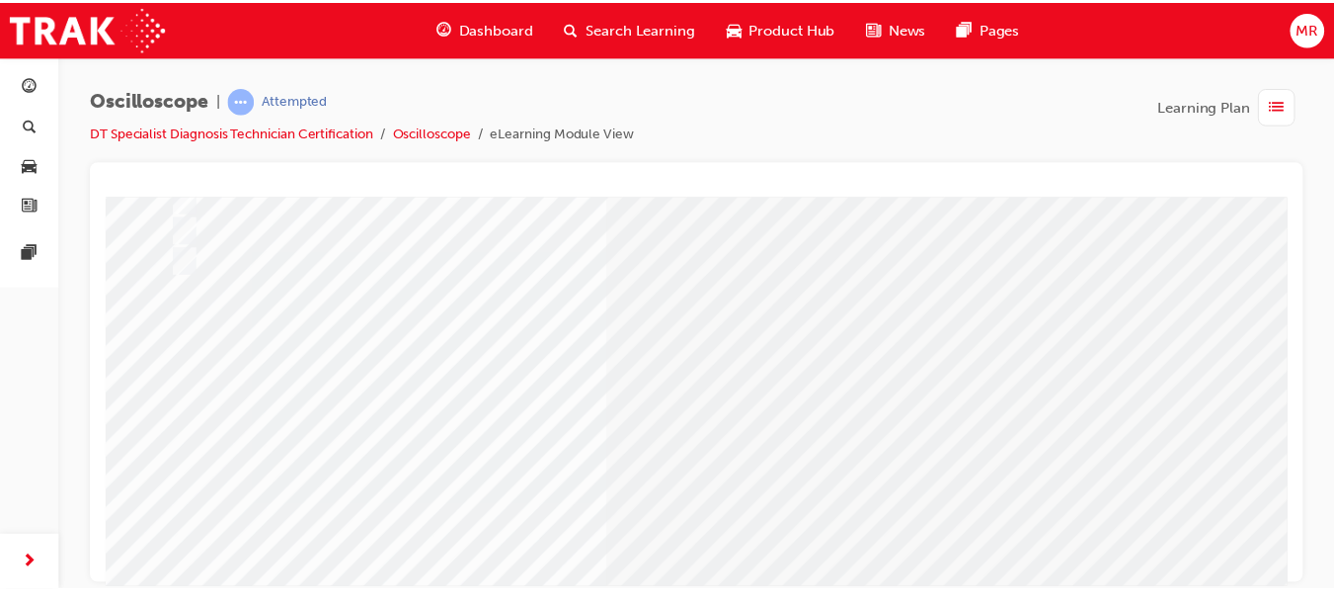
scroll to position [277, 0]
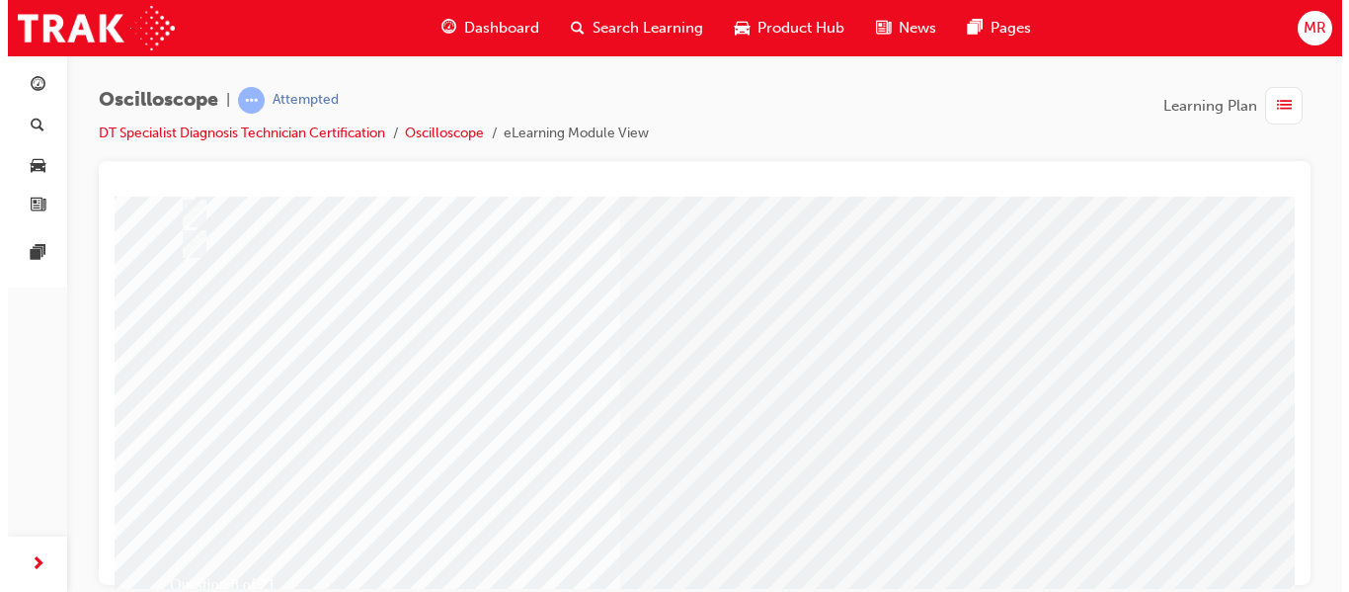
scroll to position [0, 0]
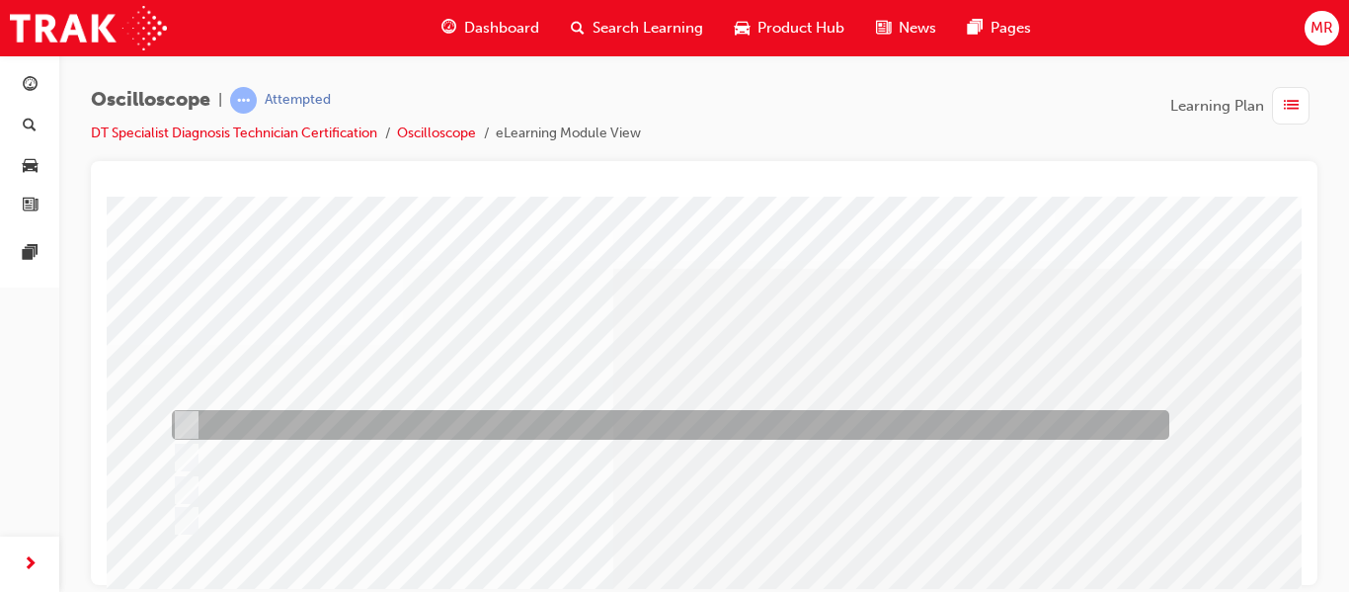
click at [182, 412] on div at bounding box center [666, 425] width 998 height 30
radio input "true"
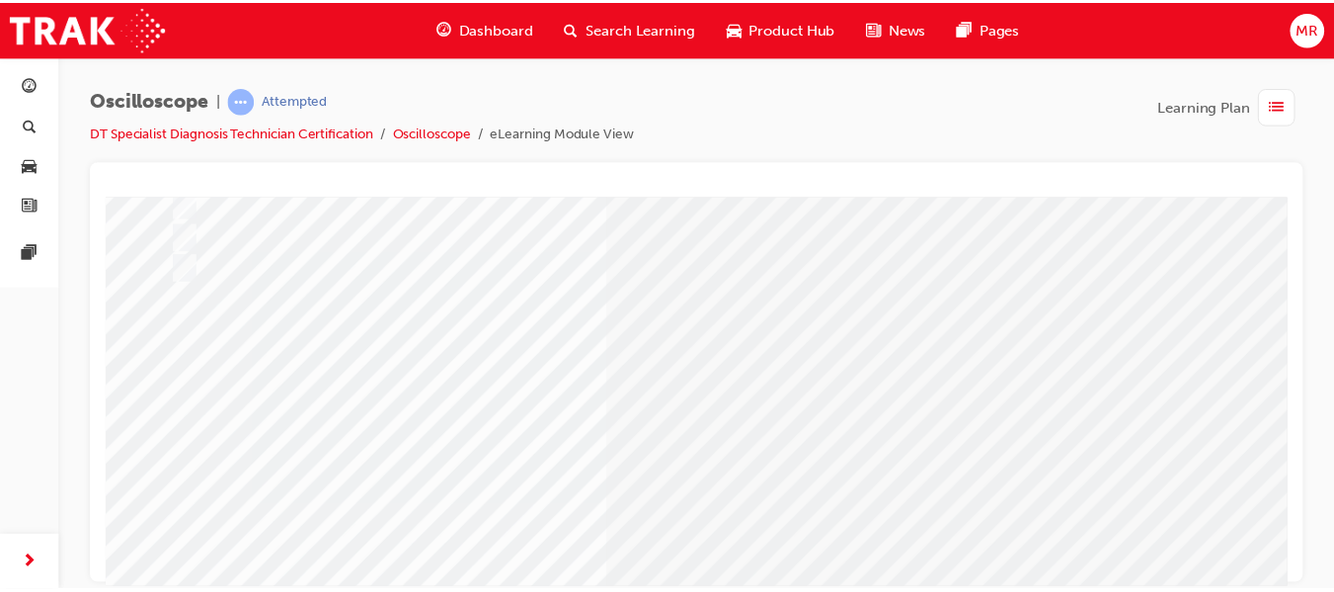
scroll to position [316, 0]
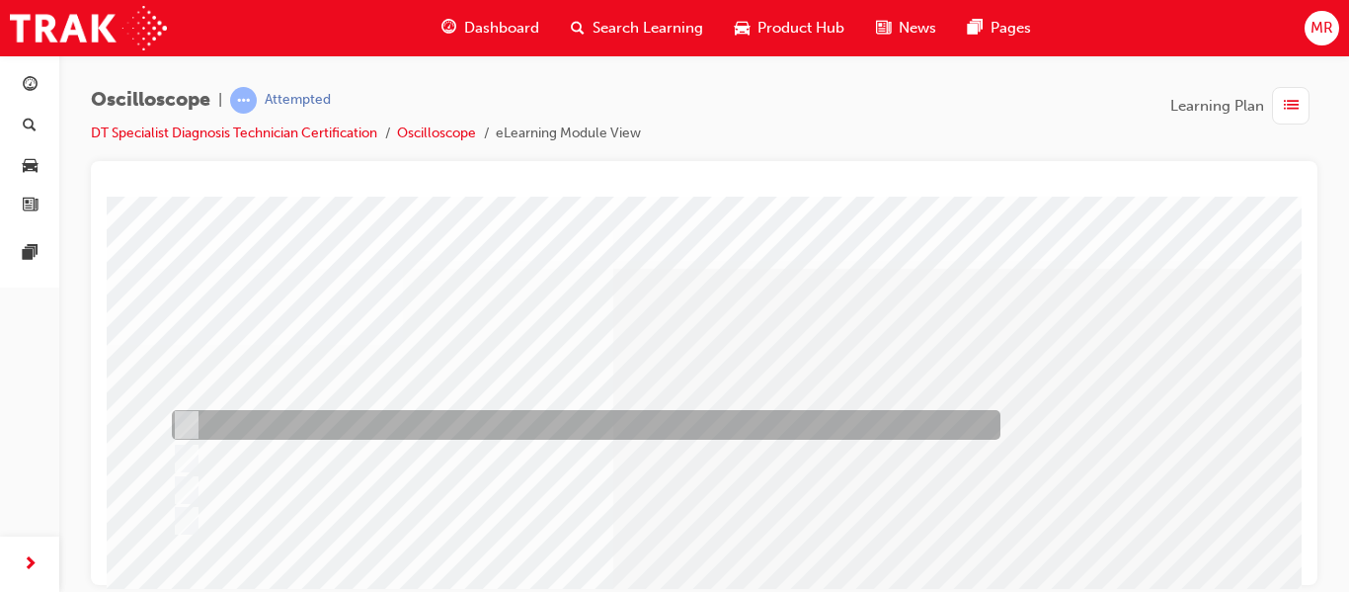
click at [195, 420] on div at bounding box center [581, 425] width 829 height 30
radio input "true"
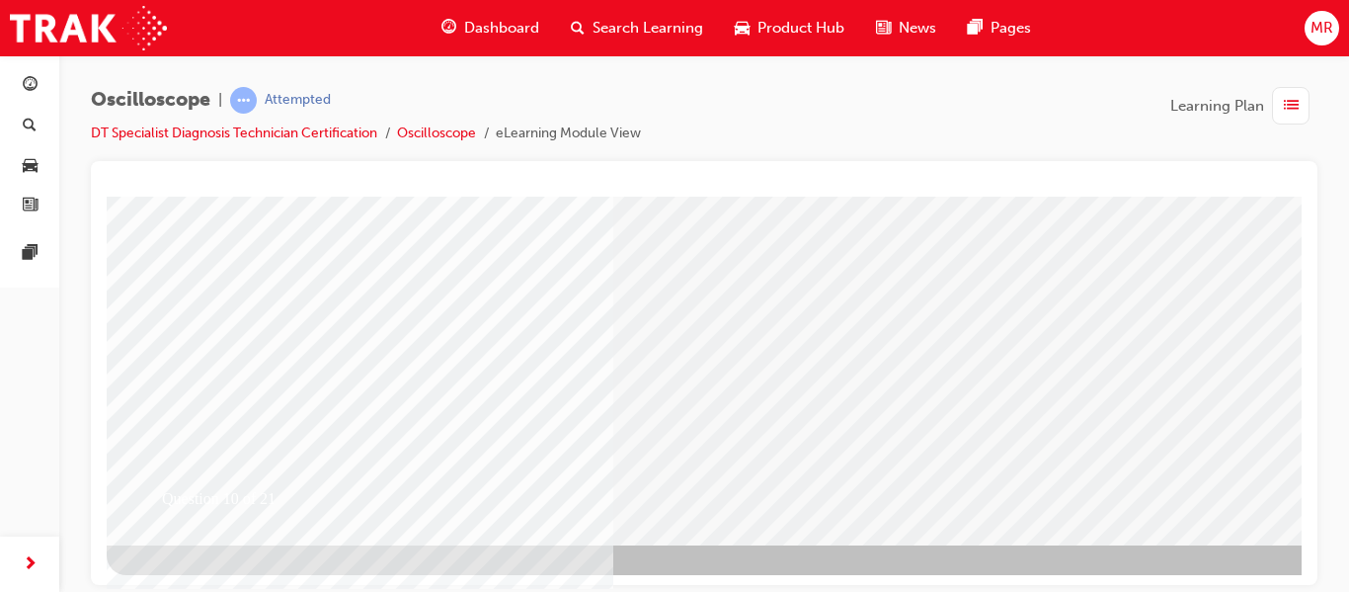
scroll to position [363, 0]
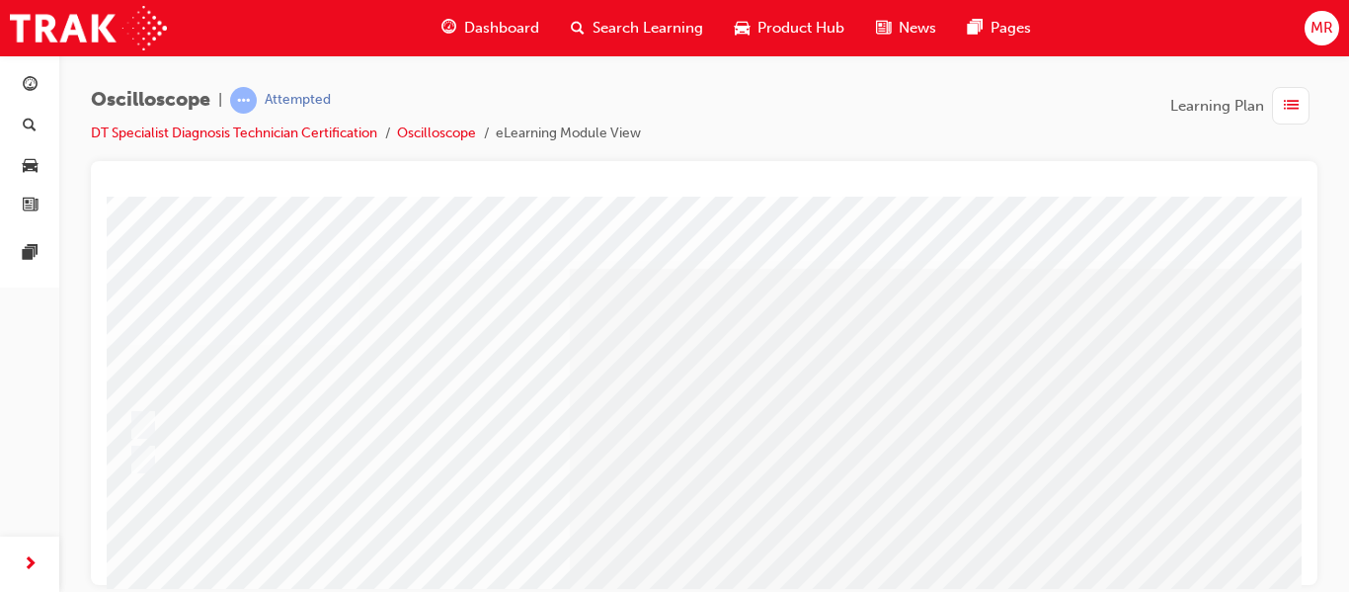
scroll to position [0, 40]
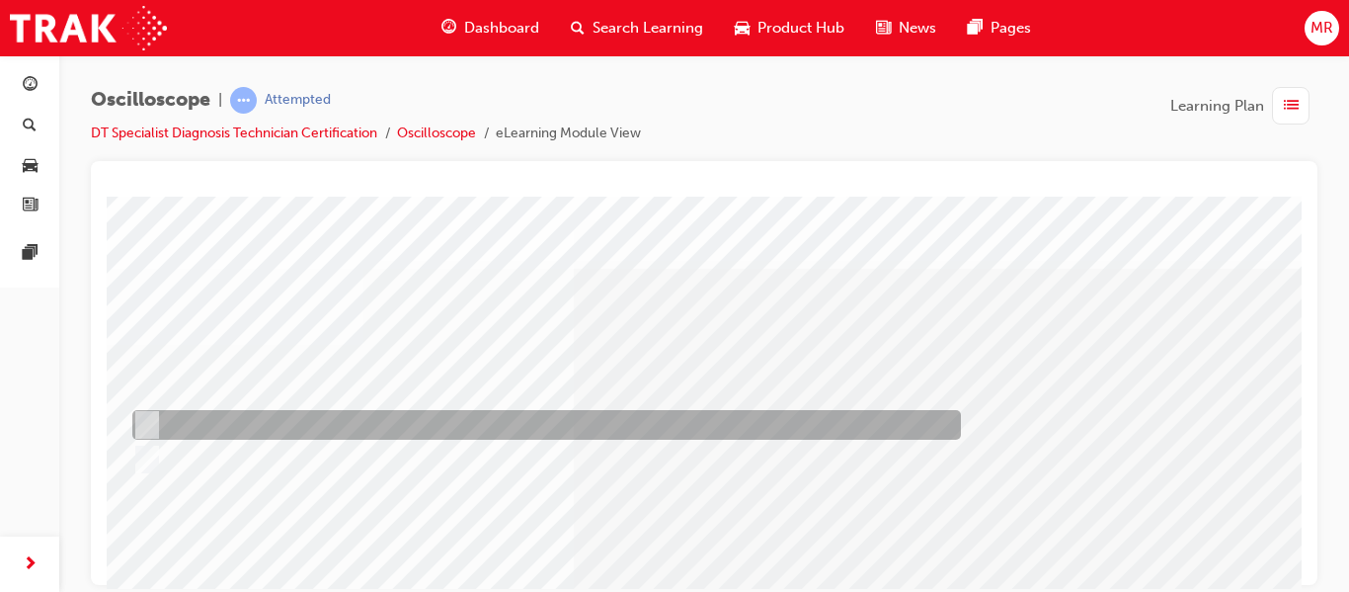
click at [143, 418] on input "Horizontal – Time & Vertical – Voltage" at bounding box center [143, 425] width 22 height 22
radio input "true"
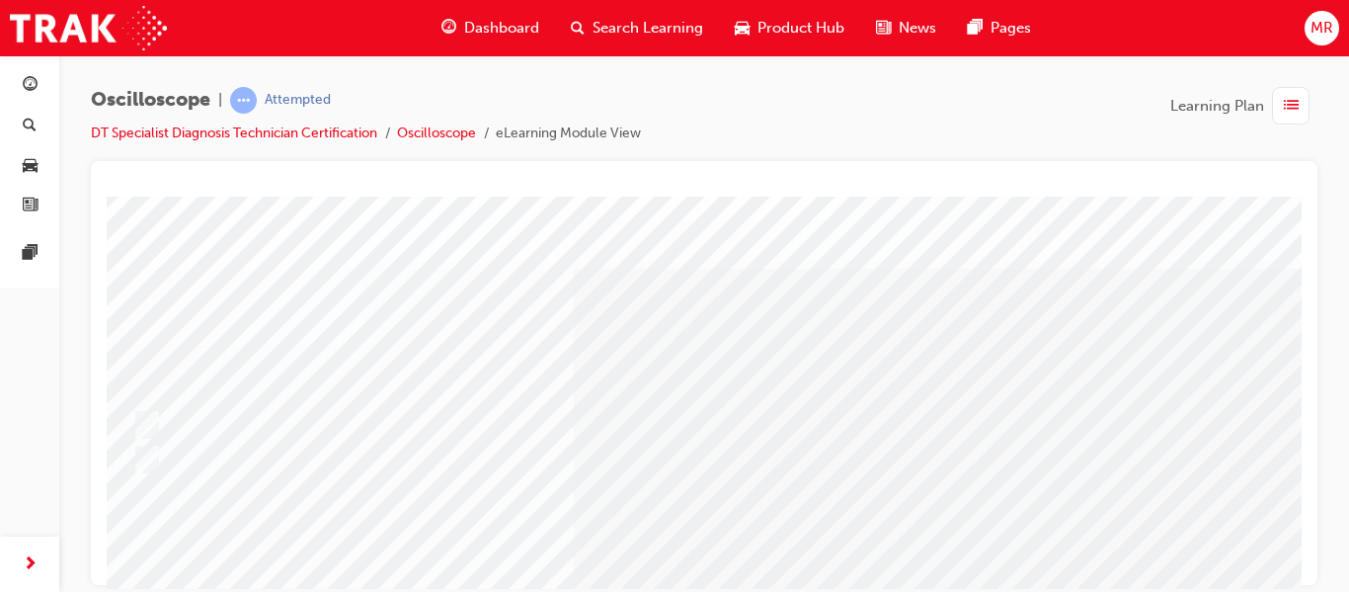
click at [132, 448] on input "Horizontal – Voltage & Vertical - Time" at bounding box center [143, 459] width 22 height 22
radio input "true"
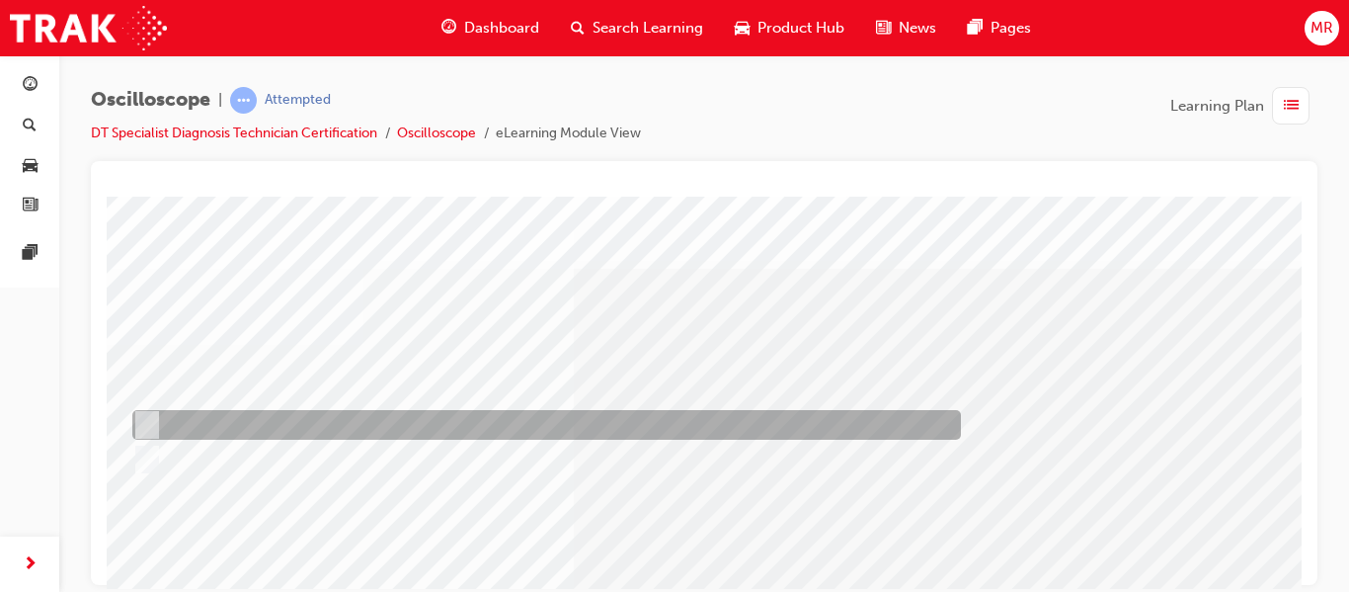
click at [150, 412] on div at bounding box center [541, 425] width 829 height 30
radio input "true"
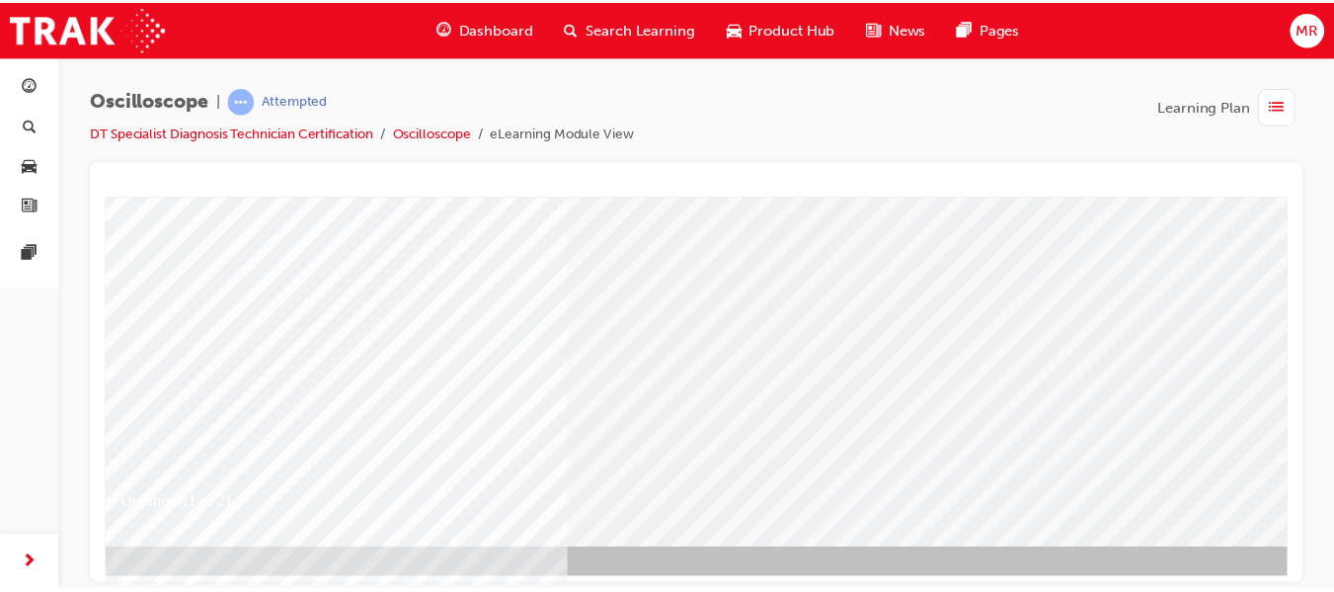
scroll to position [363, 40]
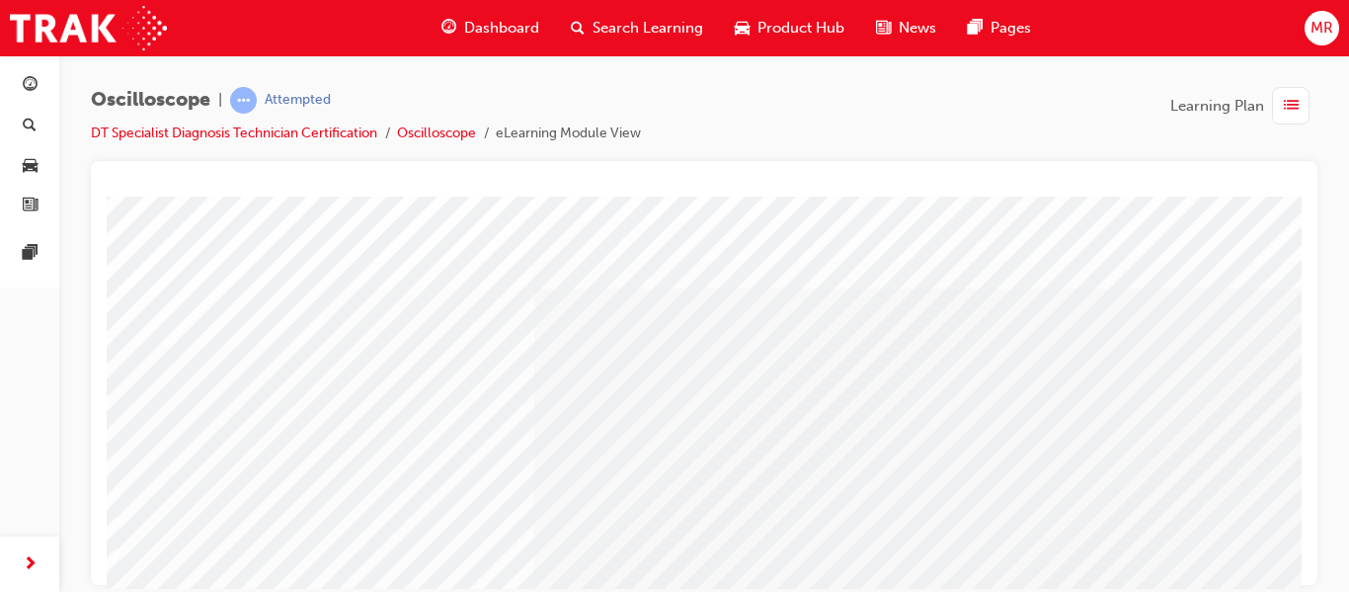
scroll to position [0, 40]
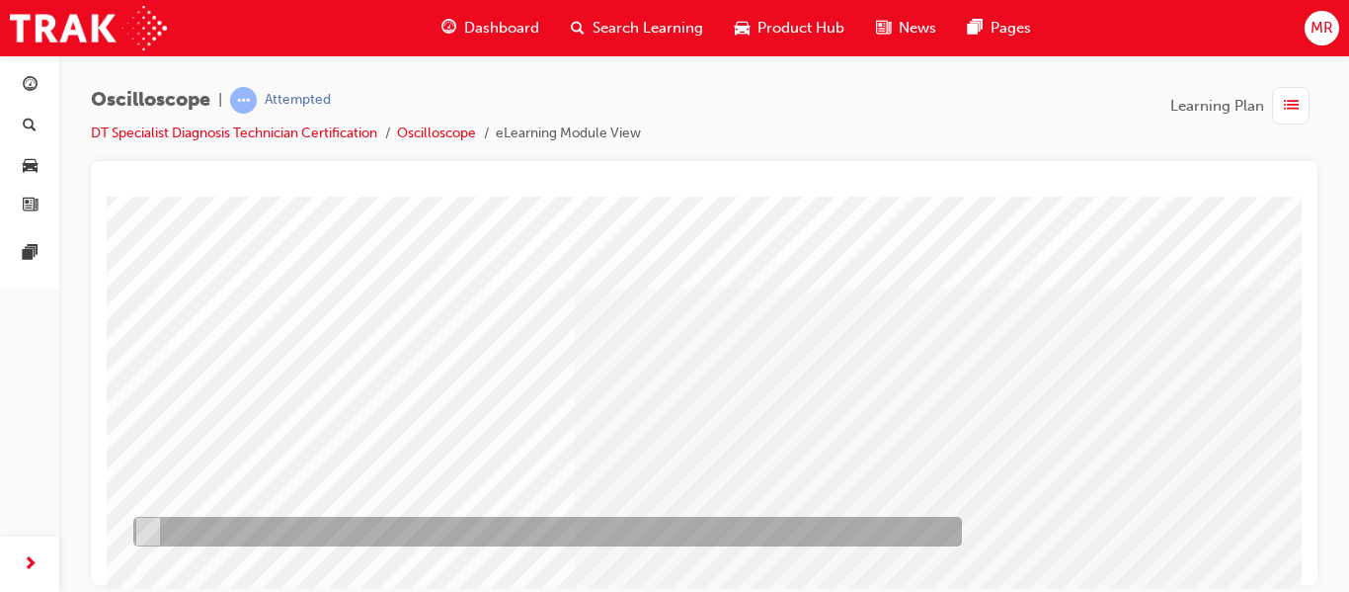
click at [160, 525] on div at bounding box center [542, 532] width 829 height 30
radio input "true"
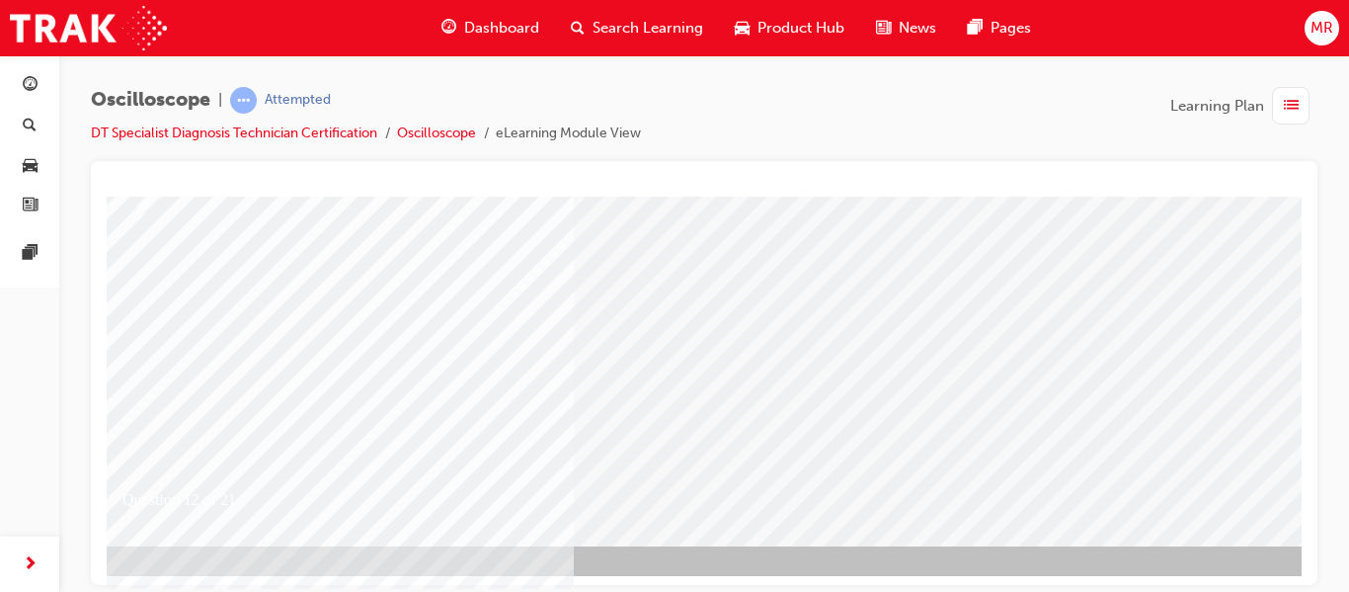
scroll to position [363, 40]
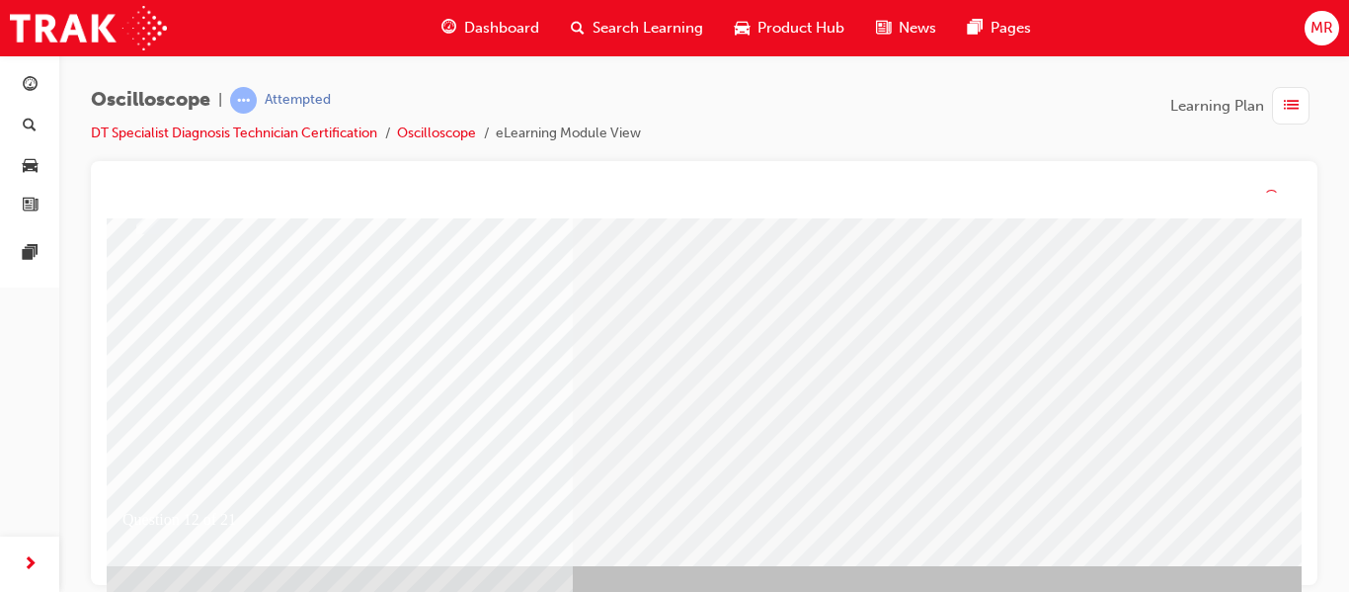
scroll to position [0, 0]
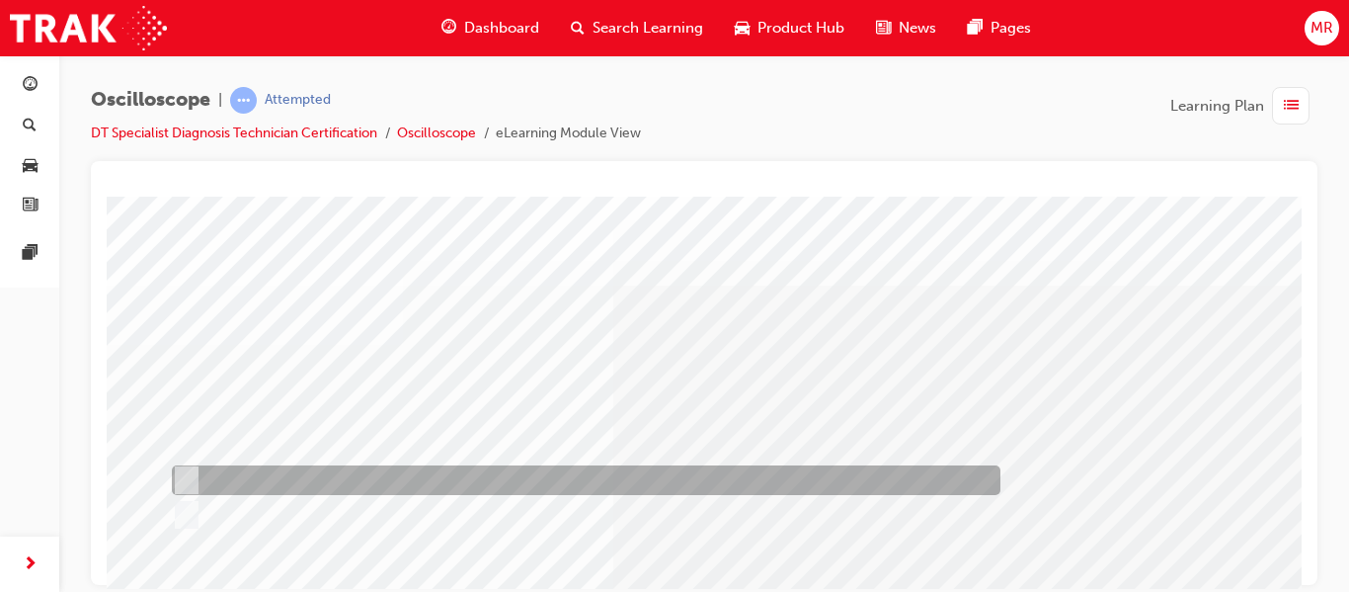
click at [194, 476] on div at bounding box center [581, 480] width 829 height 30
radio input "true"
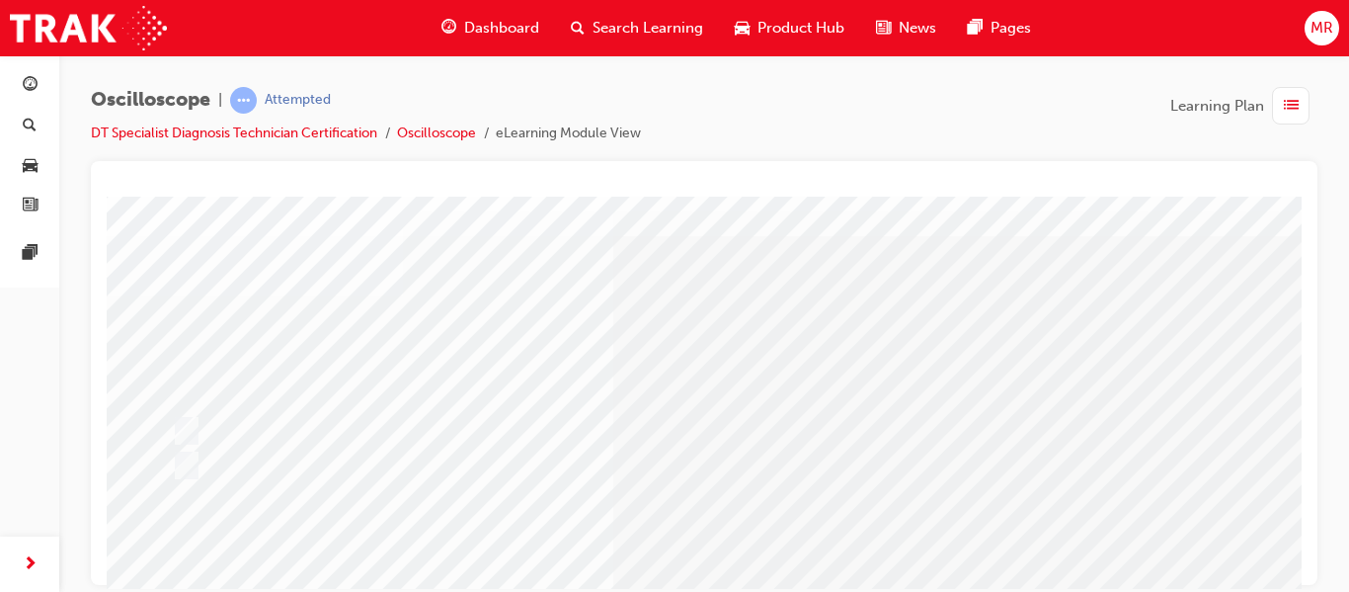
scroll to position [47, 0]
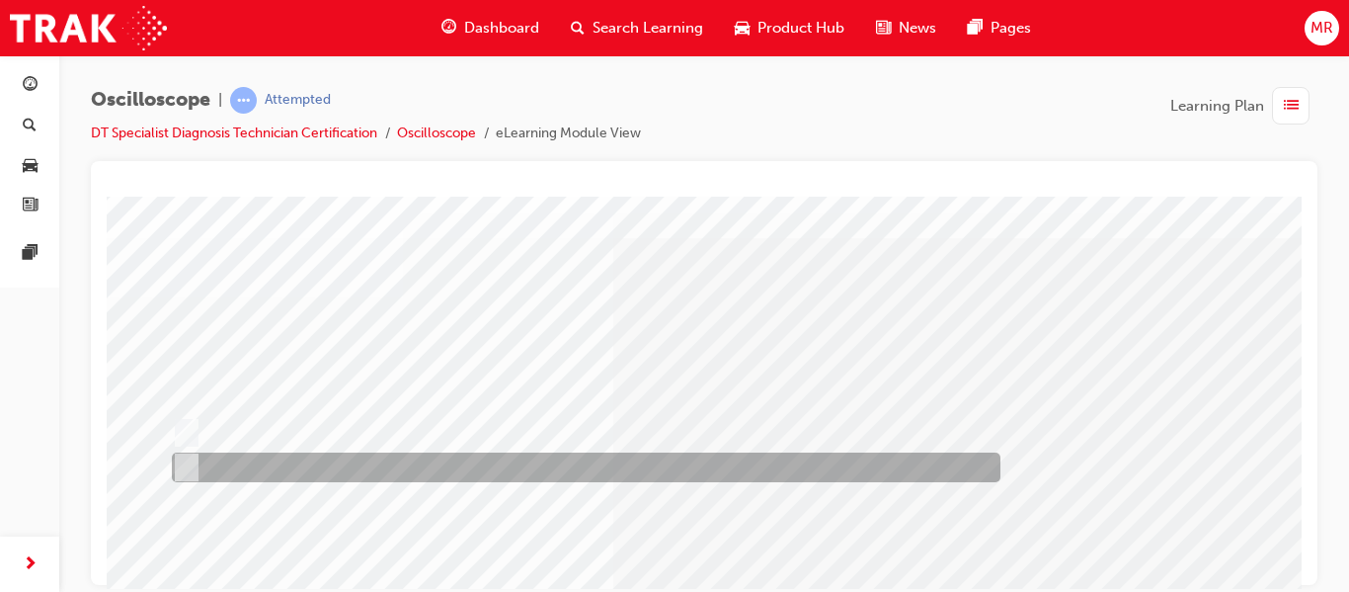
click at [187, 465] on input "Each channel can be set independently." at bounding box center [183, 467] width 22 height 22
radio input "true"
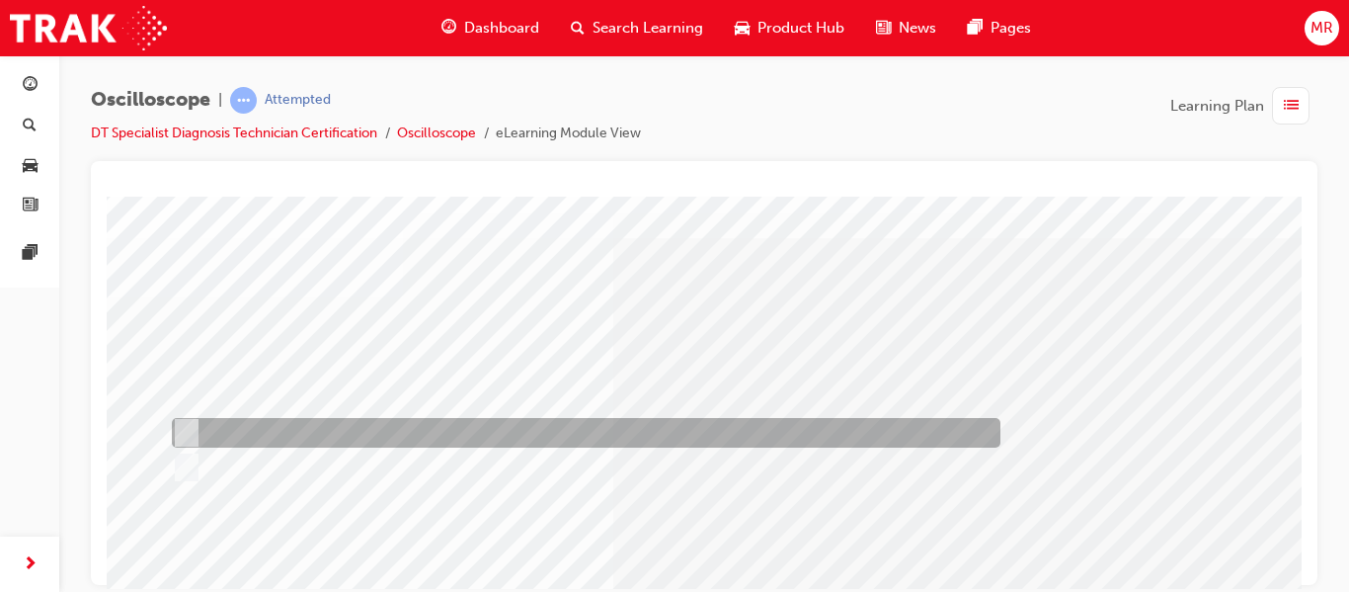
click at [187, 429] on input "They must be all the same." at bounding box center [183, 433] width 22 height 22
radio input "true"
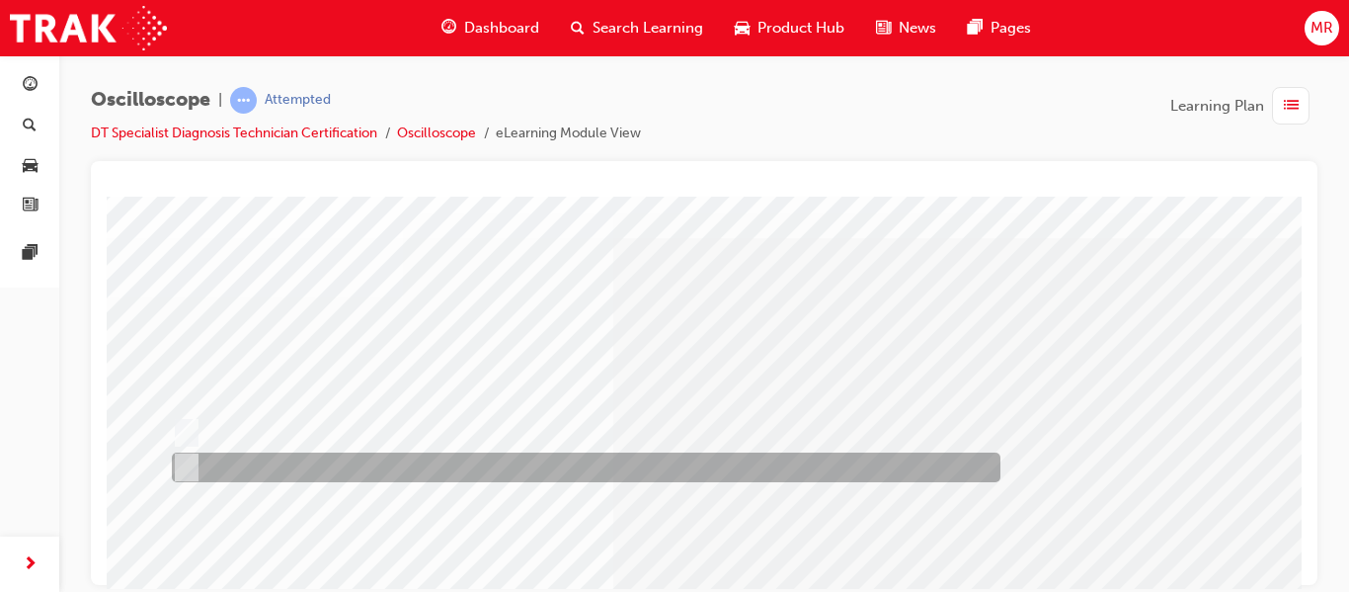
click at [193, 464] on input "Each channel can be set independently." at bounding box center [183, 467] width 22 height 22
radio input "true"
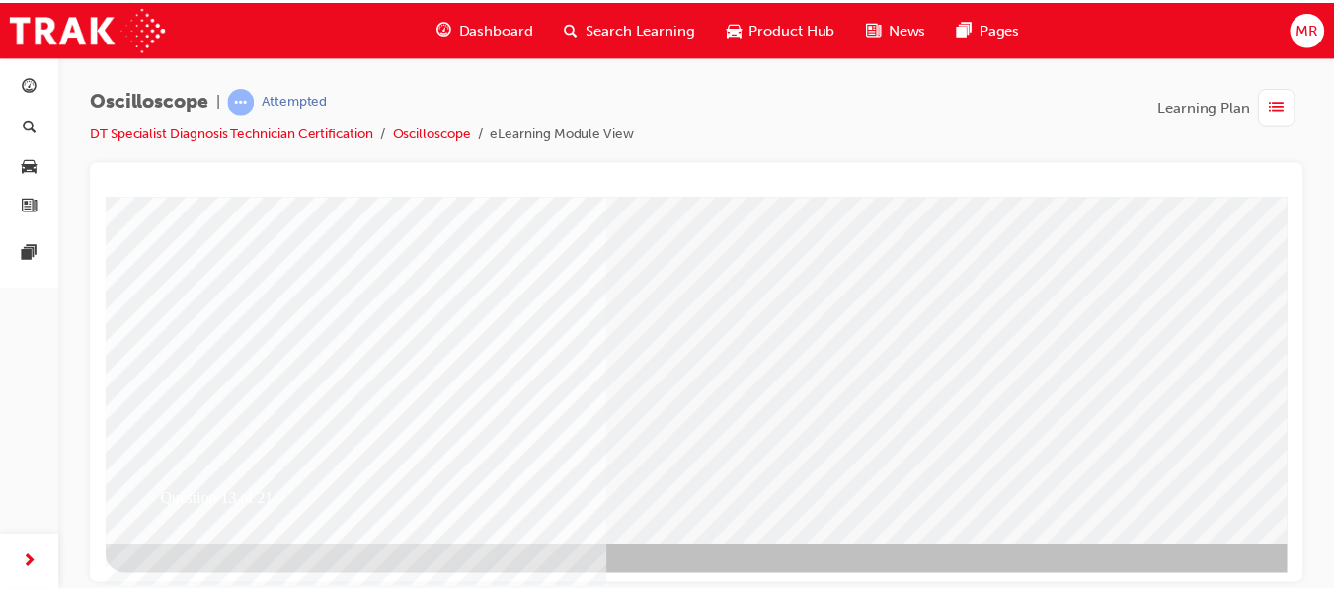
scroll to position [363, 0]
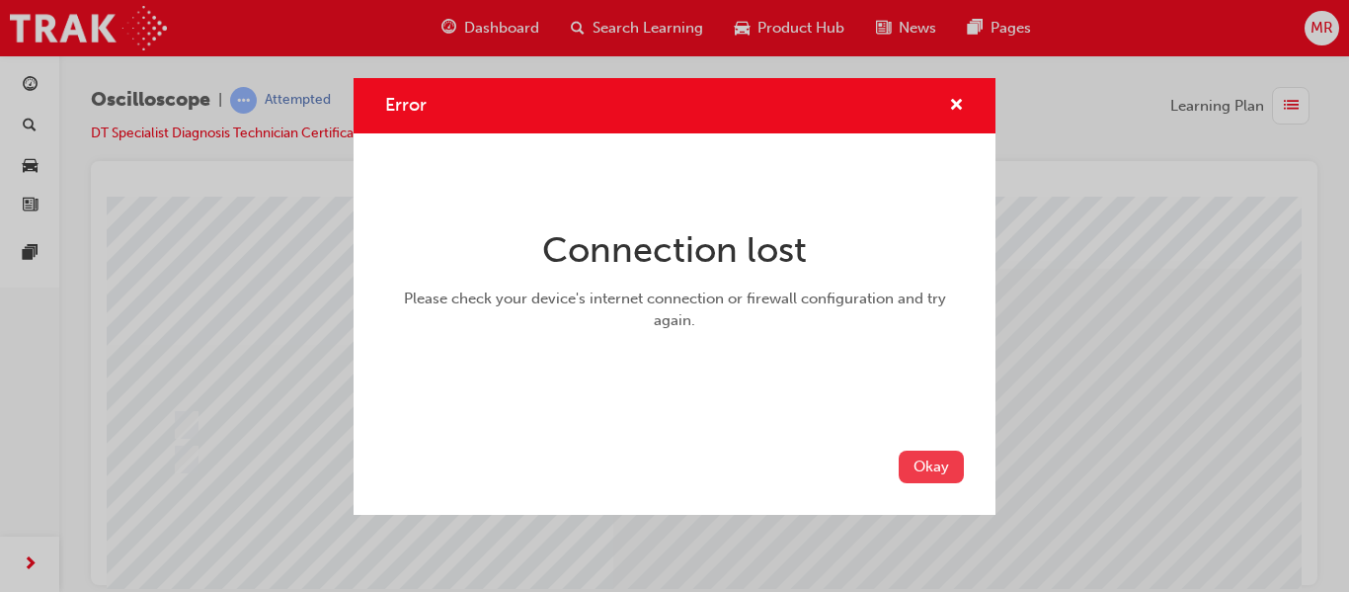
click at [924, 460] on button "Okay" at bounding box center [931, 466] width 65 height 33
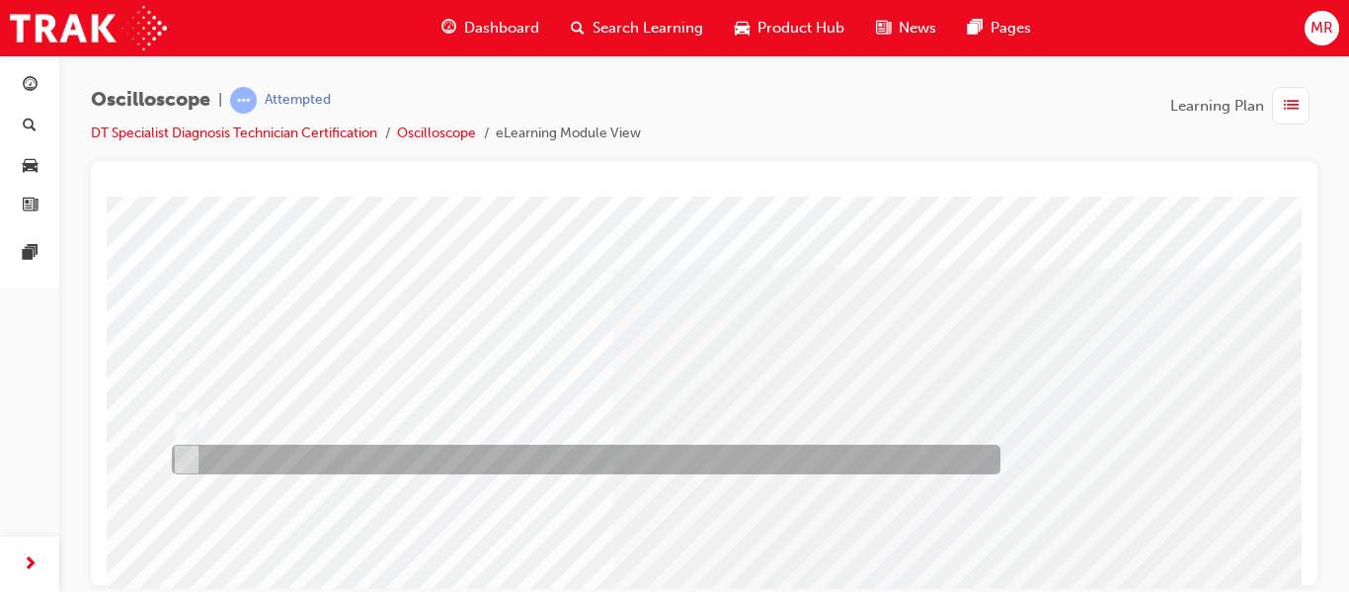
click at [180, 458] on input "Each channel can be set independently." at bounding box center [183, 459] width 22 height 22
radio input "true"
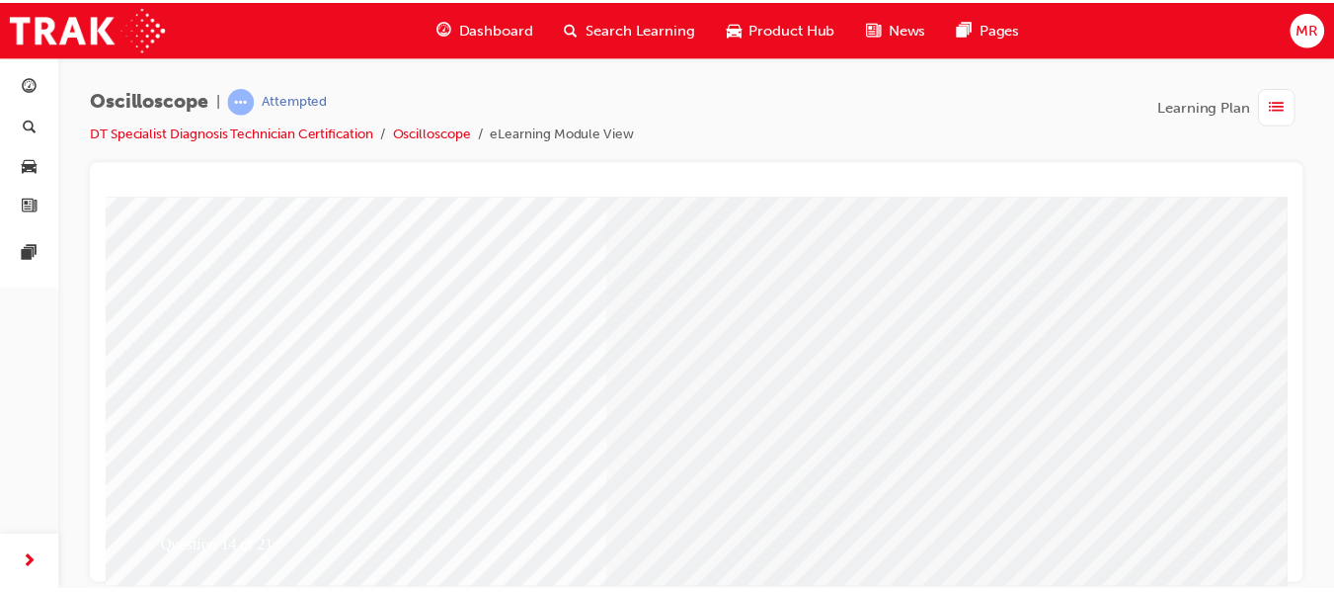
scroll to position [363, 0]
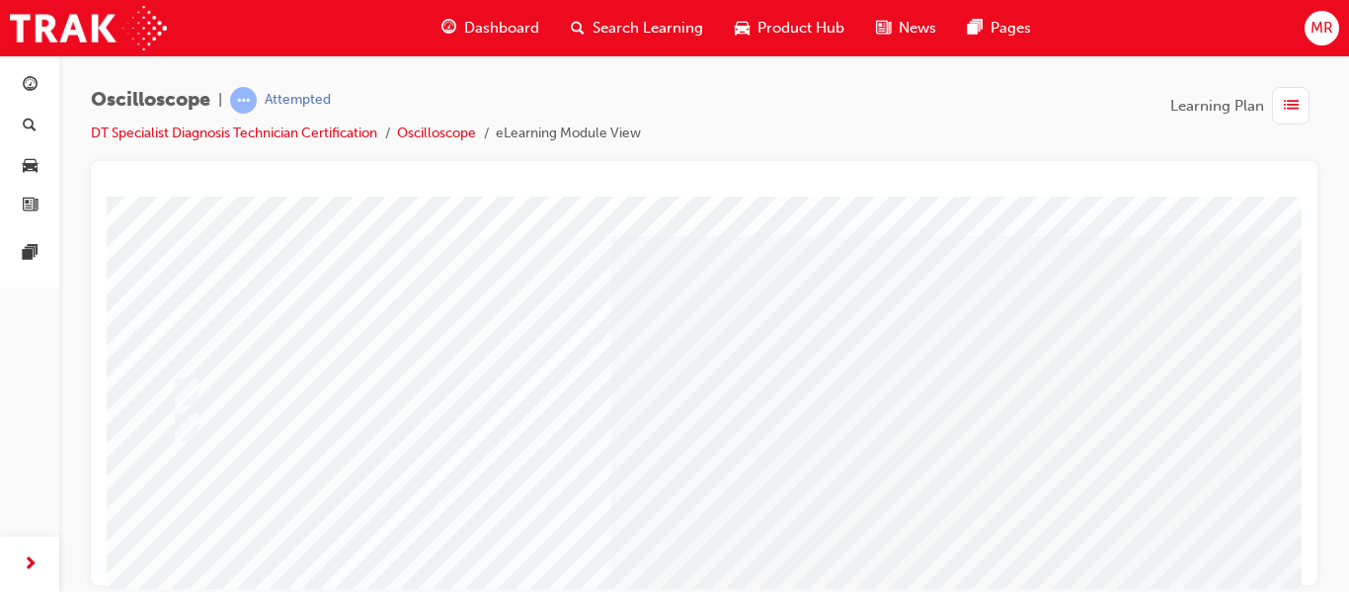
scroll to position [0, 0]
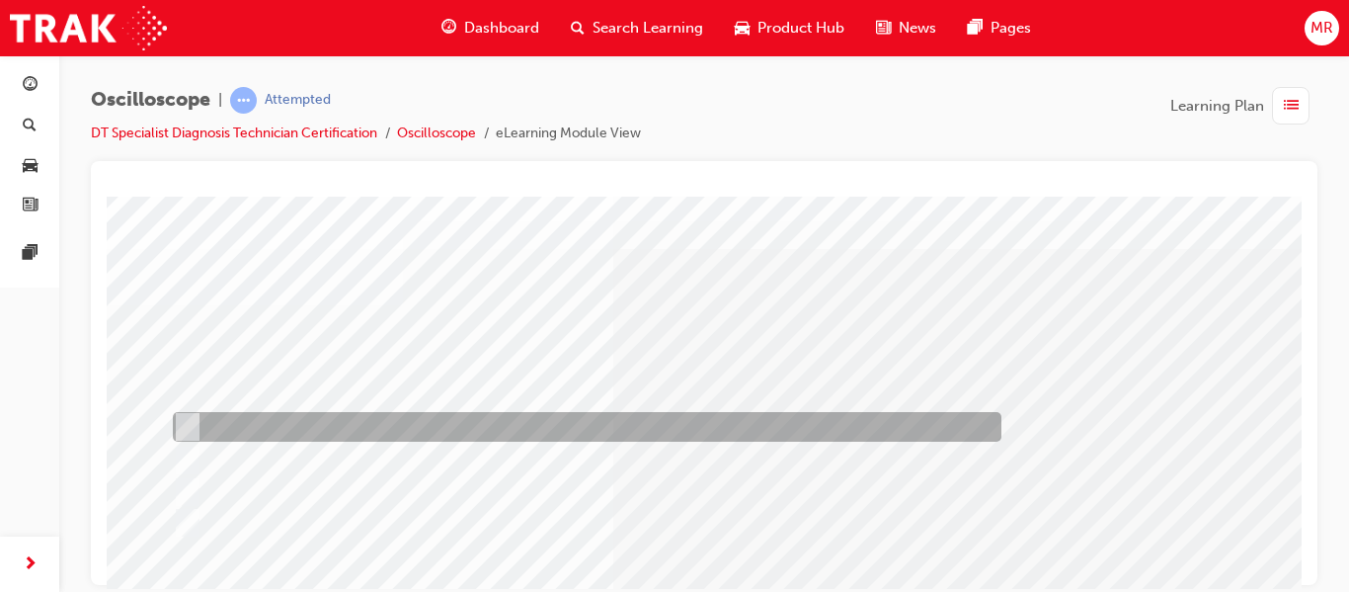
click at [200, 423] on div at bounding box center [582, 427] width 829 height 30
radio input "true"
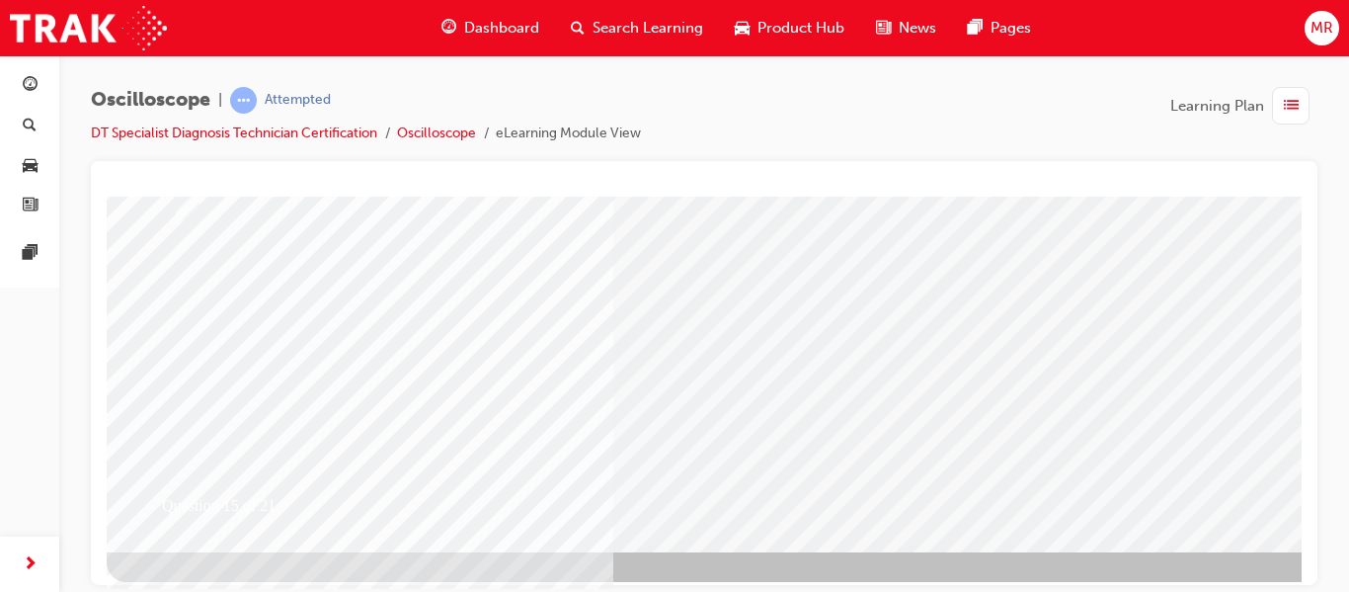
scroll to position [363, 0]
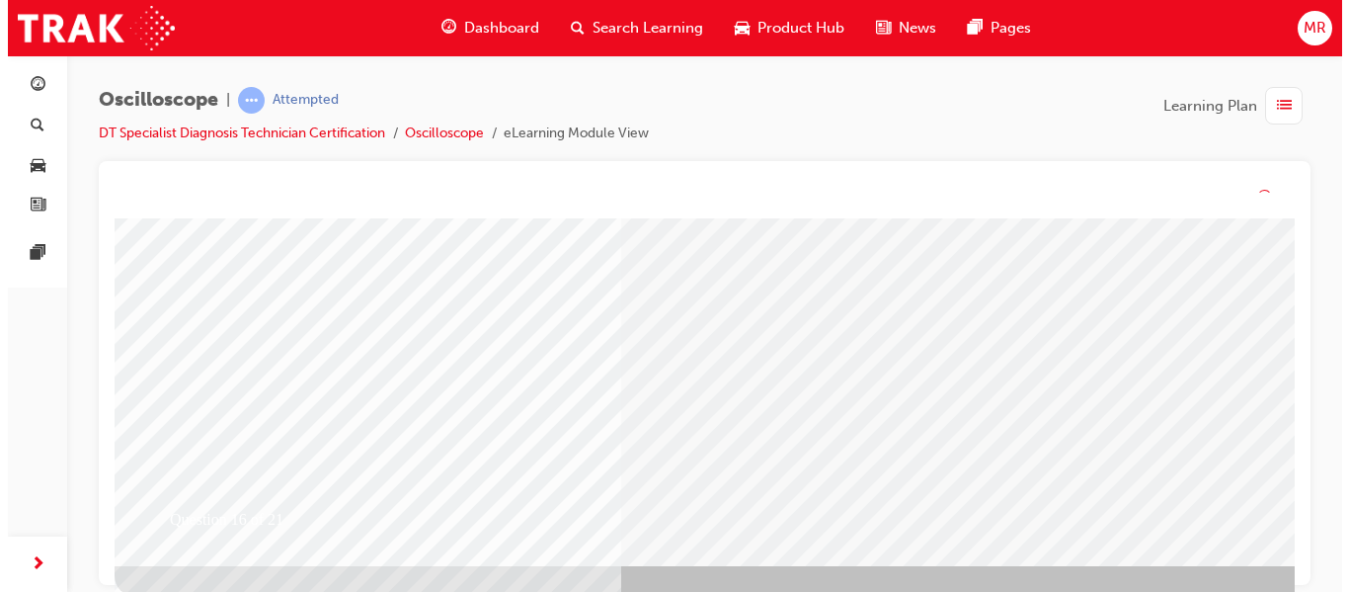
scroll to position [0, 0]
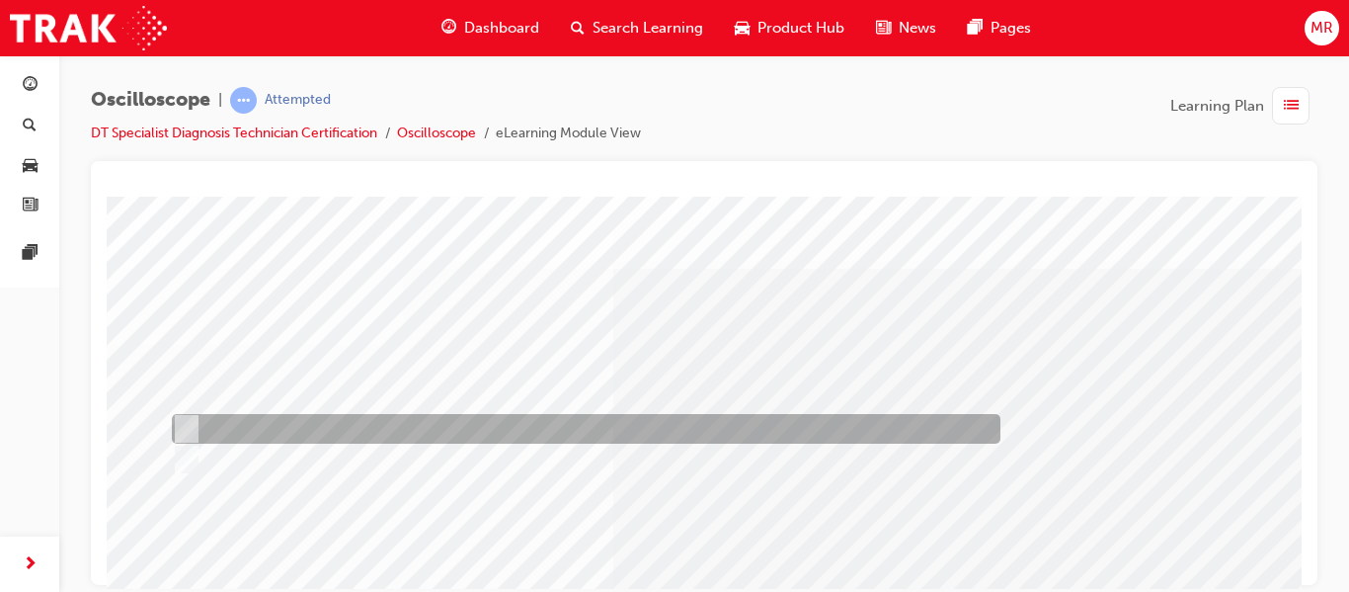
click at [194, 422] on div at bounding box center [581, 429] width 829 height 30
radio input "true"
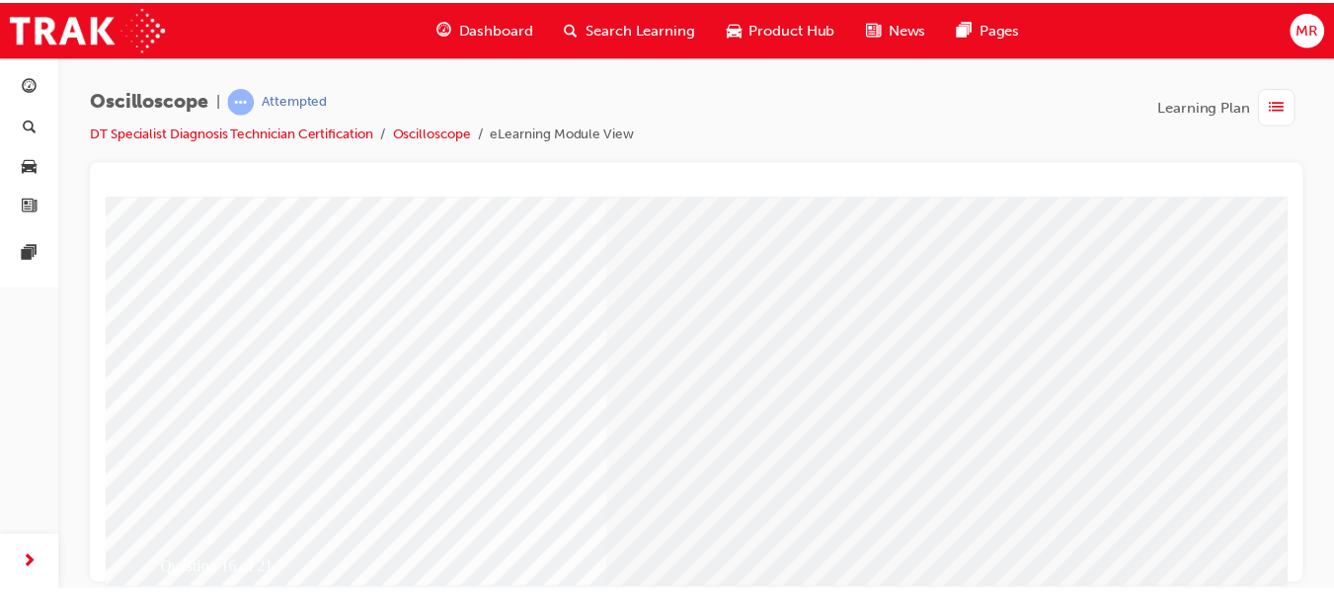
scroll to position [316, 0]
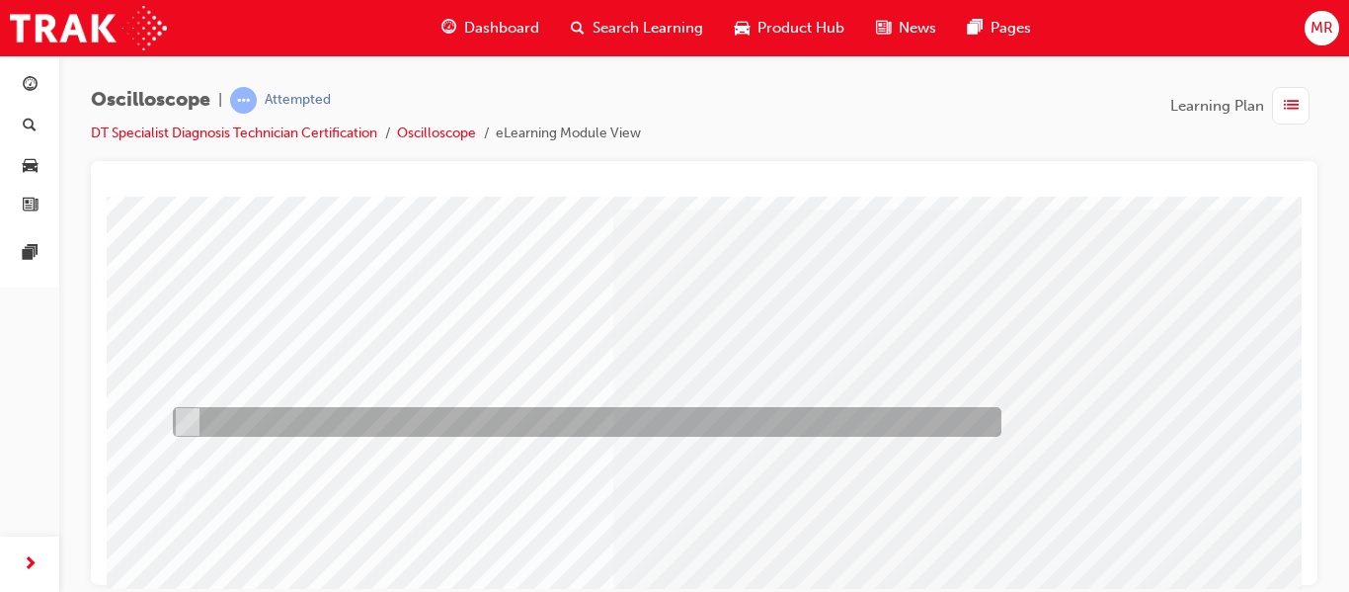
click at [192, 419] on input "Trigger level marker" at bounding box center [184, 422] width 22 height 22
radio input "true"
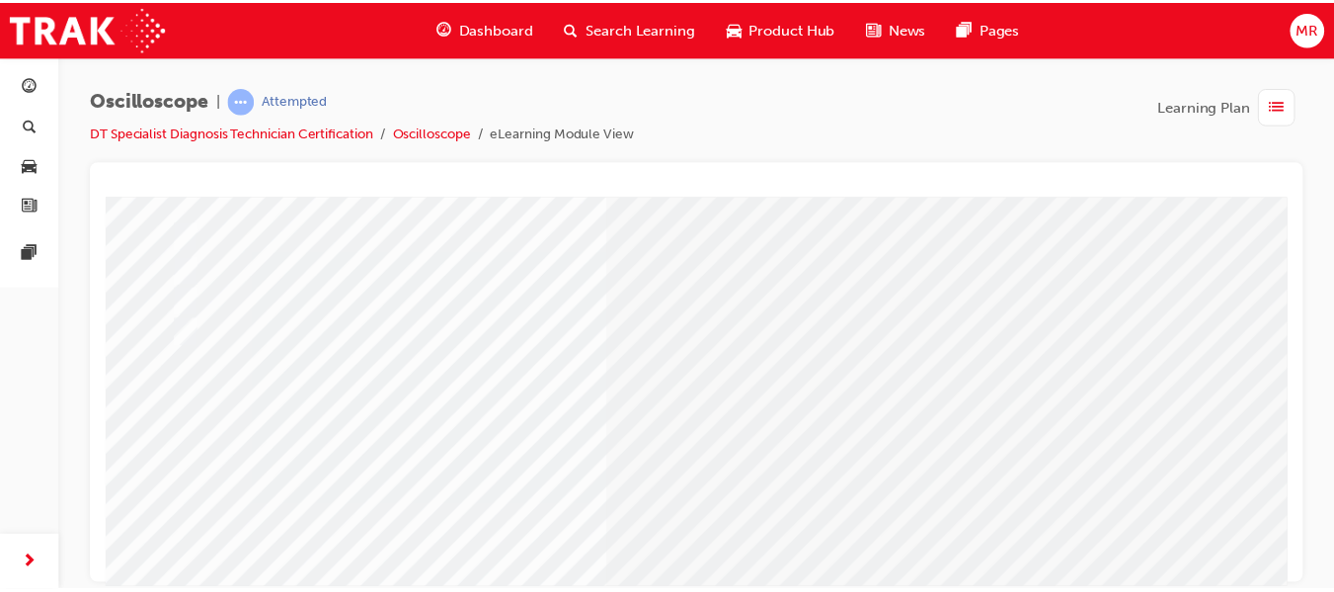
scroll to position [277, 0]
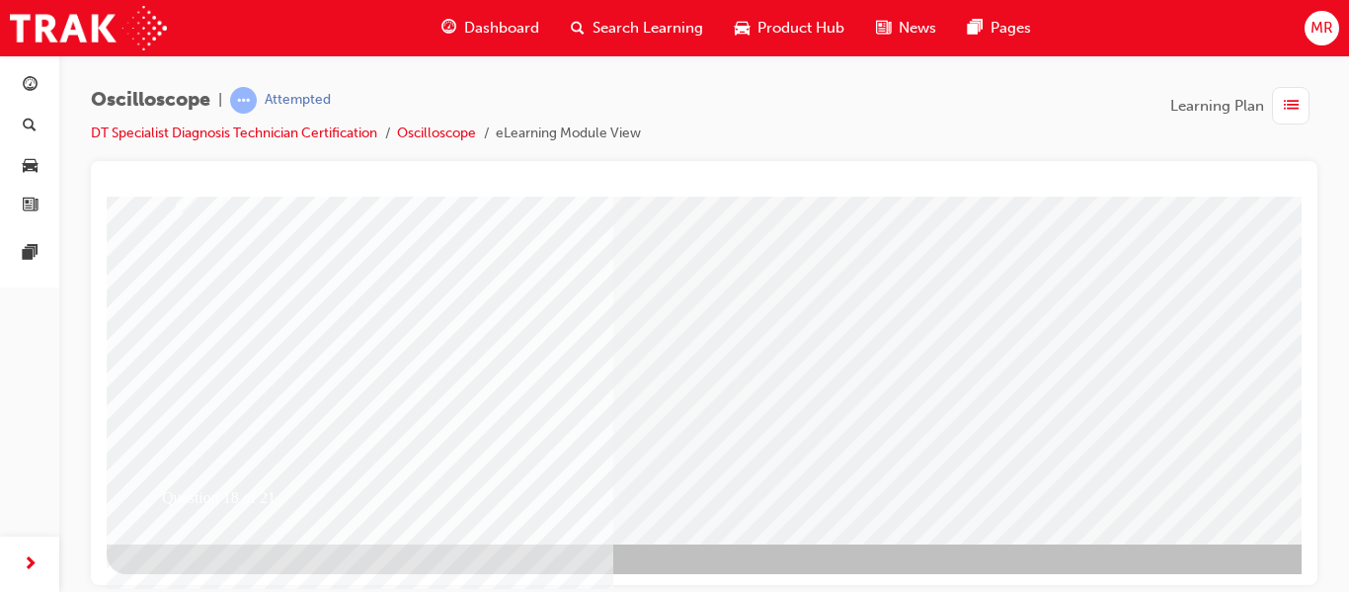
scroll to position [0, 0]
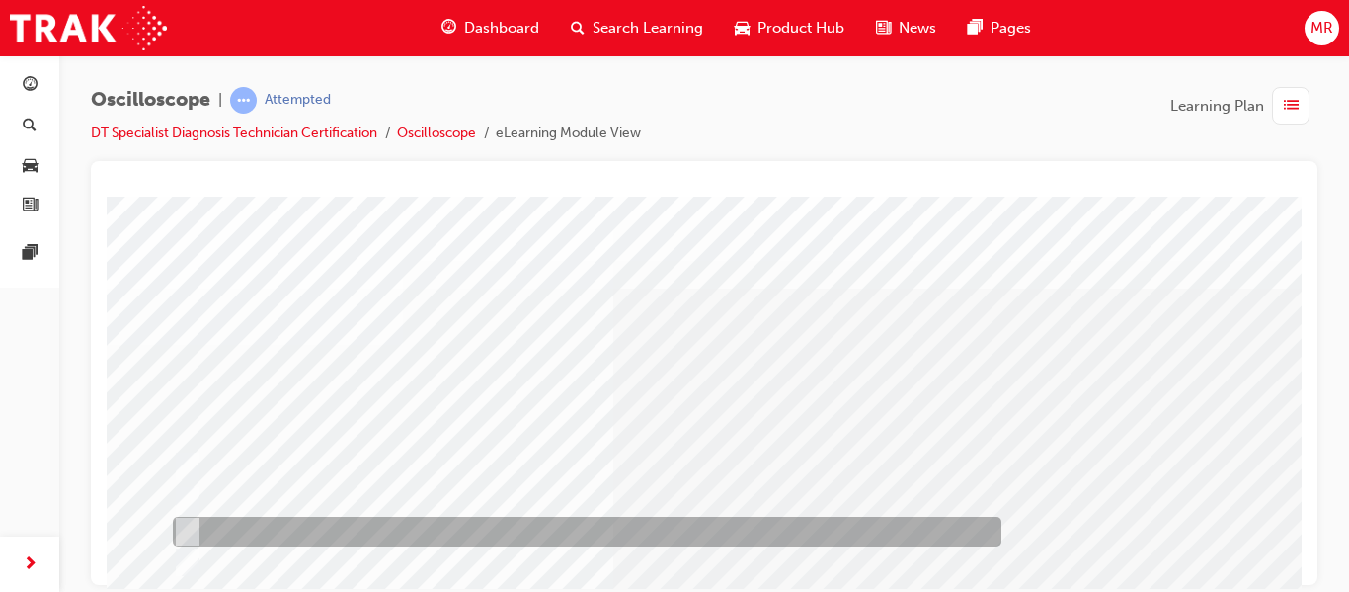
click at [193, 531] on input "Trigger position marker" at bounding box center [184, 532] width 22 height 22
radio input "true"
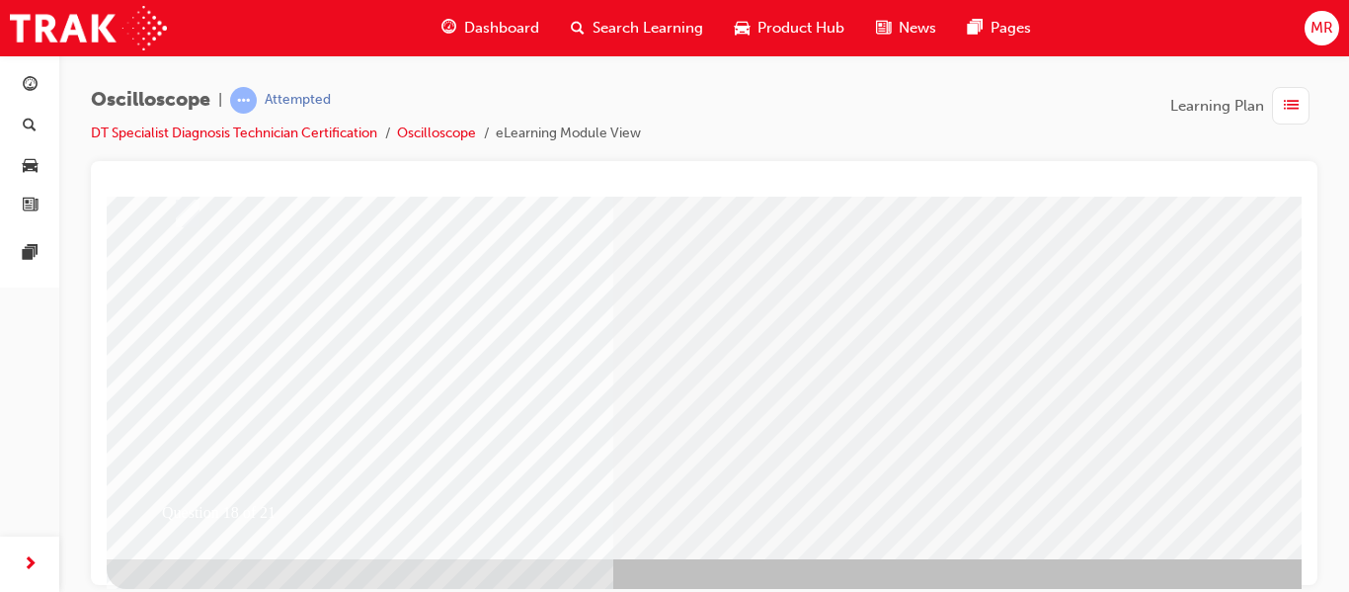
scroll to position [363, 0]
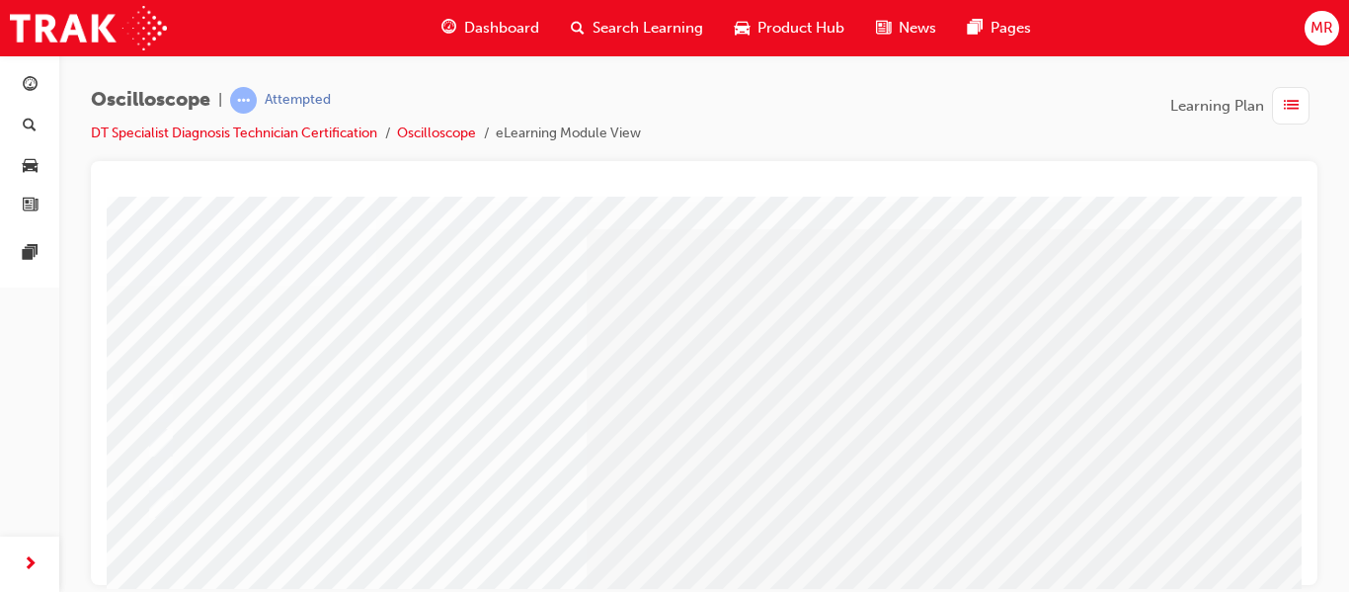
scroll to position [79, 27]
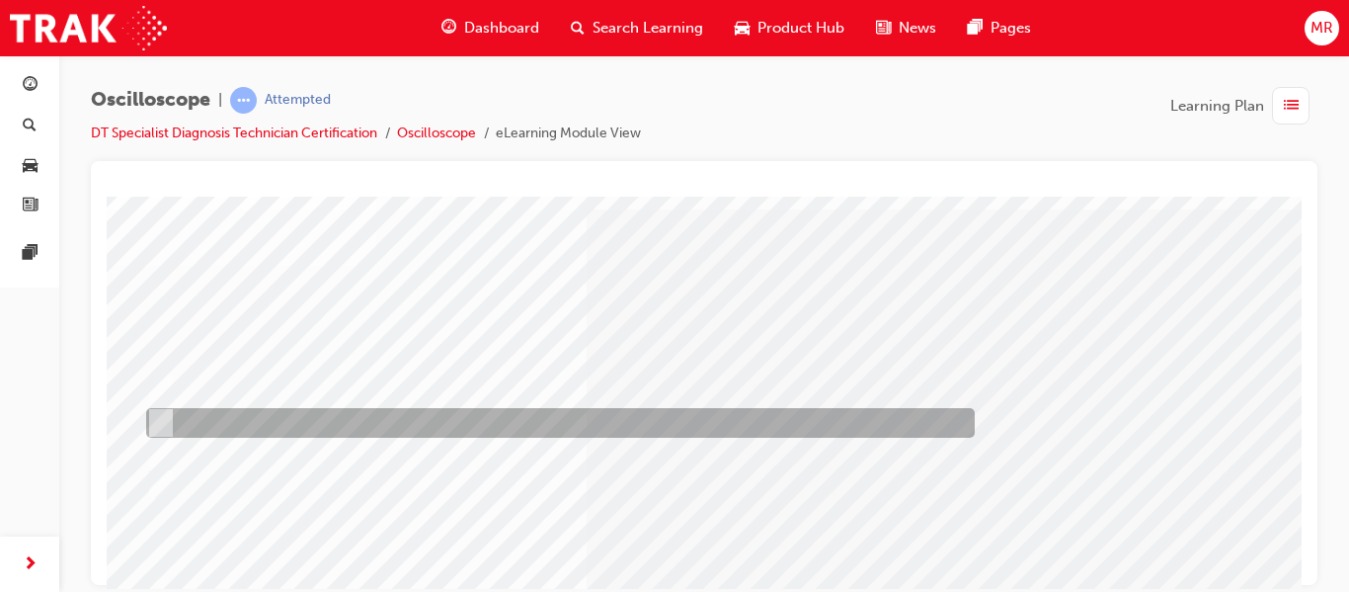
click at [163, 410] on div at bounding box center [555, 423] width 829 height 30
radio input "true"
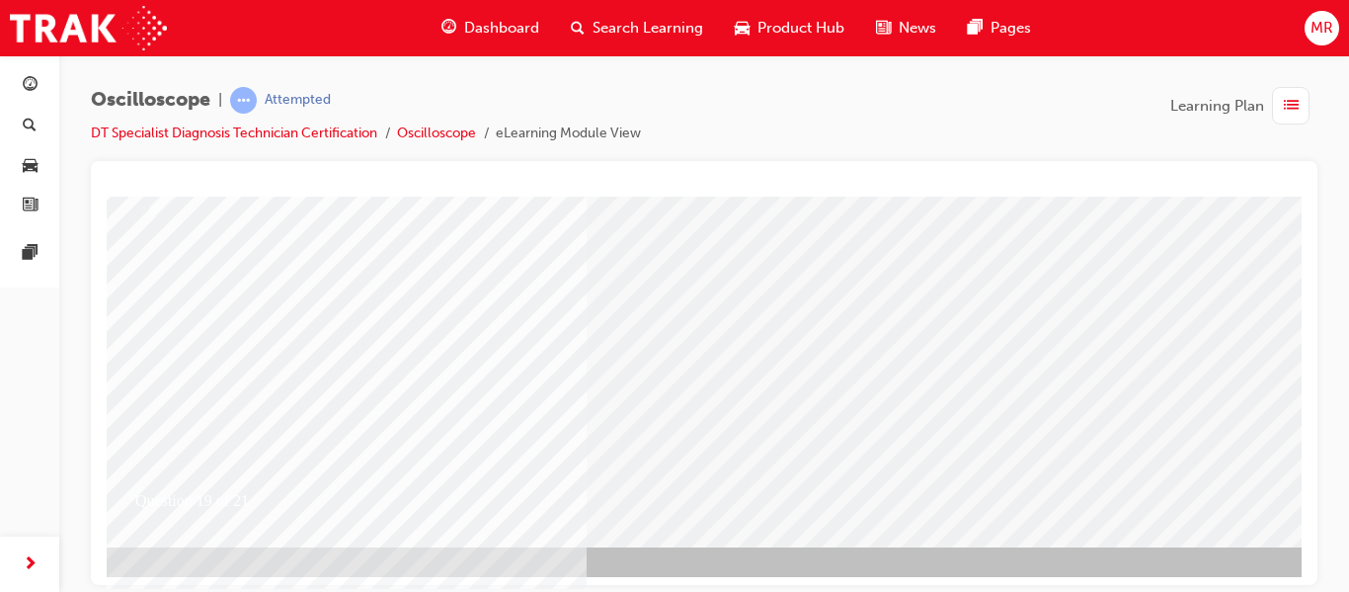
scroll to position [363, 27]
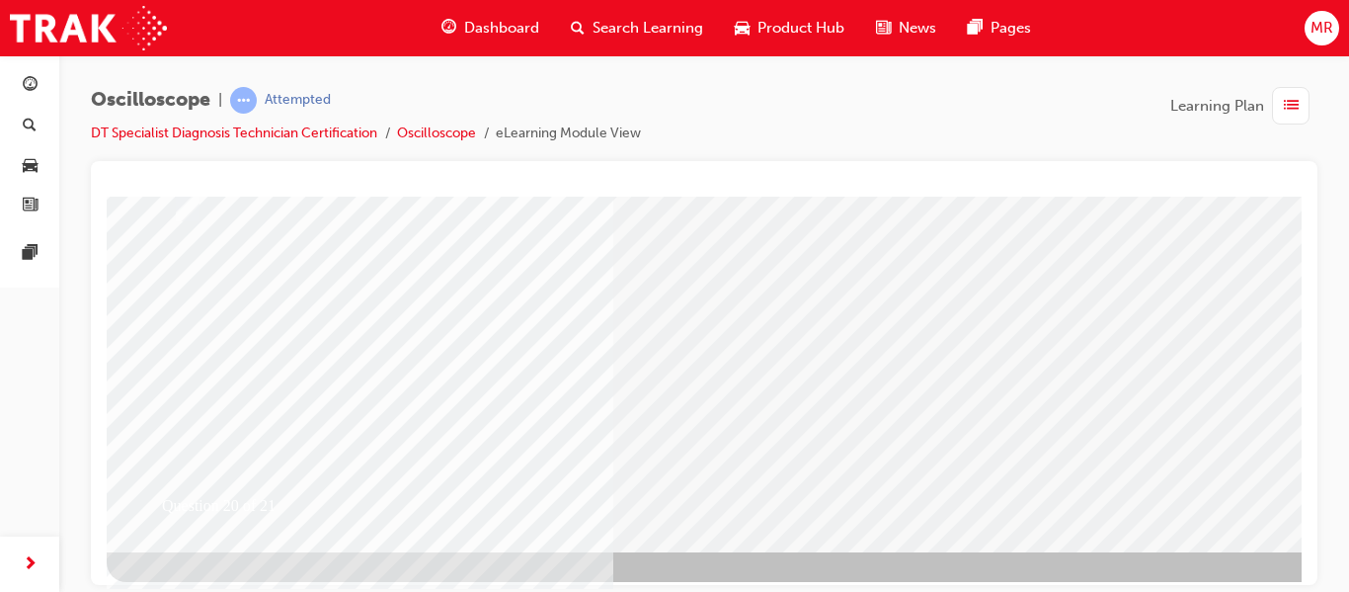
scroll to position [0, 0]
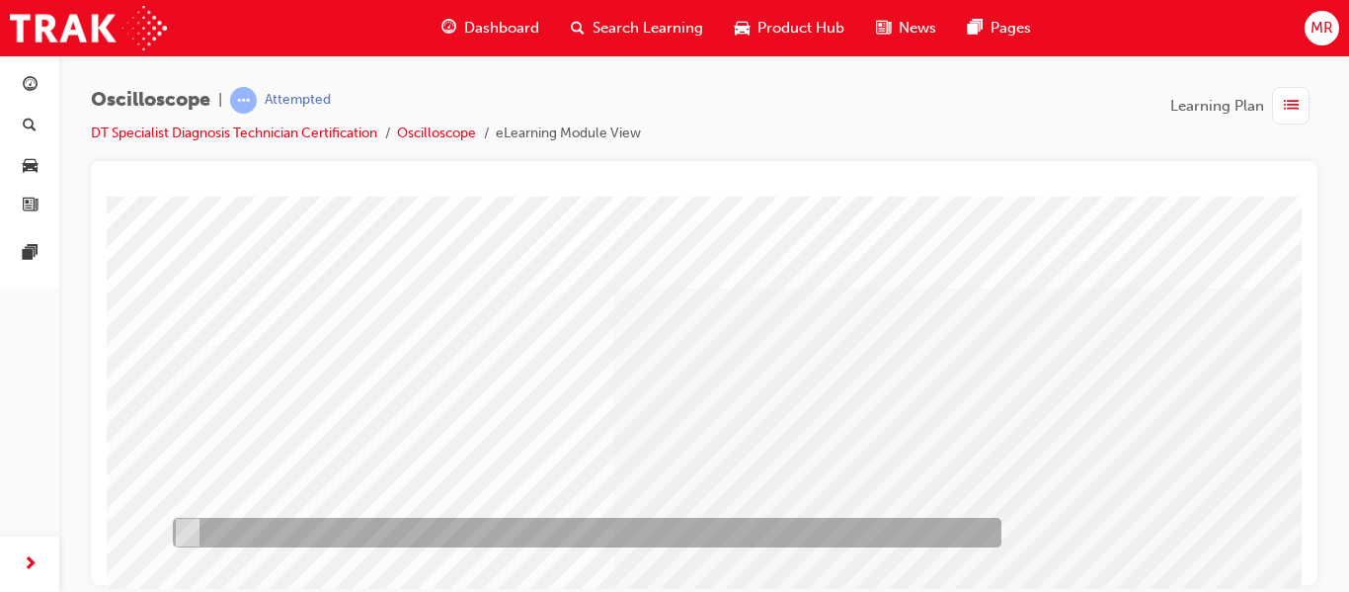
click at [196, 526] on div at bounding box center [582, 533] width 829 height 30
radio input "true"
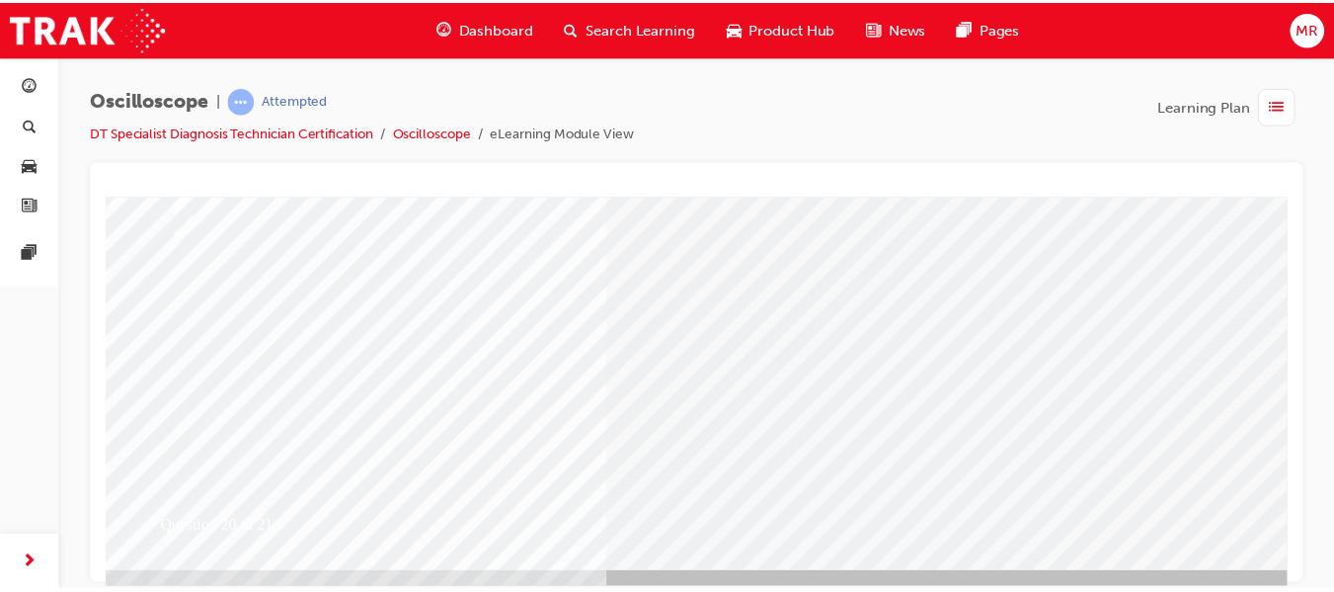
scroll to position [363, 0]
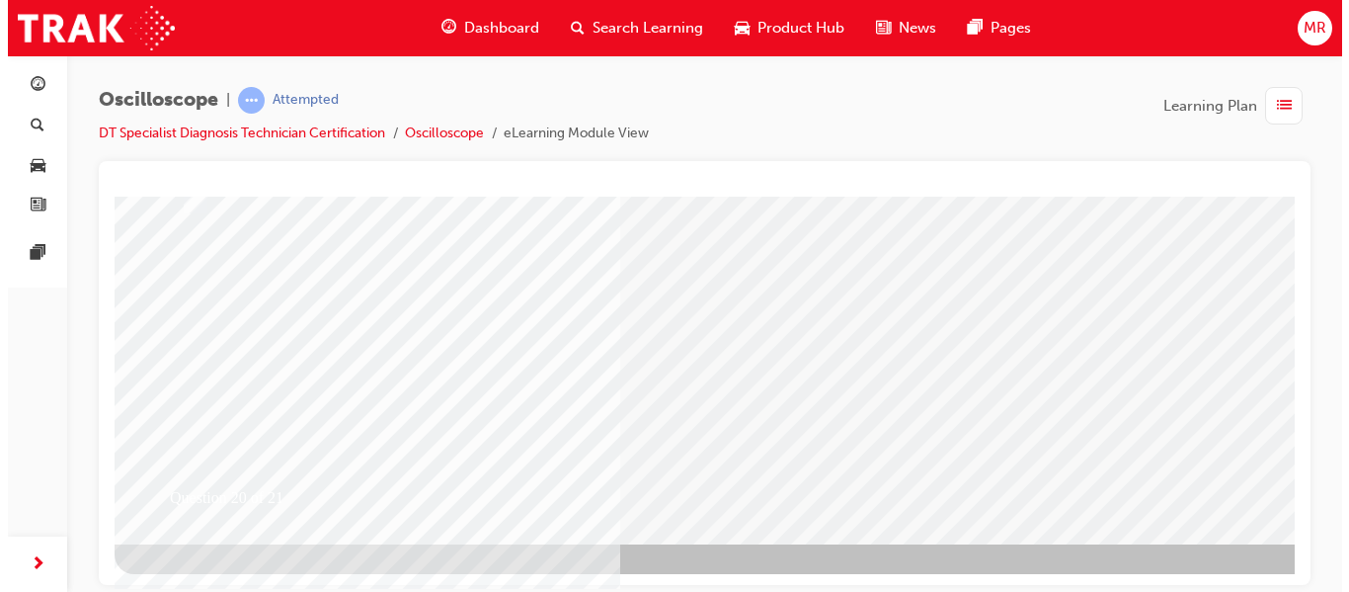
scroll to position [0, 0]
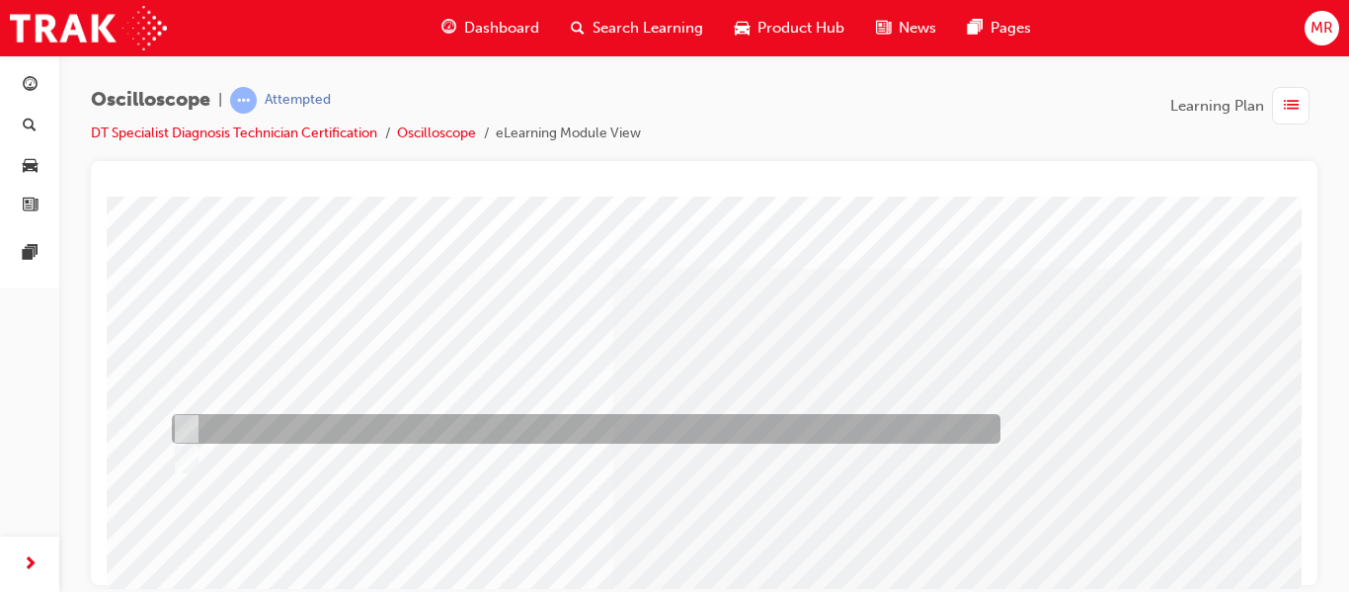
click at [182, 421] on input "True" at bounding box center [183, 429] width 22 height 22
radio input "true"
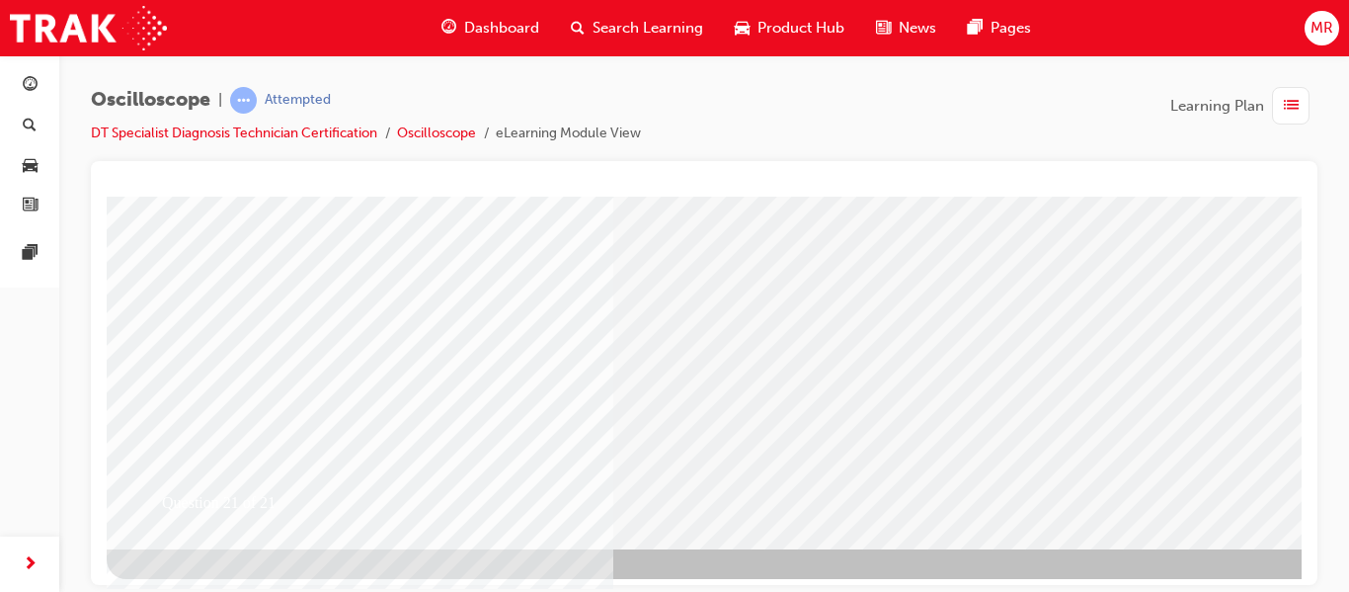
scroll to position [363, 0]
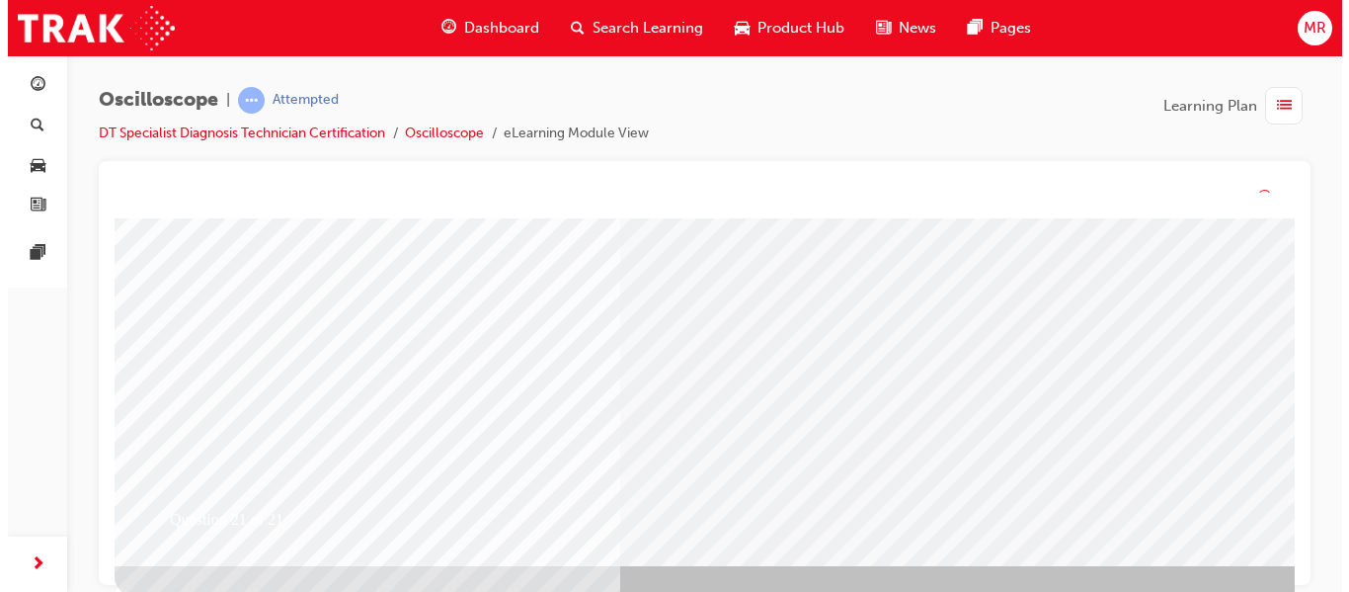
scroll to position [0, 0]
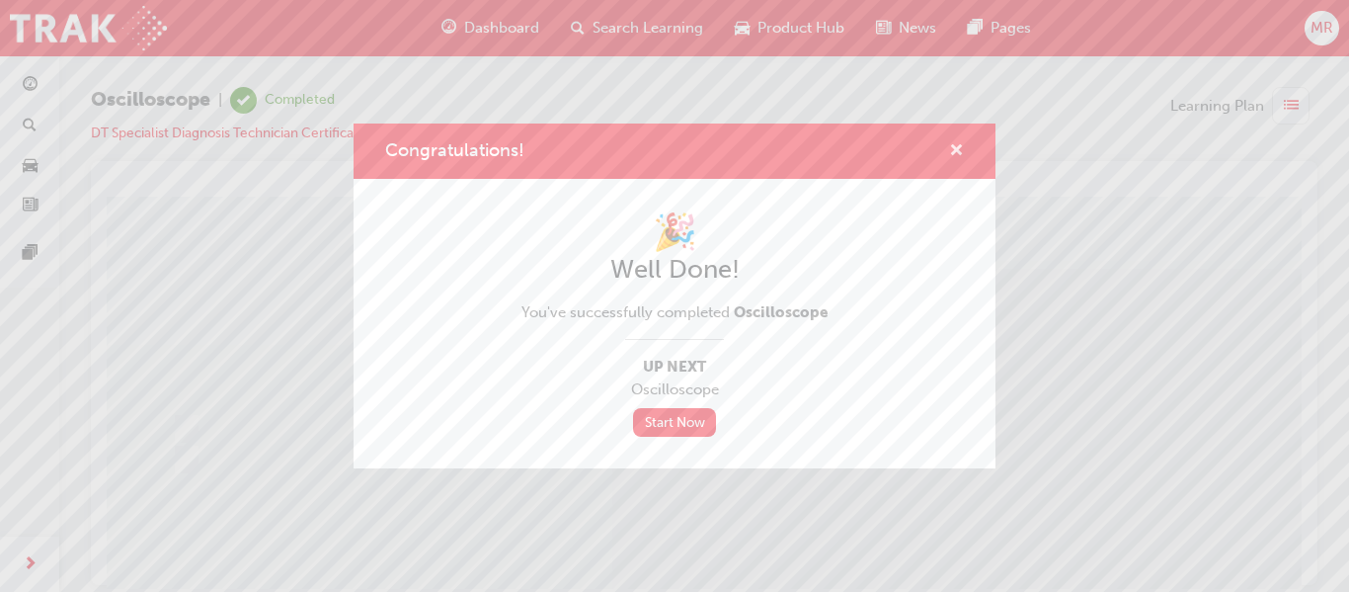
click at [956, 152] on span "cross-icon" at bounding box center [956, 152] width 15 height 18
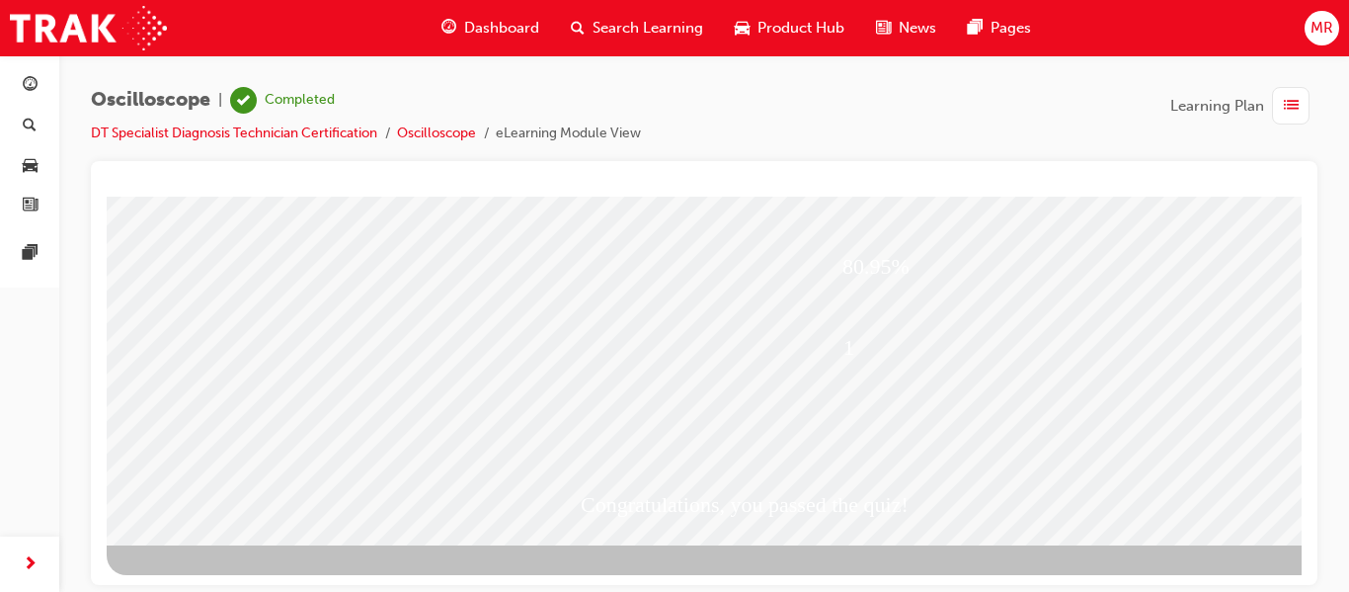
scroll to position [363, 0]
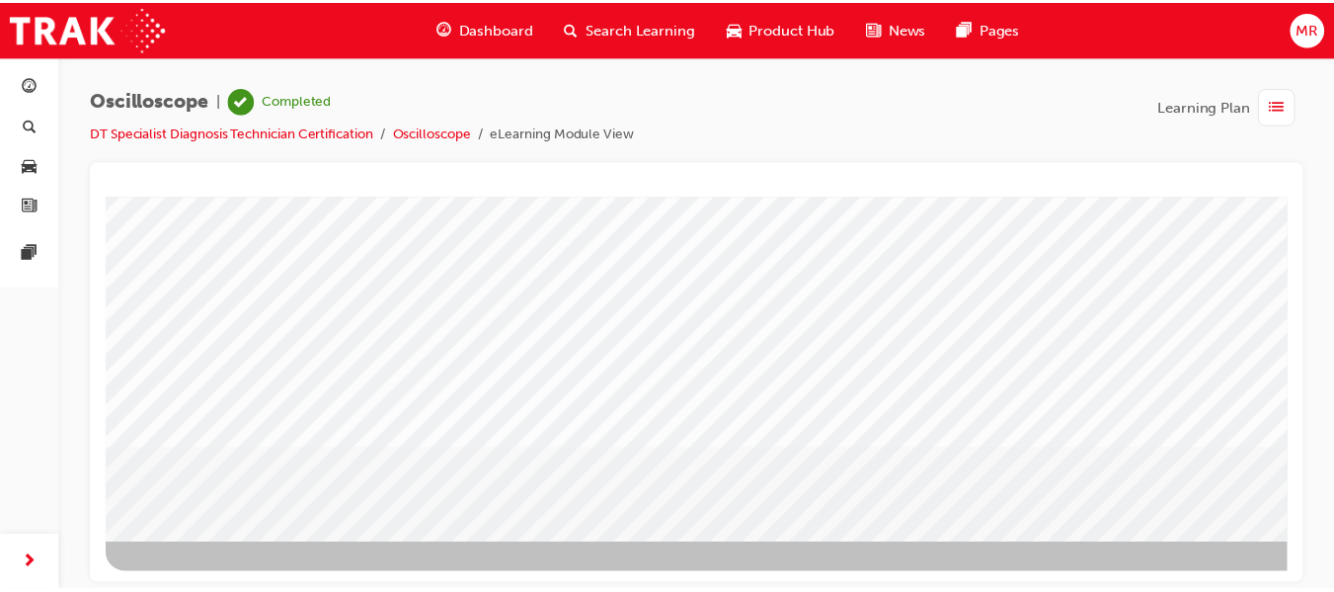
scroll to position [0, 0]
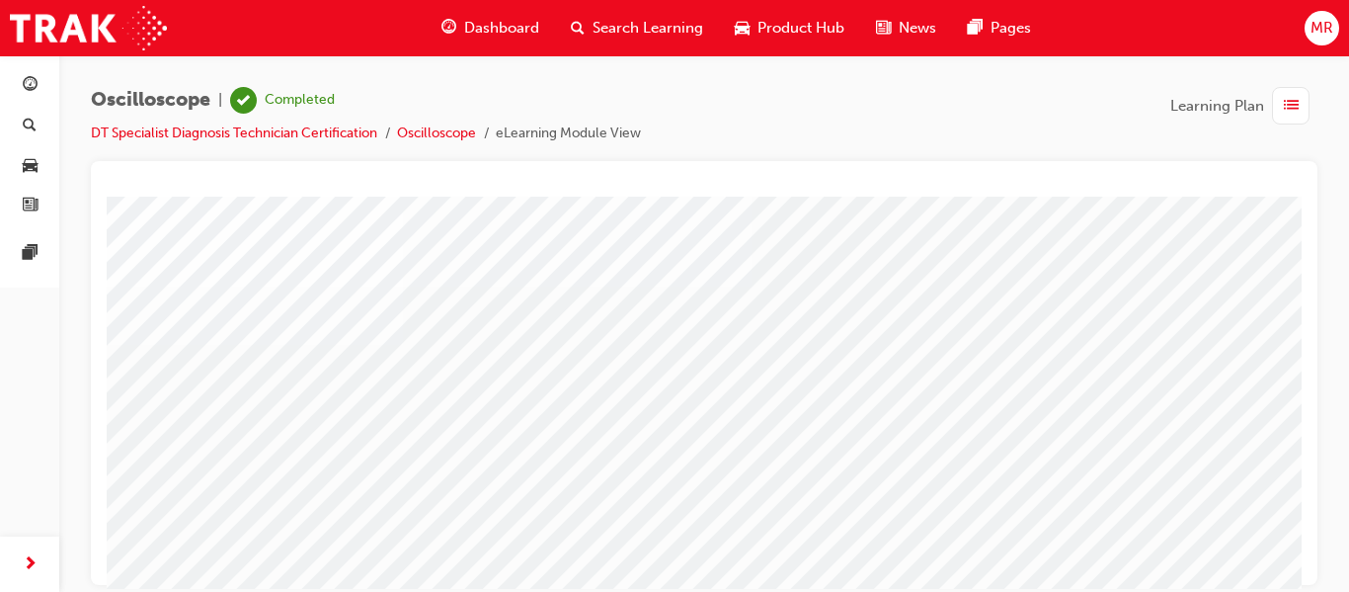
click at [480, 22] on span "Dashboard" at bounding box center [501, 28] width 75 height 23
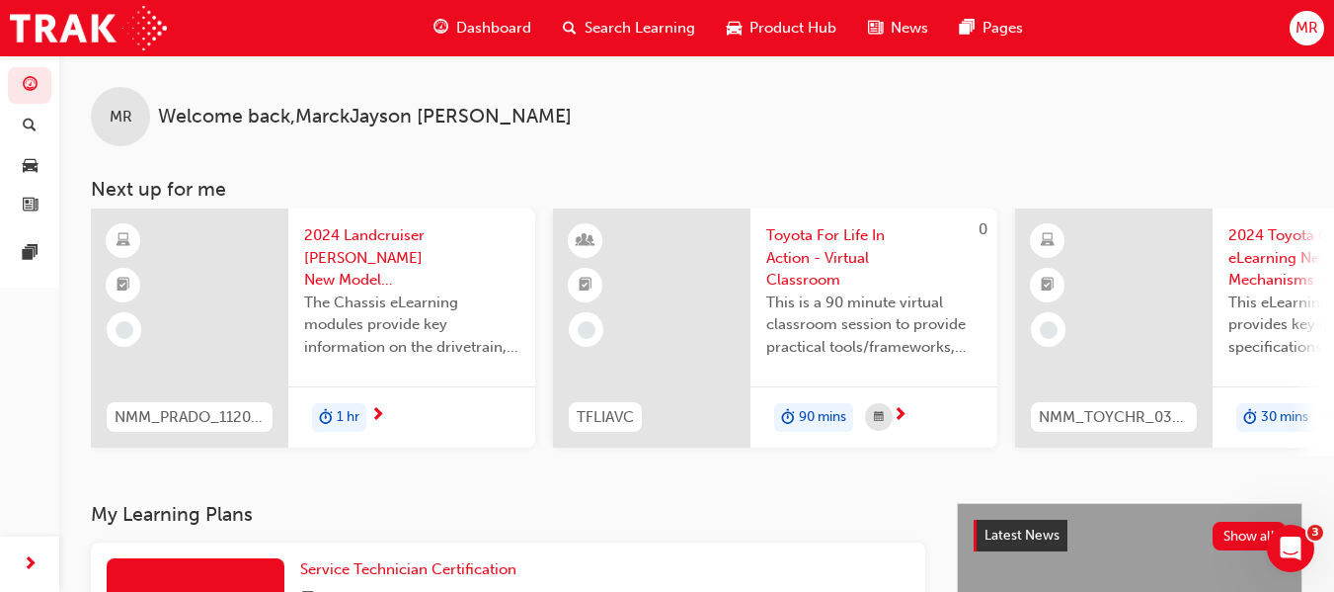
click at [488, 10] on div "Dashboard" at bounding box center [482, 28] width 129 height 40
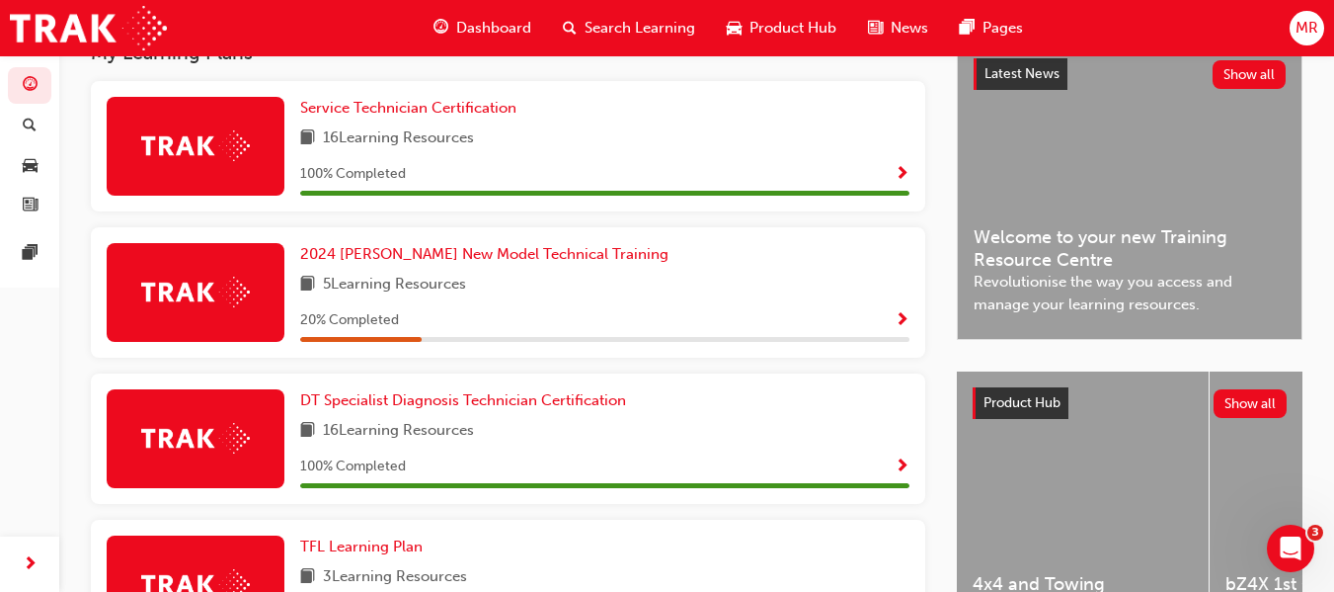
scroll to position [501, 0]
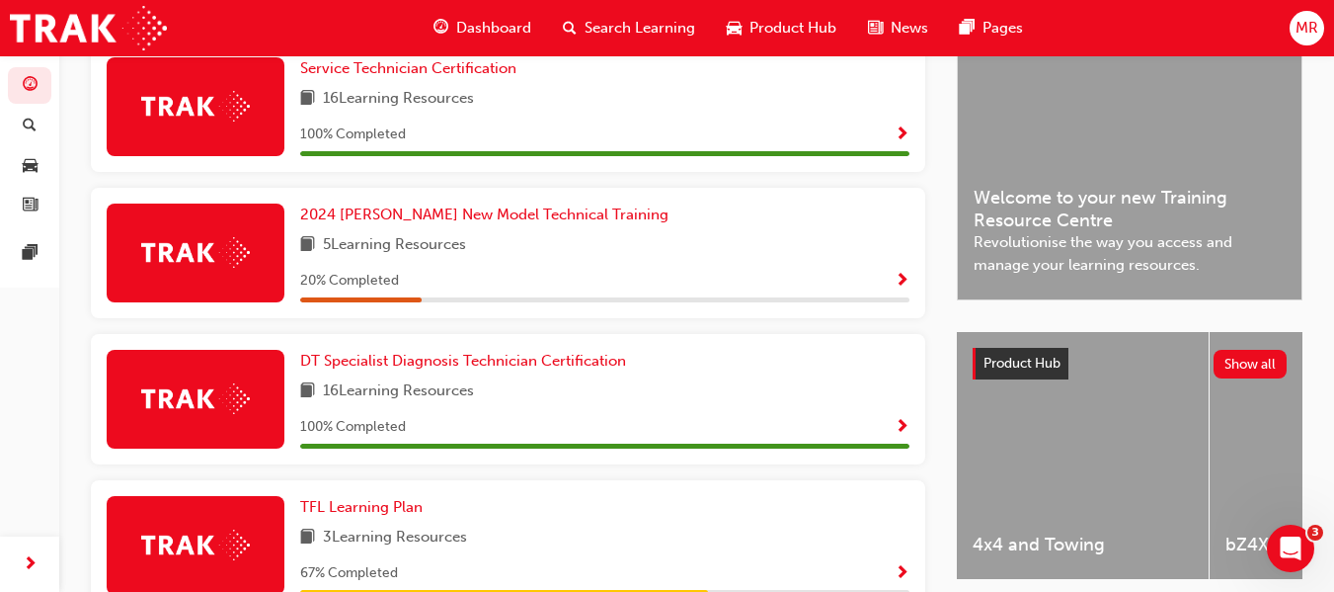
click at [901, 431] on span "Show Progress" at bounding box center [902, 428] width 15 height 18
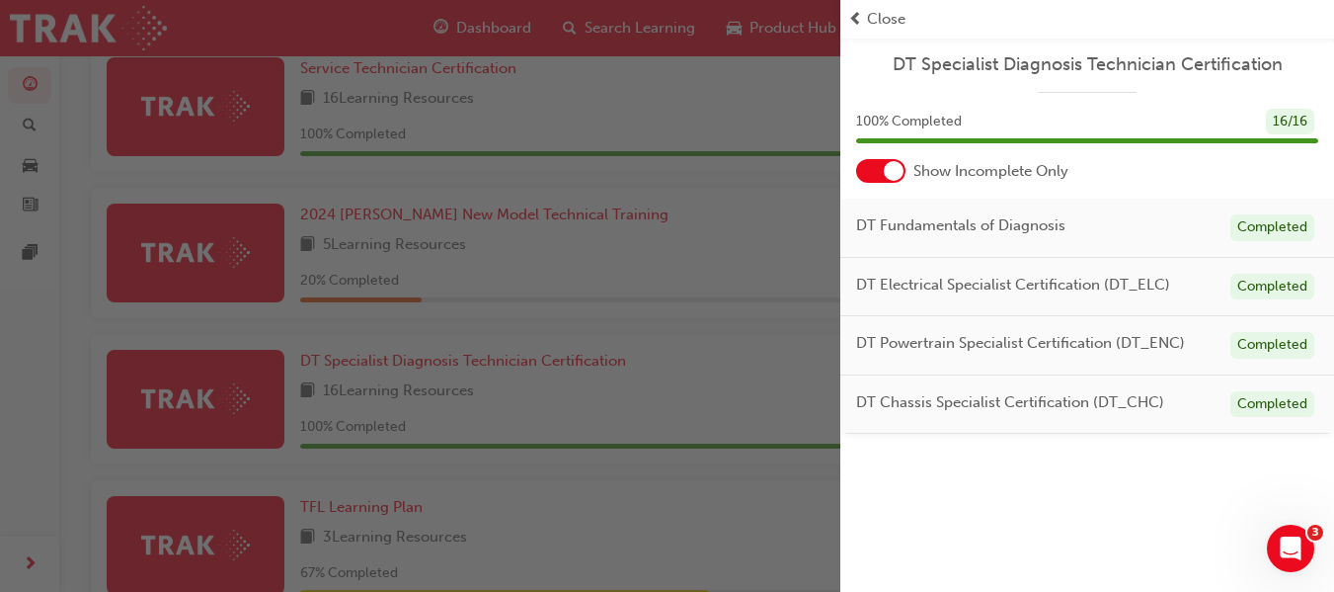
click at [850, 16] on span "prev-icon" at bounding box center [855, 19] width 15 height 23
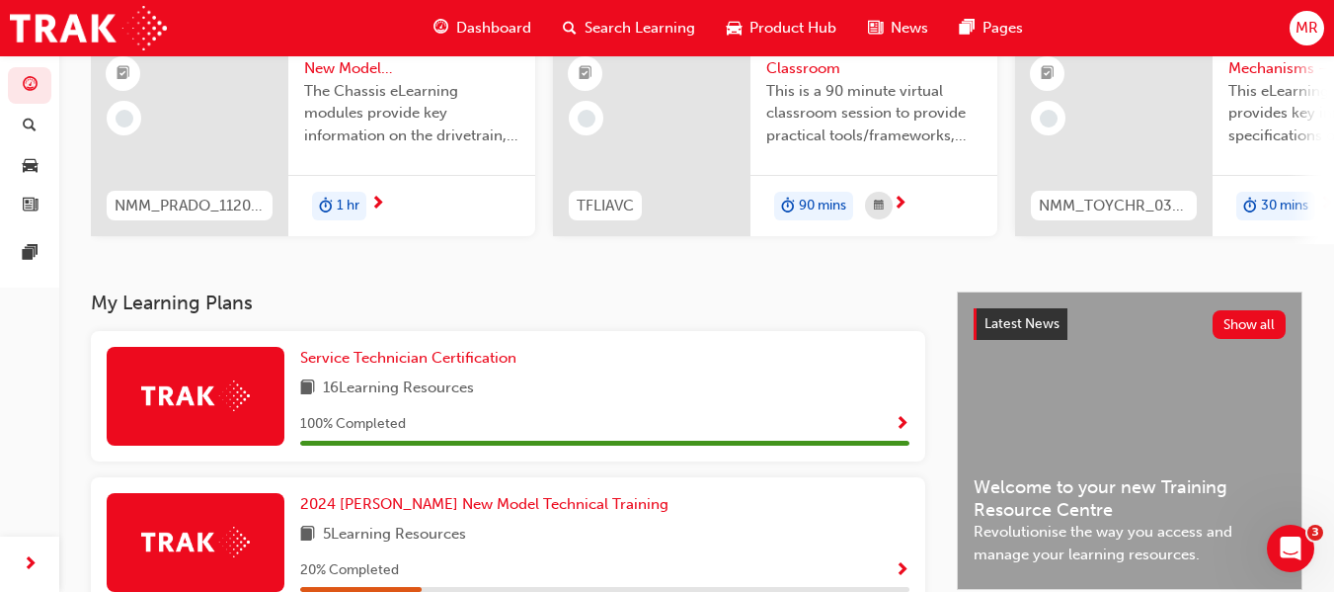
scroll to position [185, 0]
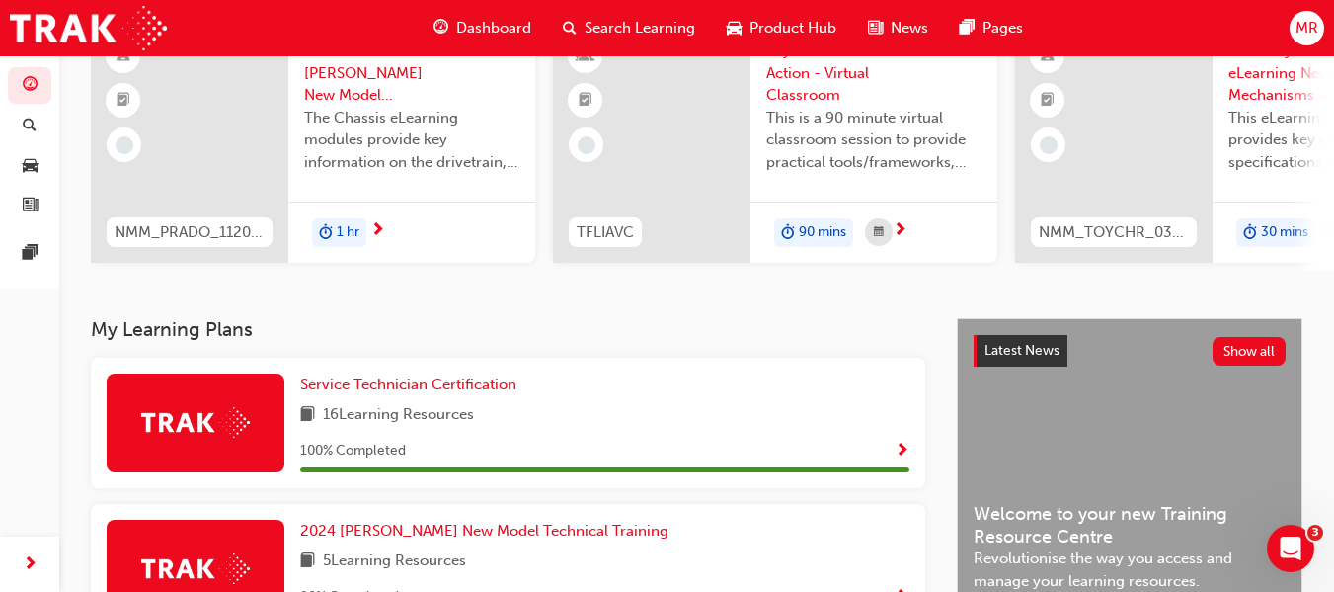
click at [898, 460] on span "Show Progress" at bounding box center [902, 451] width 15 height 18
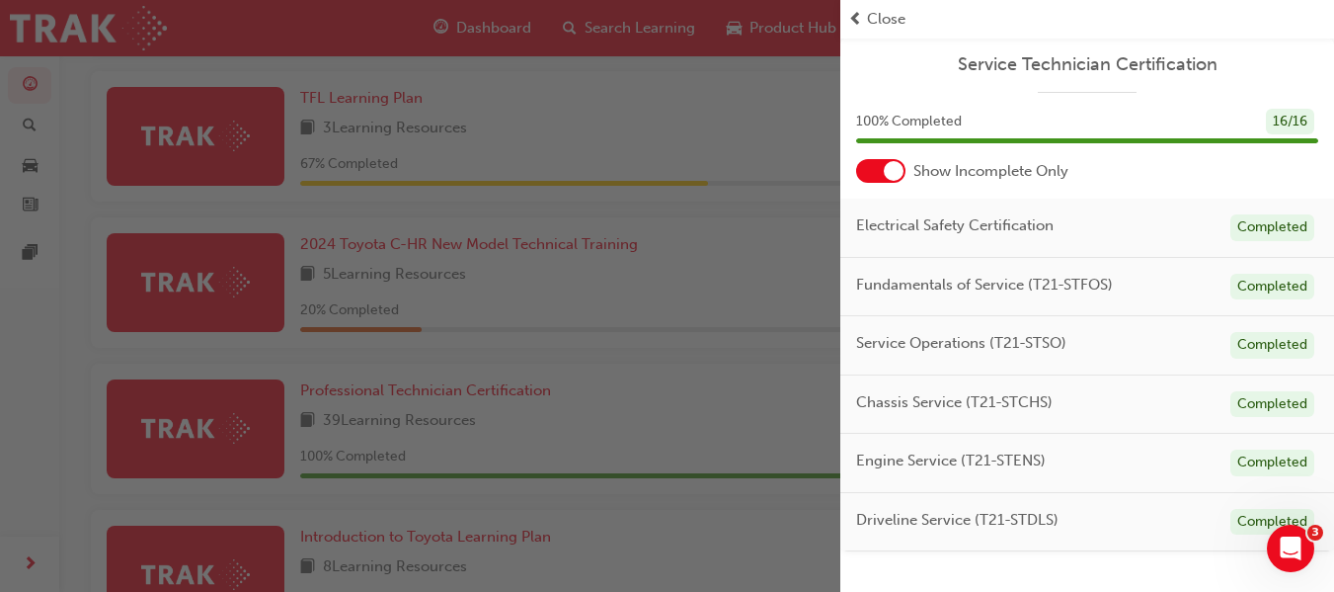
scroll to position [490, 0]
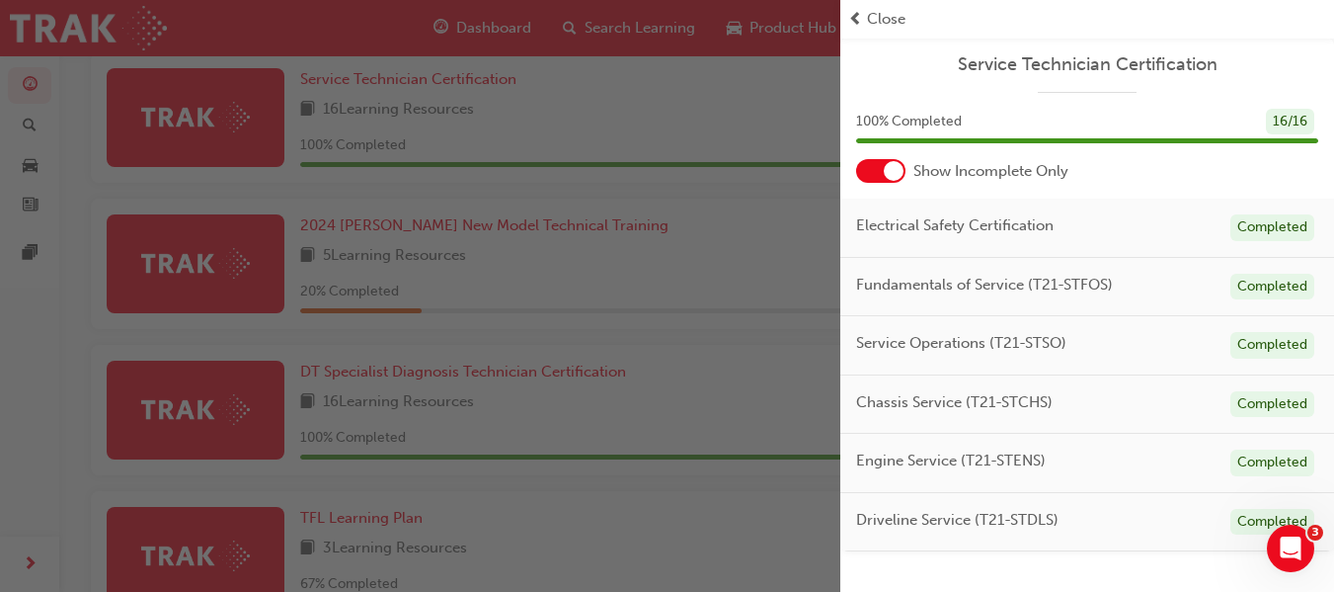
click at [866, 19] on div "Close" at bounding box center [1087, 19] width 478 height 23
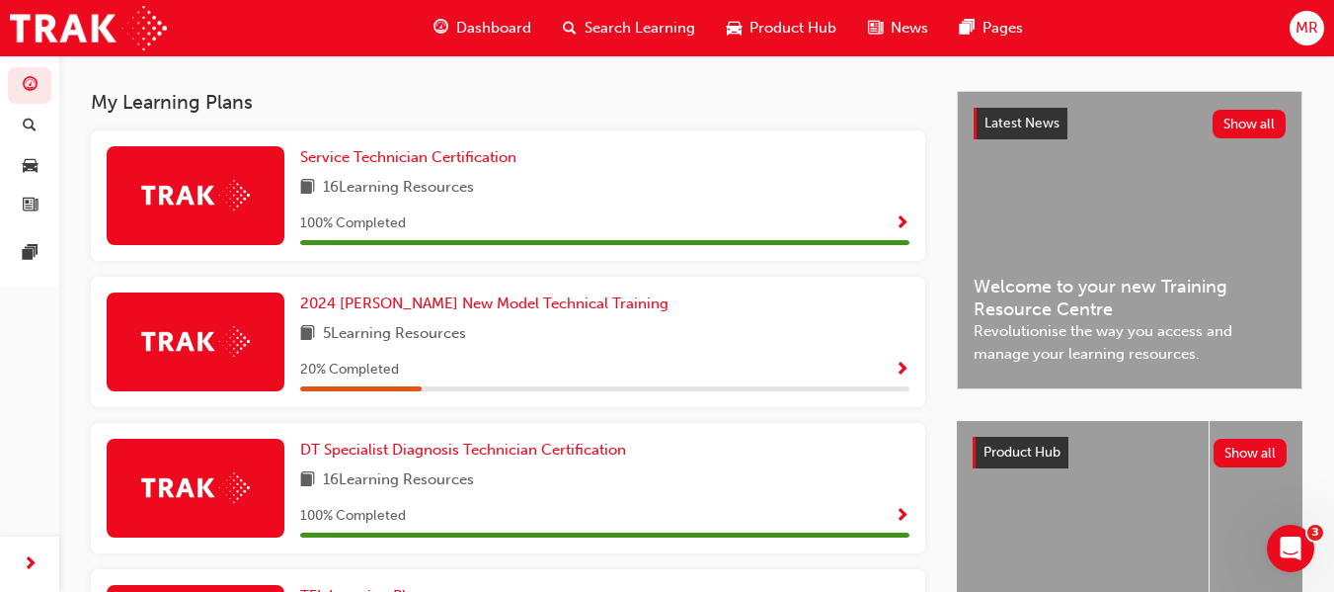
scroll to position [388, 0]
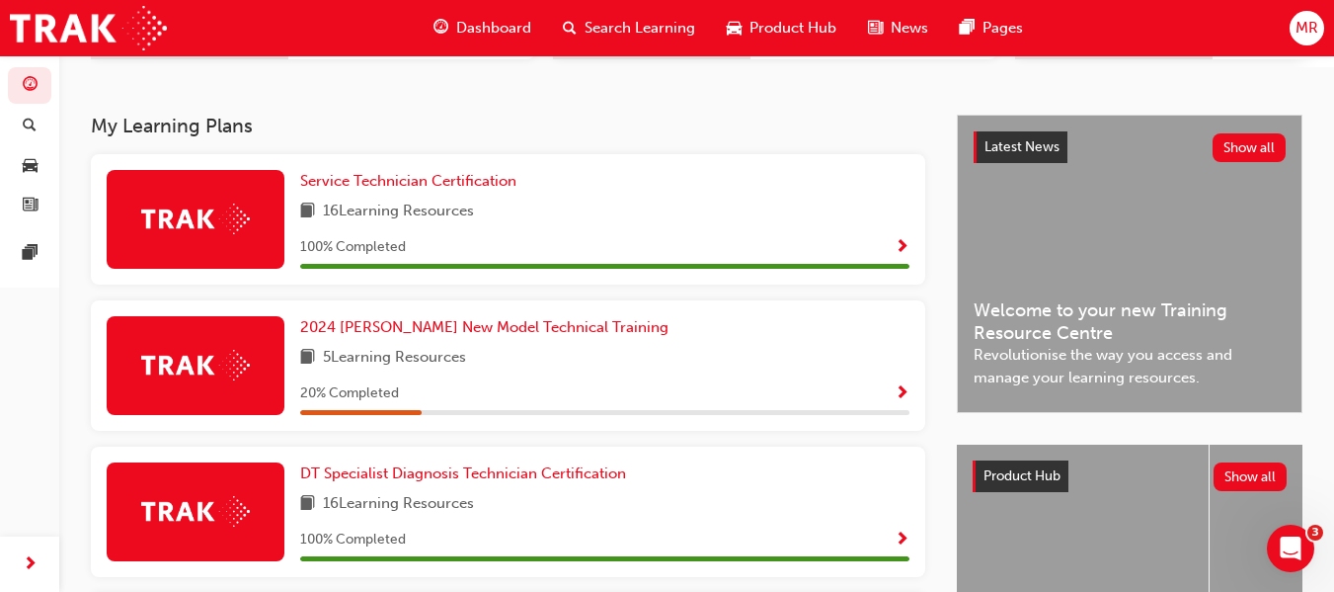
click at [904, 394] on span "Show Progress" at bounding box center [902, 394] width 15 height 18
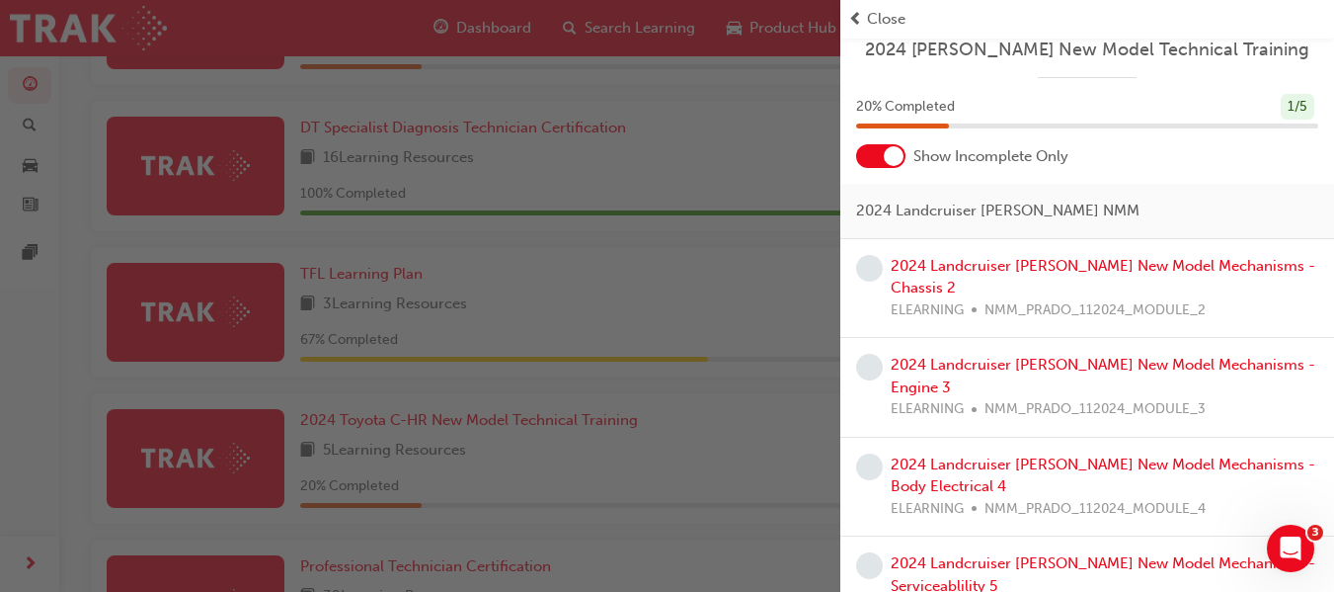
scroll to position [0, 0]
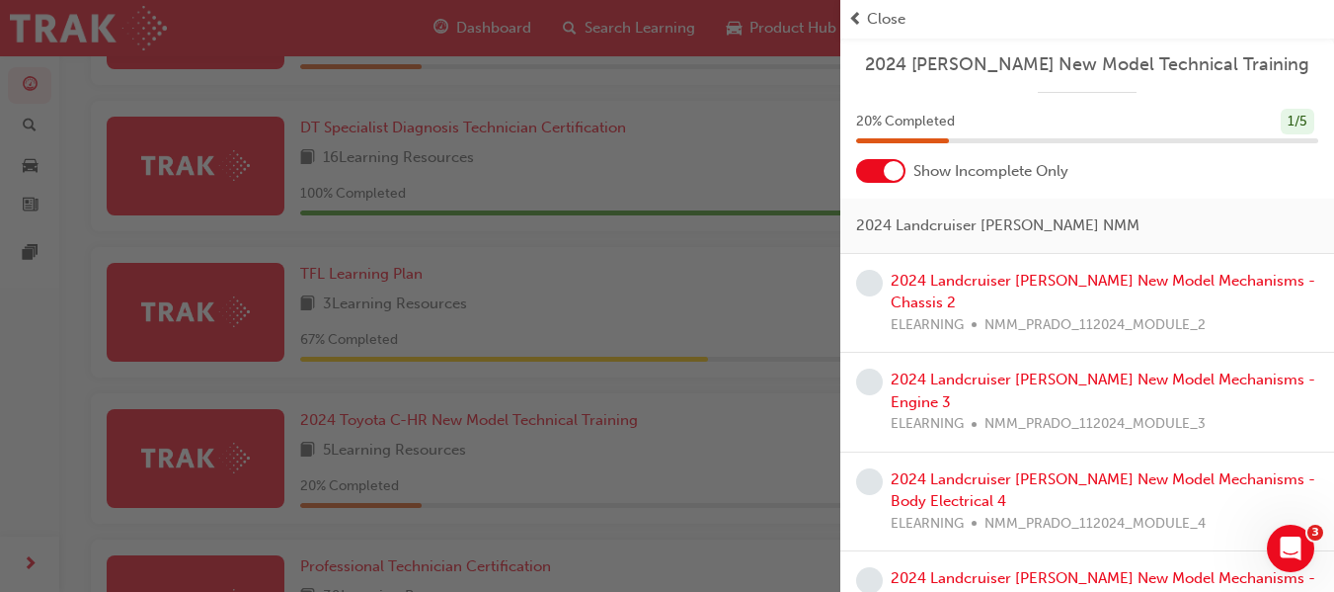
click at [789, 122] on div "button" at bounding box center [420, 296] width 841 height 592
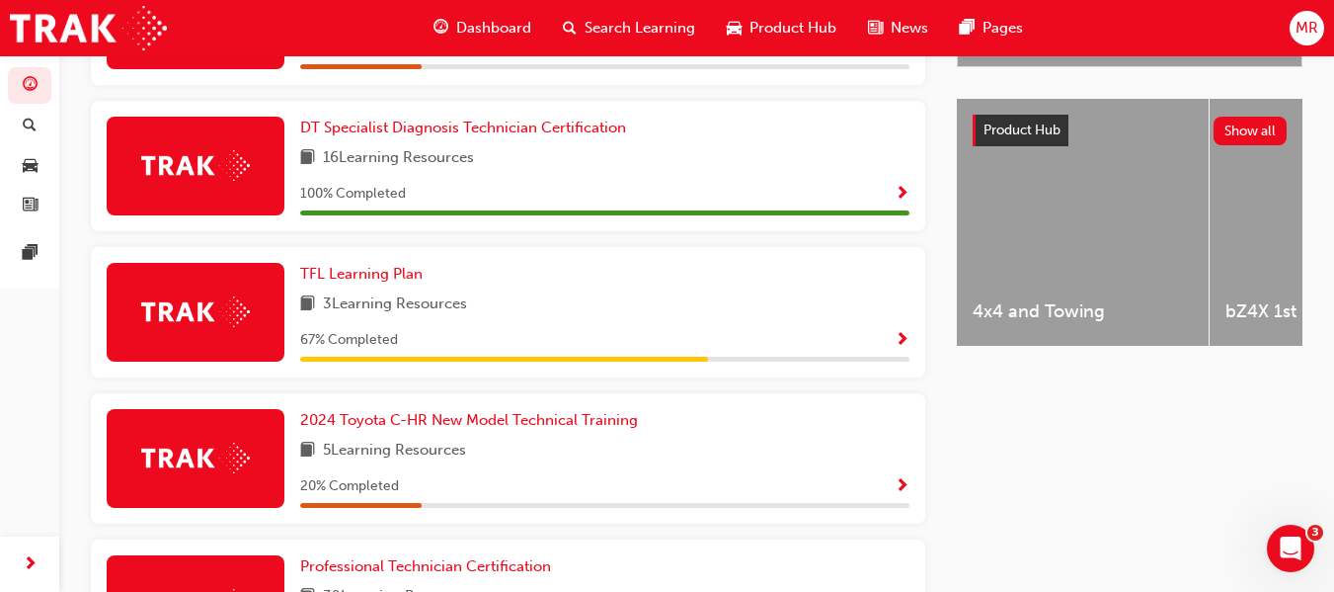
click at [899, 337] on span "Show Progress" at bounding box center [902, 341] width 15 height 18
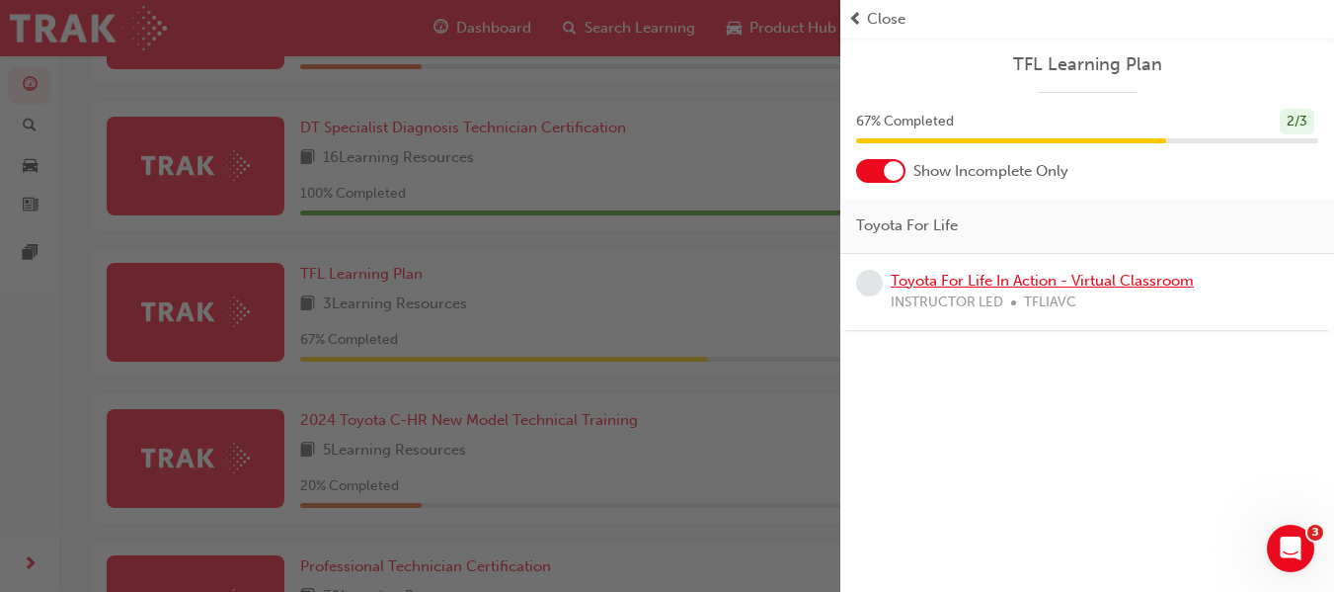
click at [962, 283] on link "Toyota For Life In Action - Virtual Classroom" at bounding box center [1042, 281] width 303 height 18
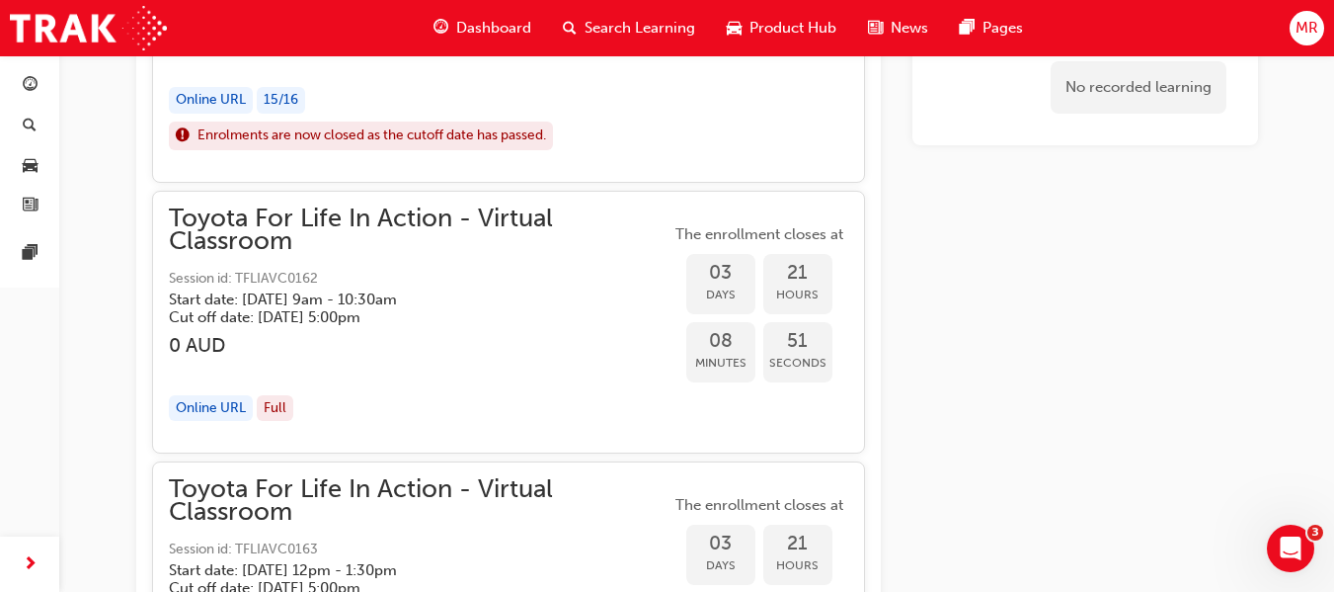
scroll to position [2257, 0]
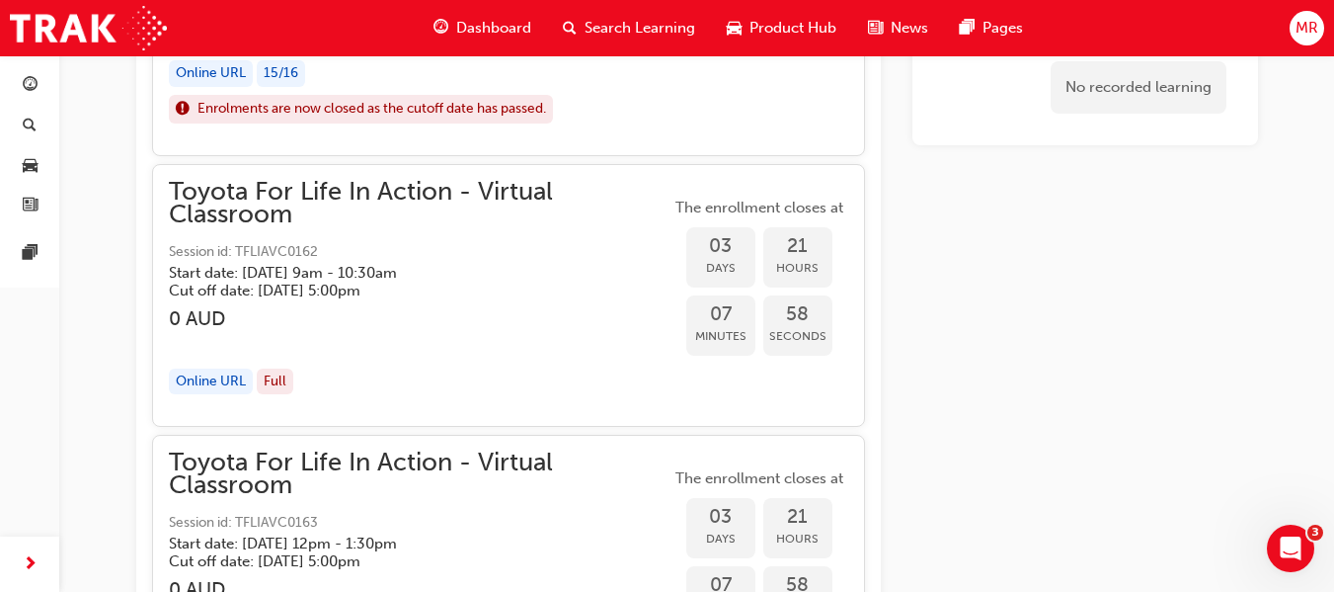
drag, startPoint x: 719, startPoint y: 321, endPoint x: 1020, endPoint y: 235, distance: 313.3
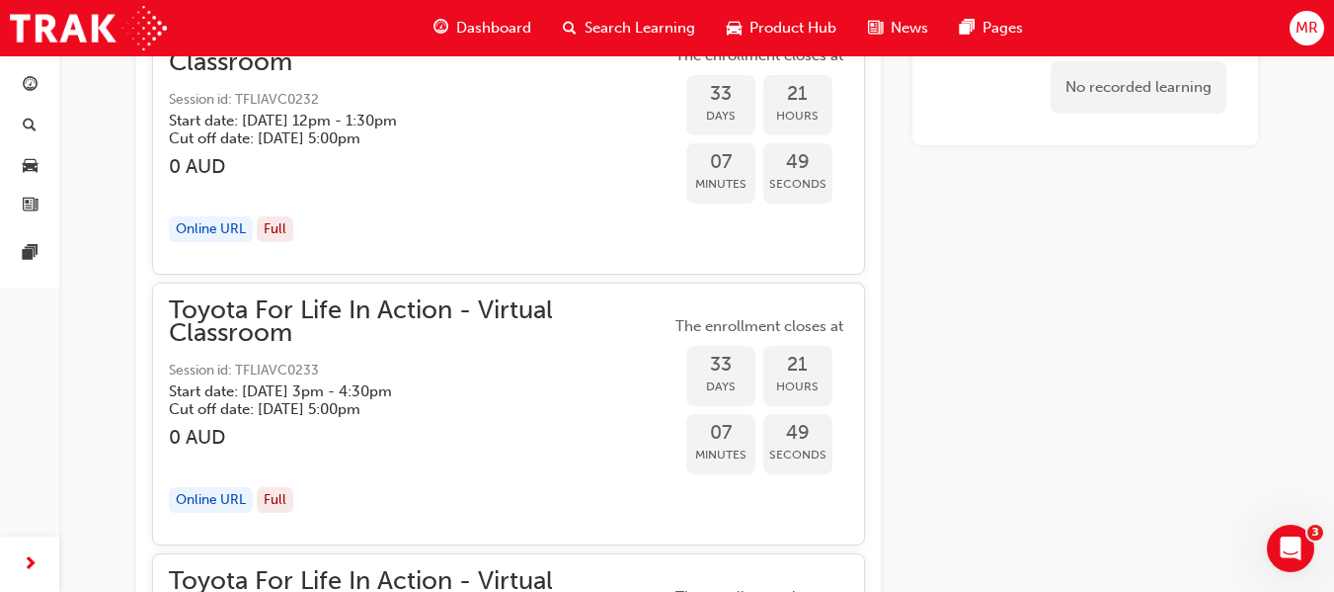
scroll to position [20978, 0]
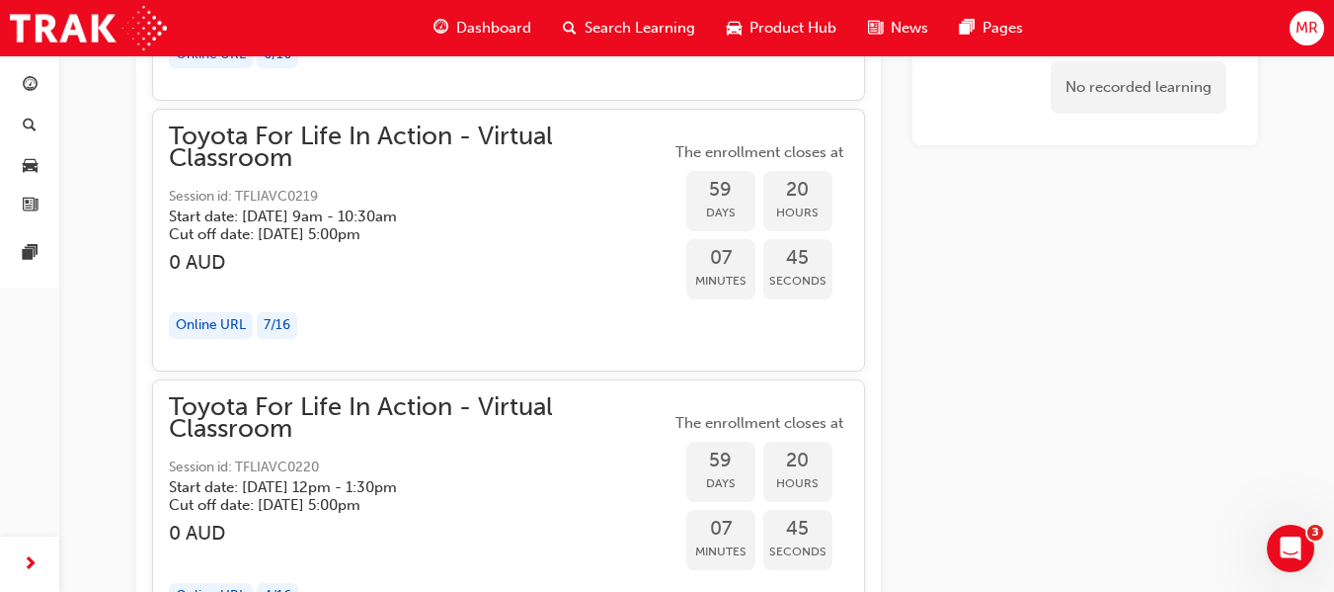
click at [484, 22] on span "Dashboard" at bounding box center [493, 28] width 75 height 23
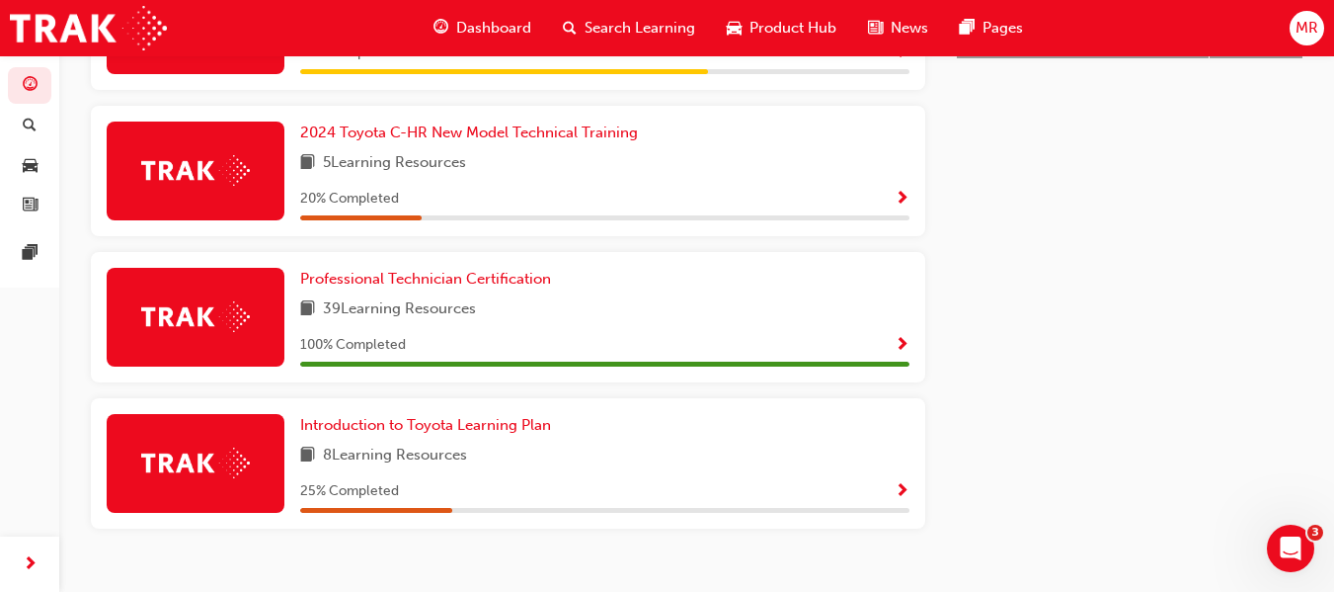
scroll to position [1018, 0]
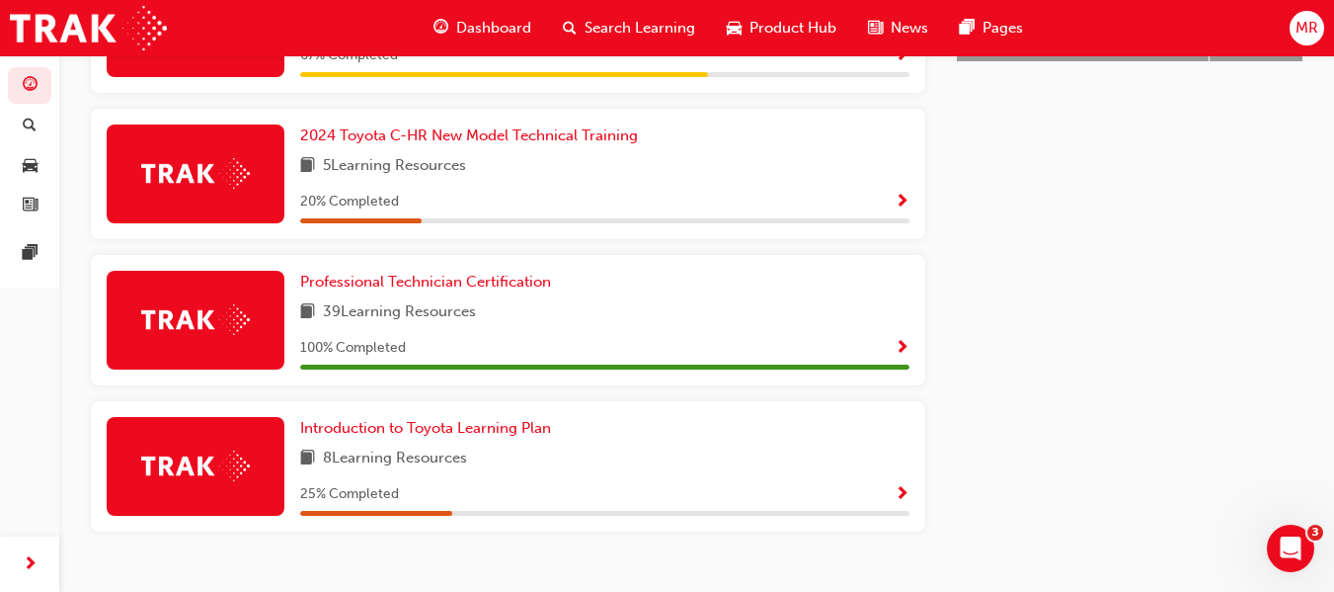
click at [901, 500] on span "Show Progress" at bounding box center [902, 495] width 15 height 18
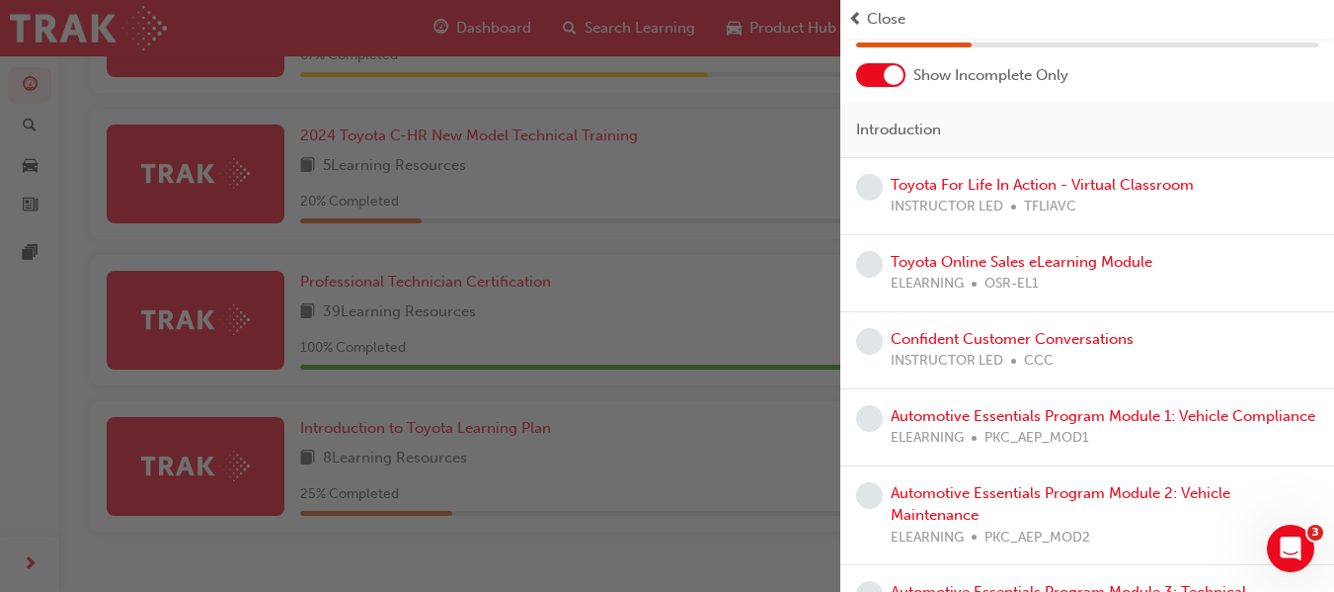
scroll to position [191, 0]
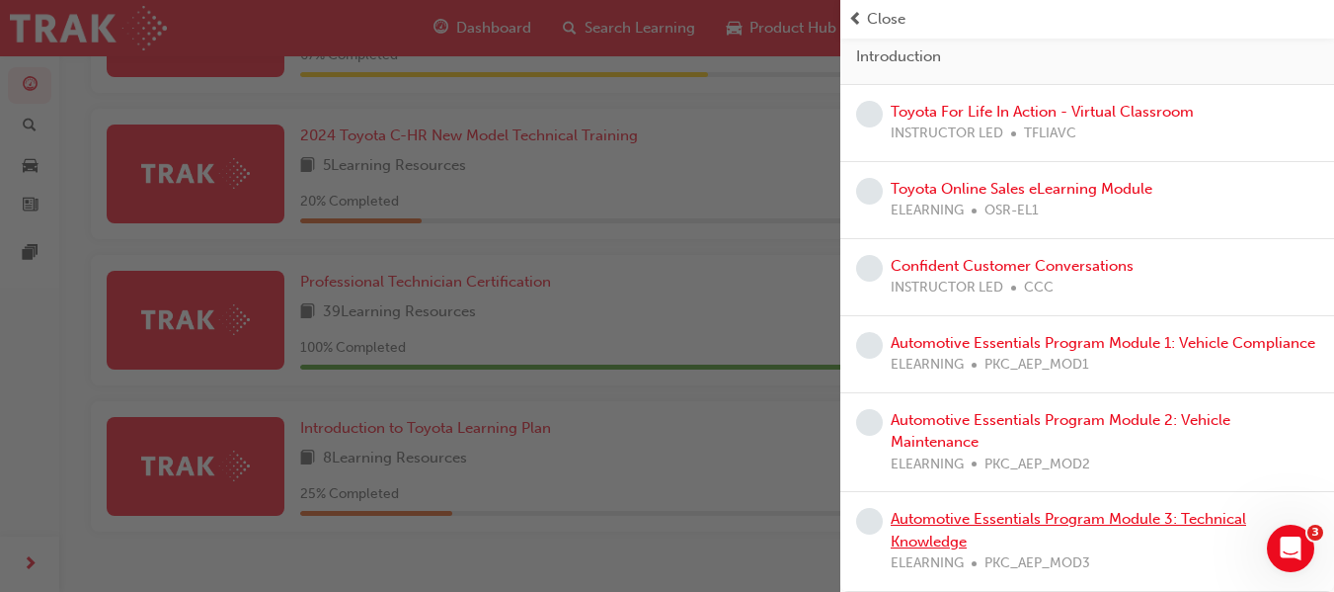
click at [922, 520] on link "Automotive Essentials Program Module 3: Technical Knowledge" at bounding box center [1069, 530] width 356 height 40
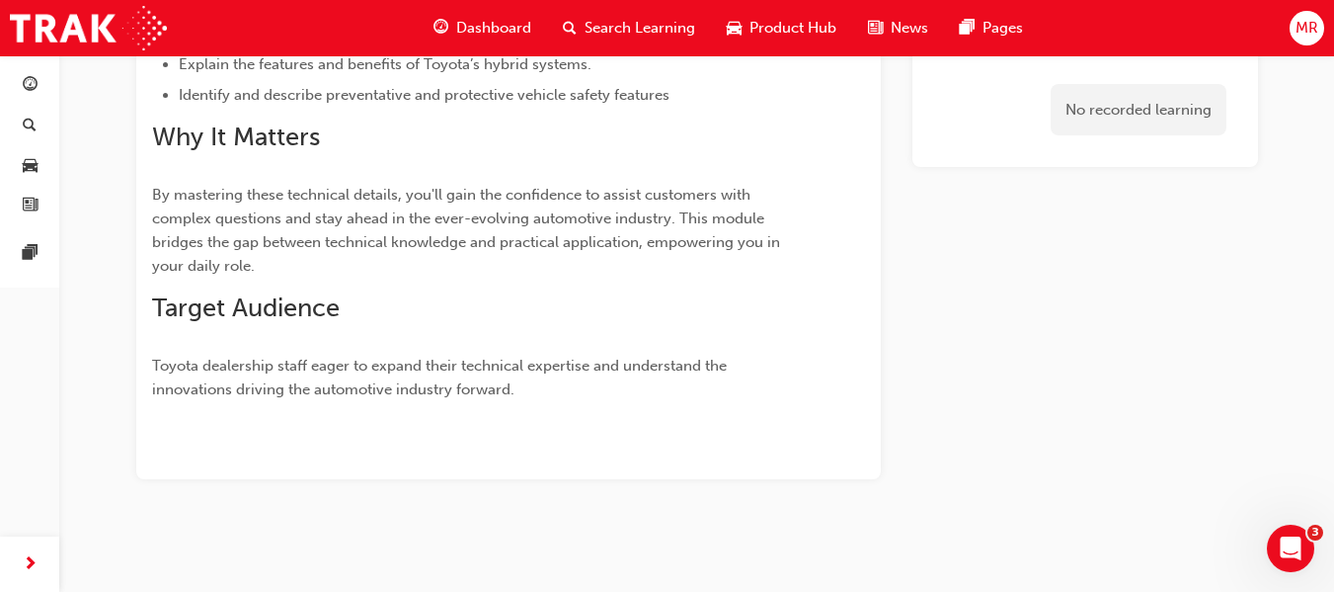
scroll to position [711, 0]
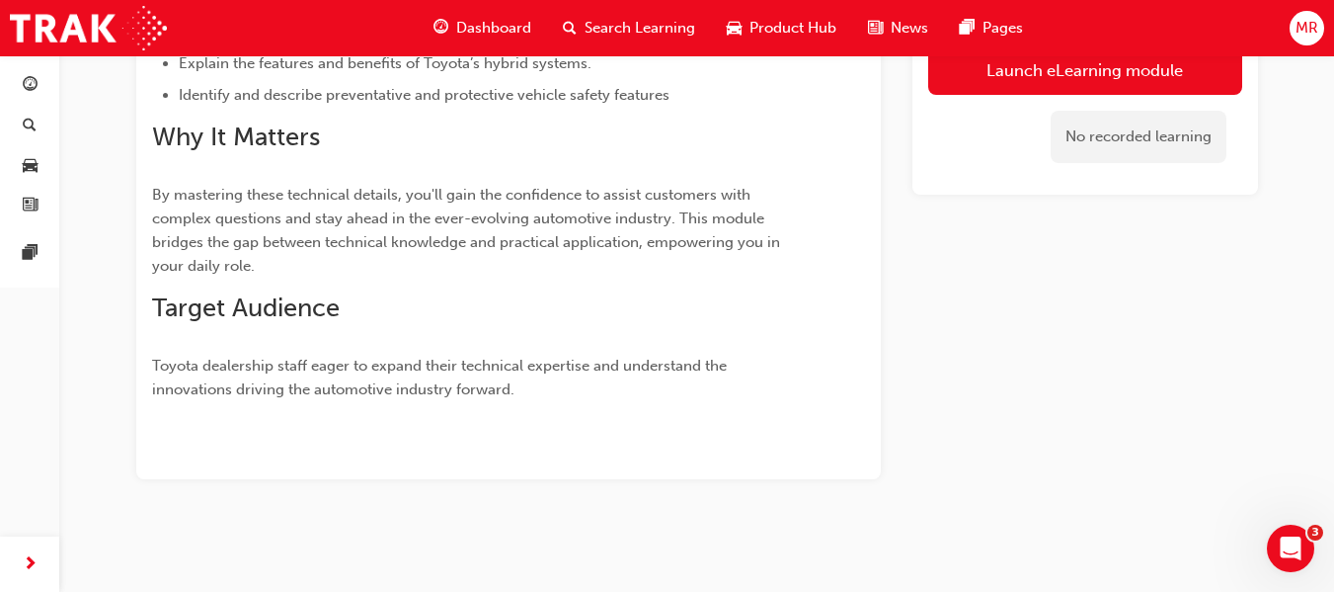
drag, startPoint x: 1331, startPoint y: 362, endPoint x: 1344, endPoint y: 291, distance: 72.3
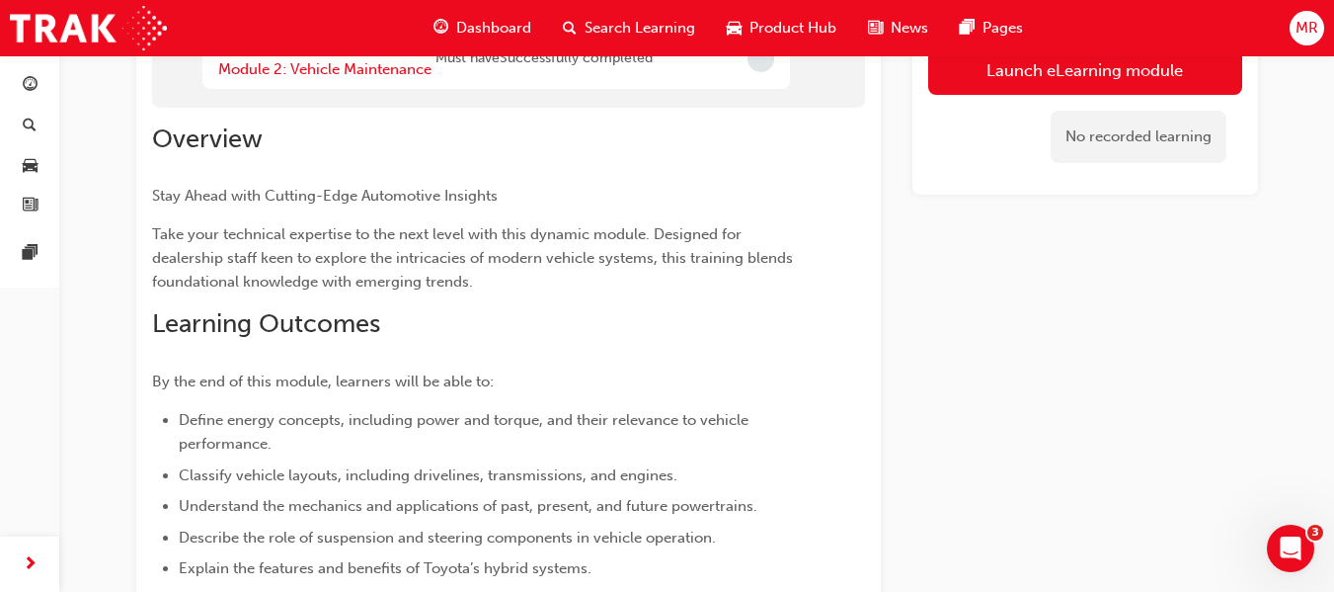
scroll to position [155, 0]
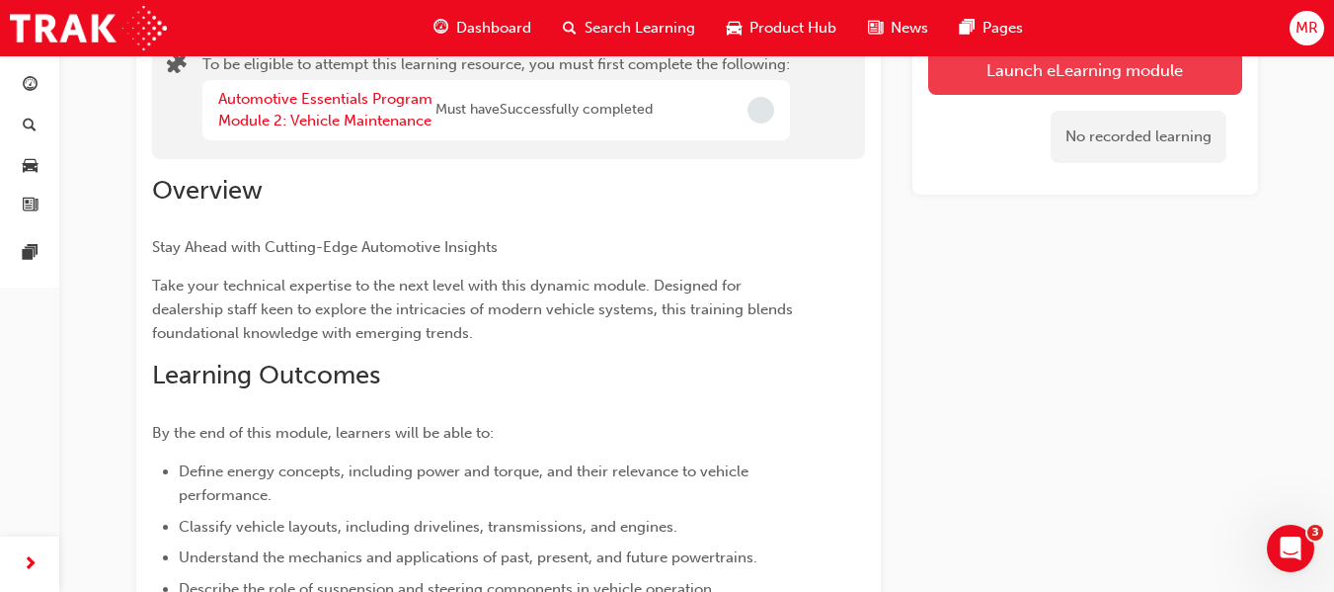
click at [1099, 69] on button "Launch eLearning module" at bounding box center [1085, 69] width 314 height 49
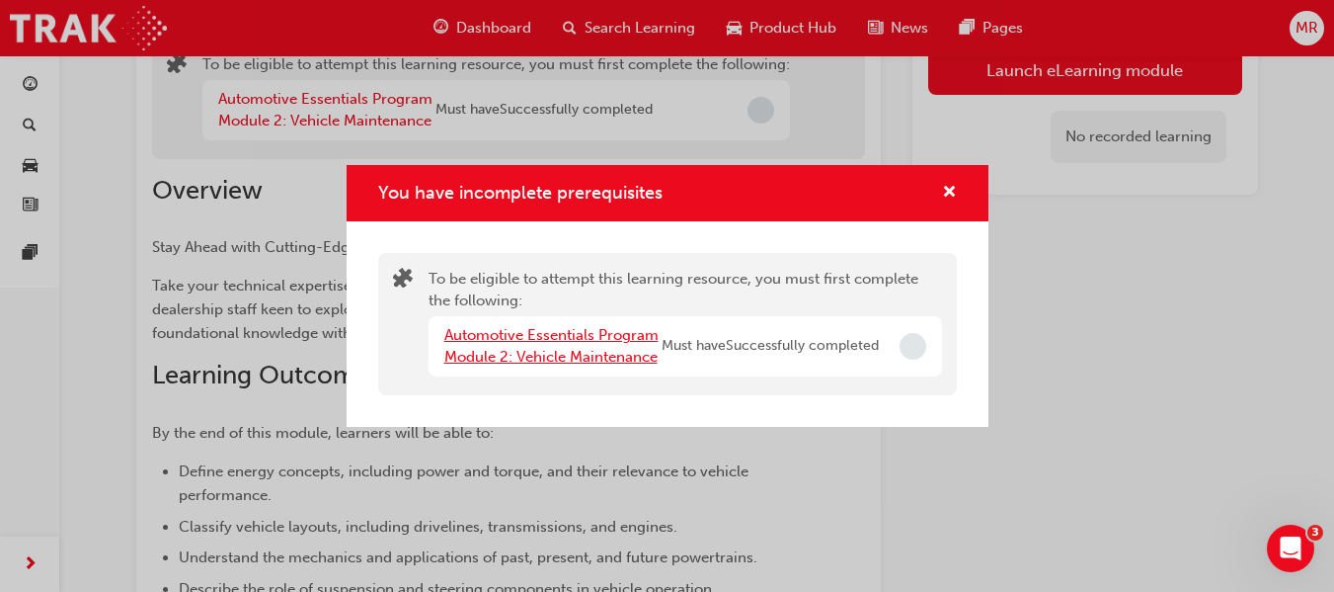
click at [622, 357] on link "Automotive Essentials Program Module 2: Vehicle Maintenance" at bounding box center [551, 346] width 214 height 40
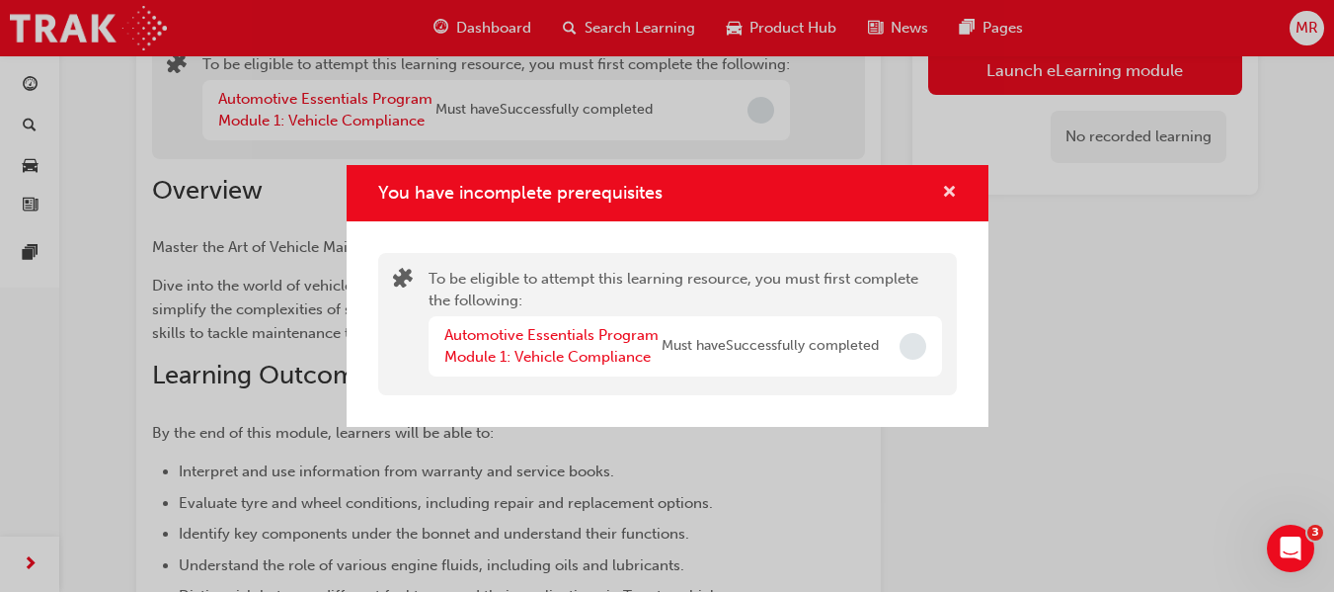
click at [956, 188] on span "cross-icon" at bounding box center [949, 194] width 15 height 18
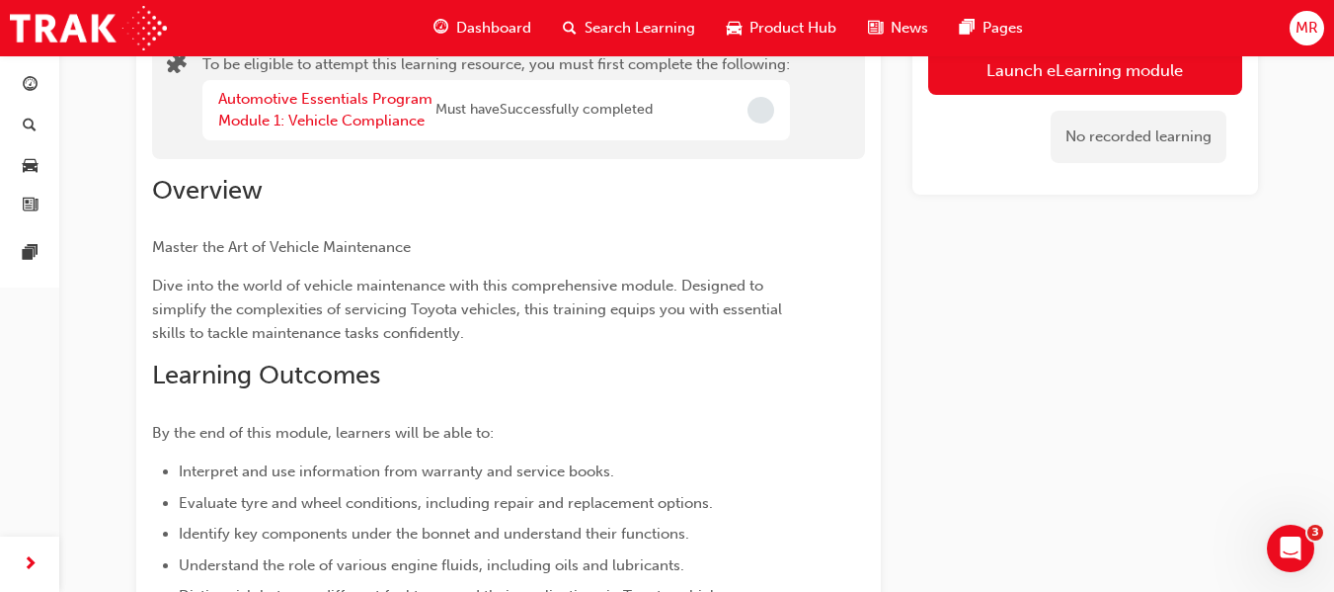
click at [477, 31] on span "Dashboard" at bounding box center [493, 28] width 75 height 23
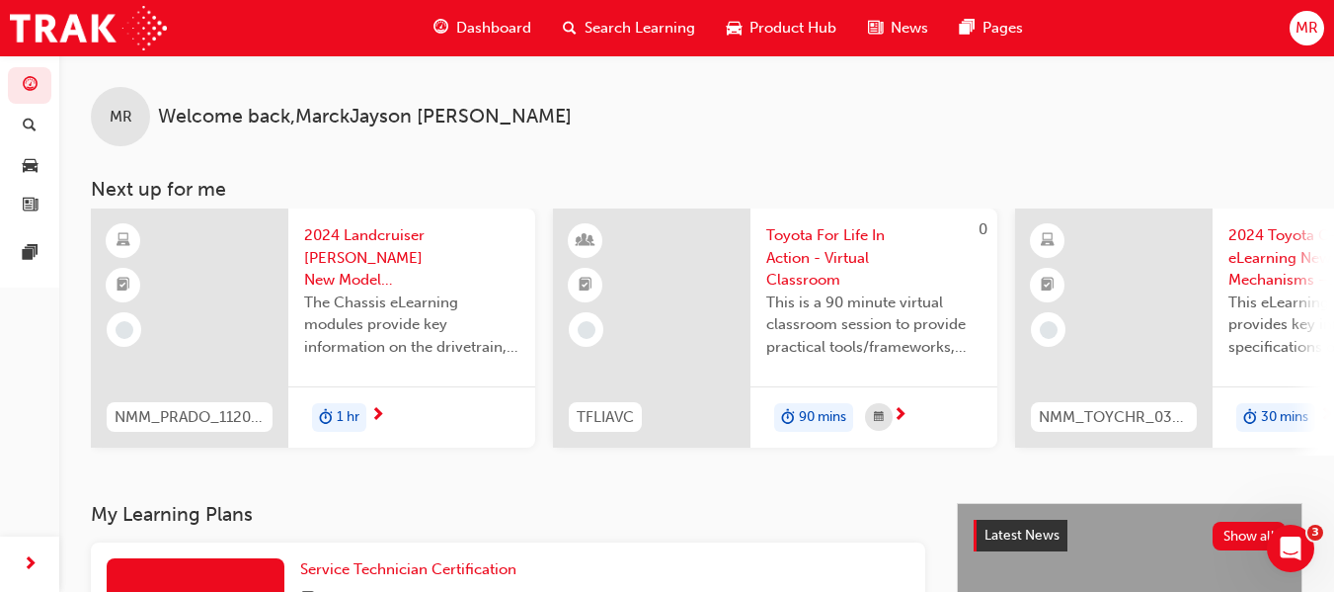
click at [499, 23] on span "Dashboard" at bounding box center [493, 28] width 75 height 23
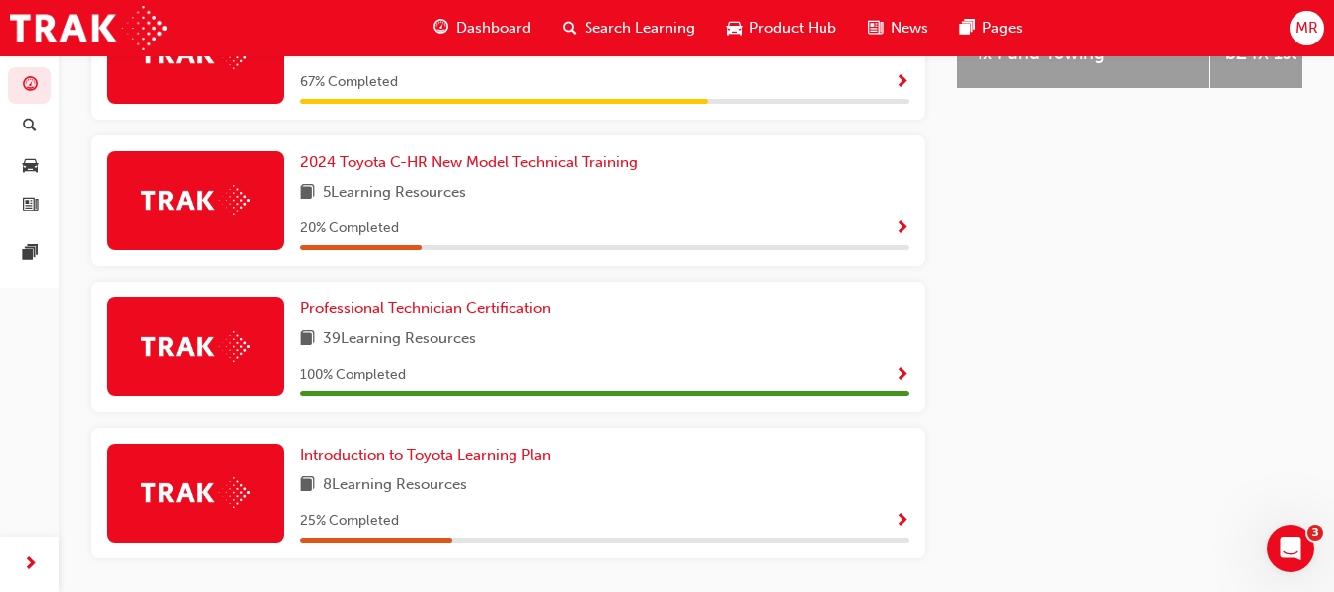
scroll to position [1002, 0]
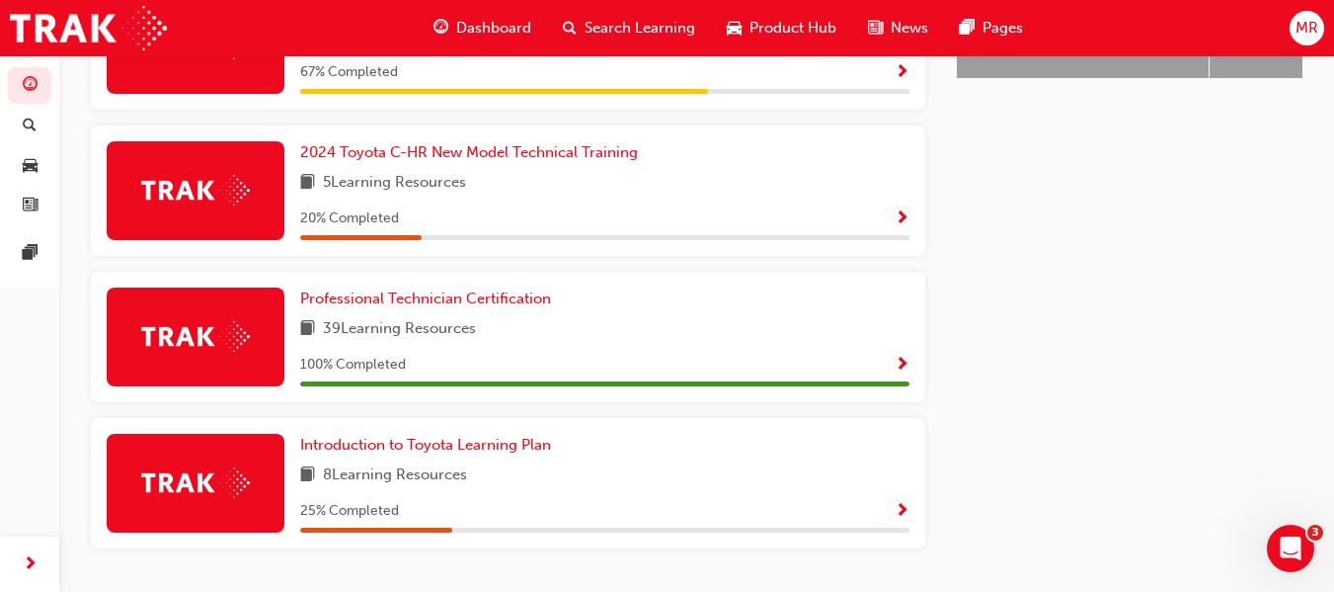
click at [900, 219] on span "Show Progress" at bounding box center [902, 219] width 15 height 18
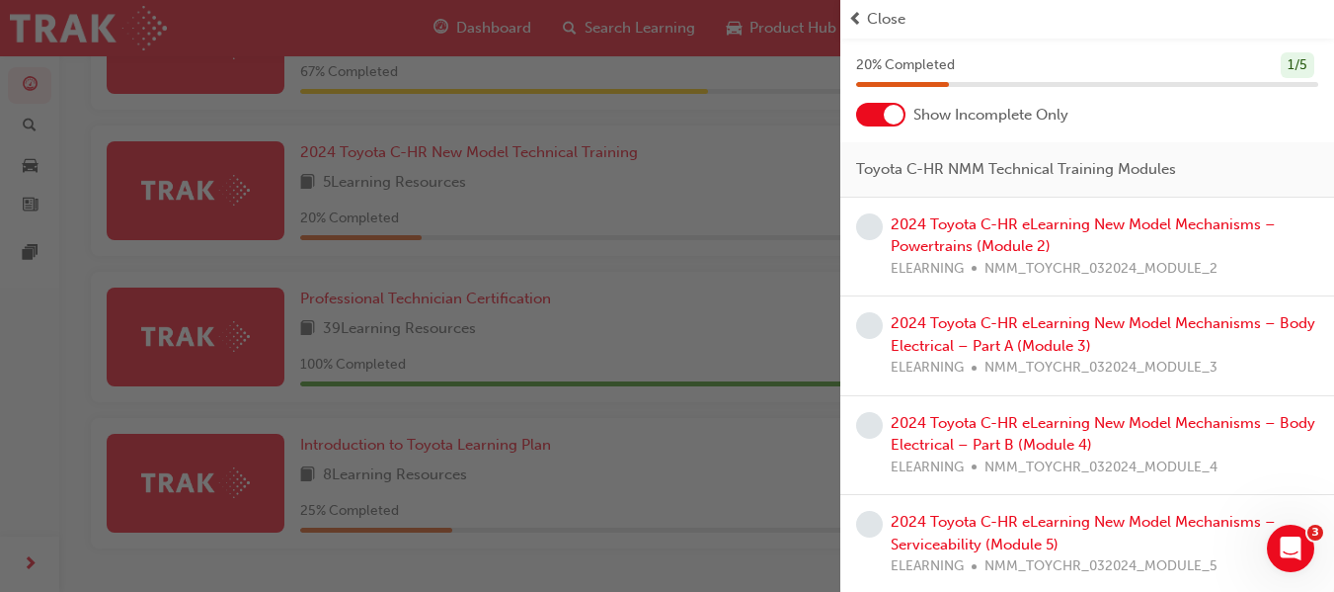
scroll to position [59, 0]
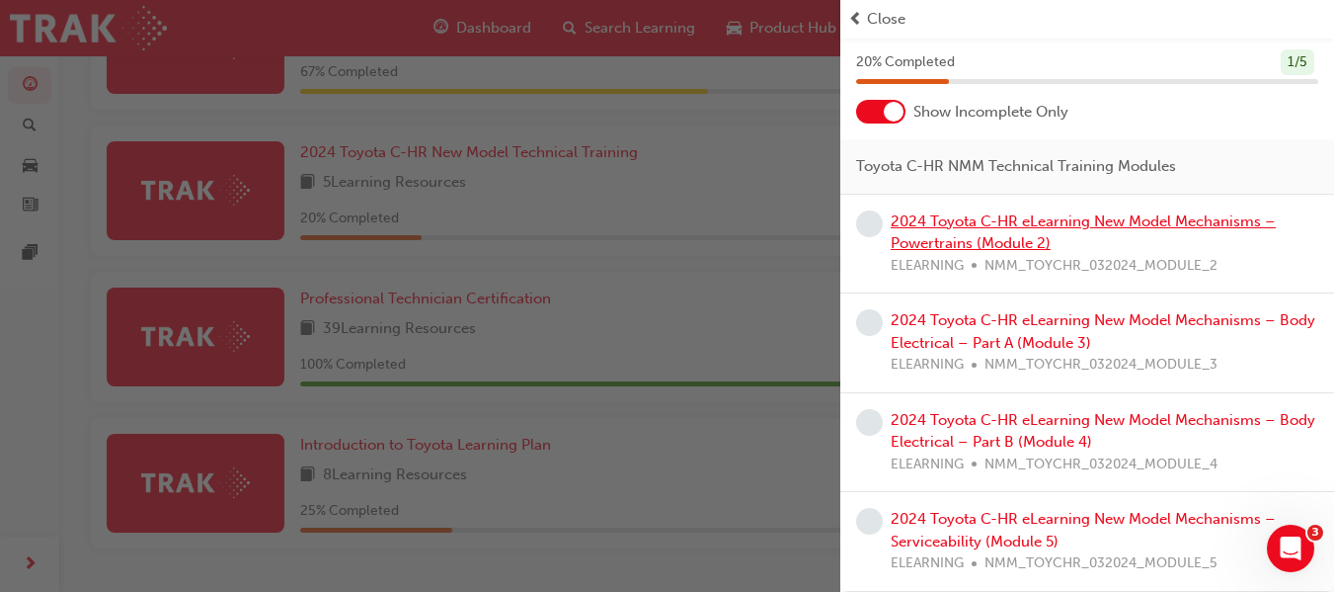
click at [914, 220] on link "2024 Toyota C-HR eLearning New Model Mechanisms – Powertrains (Module 2)" at bounding box center [1083, 232] width 385 height 40
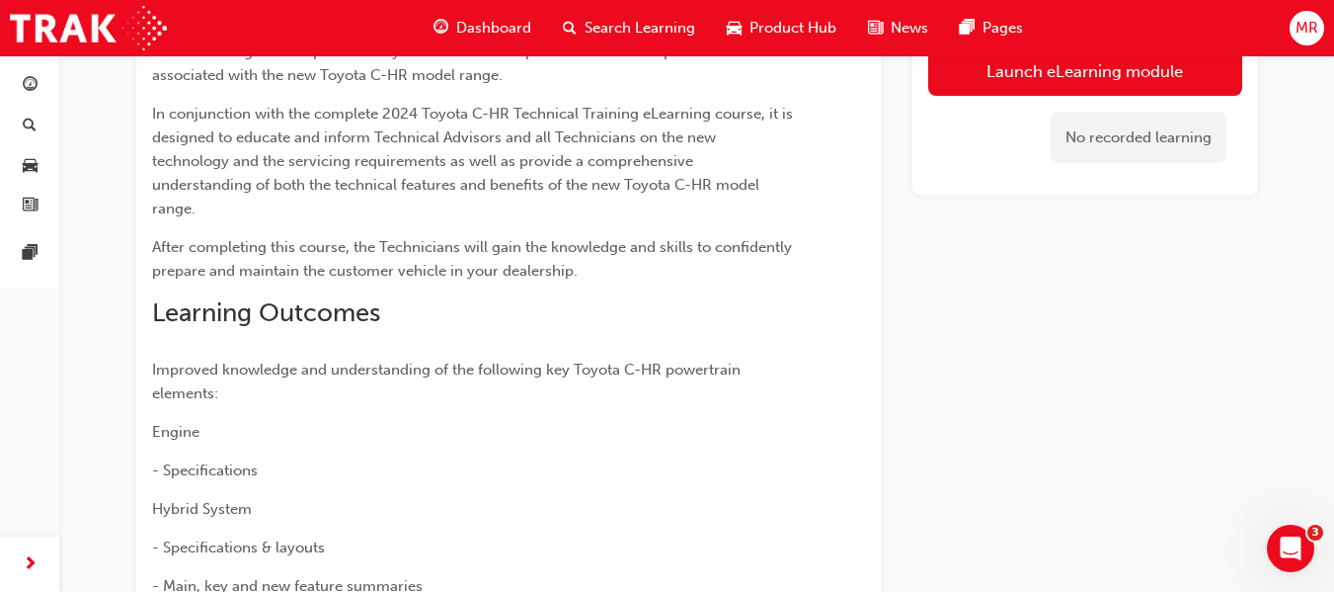
scroll to position [187, 0]
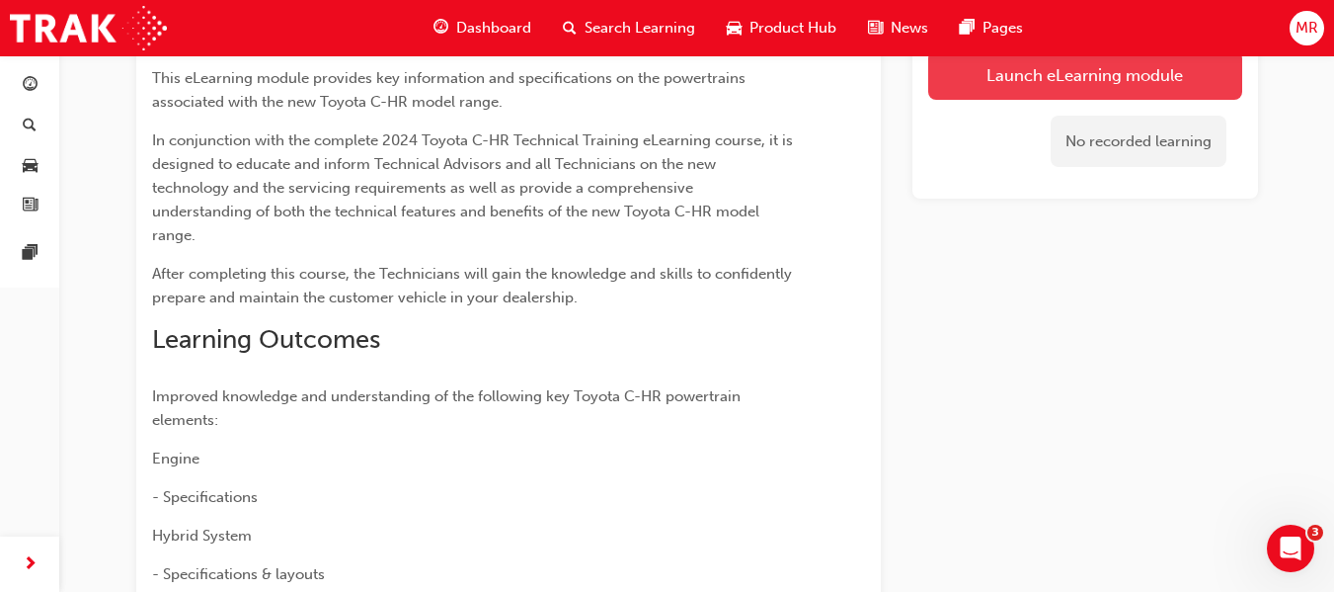
click at [1090, 74] on link "Launch eLearning module" at bounding box center [1085, 74] width 314 height 49
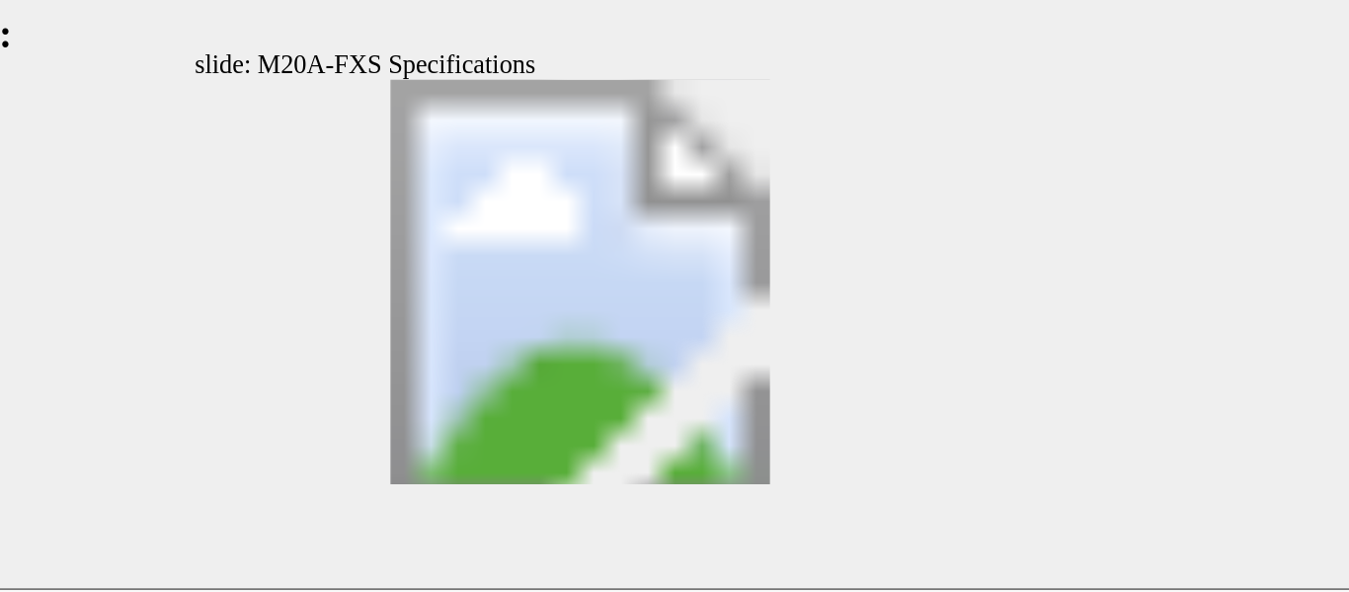
drag, startPoint x: 340, startPoint y: 132, endPoint x: 356, endPoint y: 227, distance: 96.1
drag, startPoint x: 342, startPoint y: 227, endPoint x: 358, endPoint y: 240, distance: 20.4
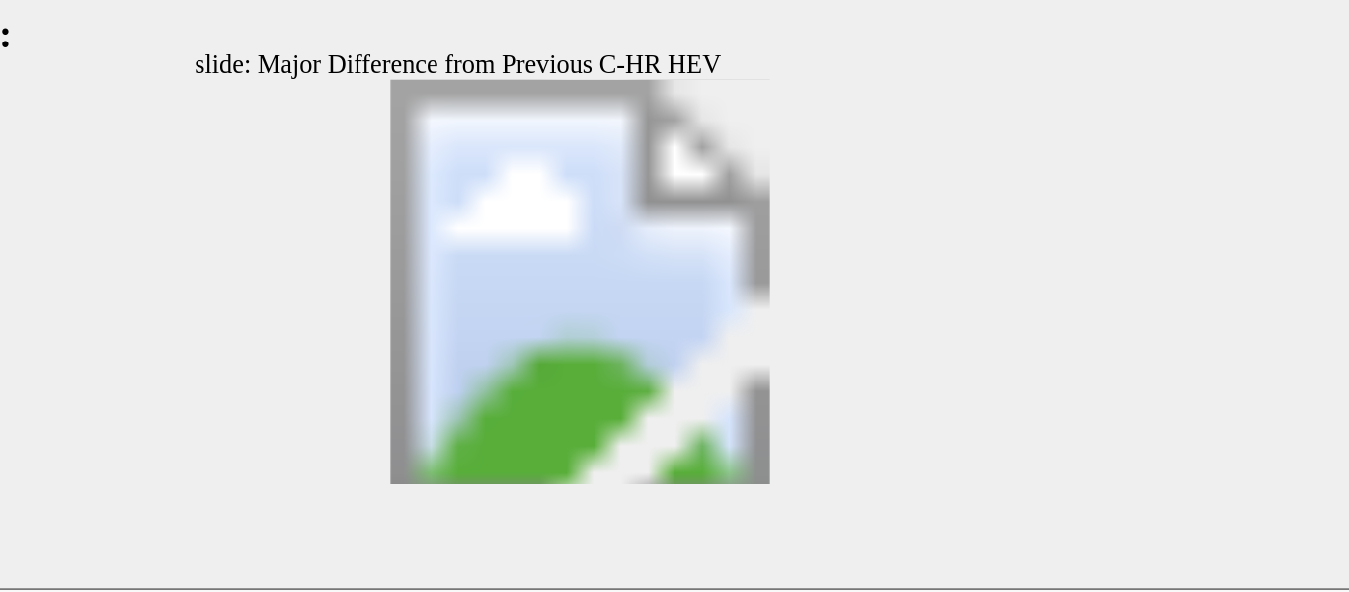
scroll to position [114, 0]
drag, startPoint x: 342, startPoint y: 123, endPoint x: 341, endPoint y: 164, distance: 40.5
drag, startPoint x: 341, startPoint y: 166, endPoint x: 350, endPoint y: 212, distance: 47.3
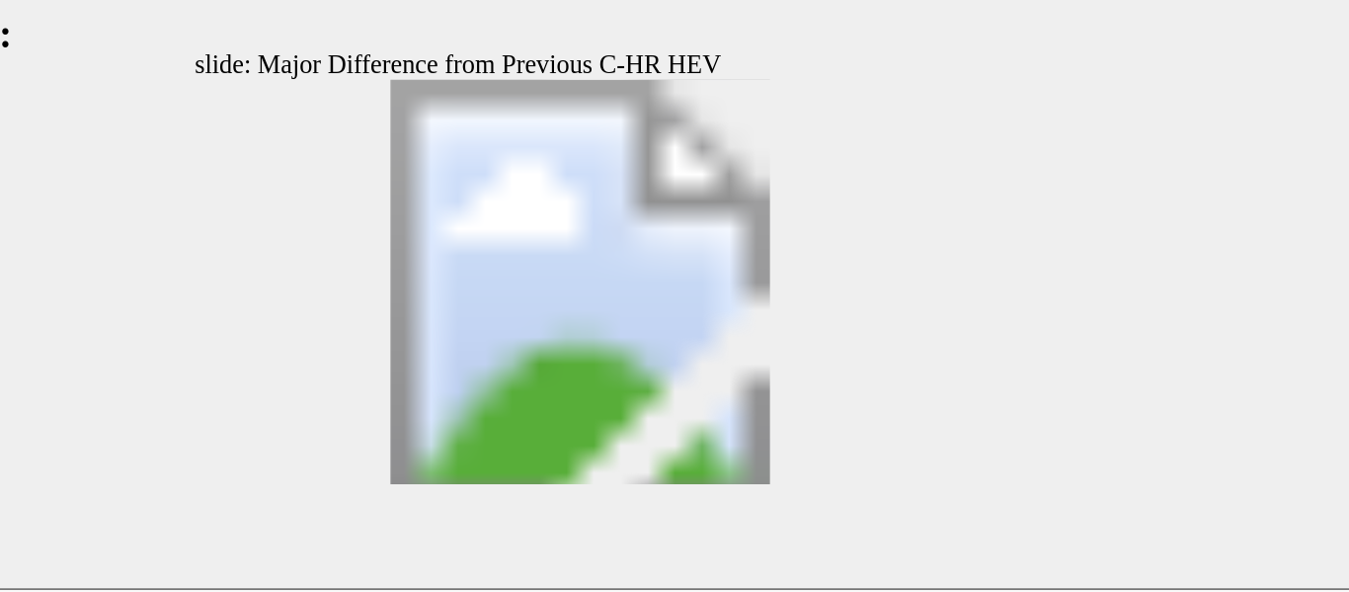
drag, startPoint x: 341, startPoint y: 216, endPoint x: 358, endPoint y: 273, distance: 58.7
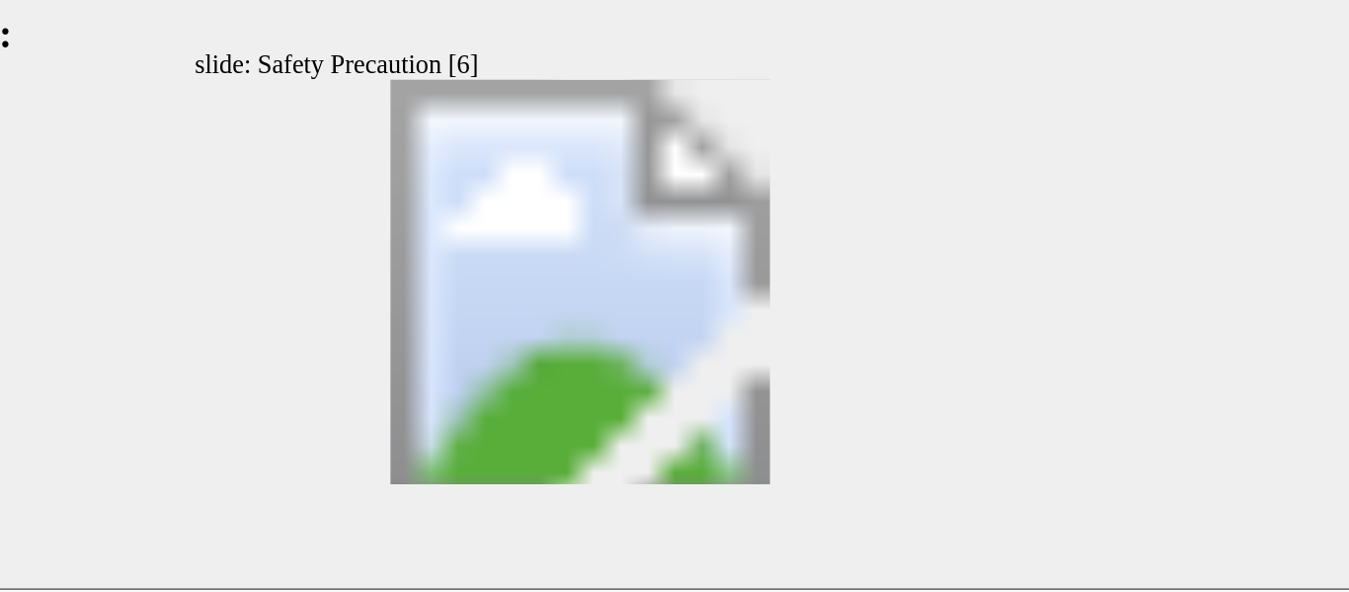
type input "2"
